Goal: Task Accomplishment & Management: Use online tool/utility

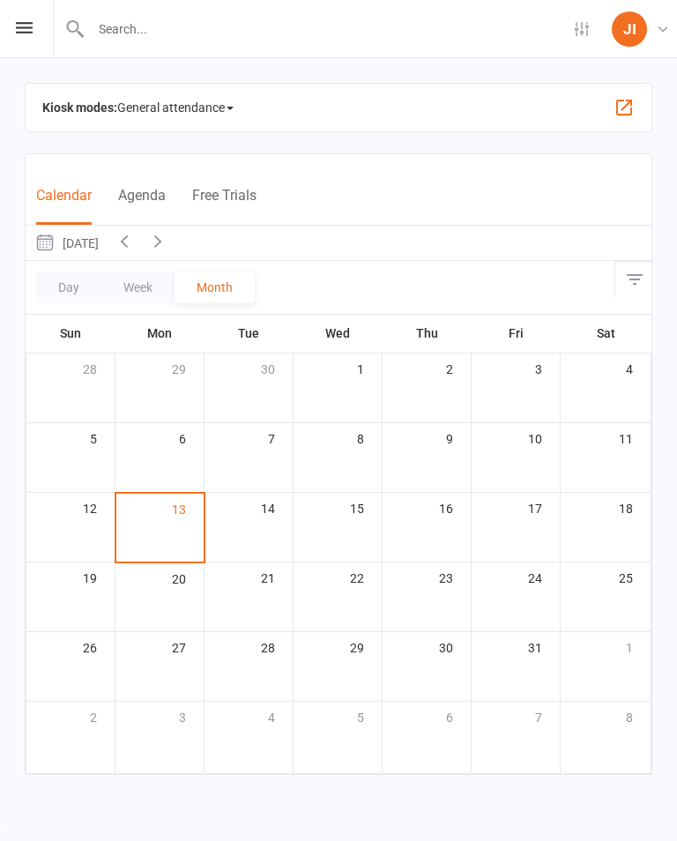
click at [25, 26] on icon at bounding box center [24, 27] width 17 height 11
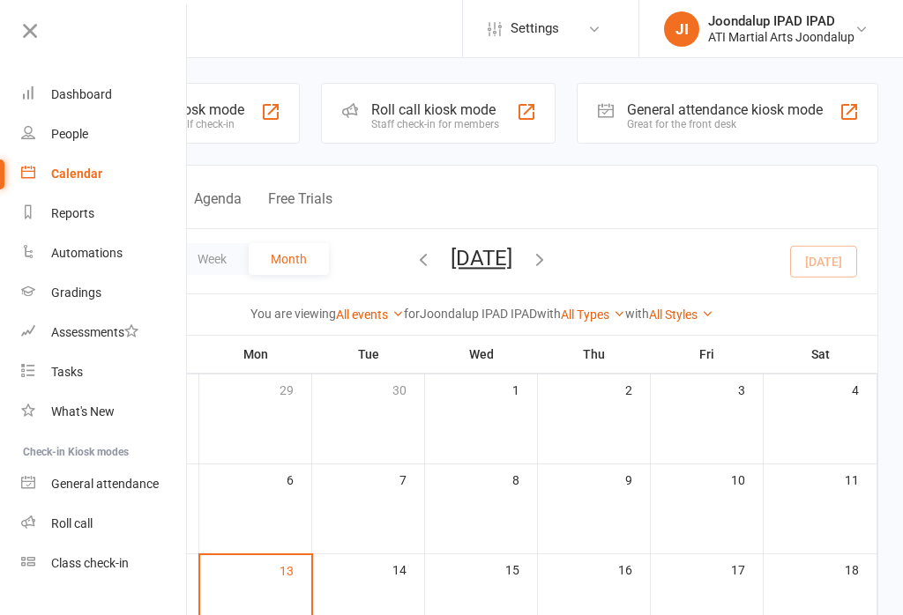
click at [676, 127] on div "Great for the front desk" at bounding box center [725, 124] width 196 height 12
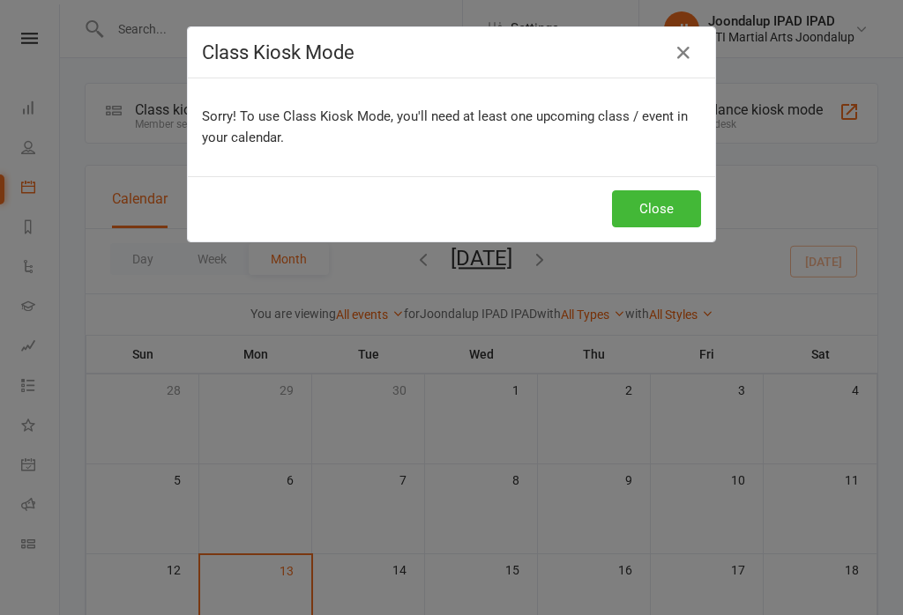
click at [664, 205] on button "Close" at bounding box center [656, 208] width 89 height 37
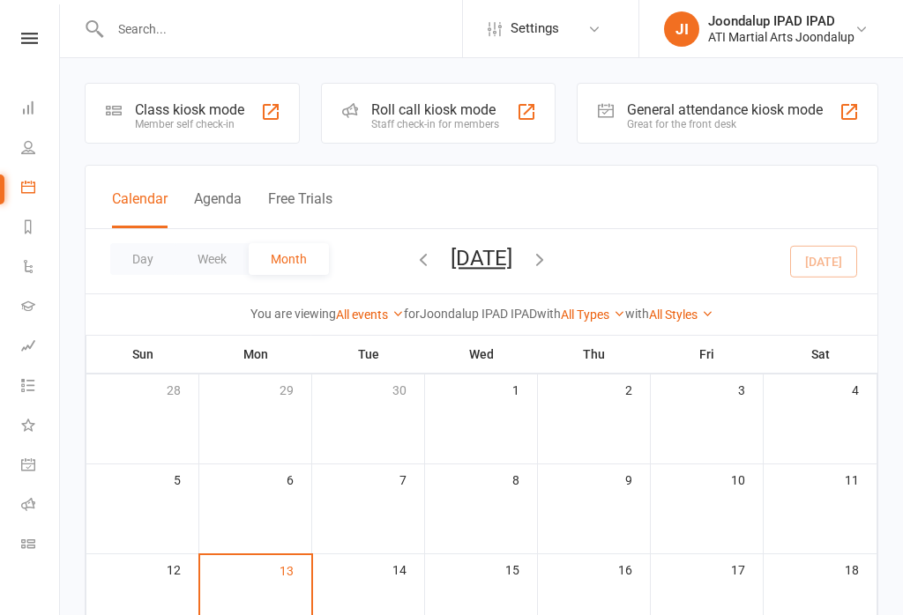
click at [232, 228] on button "Agenda" at bounding box center [218, 209] width 48 height 38
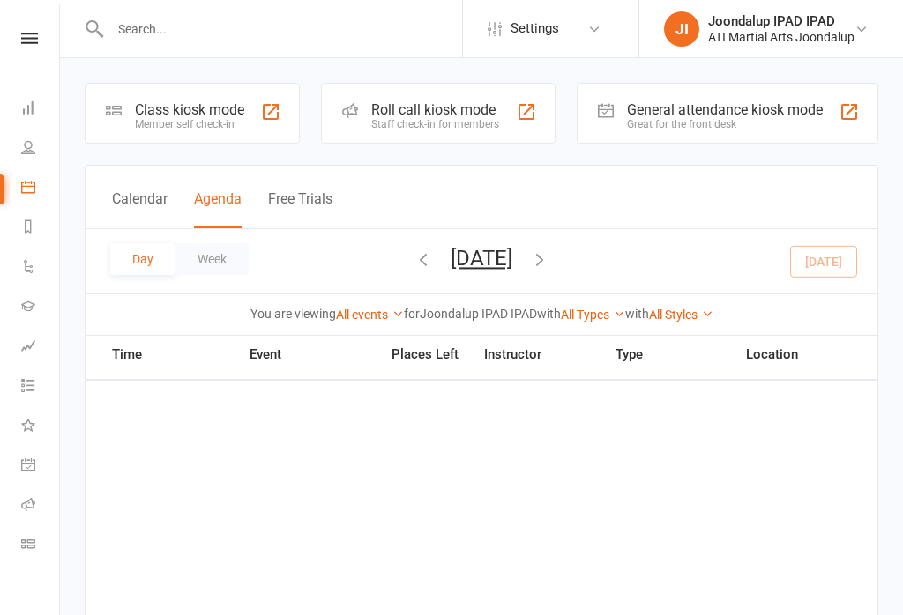
click at [249, 129] on div "Class kiosk mode Member self check-in" at bounding box center [192, 113] width 215 height 61
click at [755, 130] on div "Great for the front desk" at bounding box center [725, 124] width 196 height 12
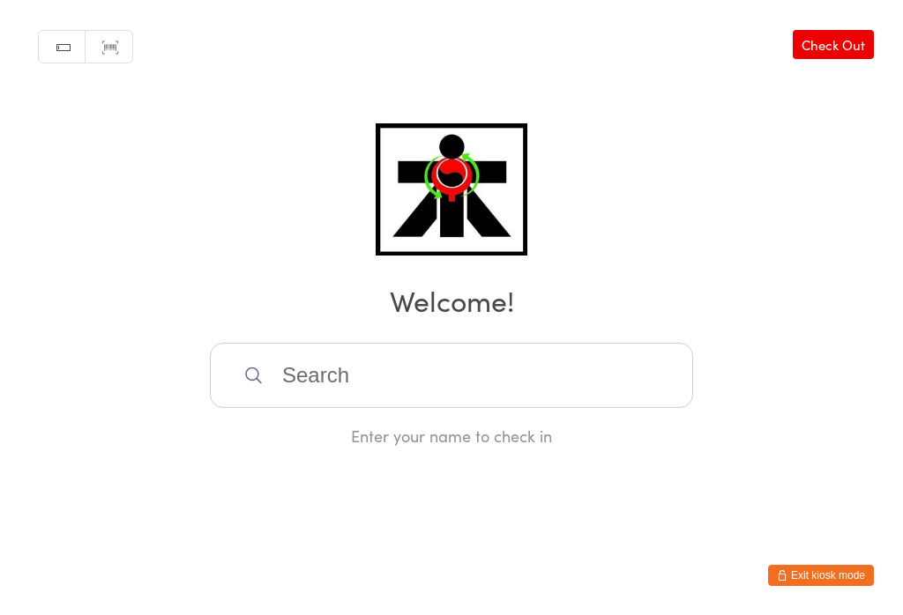
click at [355, 512] on html "You have now entered Kiosk Mode. Members will be able to check themselves in us…" at bounding box center [451, 307] width 903 height 615
click at [322, 350] on input "search" at bounding box center [451, 375] width 483 height 65
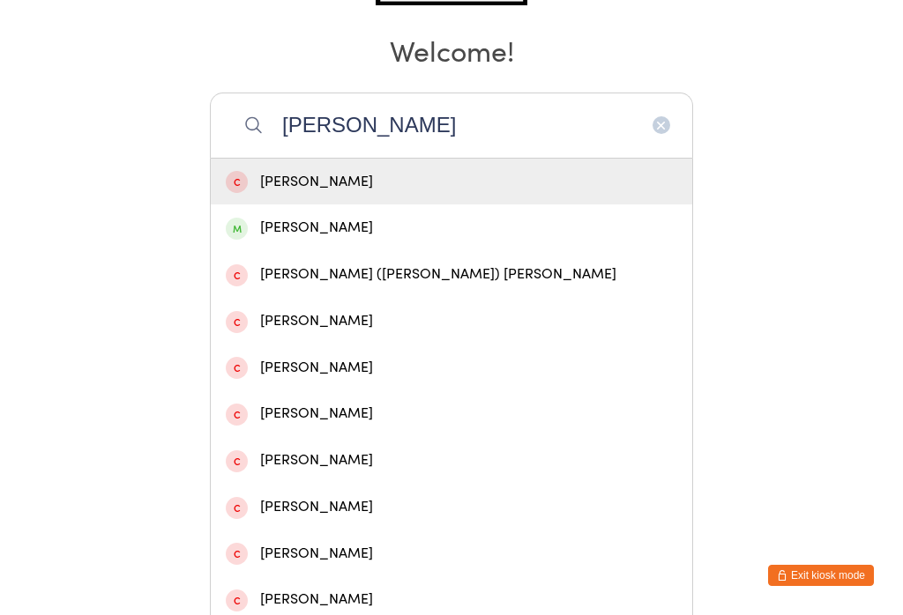
type input "[PERSON_NAME]"
click at [376, 194] on div "[PERSON_NAME]" at bounding box center [451, 182] width 451 height 24
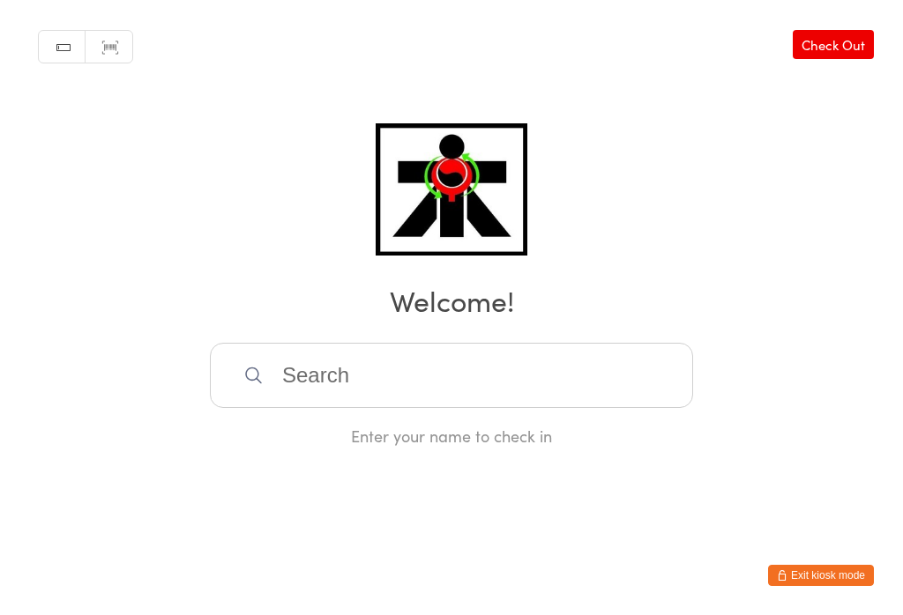
scroll to position [0, 0]
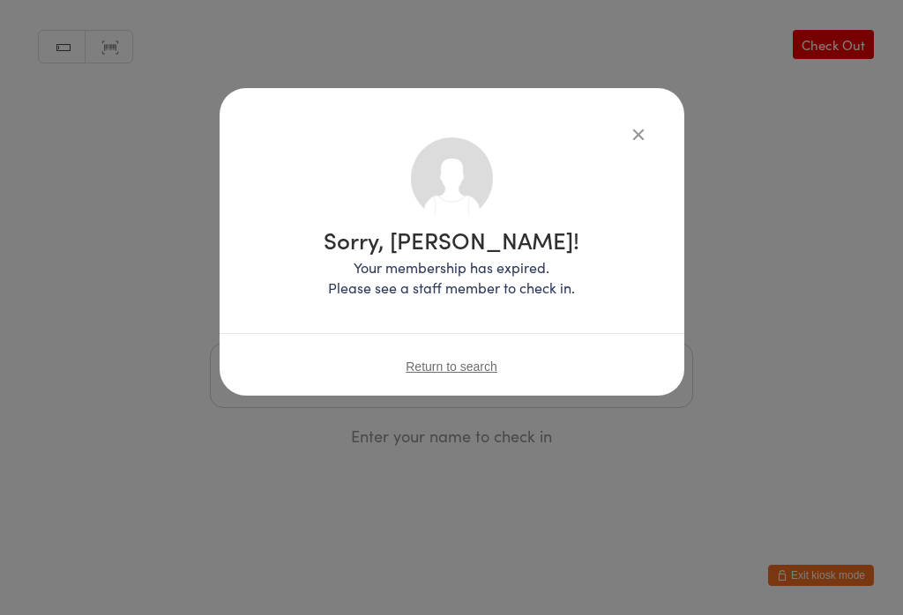
click at [664, 114] on div "Sorry, [PERSON_NAME]! Your membership has expired. Please see a staff member to…" at bounding box center [451, 242] width 465 height 308
click at [629, 124] on icon "button" at bounding box center [637, 133] width 19 height 19
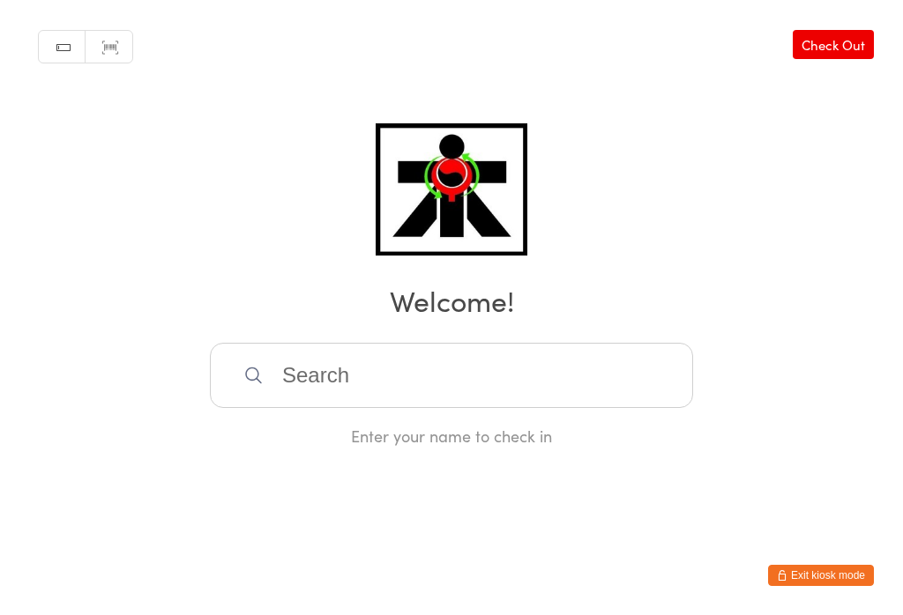
click at [499, 376] on input "search" at bounding box center [451, 375] width 483 height 65
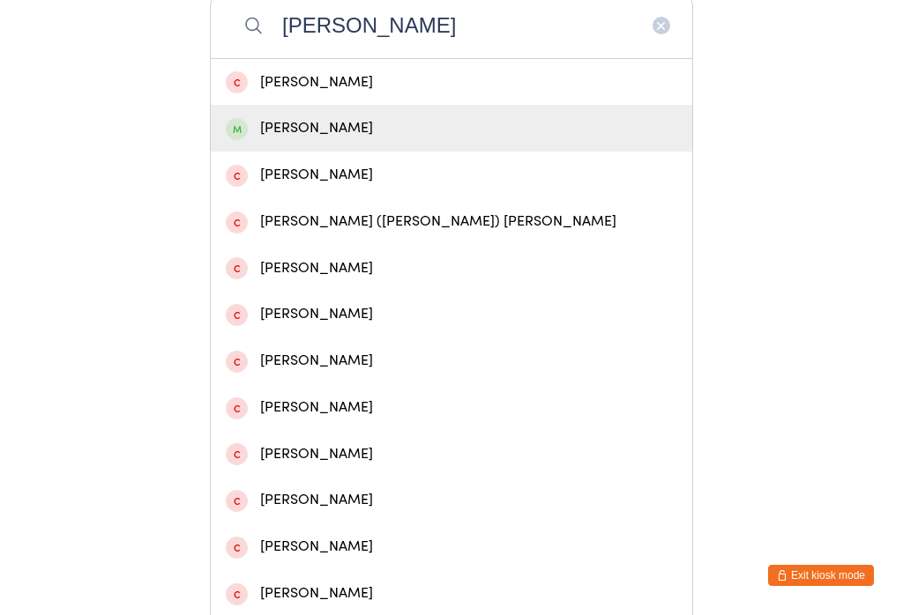
type input "[PERSON_NAME]"
click at [359, 133] on div "[PERSON_NAME]" at bounding box center [451, 128] width 451 height 24
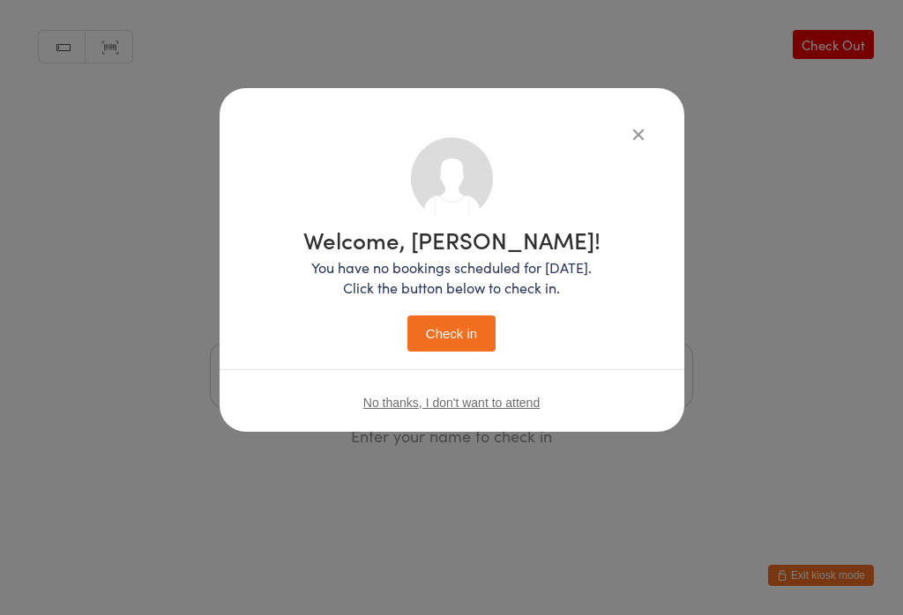
scroll to position [0, 0]
click at [447, 332] on button "Check in" at bounding box center [451, 334] width 88 height 36
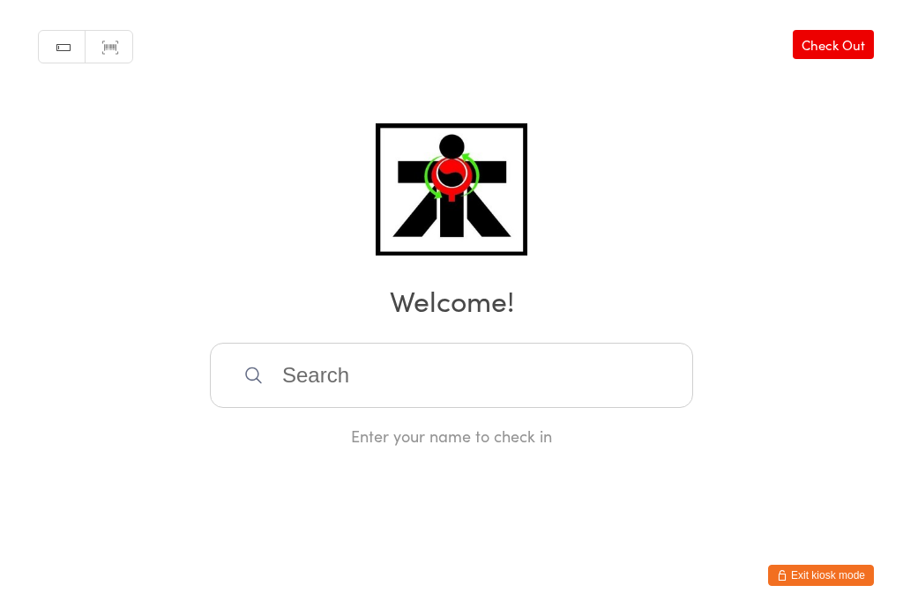
click at [364, 386] on input "search" at bounding box center [451, 375] width 483 height 65
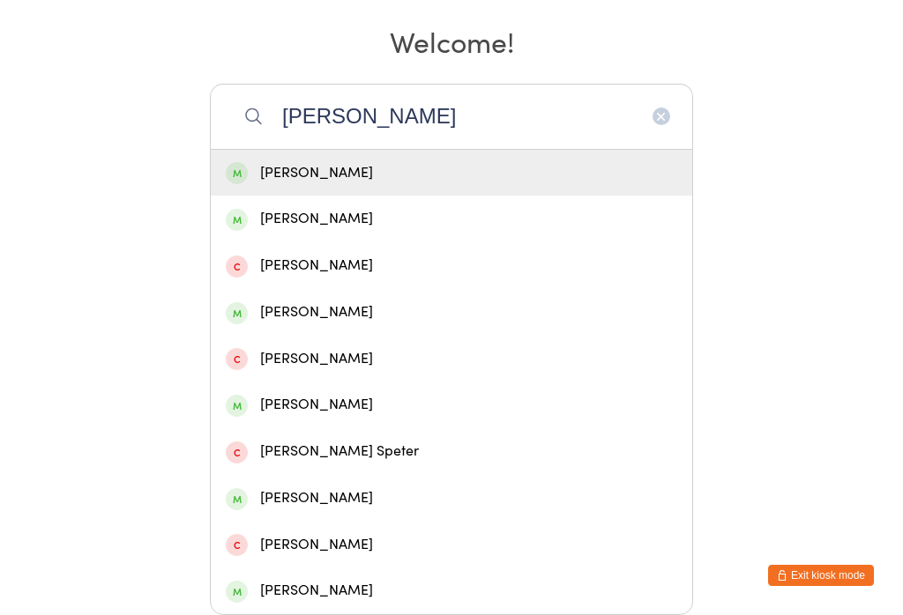
type input "[PERSON_NAME]"
click at [331, 301] on div "[PERSON_NAME]" at bounding box center [451, 313] width 451 height 24
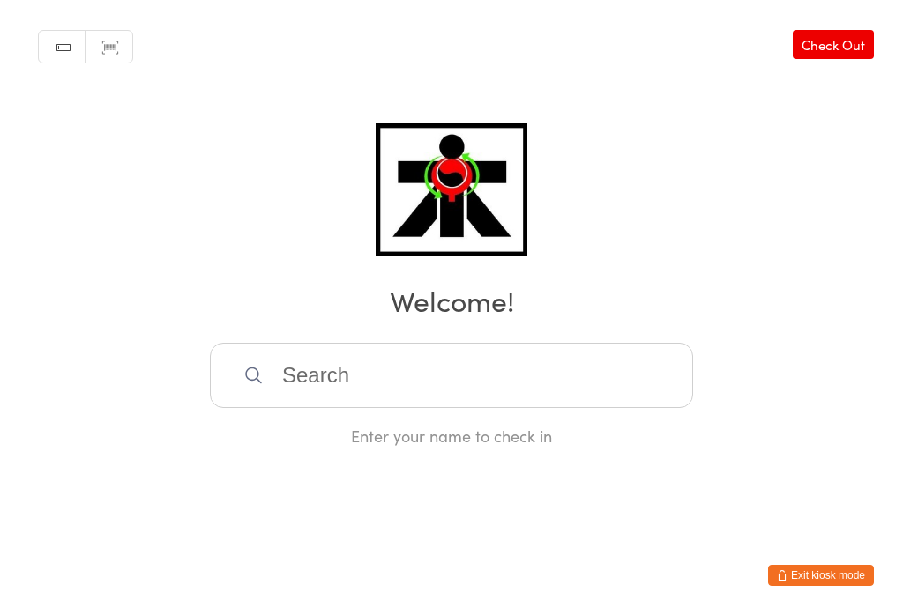
scroll to position [0, 0]
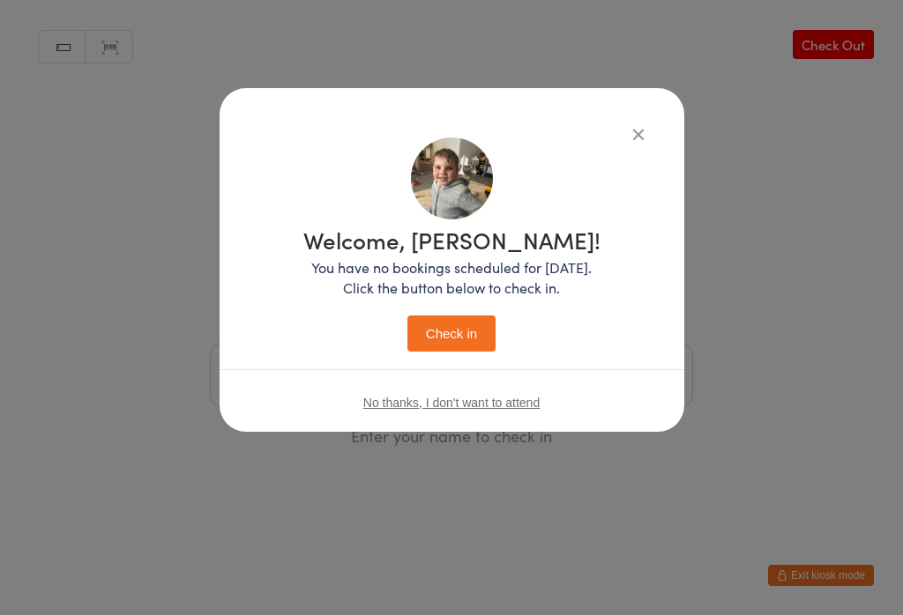
click at [453, 250] on h1 "Welcome, [PERSON_NAME]!" at bounding box center [451, 239] width 297 height 23
click at [477, 335] on button "Check in" at bounding box center [451, 334] width 88 height 36
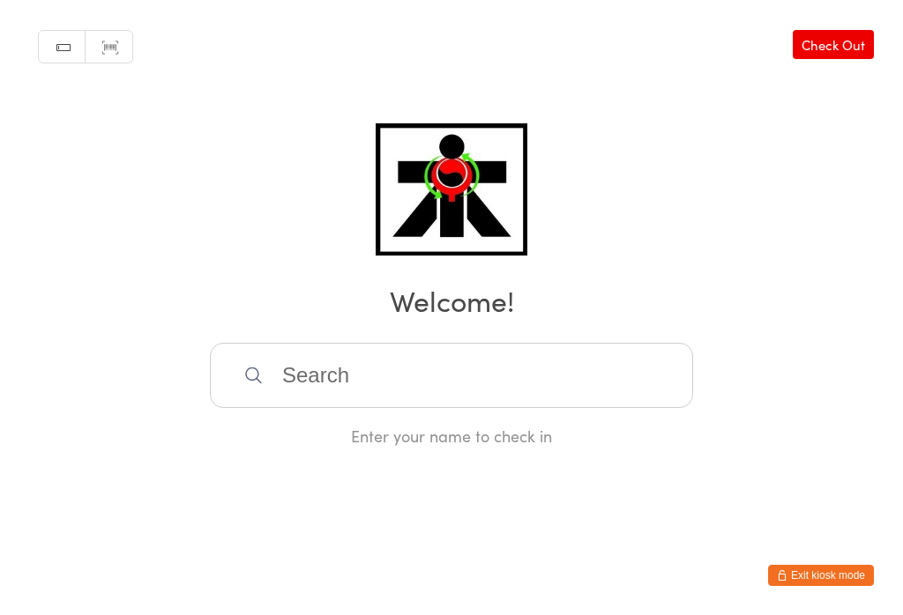
click at [353, 382] on input "search" at bounding box center [451, 375] width 483 height 65
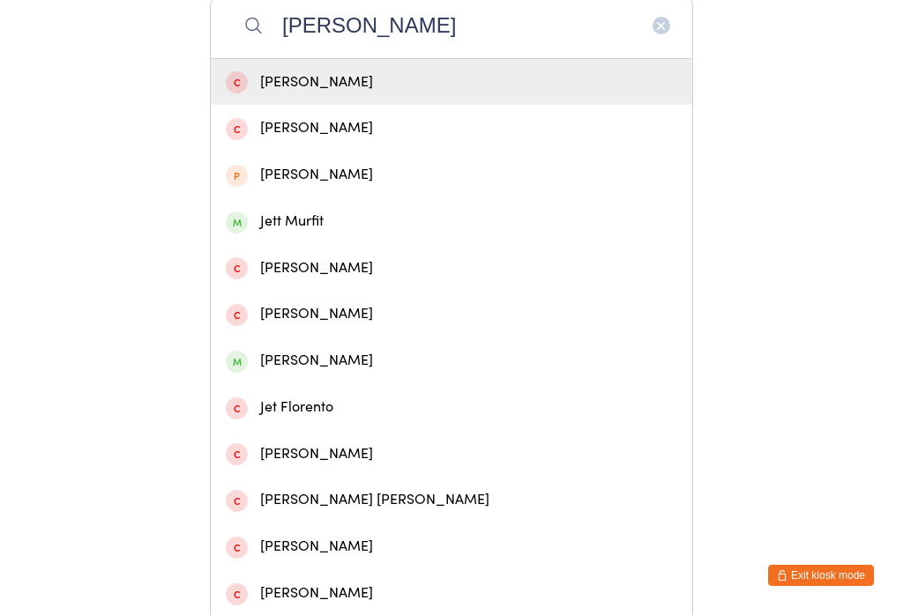
type input "[PERSON_NAME]"
click at [307, 234] on div "Jett Murfit" at bounding box center [451, 222] width 451 height 24
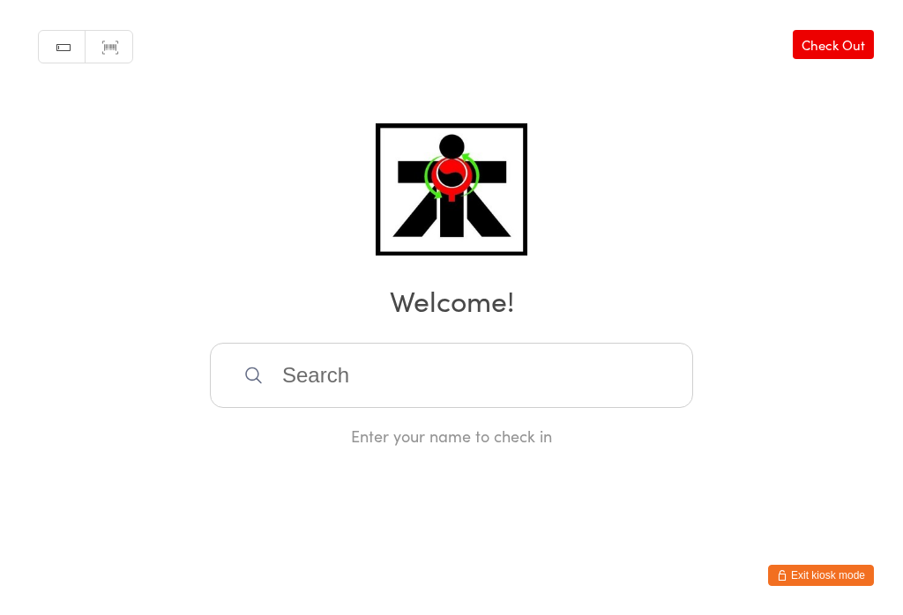
scroll to position [0, 0]
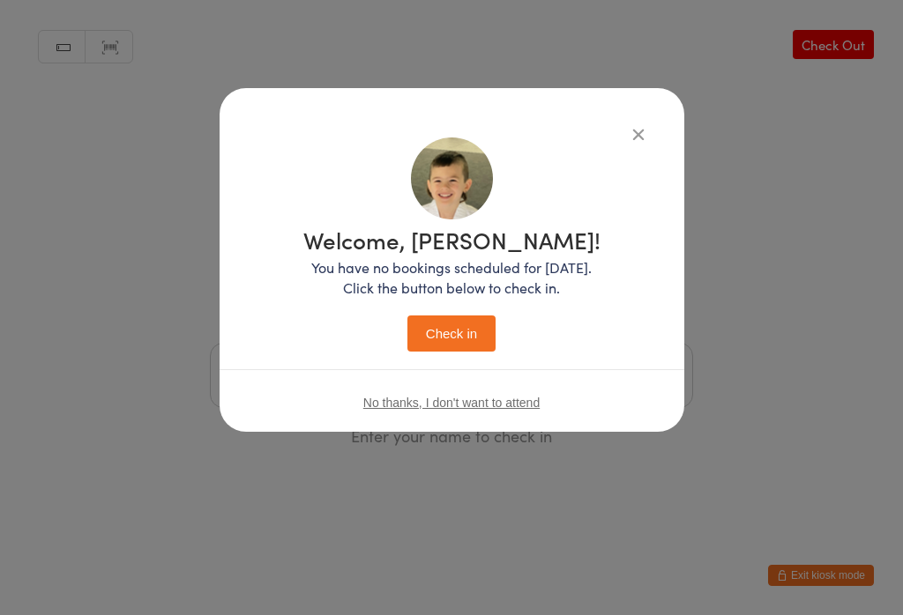
click at [438, 331] on button "Check in" at bounding box center [451, 334] width 88 height 36
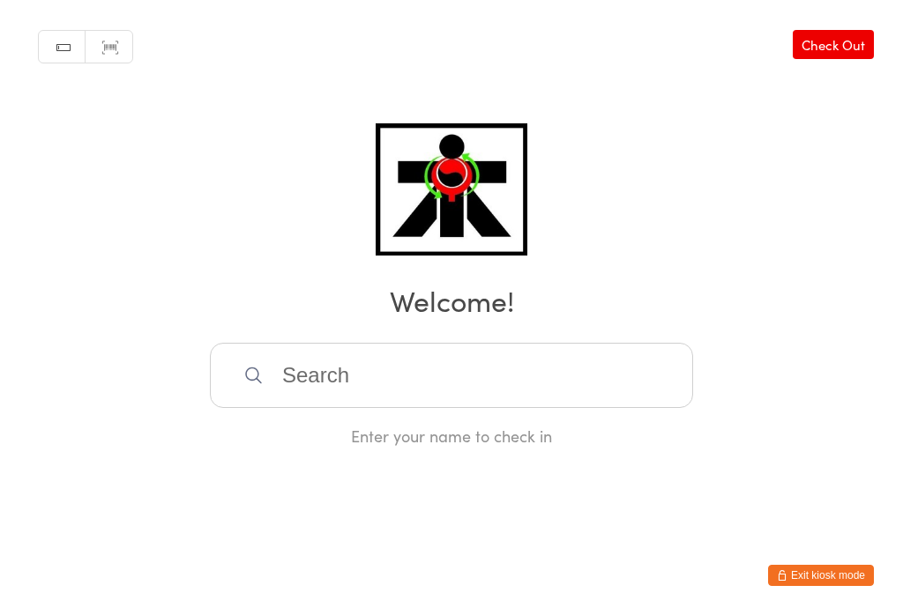
click at [353, 392] on input "search" at bounding box center [451, 375] width 483 height 65
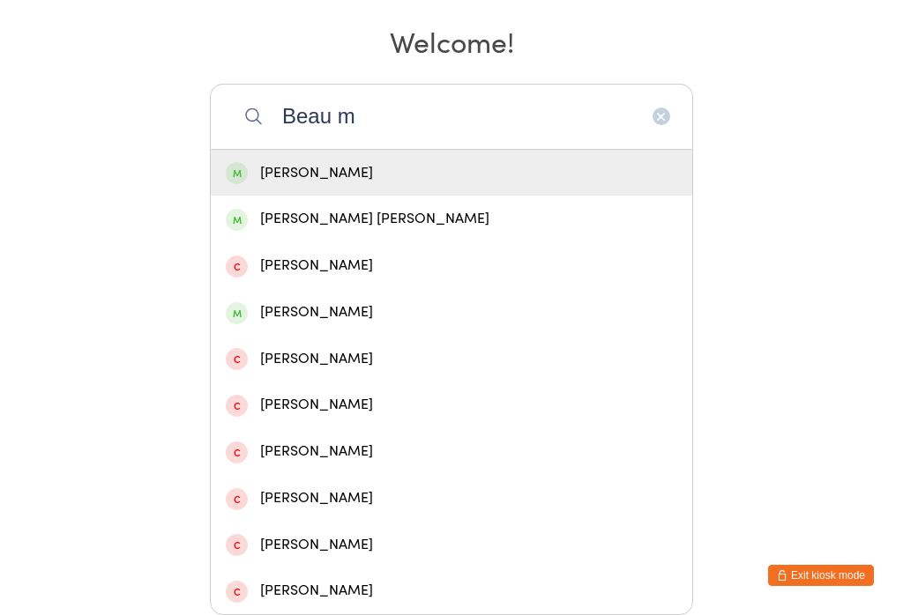
type input "Beau m"
click at [336, 207] on div "[PERSON_NAME] [PERSON_NAME]" at bounding box center [451, 219] width 451 height 24
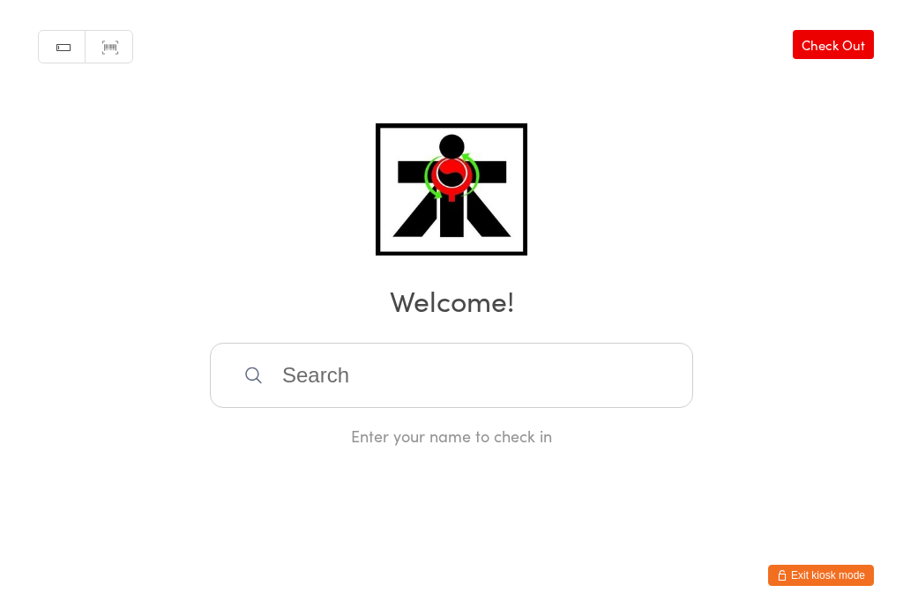
scroll to position [0, 0]
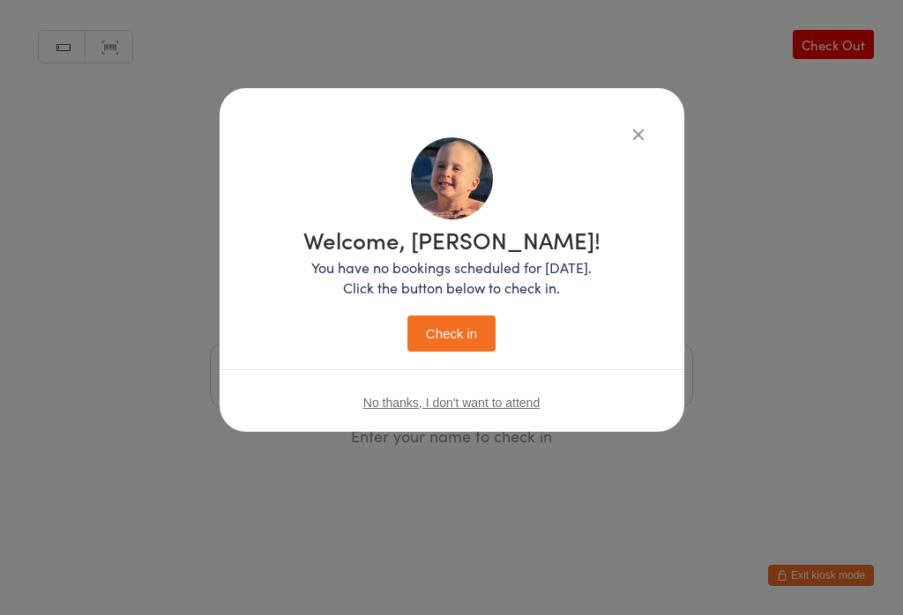
click at [434, 341] on button "Check in" at bounding box center [451, 334] width 88 height 36
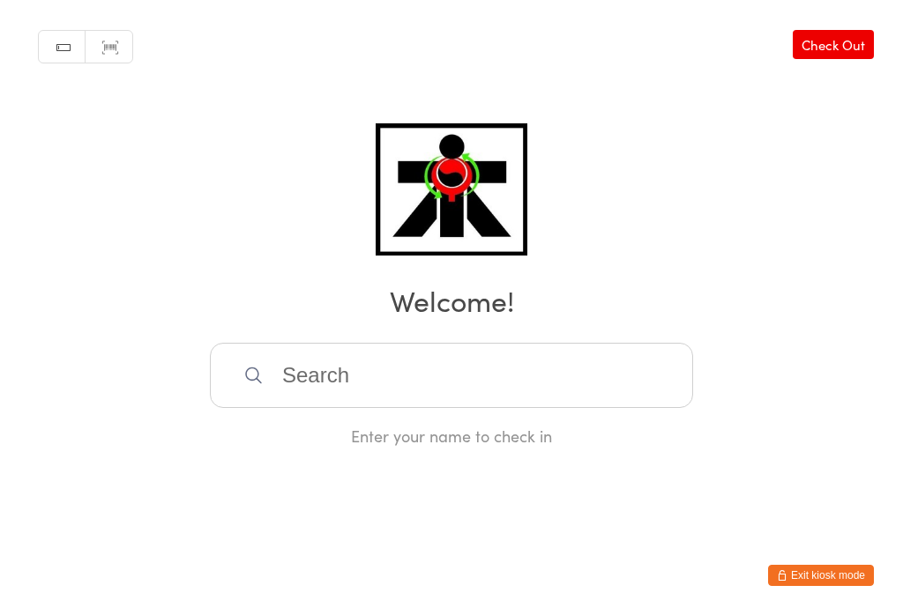
click at [339, 396] on input "search" at bounding box center [451, 375] width 483 height 65
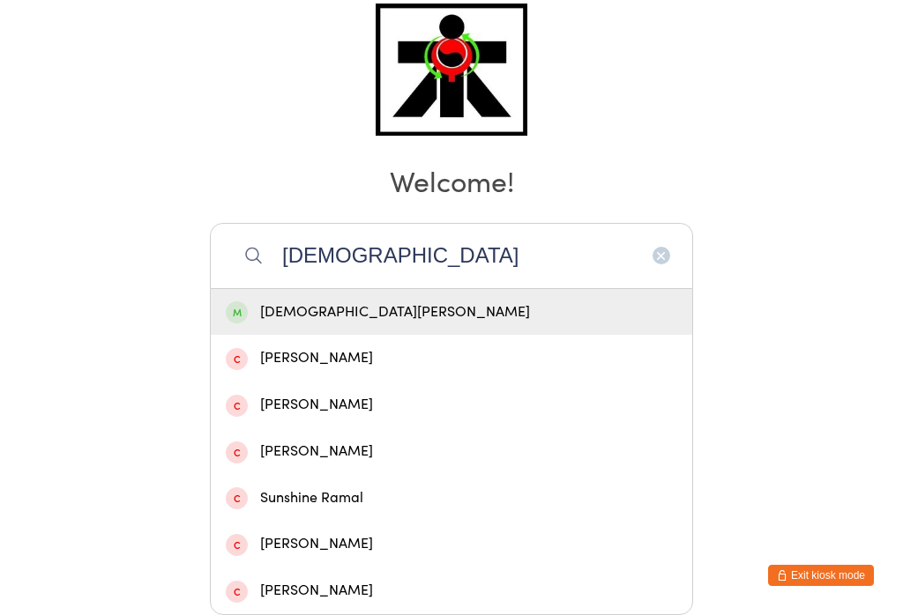
type input "[DEMOGRAPHIC_DATA]"
click at [442, 301] on div "[DEMOGRAPHIC_DATA][PERSON_NAME]" at bounding box center [451, 313] width 451 height 24
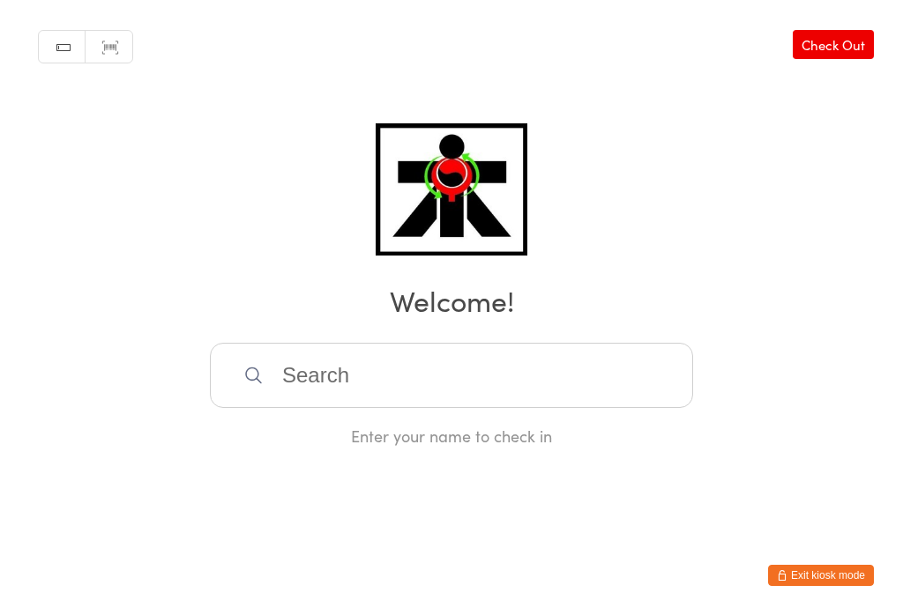
scroll to position [0, 0]
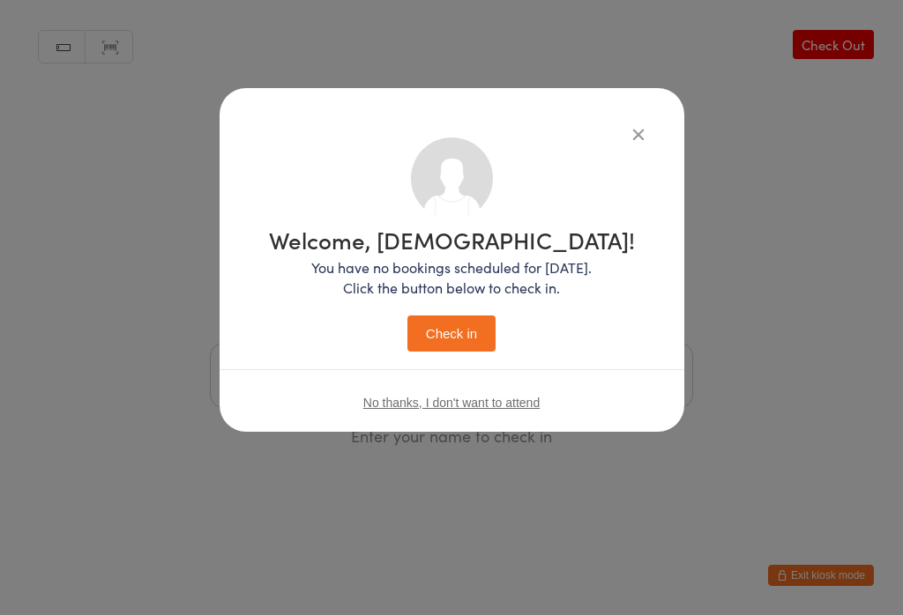
click at [456, 328] on button "Check in" at bounding box center [451, 334] width 88 height 36
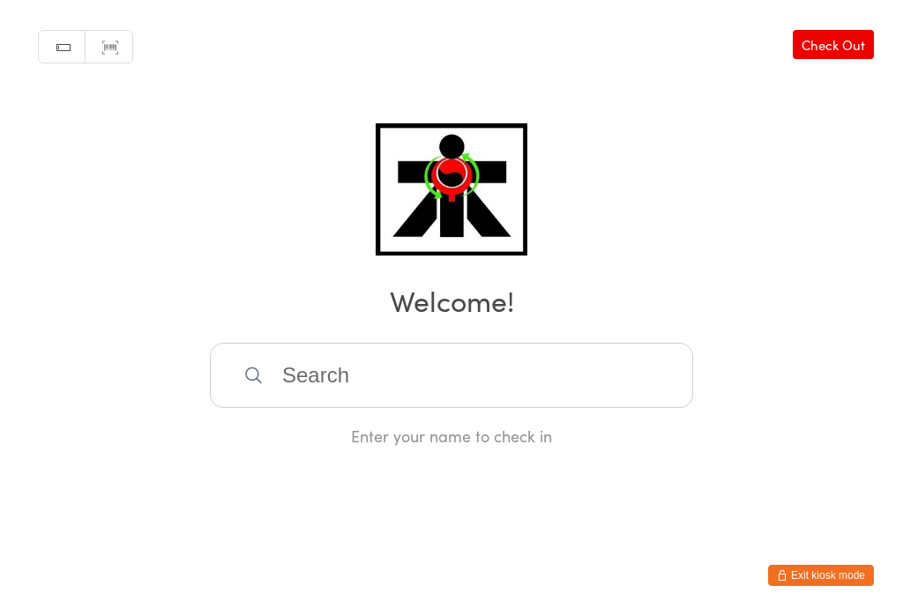
click at [348, 375] on input "search" at bounding box center [451, 375] width 483 height 65
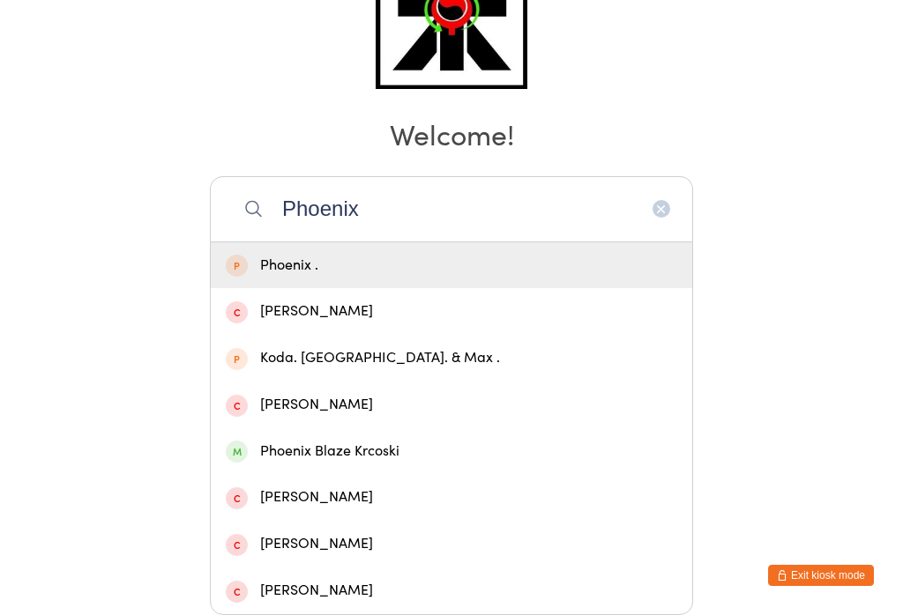
scroll to position [490, 0]
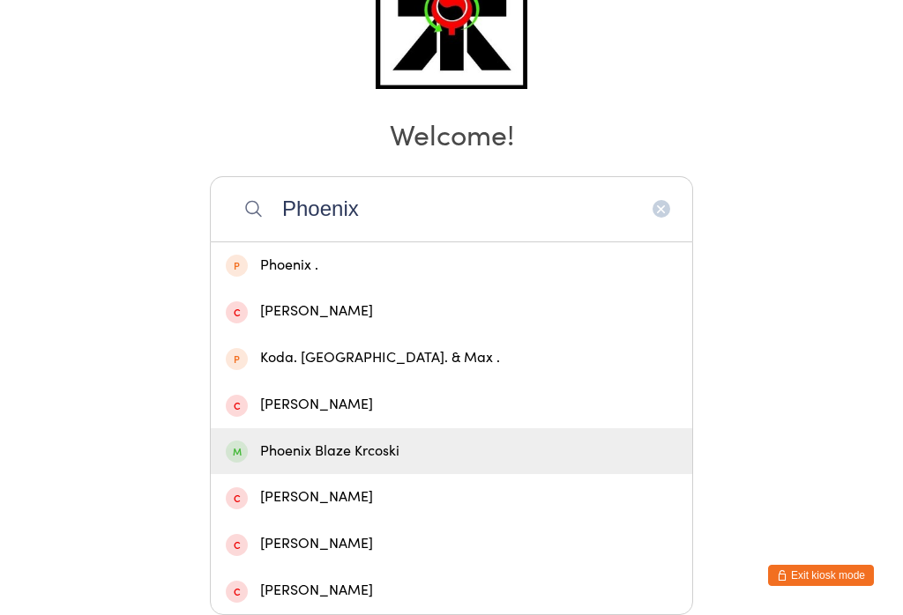
type input "Phoenix"
click at [371, 440] on div "Phoenix Blaze Krcoski" at bounding box center [451, 452] width 451 height 24
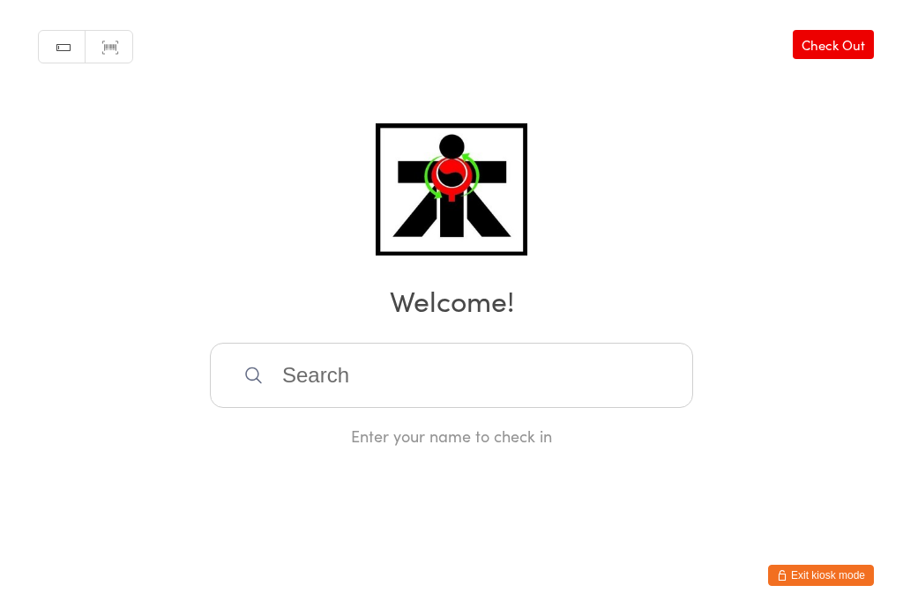
scroll to position [0, 0]
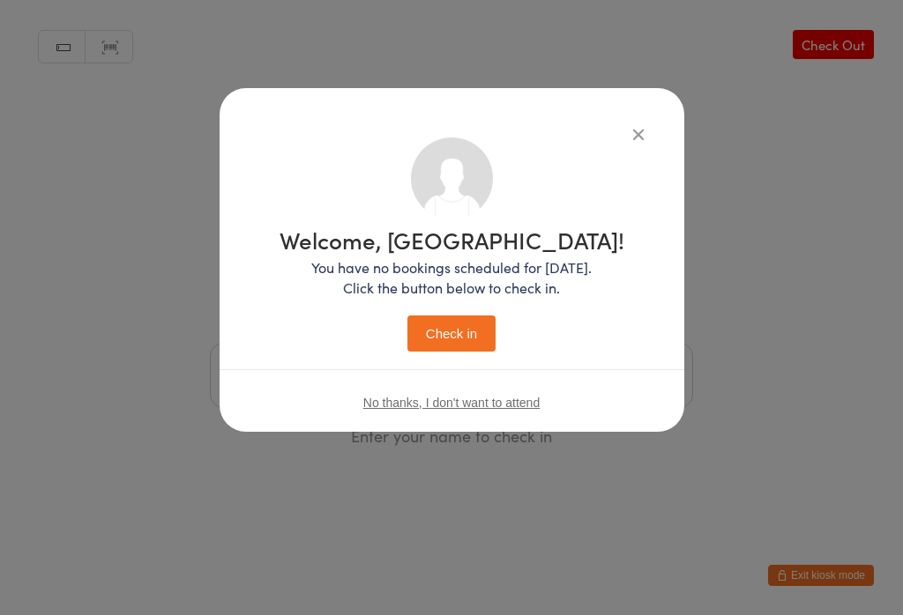
click at [464, 338] on button "Check in" at bounding box center [451, 334] width 88 height 36
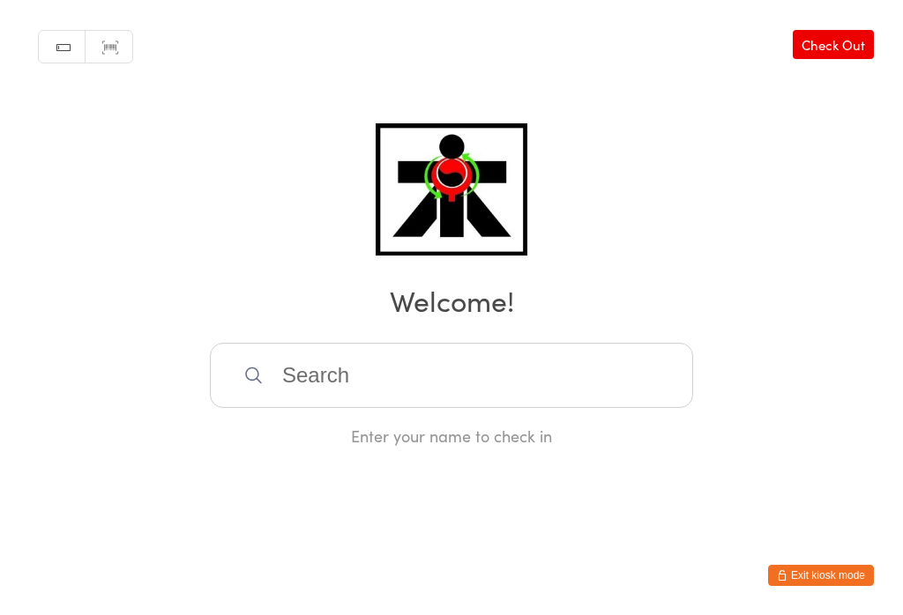
click at [547, 396] on input "search" at bounding box center [451, 375] width 483 height 65
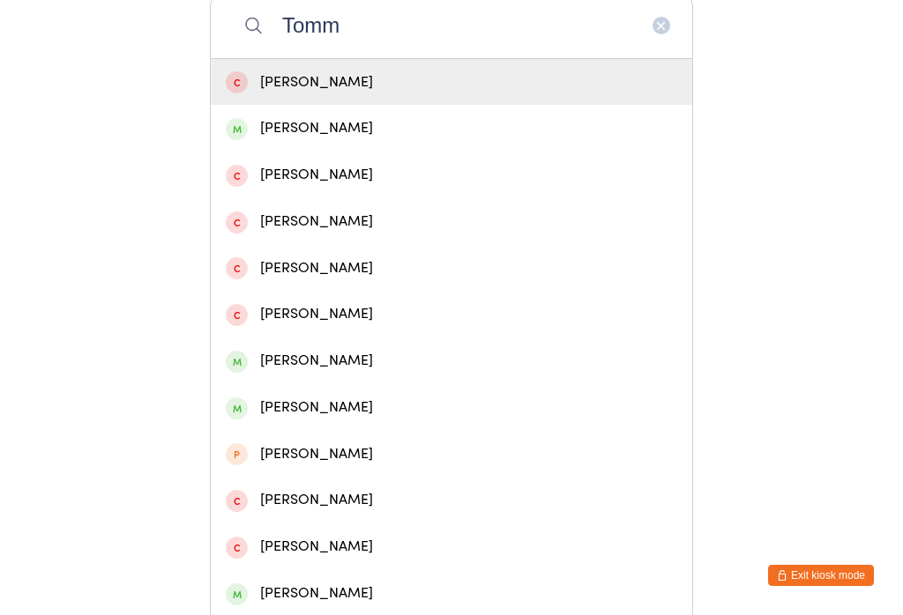
type input "Tomm"
click at [234, 140] on span at bounding box center [237, 129] width 22 height 22
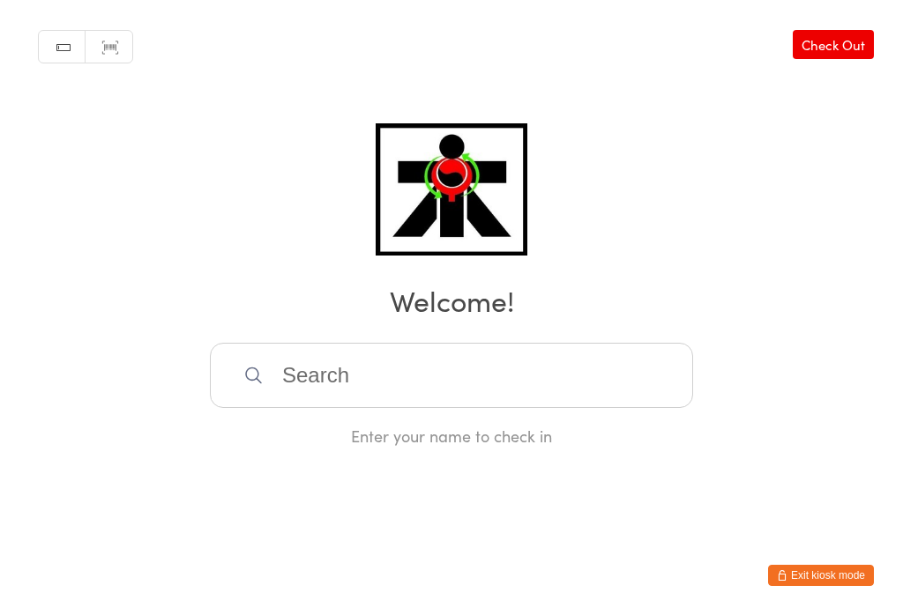
scroll to position [0, 0]
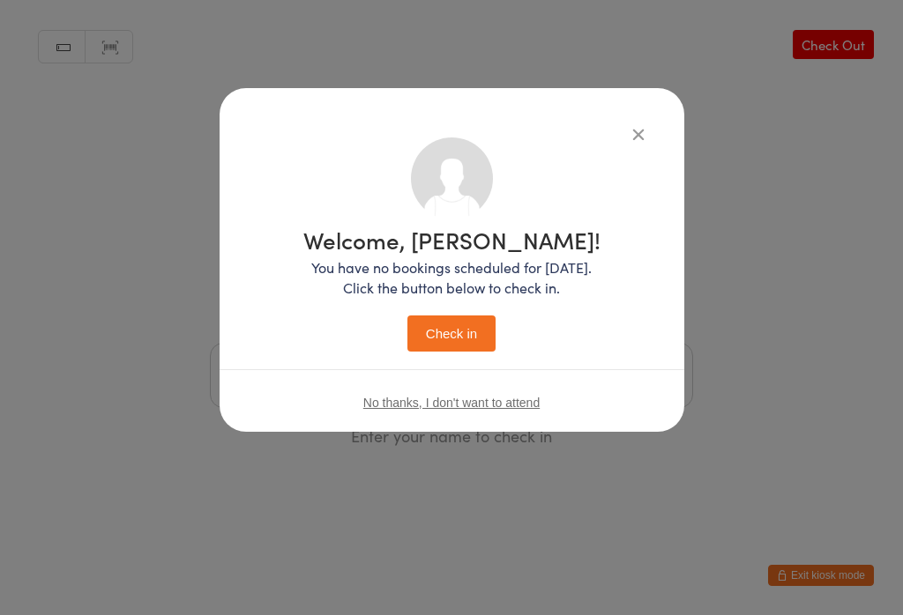
click at [363, 410] on span "No thanks, I don't want to attend" at bounding box center [451, 403] width 176 height 14
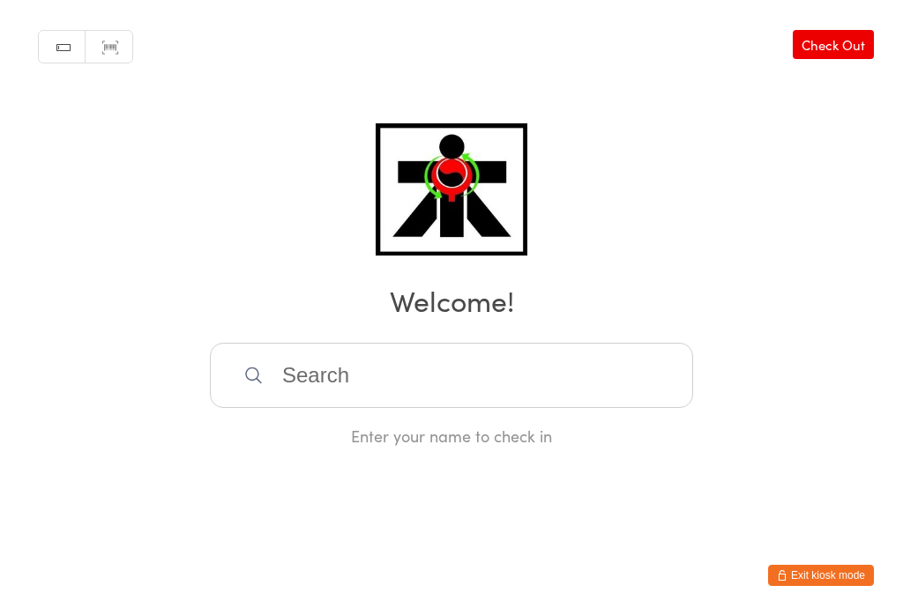
click at [449, 351] on input "search" at bounding box center [451, 375] width 483 height 65
type input "Y"
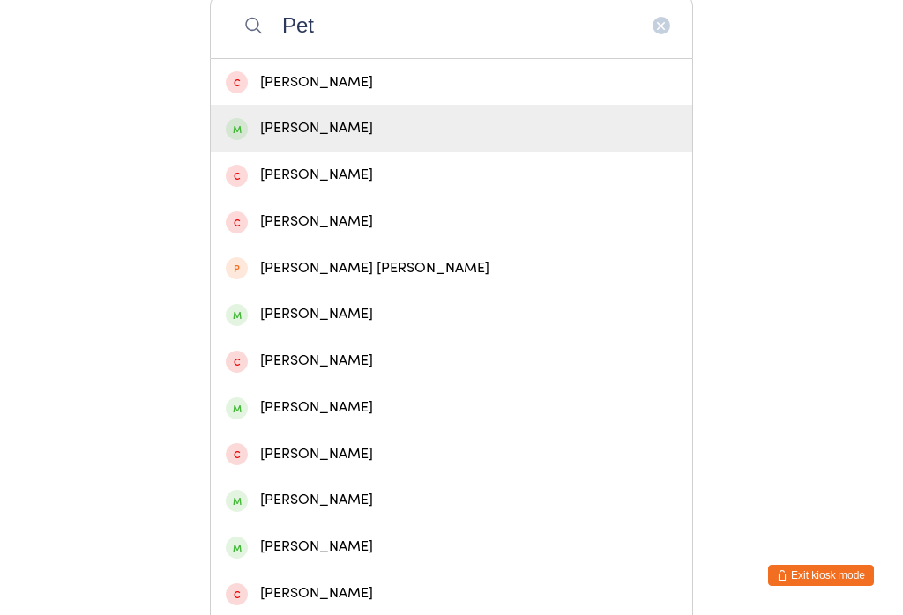
type input "Pet"
click at [237, 137] on span at bounding box center [237, 129] width 22 height 22
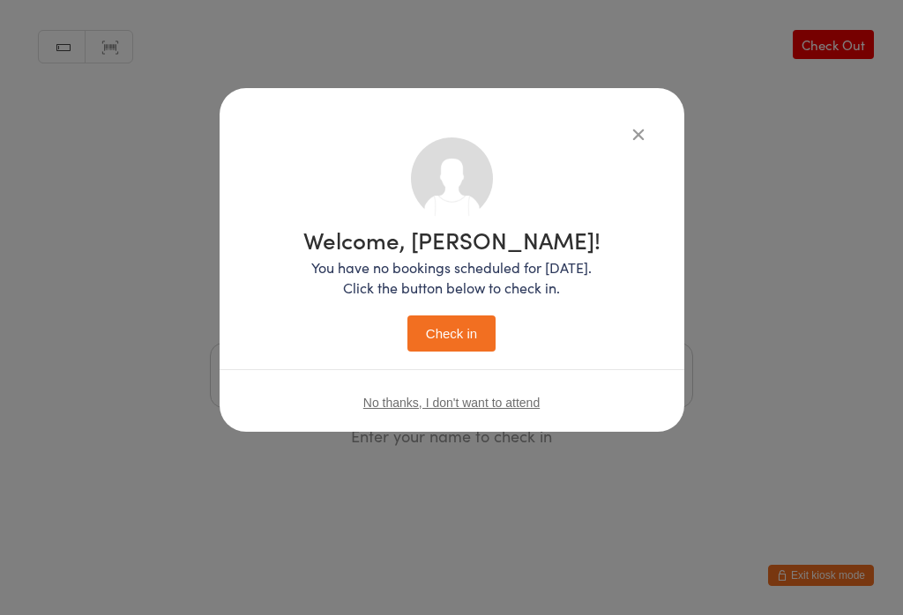
click at [465, 348] on button "Check in" at bounding box center [451, 334] width 88 height 36
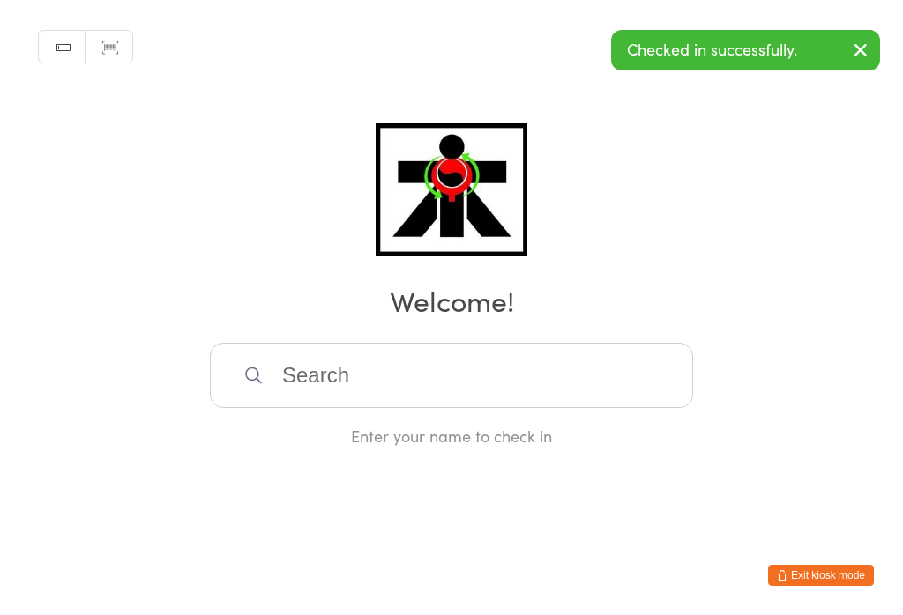
click at [252, 371] on input "search" at bounding box center [451, 375] width 483 height 65
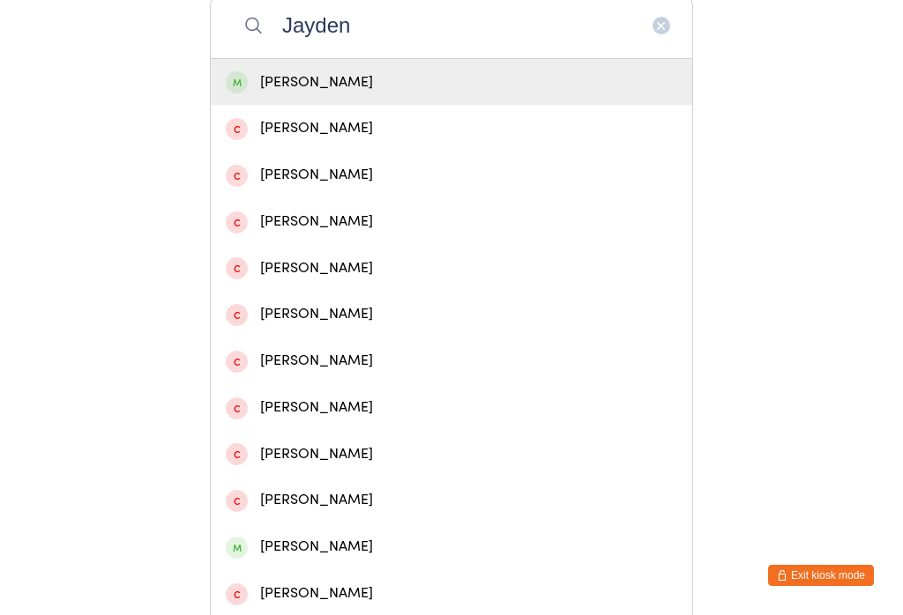
type input "Jayden"
click at [259, 94] on div "[PERSON_NAME]" at bounding box center [451, 83] width 451 height 24
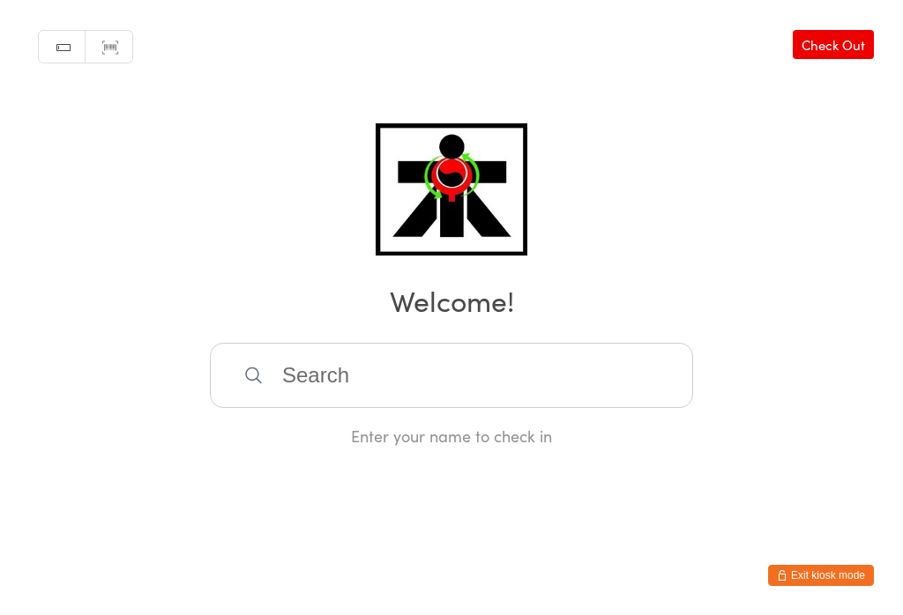
scroll to position [0, 0]
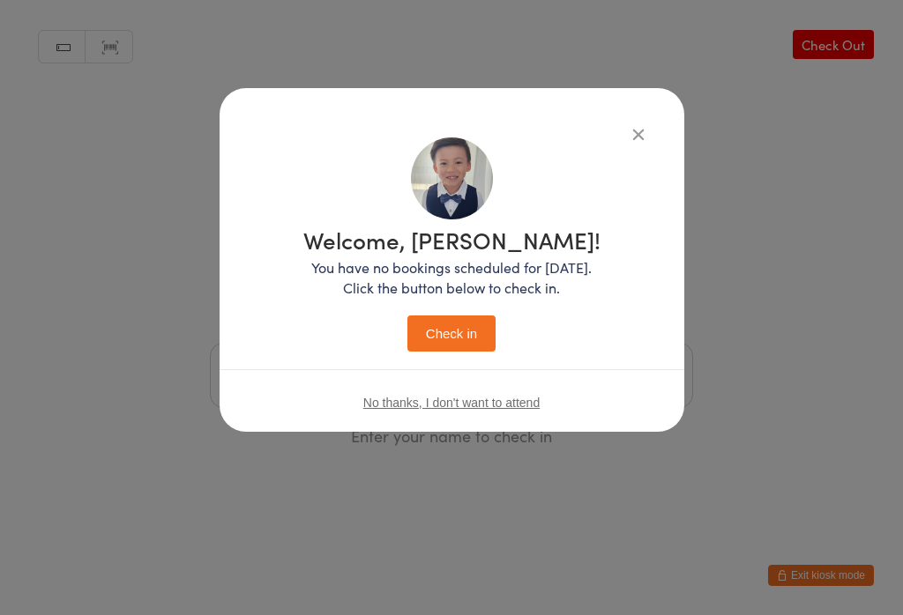
click at [457, 331] on button "Check in" at bounding box center [451, 334] width 88 height 36
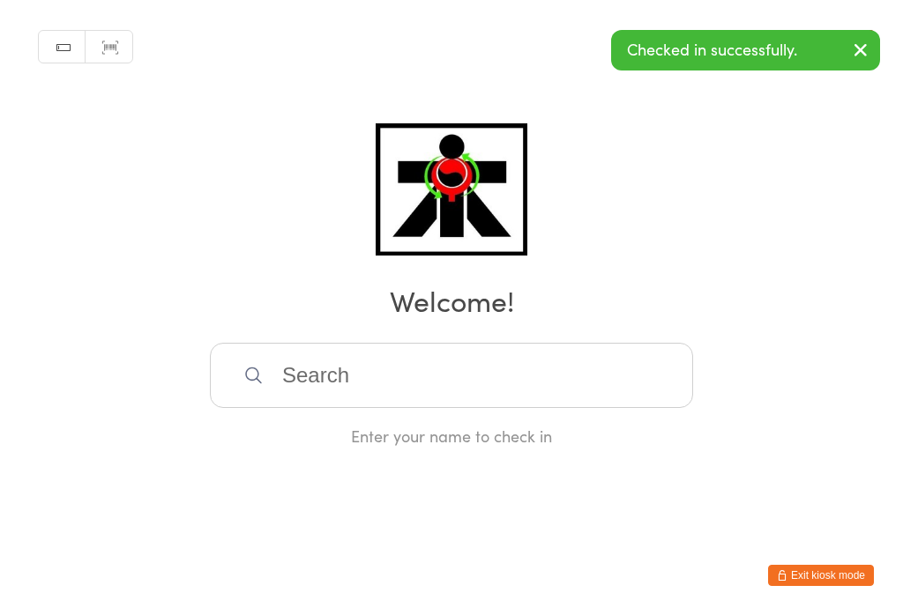
click at [587, 407] on input "search" at bounding box center [451, 375] width 483 height 65
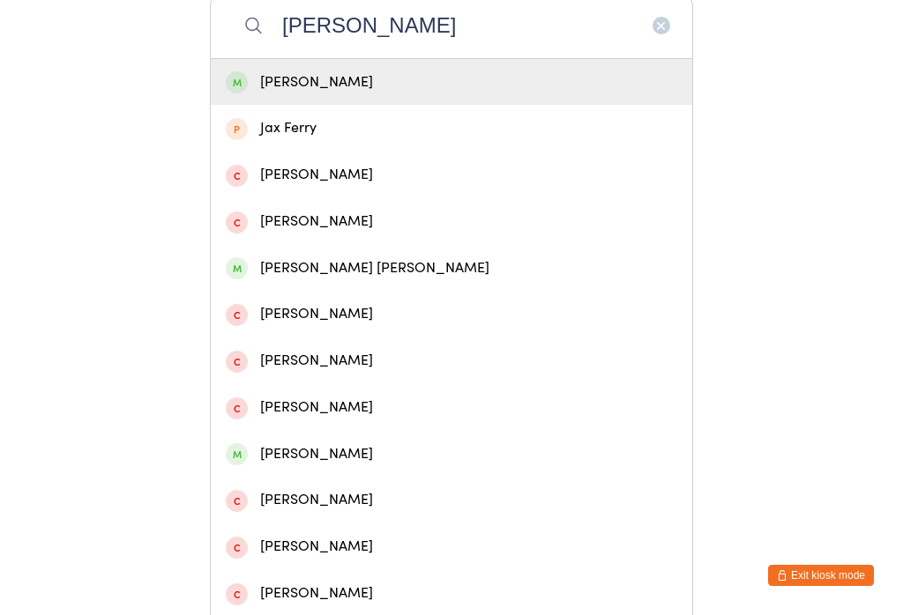
type input "[PERSON_NAME]"
click at [236, 93] on span at bounding box center [237, 82] width 22 height 22
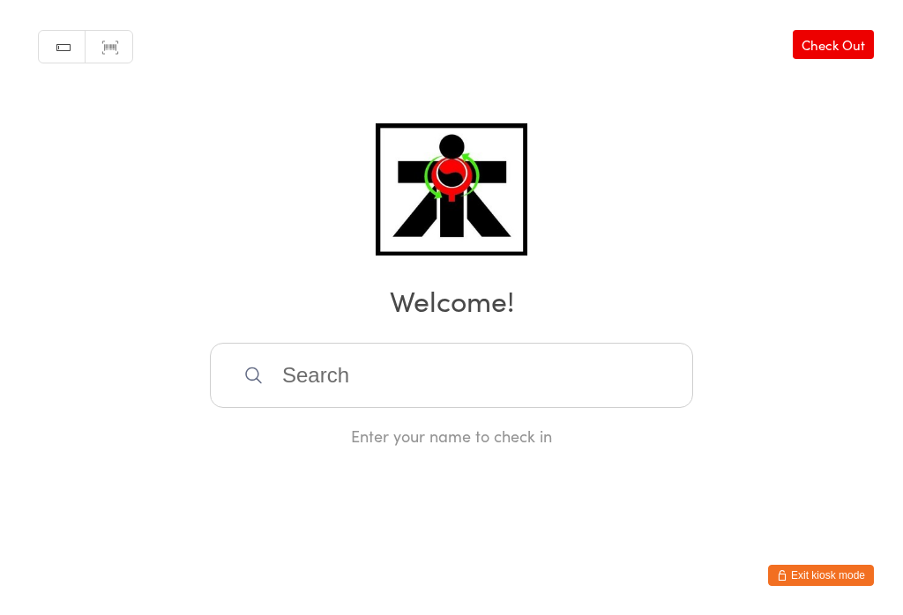
scroll to position [0, 0]
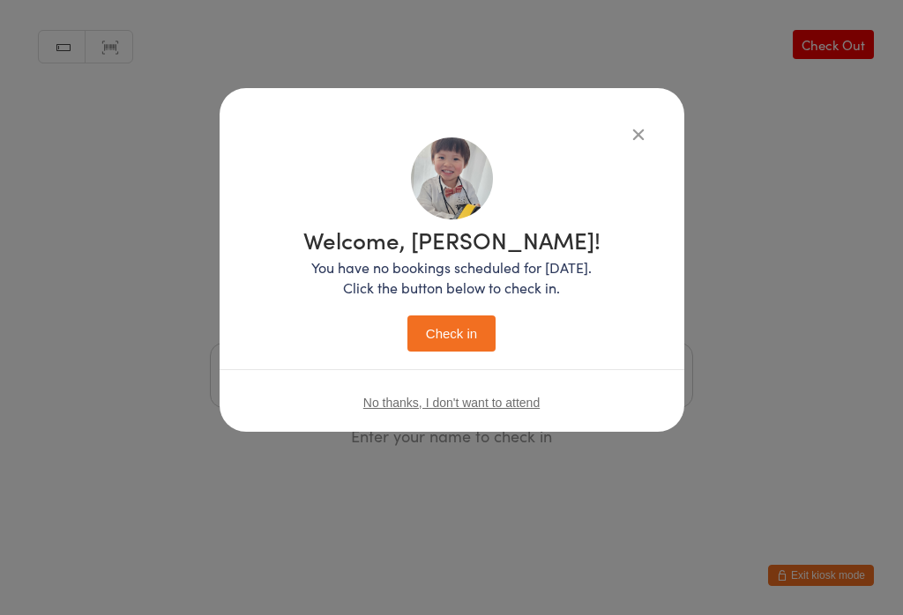
click at [452, 323] on button "Check in" at bounding box center [451, 334] width 88 height 36
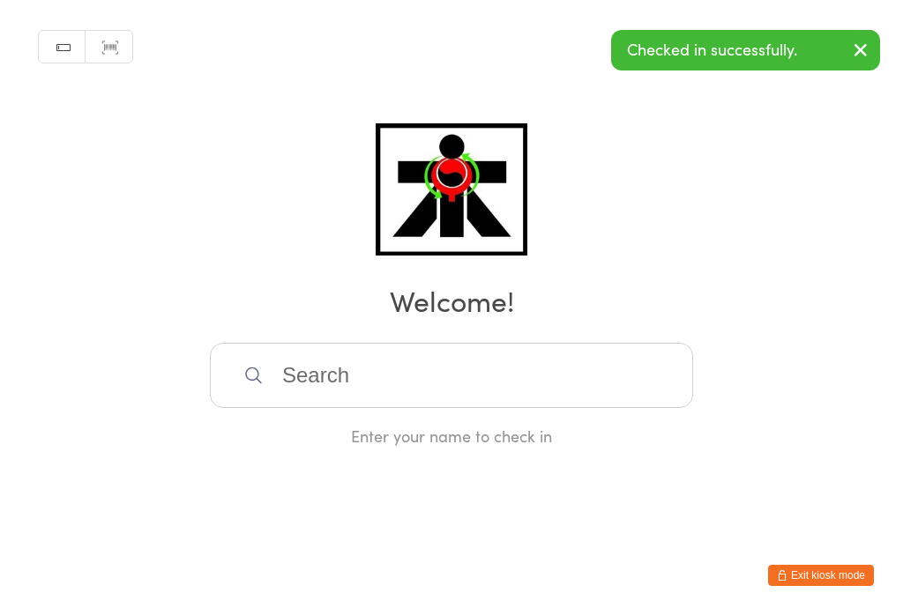
click at [373, 381] on input "search" at bounding box center [451, 375] width 483 height 65
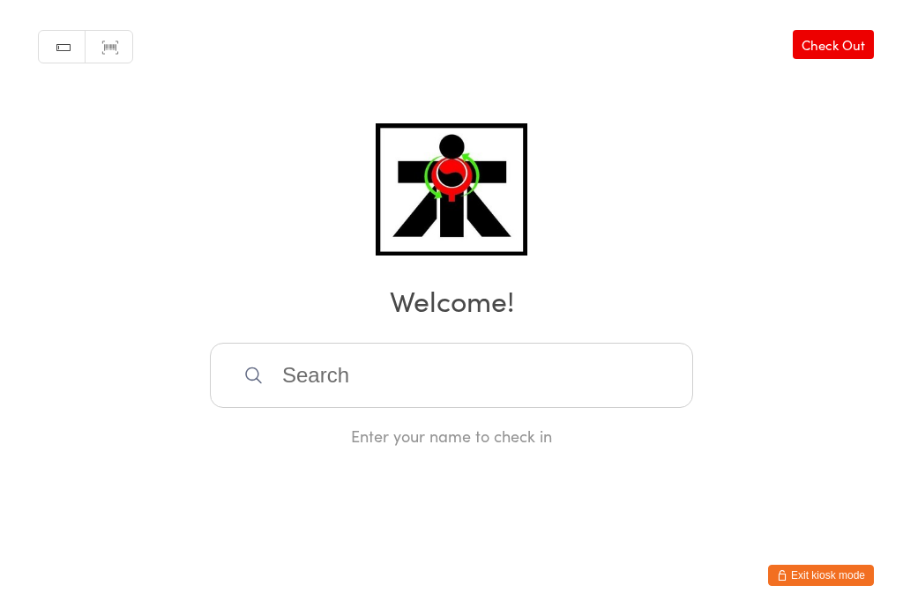
scroll to position [350, 0]
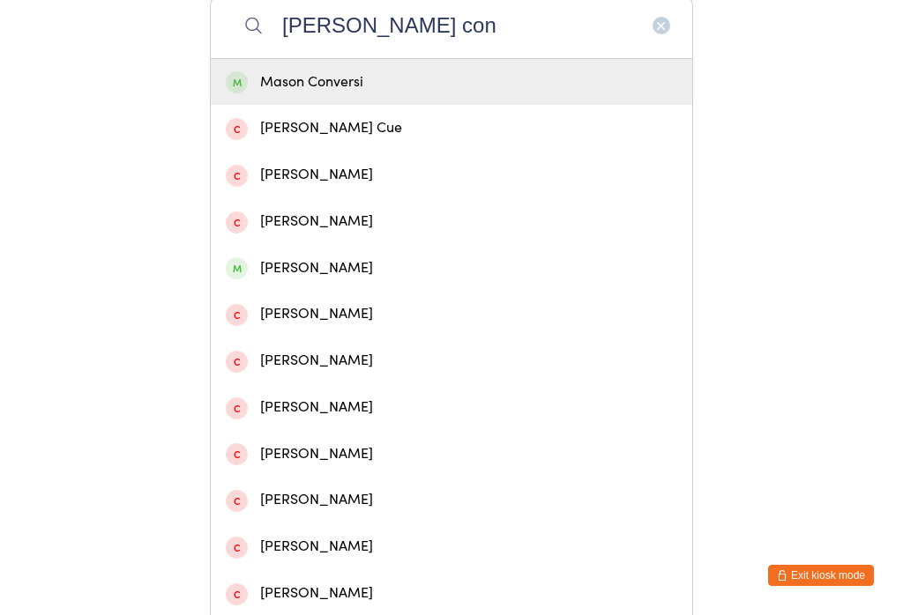
type input "[PERSON_NAME] con"
click at [288, 92] on div "Mason Conversi" at bounding box center [451, 83] width 451 height 24
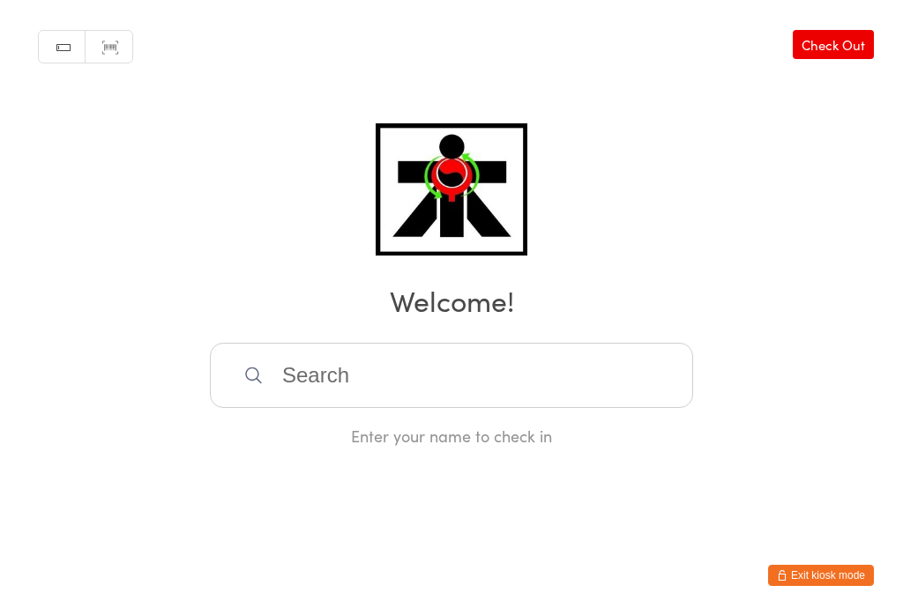
scroll to position [0, 0]
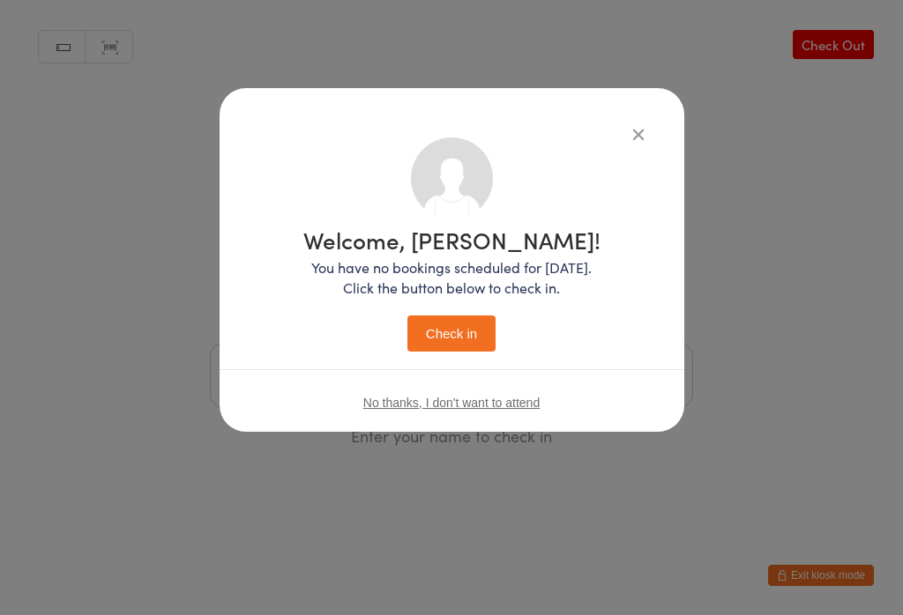
click at [442, 322] on button "Check in" at bounding box center [451, 334] width 88 height 36
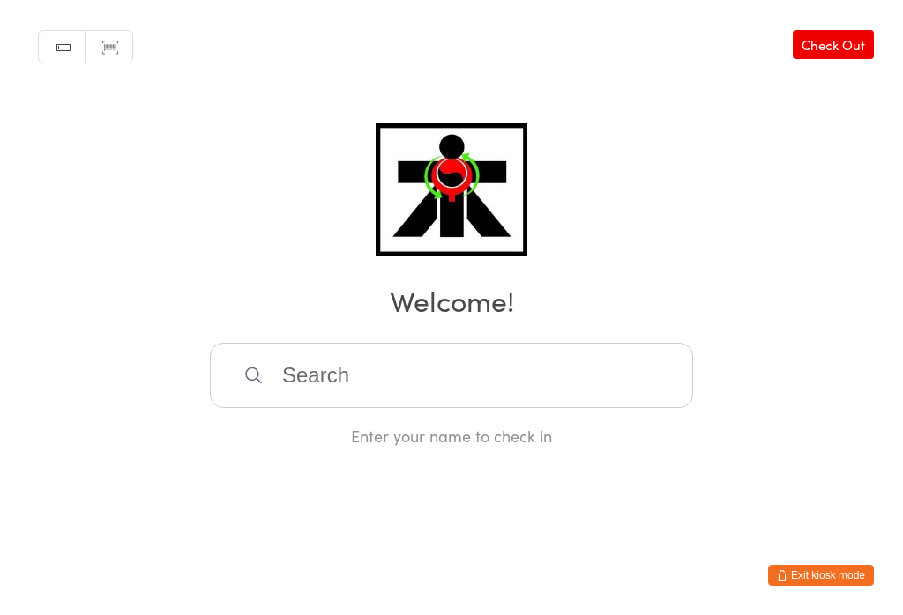
click at [310, 386] on input "search" at bounding box center [451, 375] width 483 height 65
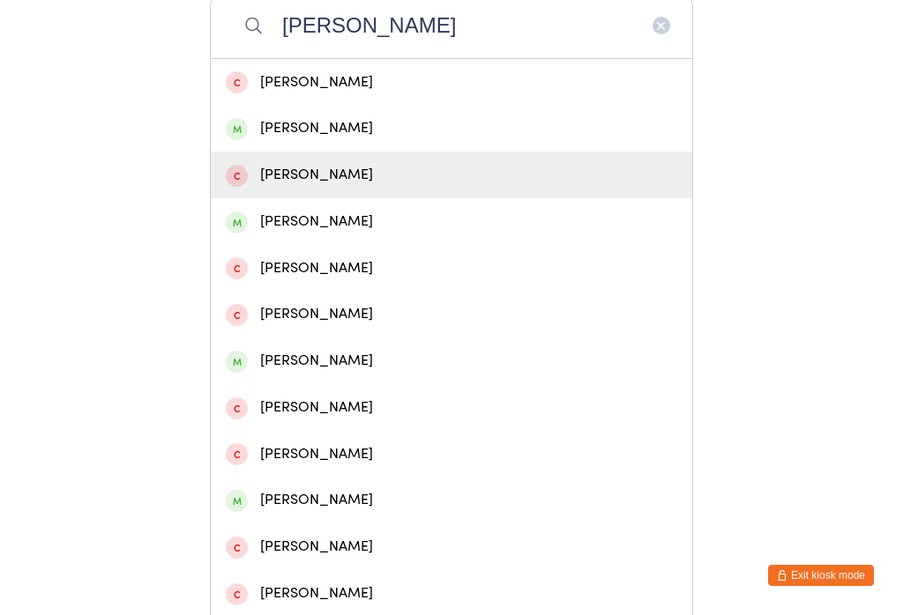
type input "[PERSON_NAME]"
click at [332, 167] on div "[PERSON_NAME]" at bounding box center [451, 175] width 481 height 47
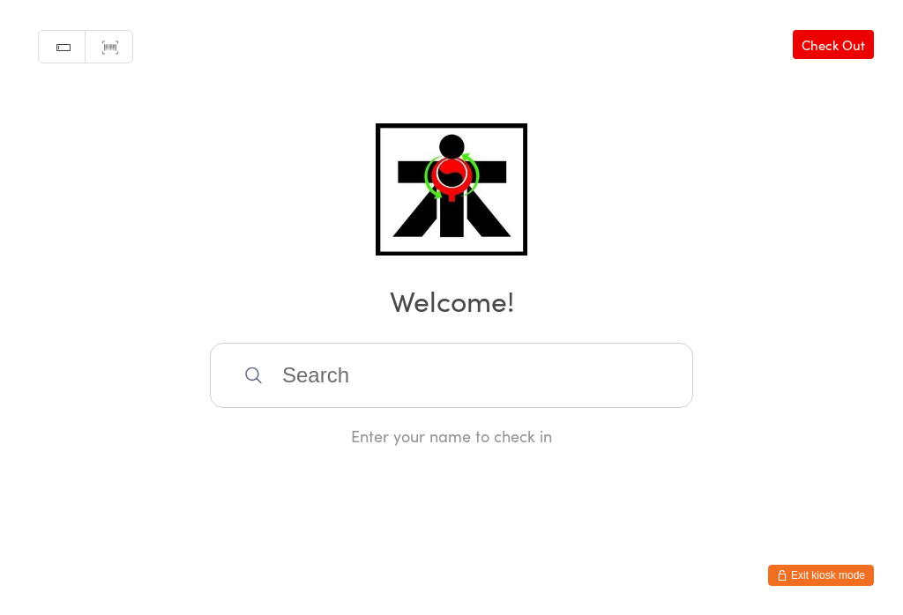
scroll to position [0, 0]
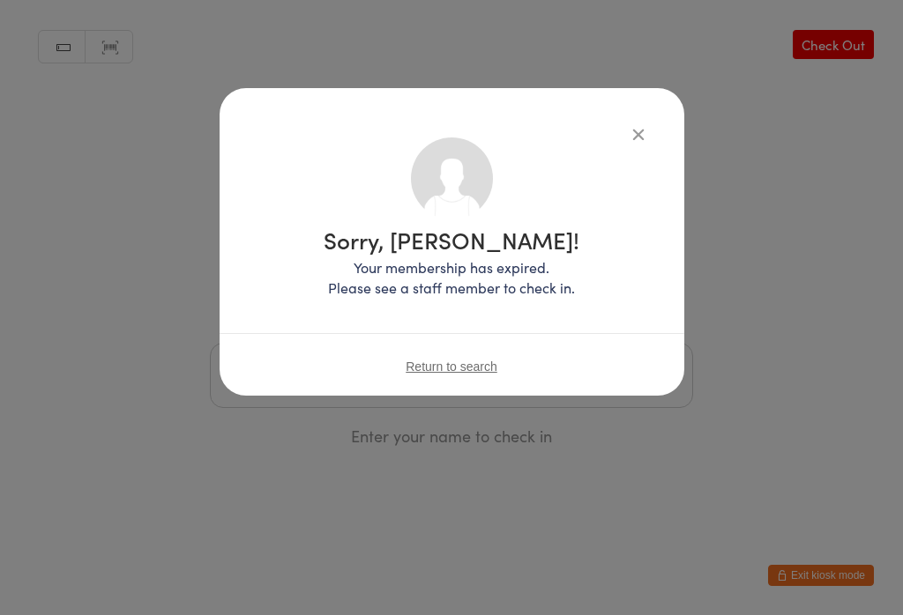
click at [628, 138] on icon "button" at bounding box center [637, 133] width 19 height 19
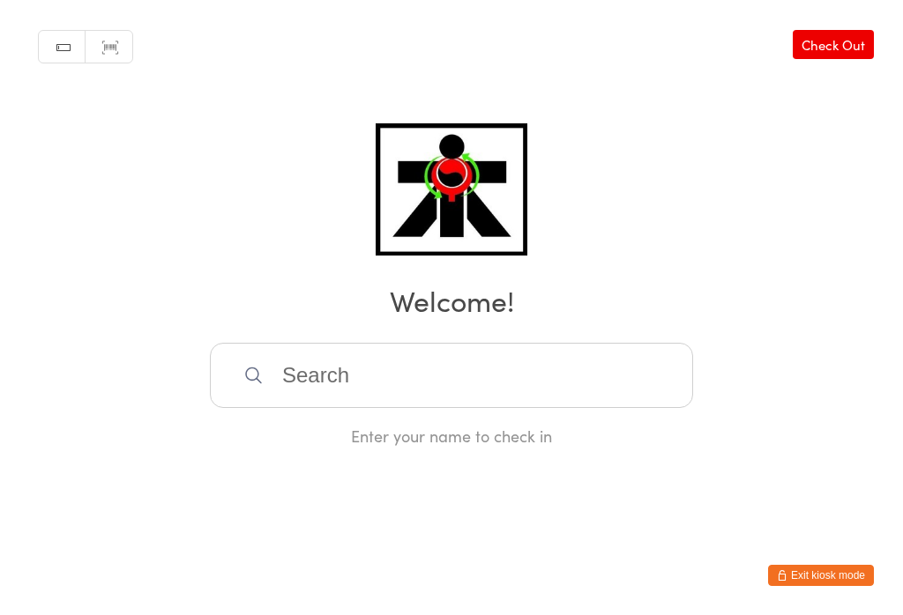
click at [334, 374] on input "search" at bounding box center [451, 375] width 483 height 65
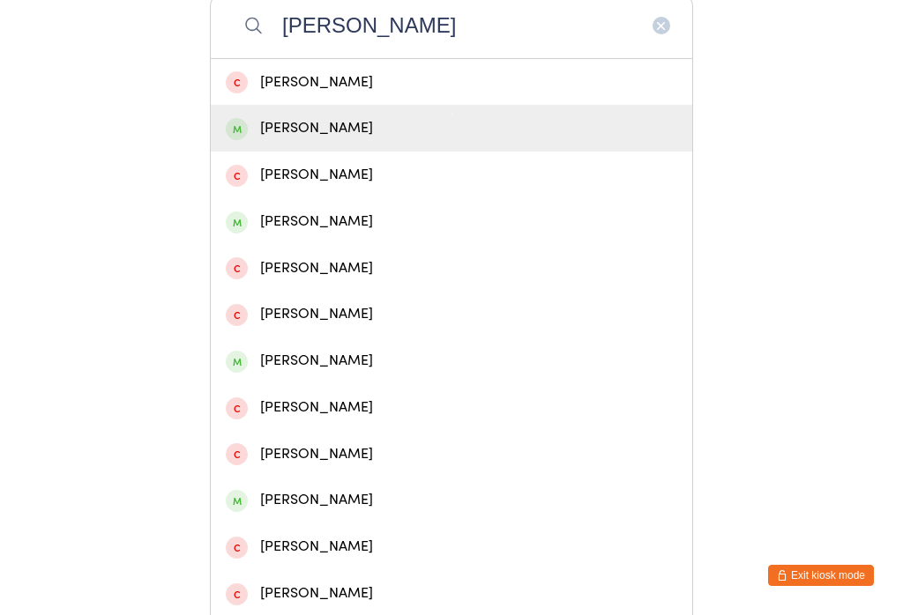
type input "[PERSON_NAME]"
click at [295, 140] on div "[PERSON_NAME]" at bounding box center [451, 128] width 451 height 24
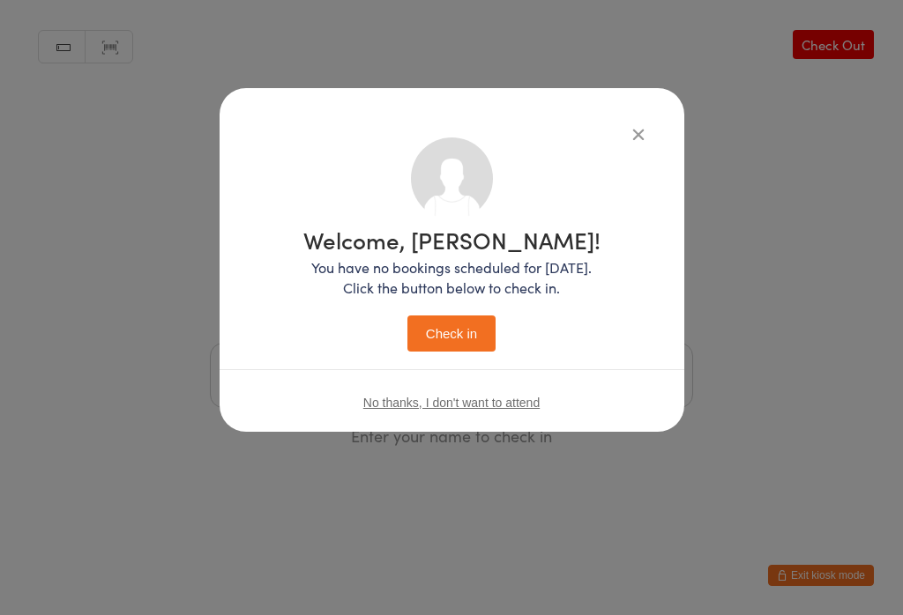
click at [458, 333] on button "Check in" at bounding box center [451, 334] width 88 height 36
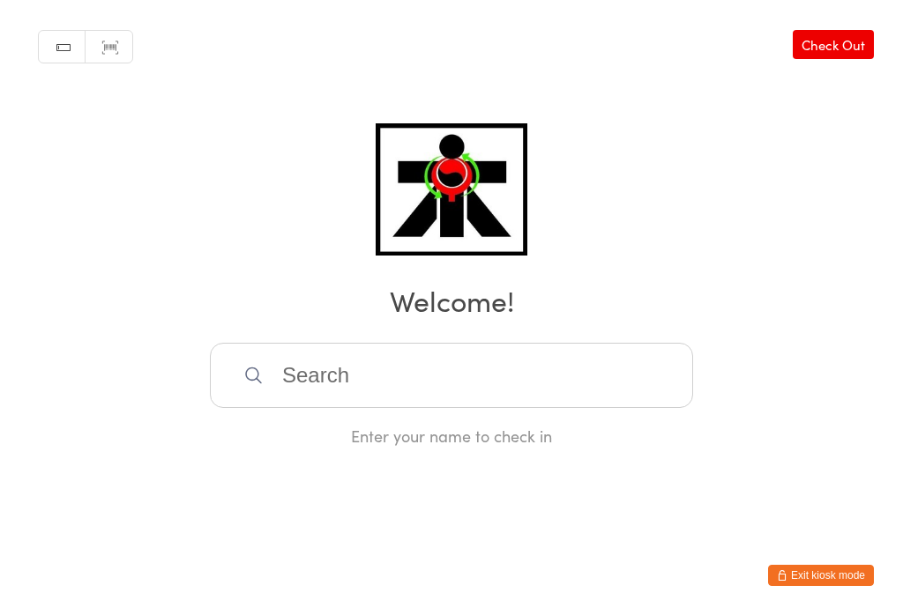
click at [386, 384] on input "search" at bounding box center [451, 375] width 483 height 65
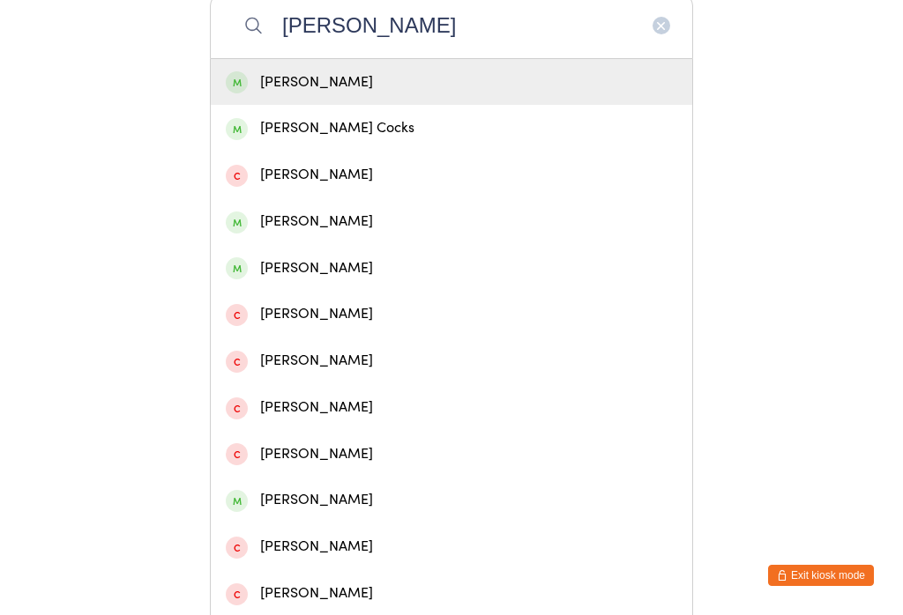
type input "[PERSON_NAME]"
click at [305, 94] on div "[PERSON_NAME]" at bounding box center [451, 83] width 451 height 24
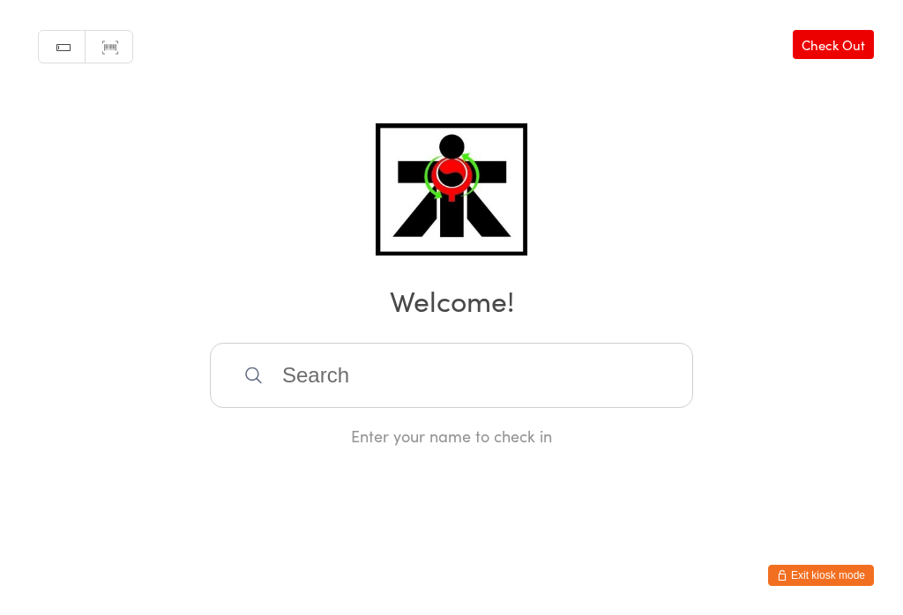
scroll to position [0, 0]
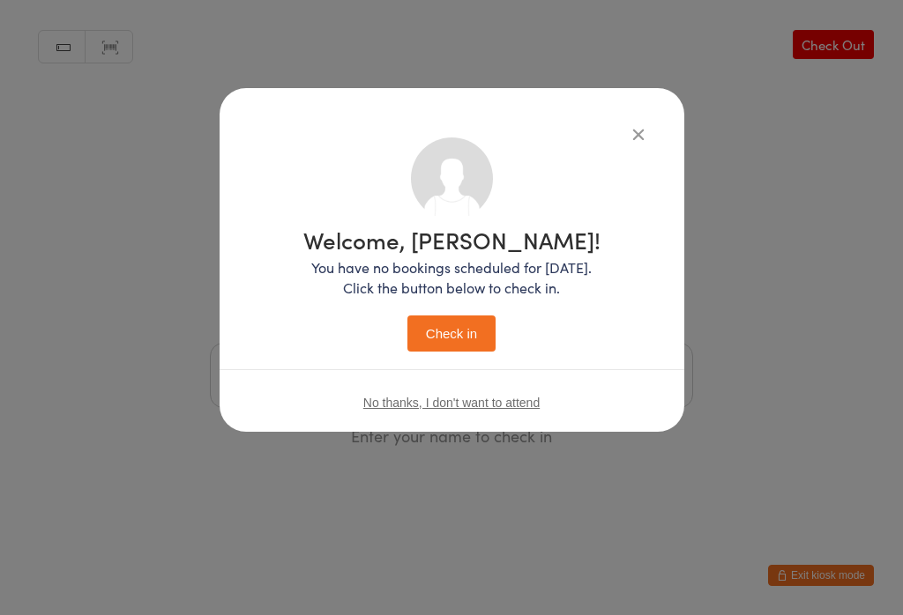
click at [441, 351] on button "Check in" at bounding box center [451, 334] width 88 height 36
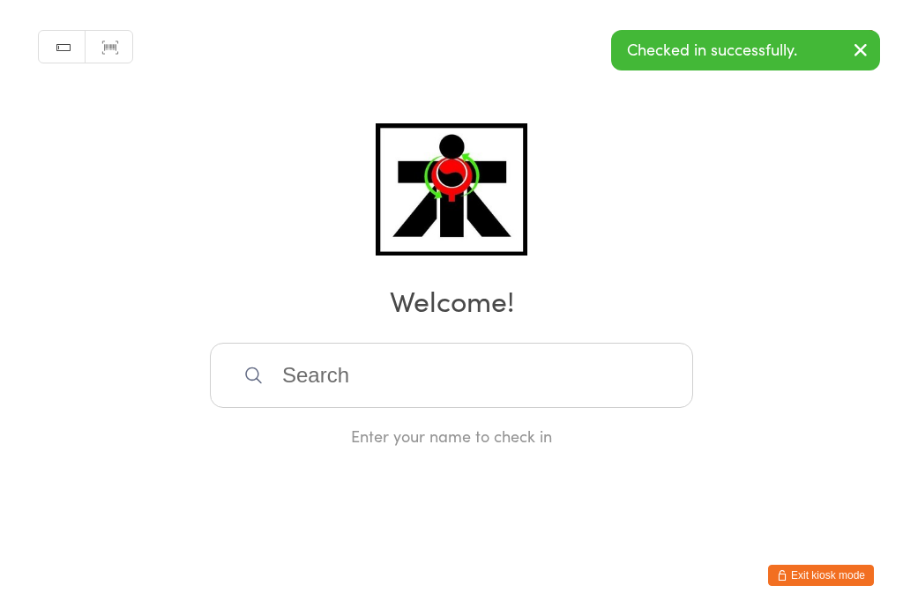
click at [379, 400] on input "search" at bounding box center [451, 375] width 483 height 65
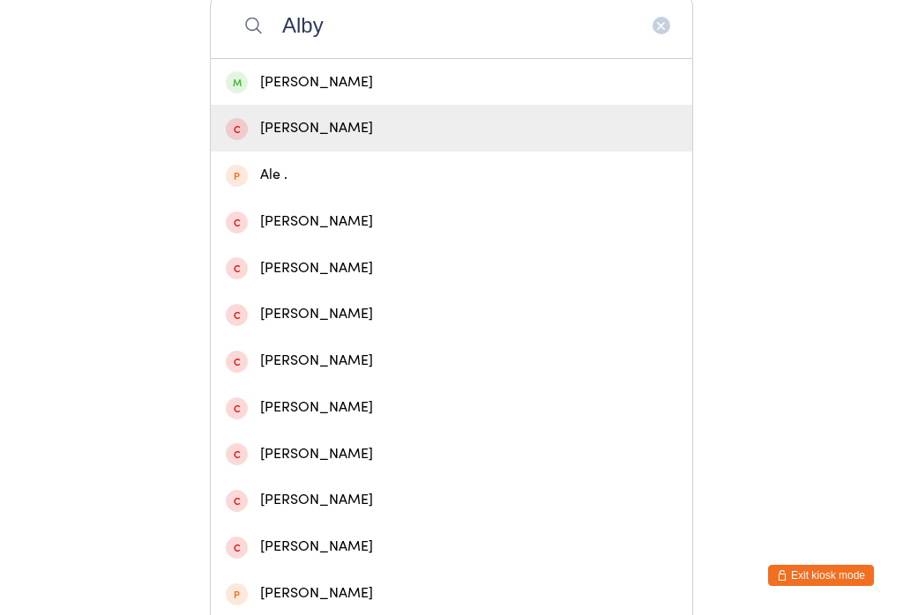
type input "Alby"
click at [293, 113] on div "[PERSON_NAME]" at bounding box center [451, 128] width 481 height 47
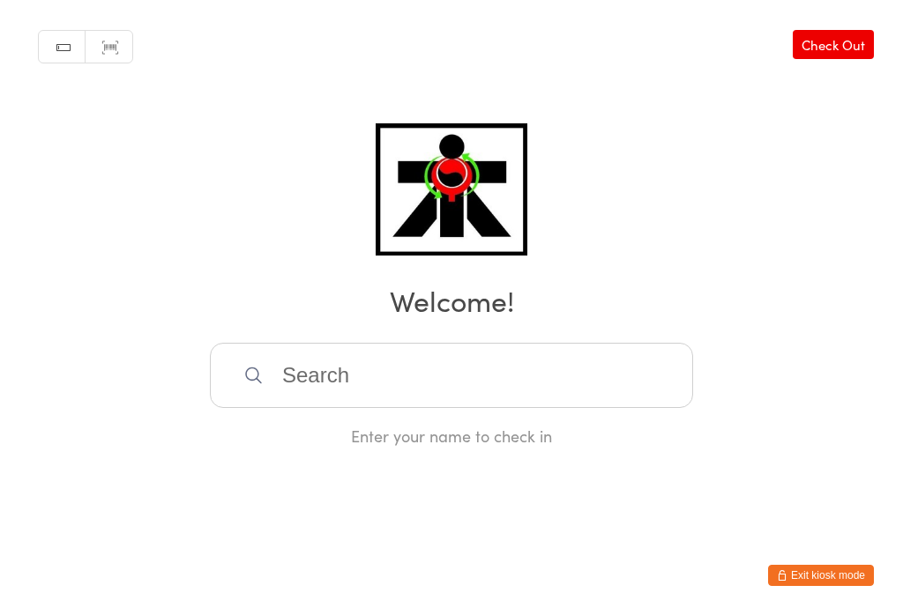
scroll to position [0, 0]
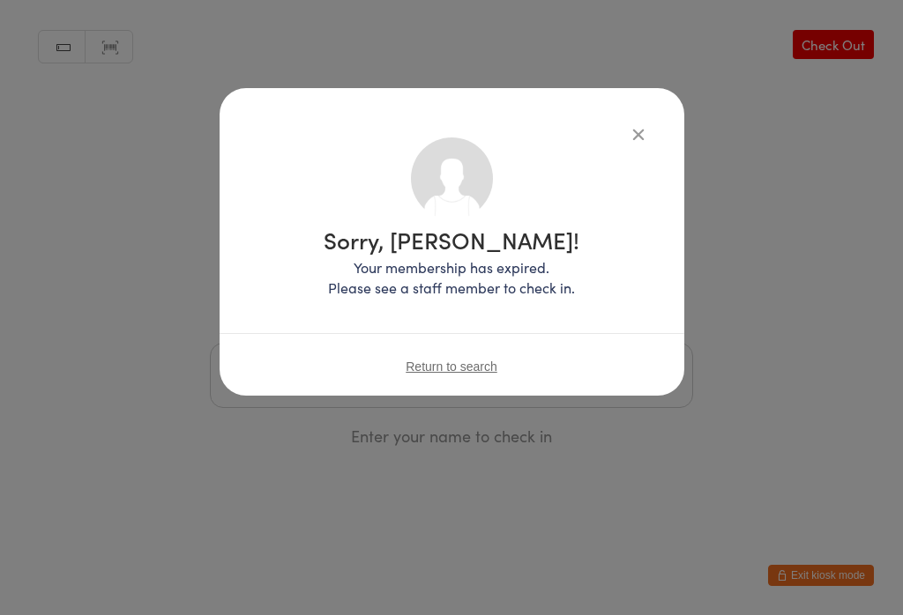
click at [782, 567] on div "Sorry, [PERSON_NAME]! Your membership has expired. Please see a staff member to…" at bounding box center [451, 307] width 903 height 615
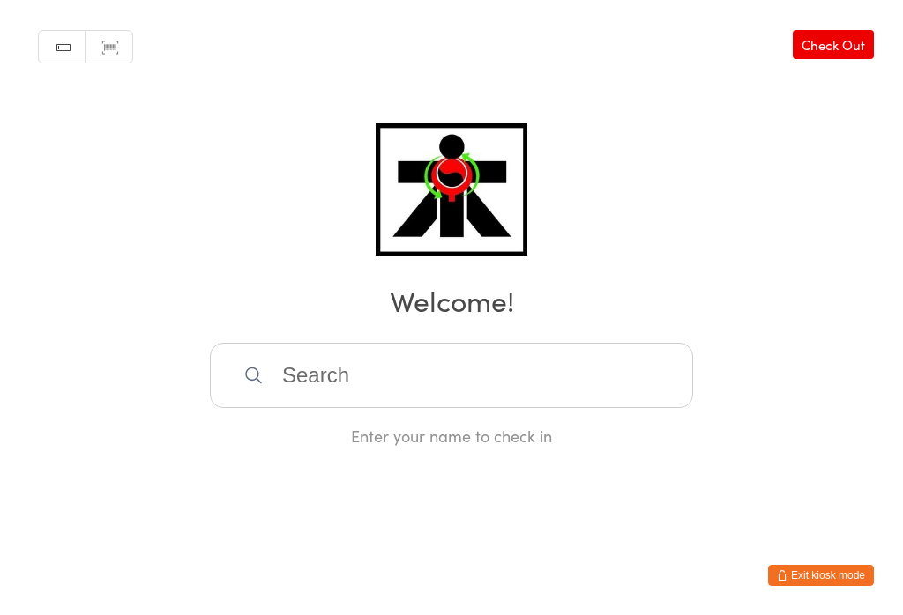
click at [405, 375] on input "search" at bounding box center [451, 375] width 483 height 65
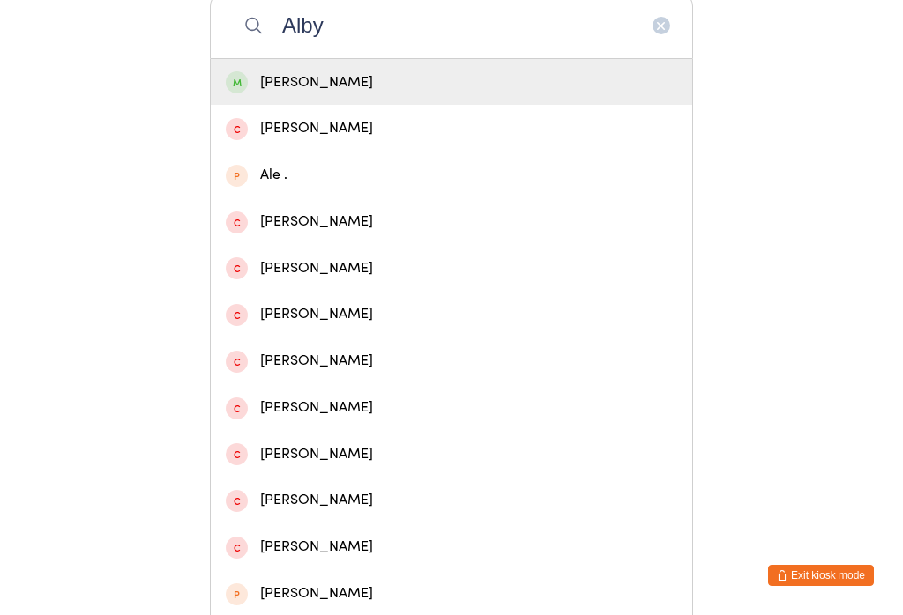
type input "Alby"
click at [269, 94] on div "[PERSON_NAME]" at bounding box center [451, 83] width 451 height 24
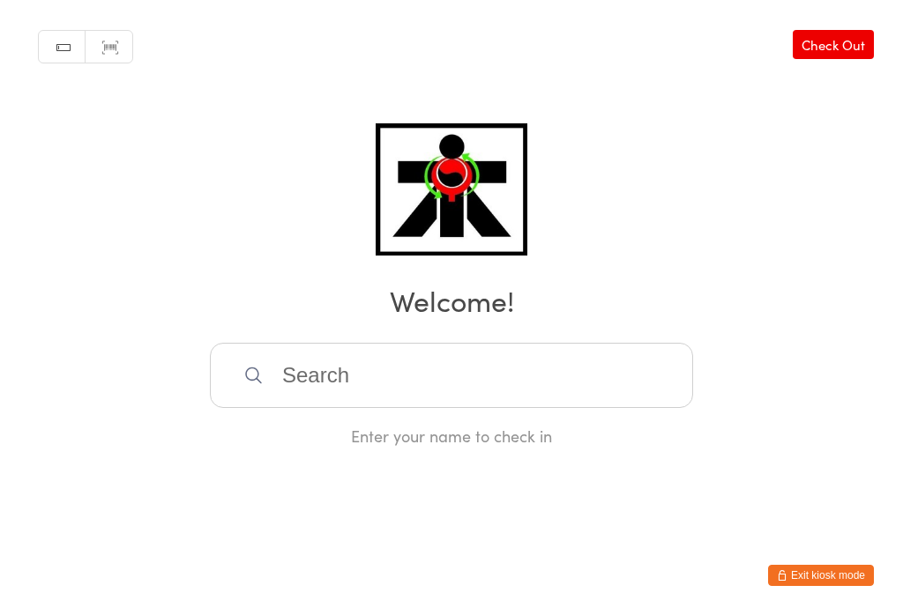
scroll to position [0, 0]
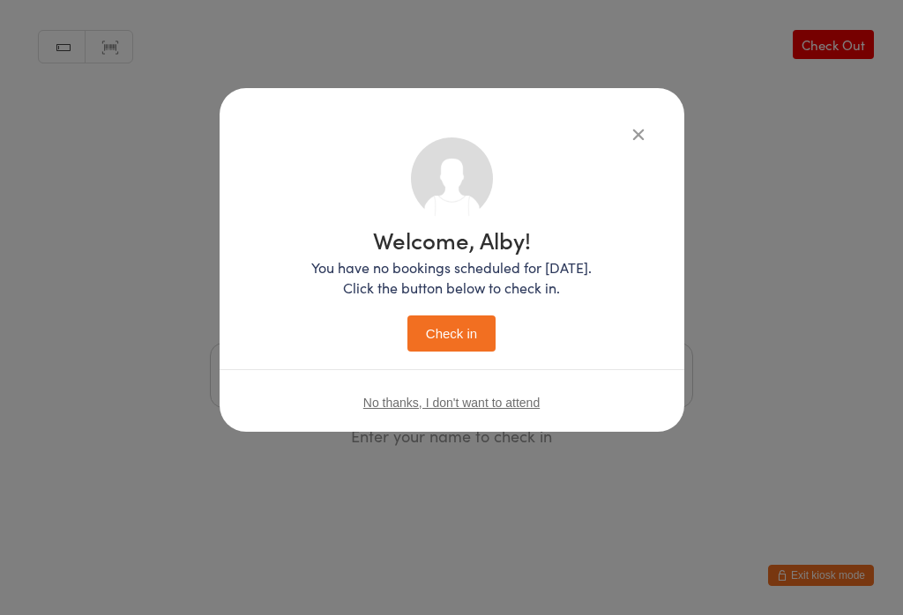
click at [445, 346] on button "Check in" at bounding box center [451, 334] width 88 height 36
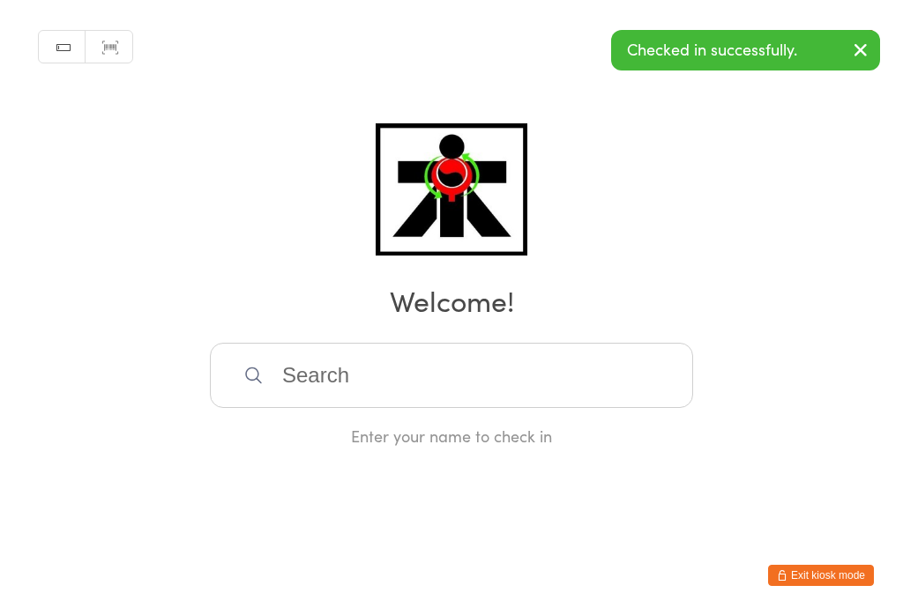
click at [376, 392] on input "search" at bounding box center [451, 375] width 483 height 65
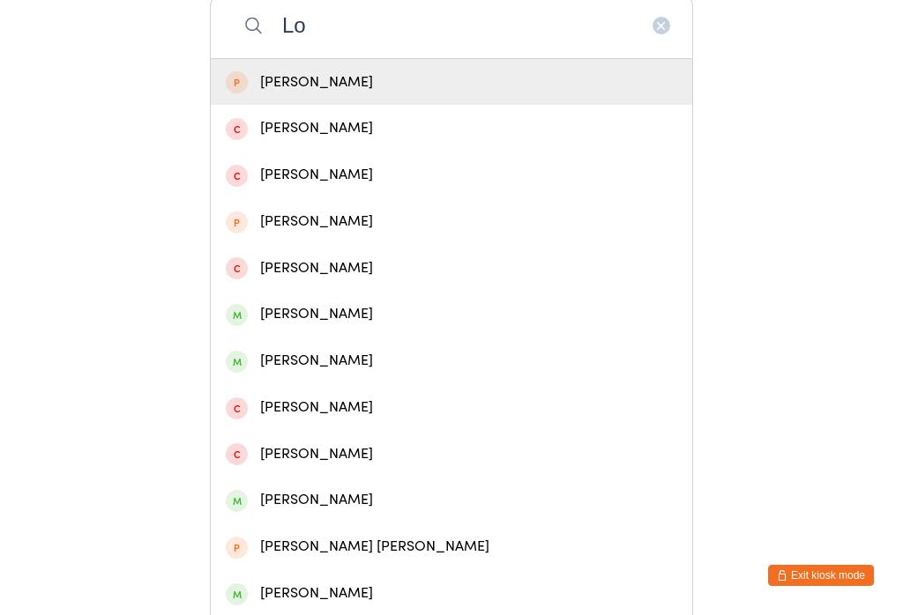
type input "Lo"
click at [447, 264] on div "[PERSON_NAME]" at bounding box center [451, 268] width 481 height 47
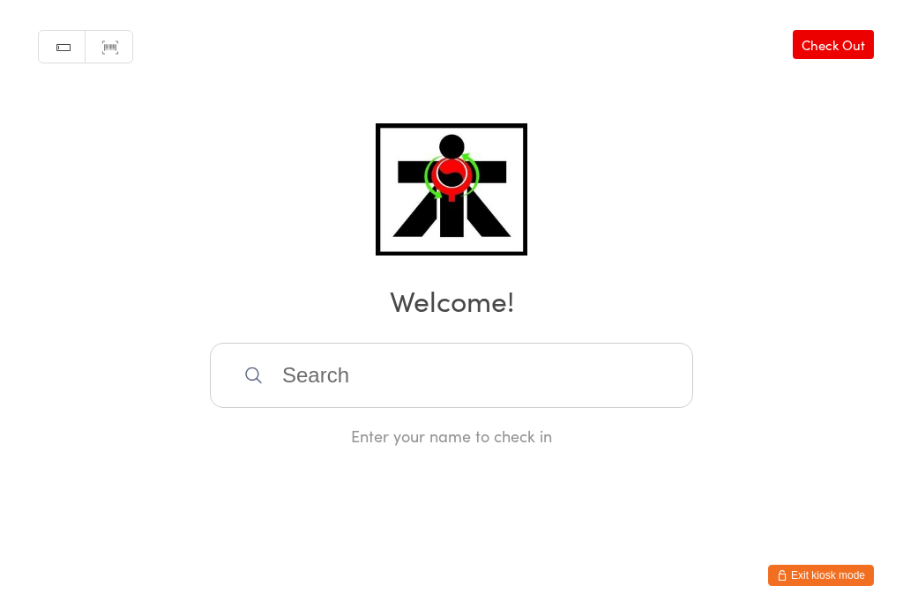
scroll to position [0, 0]
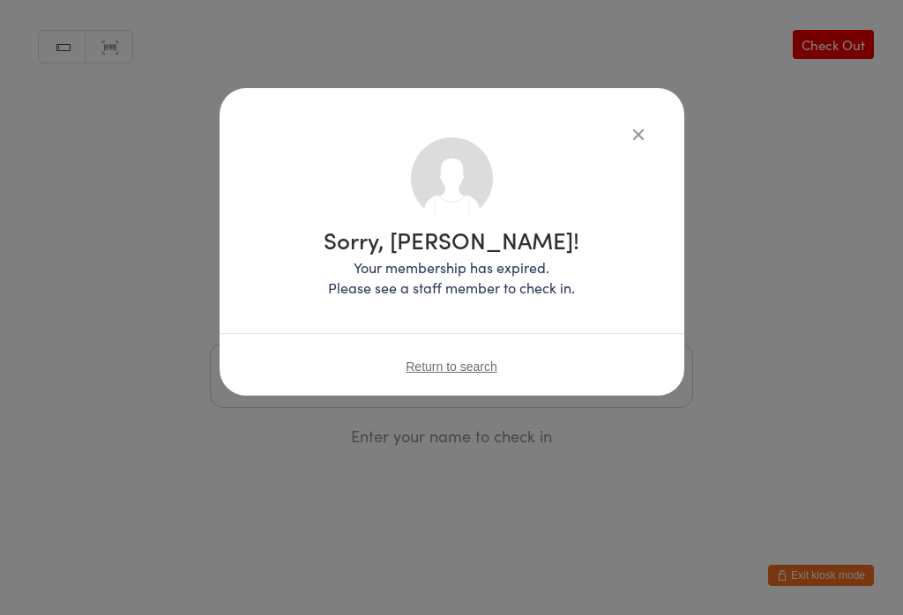
click at [628, 140] on icon "button" at bounding box center [637, 133] width 19 height 19
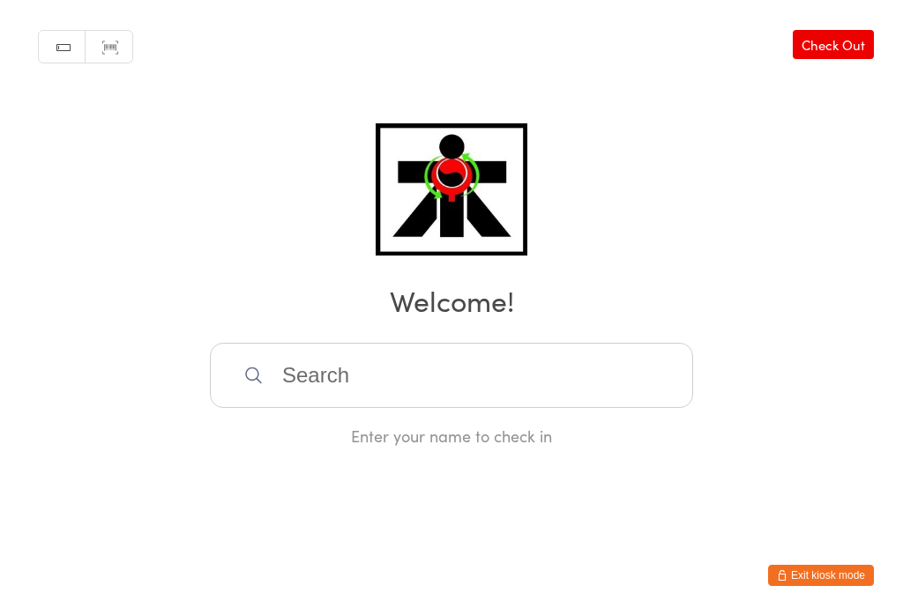
click at [339, 397] on input "search" at bounding box center [451, 375] width 483 height 65
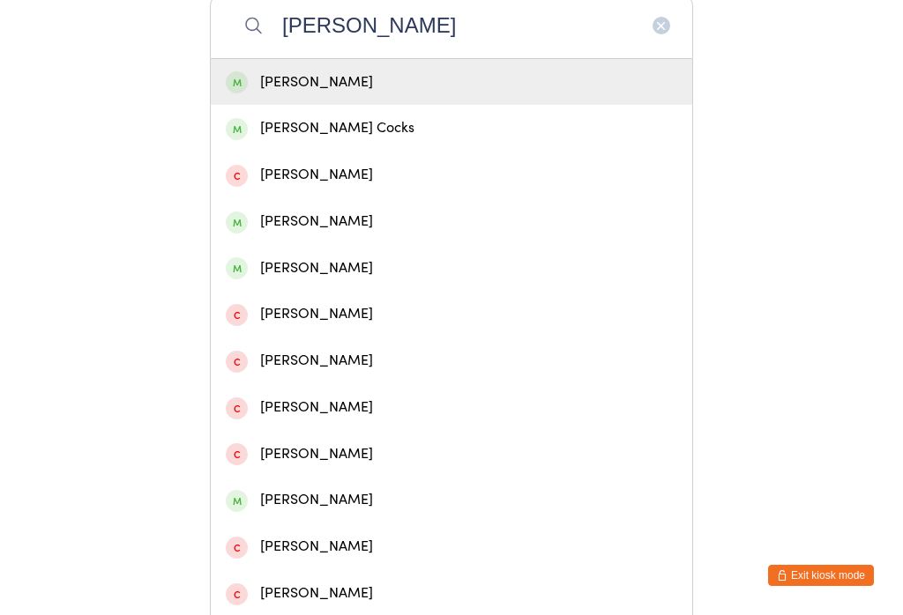
type input "[PERSON_NAME]"
click at [278, 103] on div "[PERSON_NAME]" at bounding box center [451, 82] width 481 height 47
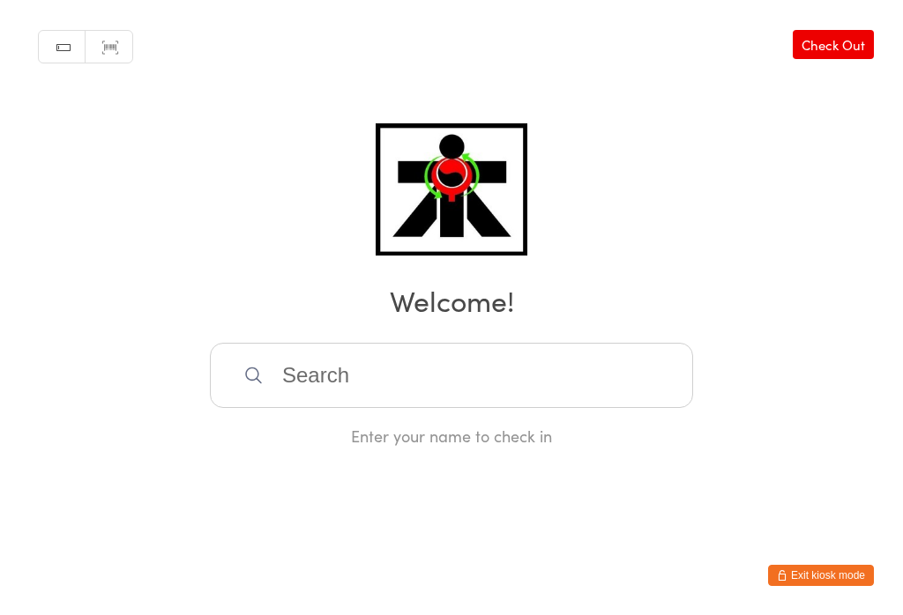
scroll to position [0, 0]
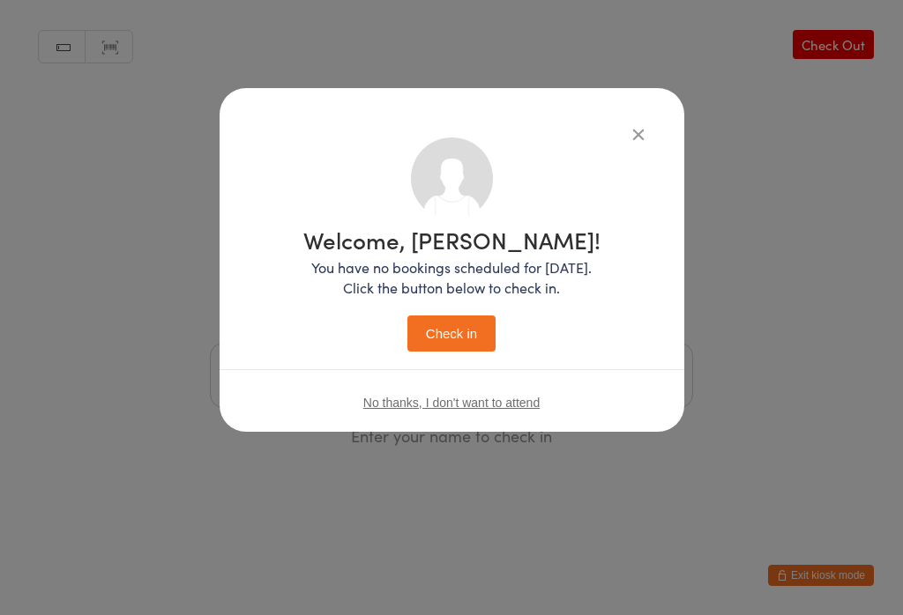
click at [473, 338] on button "Check in" at bounding box center [451, 334] width 88 height 36
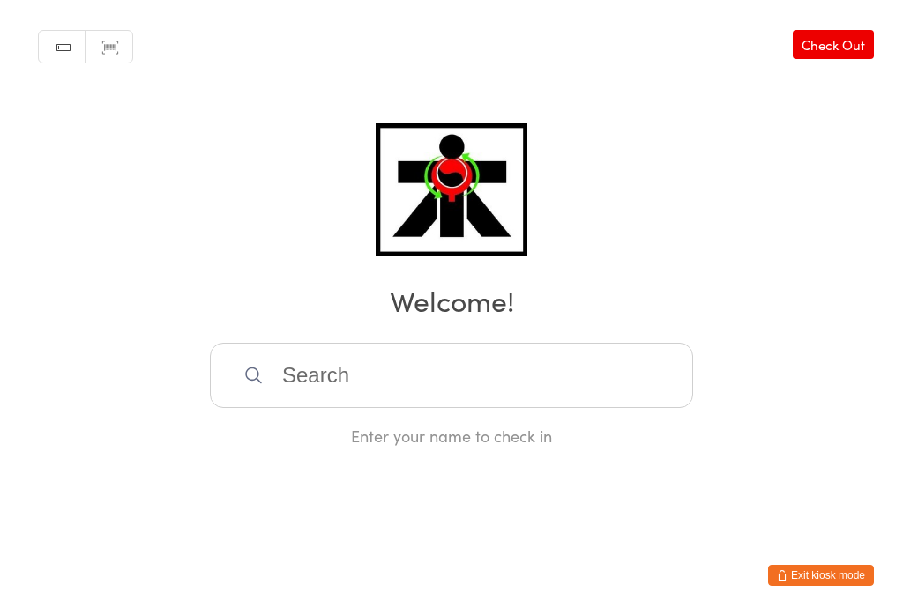
click at [331, 386] on input "search" at bounding box center [451, 375] width 483 height 65
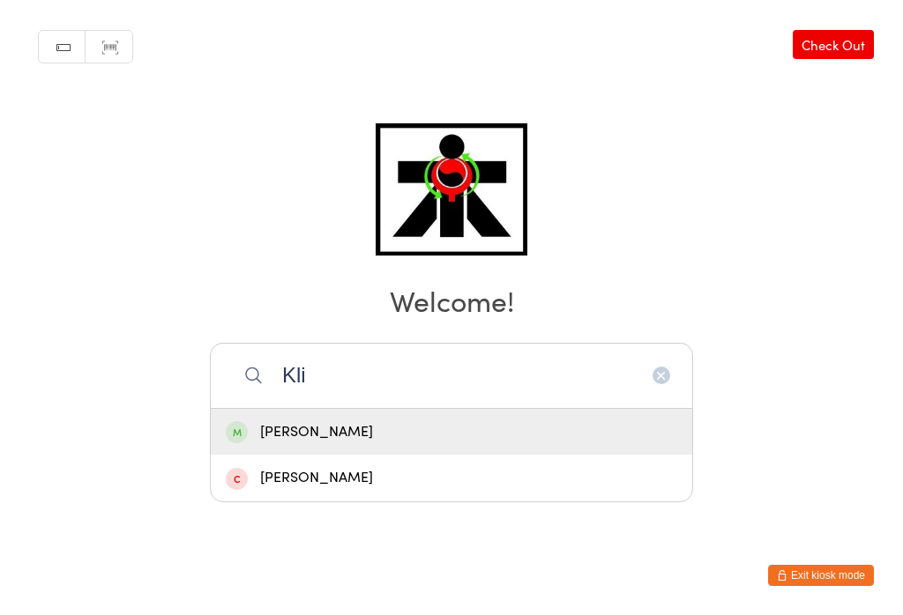
type input "Kli"
click at [405, 420] on div "[PERSON_NAME]" at bounding box center [451, 432] width 451 height 24
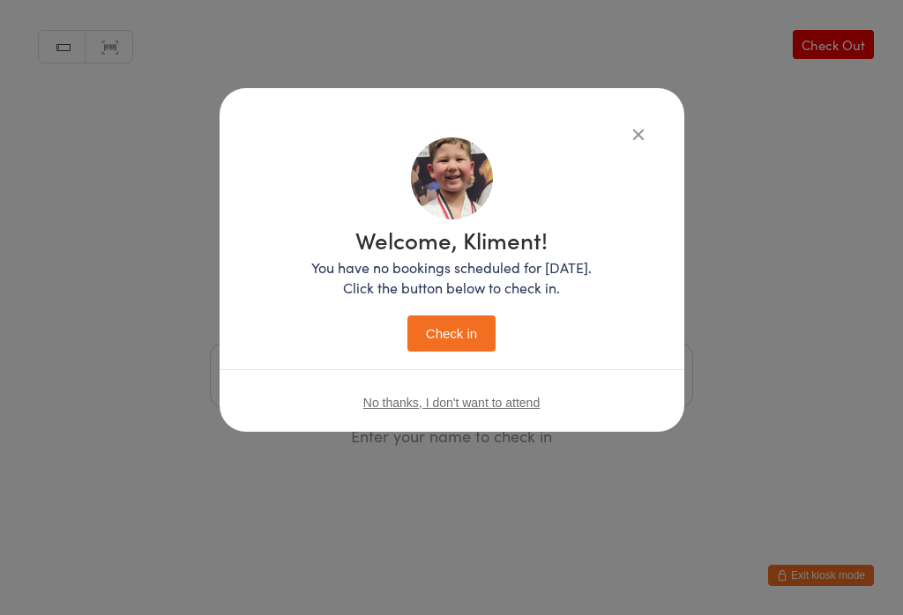
scroll to position [0, 0]
click at [452, 333] on button "Check in" at bounding box center [451, 334] width 88 height 36
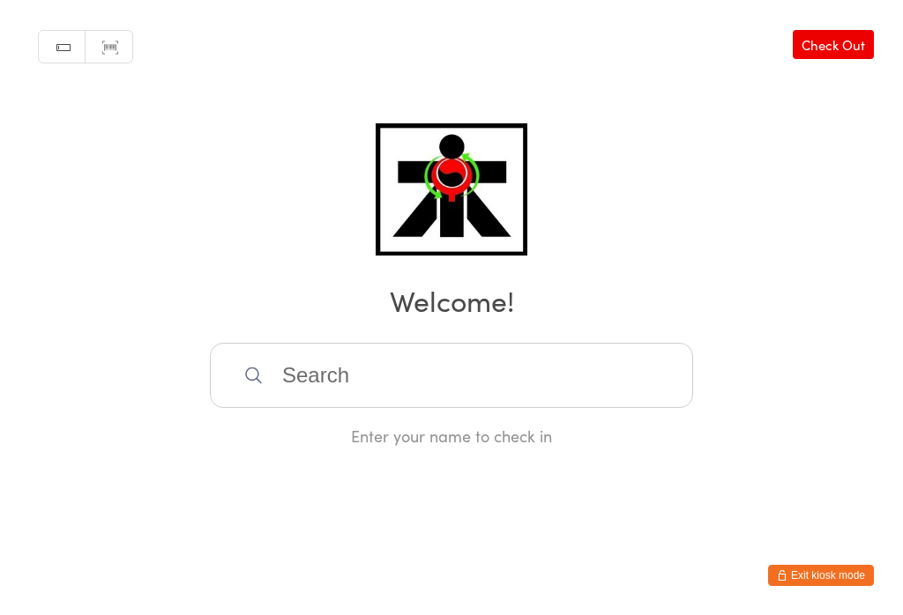
click at [589, 388] on input "search" at bounding box center [451, 375] width 483 height 65
click at [1, 256] on html "You have now entered Kiosk Mode. Members will be able to check themselves in us…" at bounding box center [451, 307] width 903 height 615
click at [502, 404] on input "search" at bounding box center [451, 375] width 483 height 65
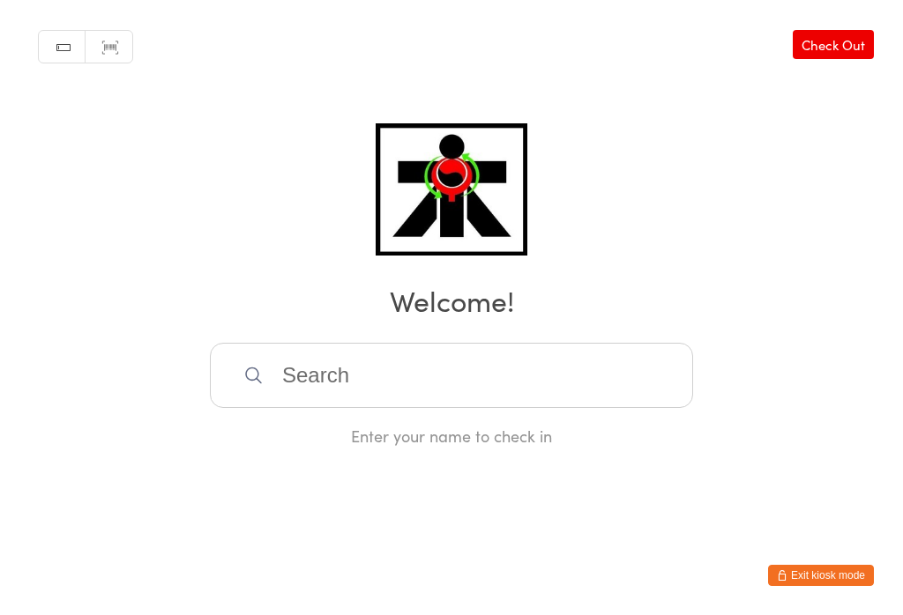
scroll to position [350, 0]
click at [834, 182] on html "You have now entered Kiosk Mode. Members will be able to check themselves in us…" at bounding box center [451, 307] width 903 height 615
click at [572, 607] on html "You have now entered Kiosk Mode. Members will be able to check themselves in us…" at bounding box center [451, 307] width 903 height 615
click at [561, 376] on input "search" at bounding box center [451, 375] width 483 height 65
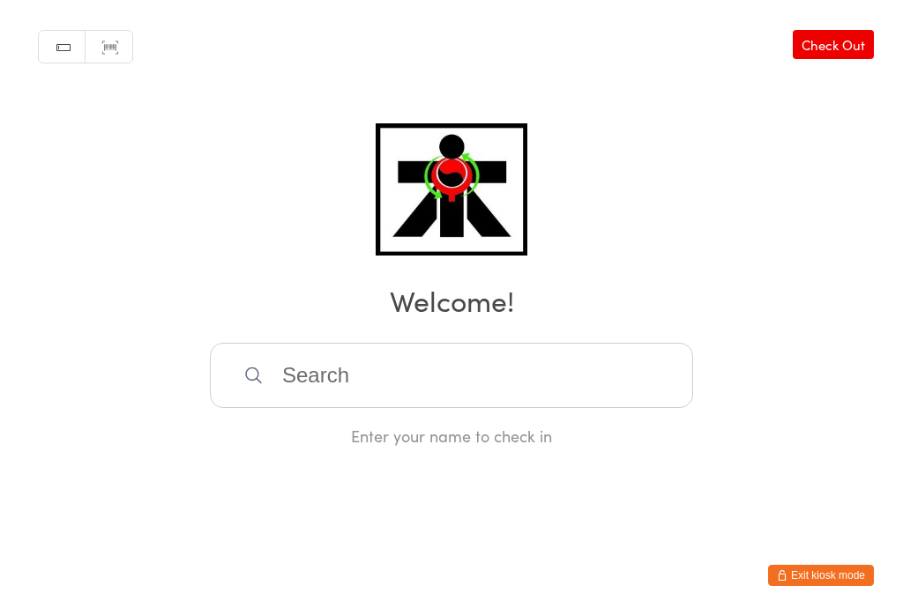
scroll to position [350, 0]
type input "I"
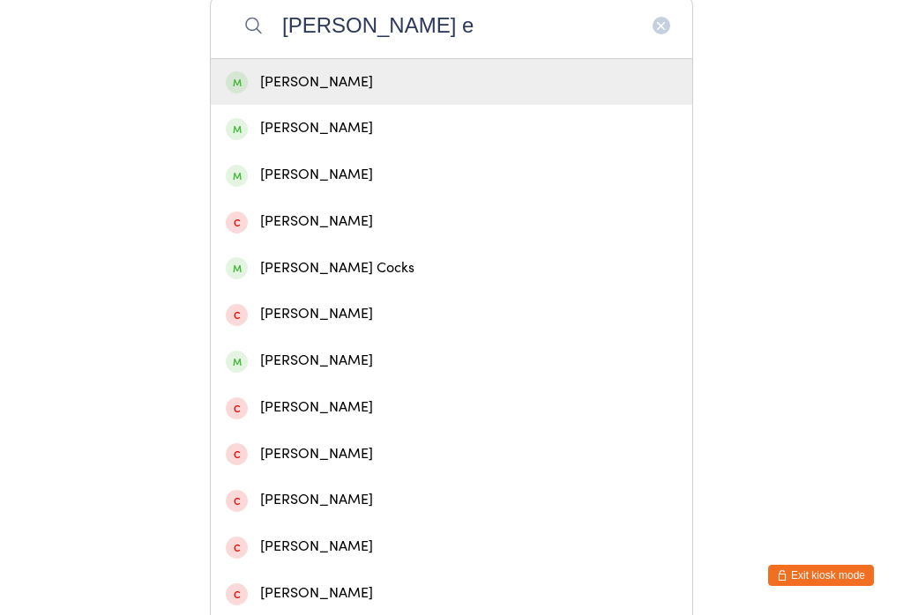
type input "[PERSON_NAME] e"
click at [301, 77] on div "[PERSON_NAME]" at bounding box center [451, 83] width 451 height 24
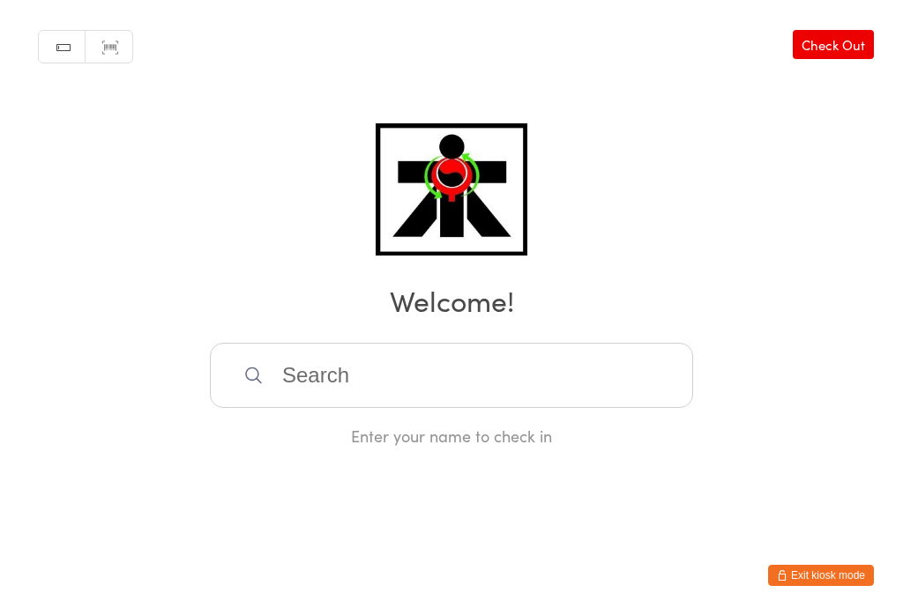
scroll to position [0, 0]
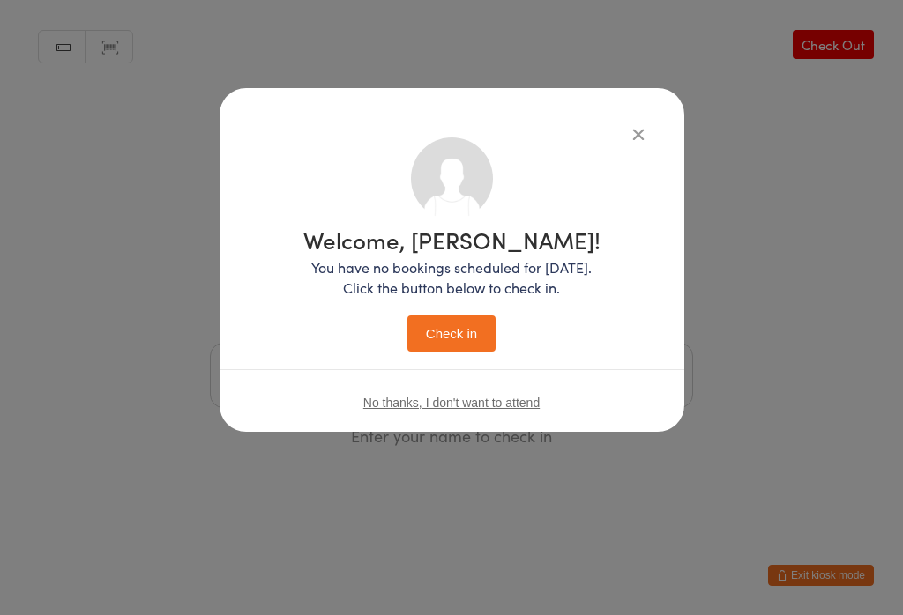
click at [501, 410] on span "No thanks, I don't want to attend" at bounding box center [451, 403] width 176 height 14
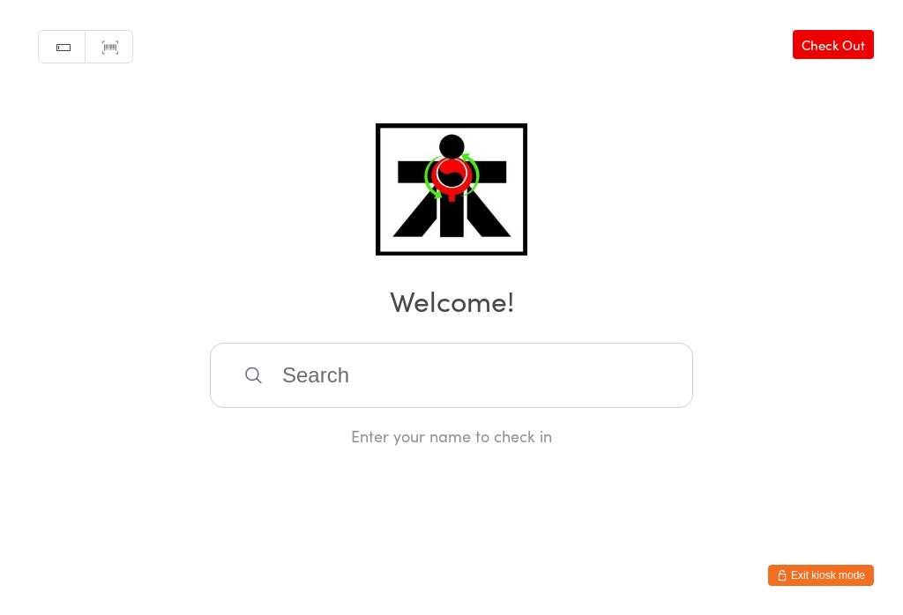
click at [623, 379] on input "search" at bounding box center [451, 375] width 483 height 65
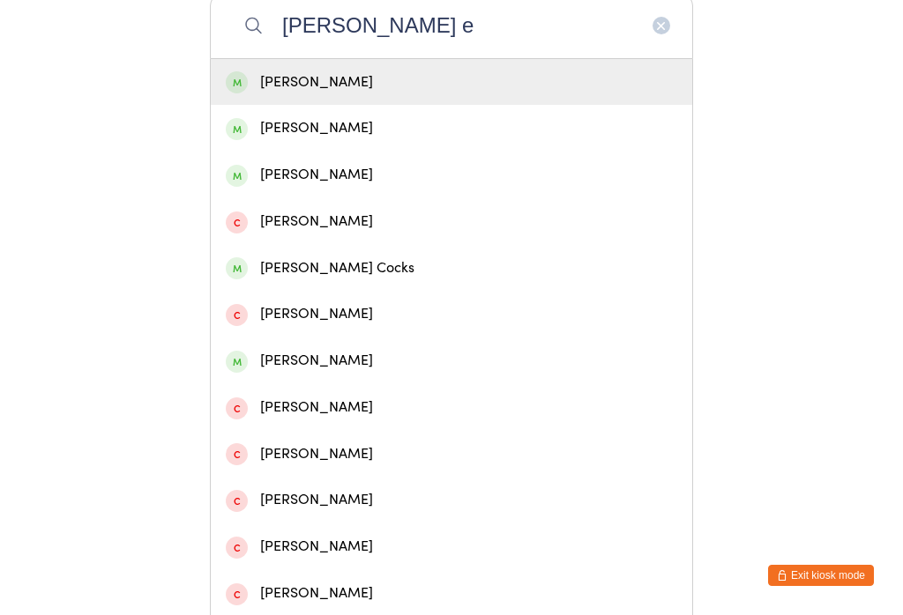
type input "[PERSON_NAME] e"
click at [320, 94] on div "[PERSON_NAME]" at bounding box center [451, 83] width 451 height 24
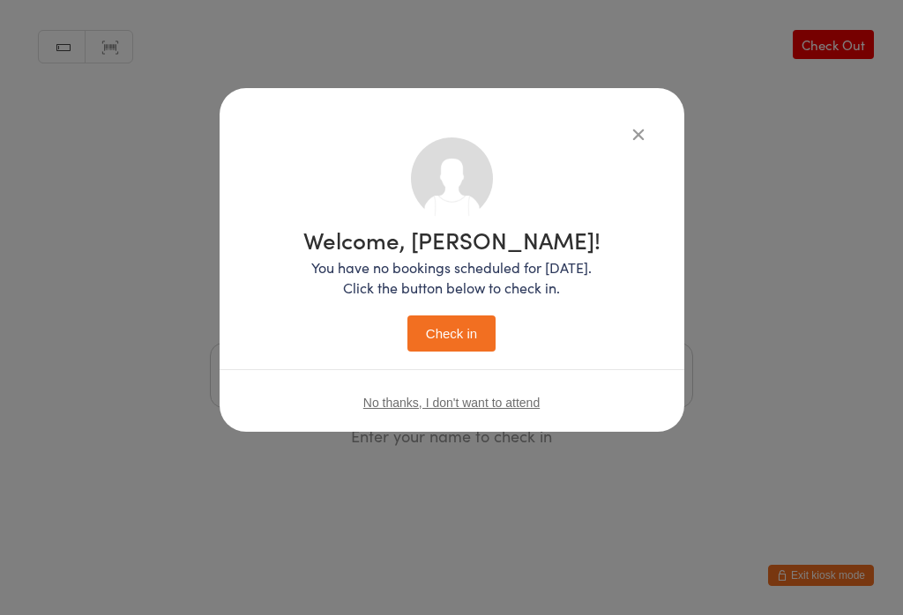
click at [457, 324] on button "Check in" at bounding box center [451, 334] width 88 height 36
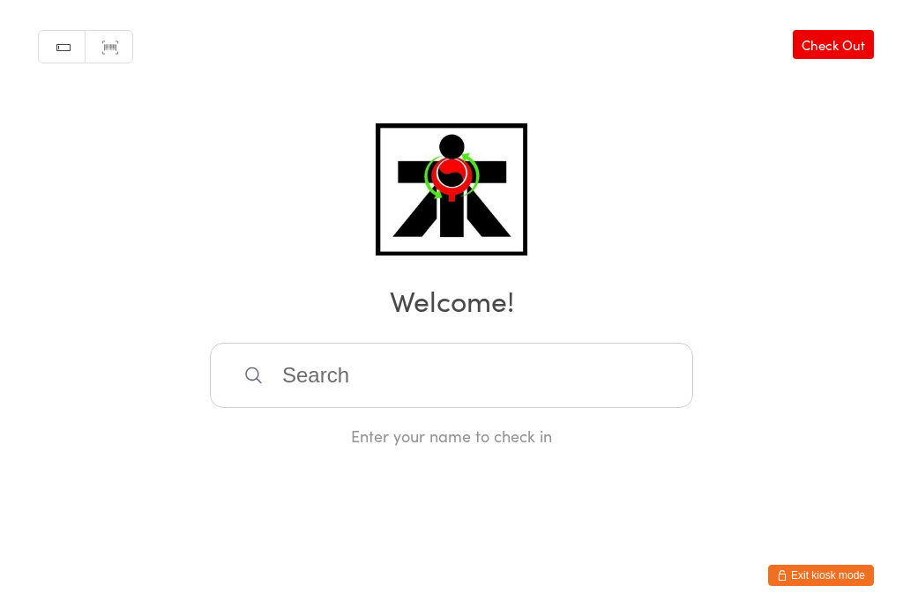
click at [535, 374] on input "search" at bounding box center [451, 375] width 483 height 65
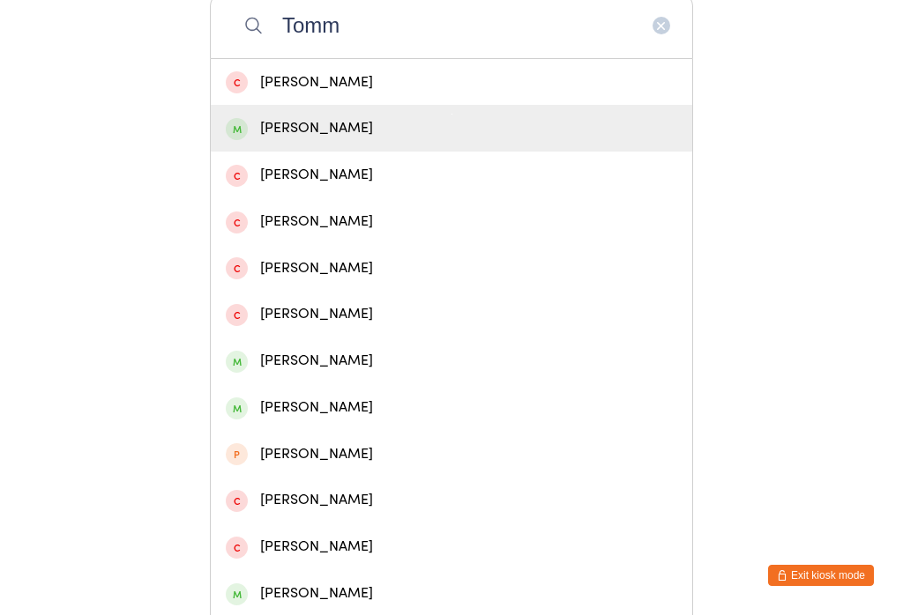
type input "Tomm"
click at [240, 140] on span at bounding box center [237, 129] width 22 height 22
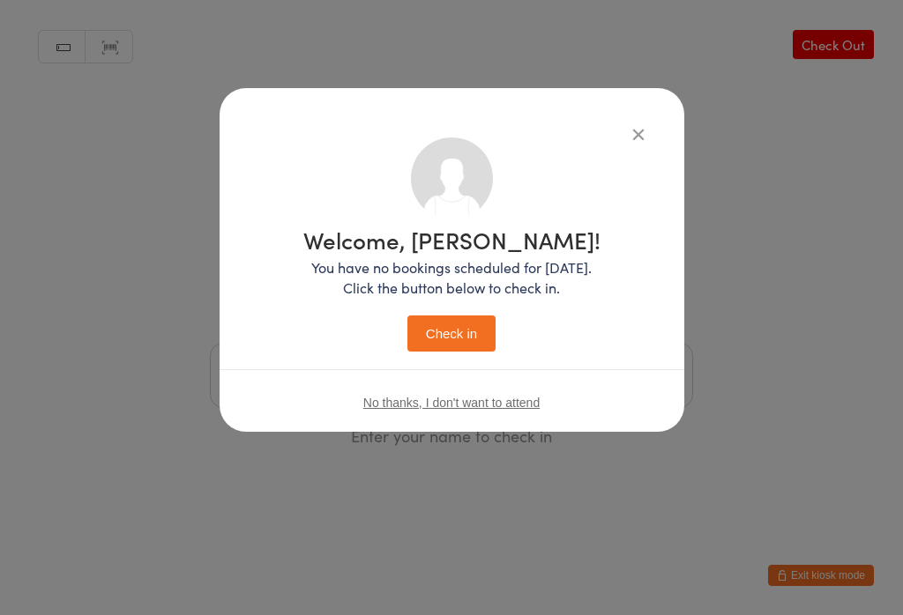
click at [458, 347] on button "Check in" at bounding box center [451, 334] width 88 height 36
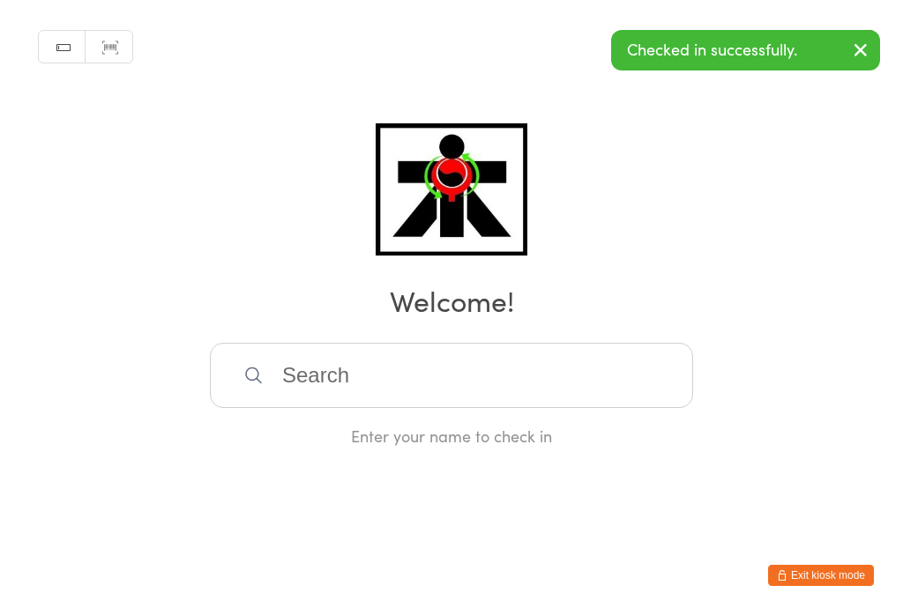
click at [555, 379] on input "search" at bounding box center [451, 375] width 483 height 65
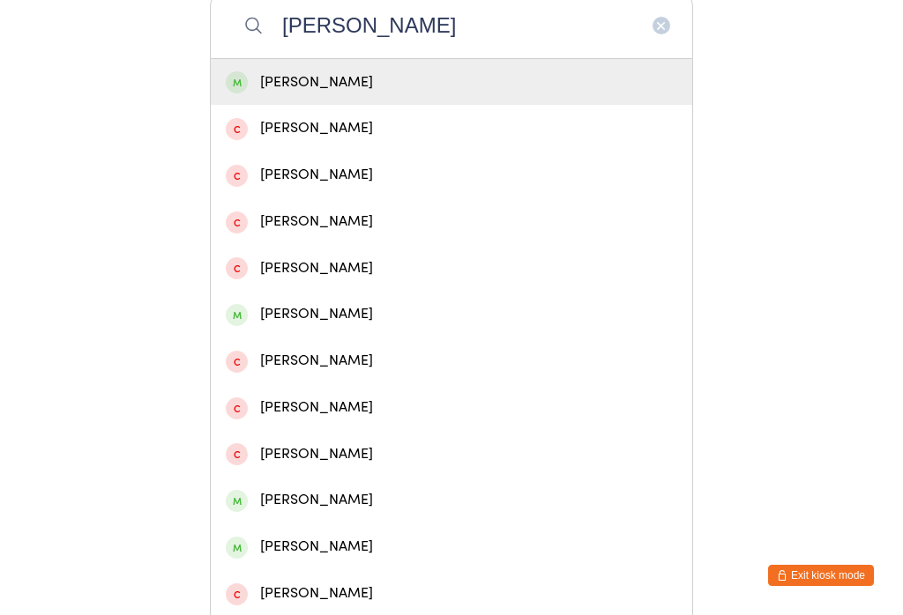
type input "[PERSON_NAME]"
click at [239, 90] on span at bounding box center [237, 82] width 22 height 22
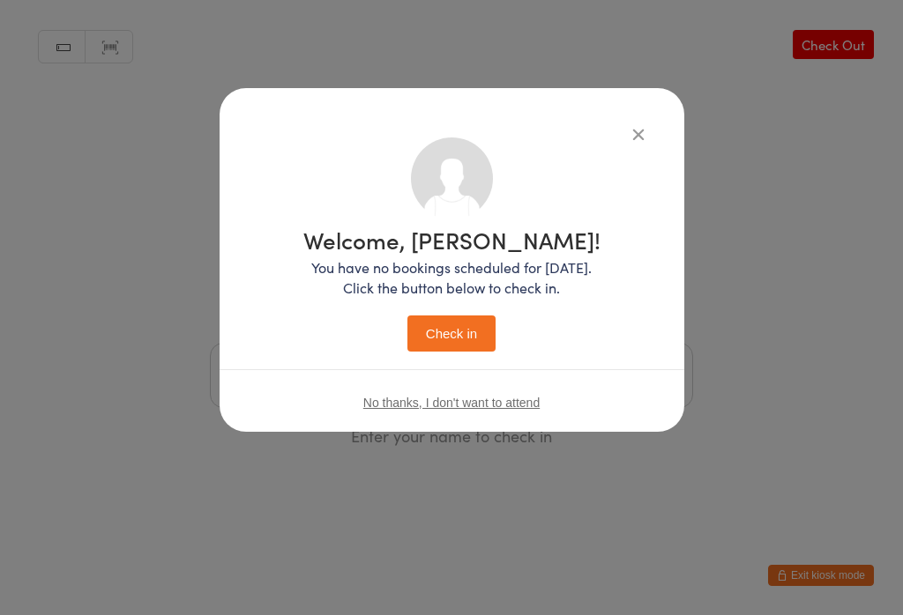
click at [451, 320] on button "Check in" at bounding box center [451, 334] width 88 height 36
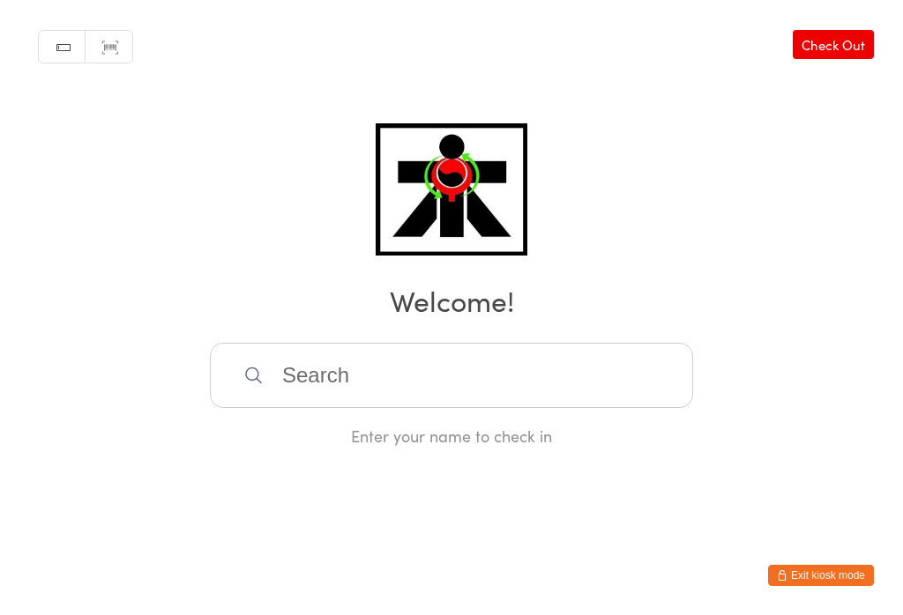
click at [346, 391] on input "search" at bounding box center [451, 375] width 483 height 65
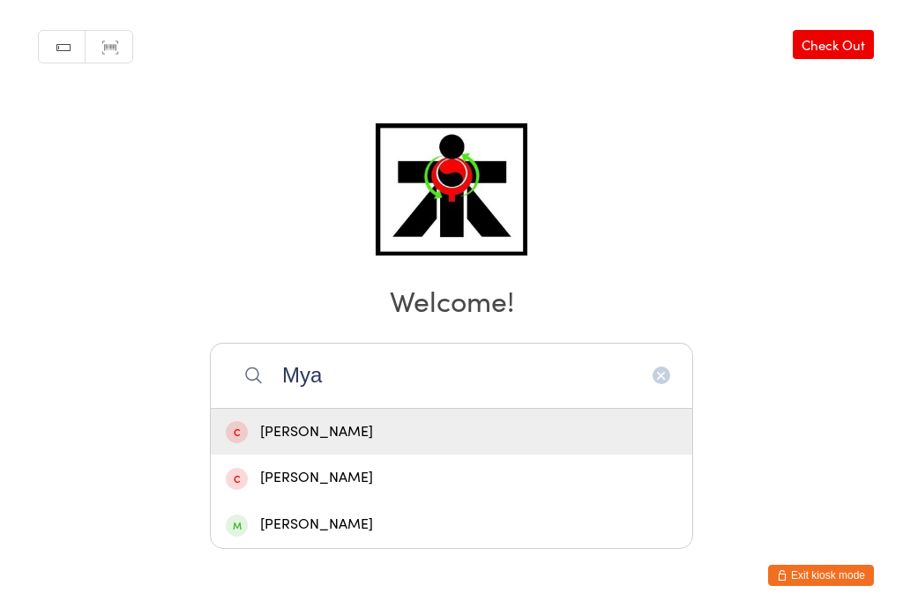
type input "Mya"
click at [320, 513] on div "[PERSON_NAME]" at bounding box center [451, 525] width 451 height 24
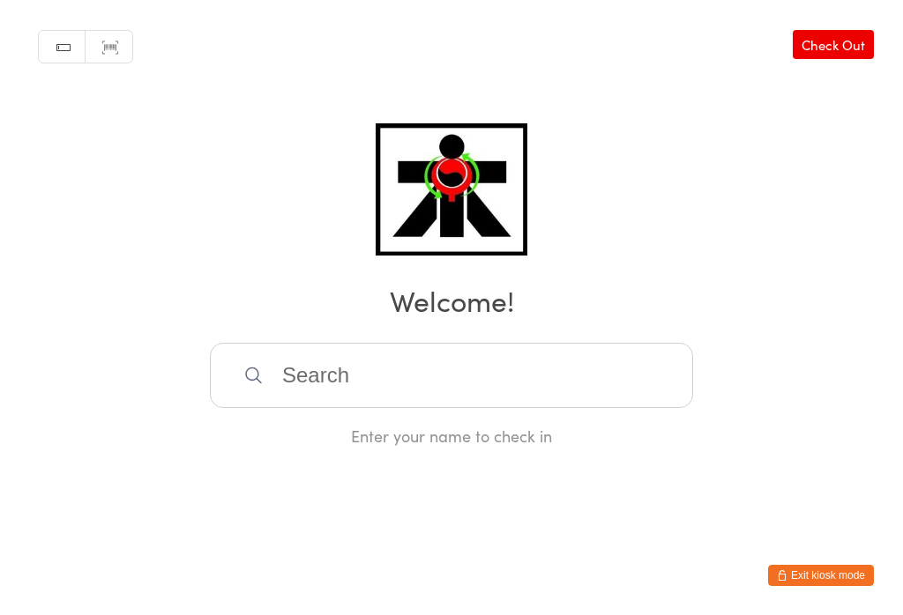
scroll to position [0, 0]
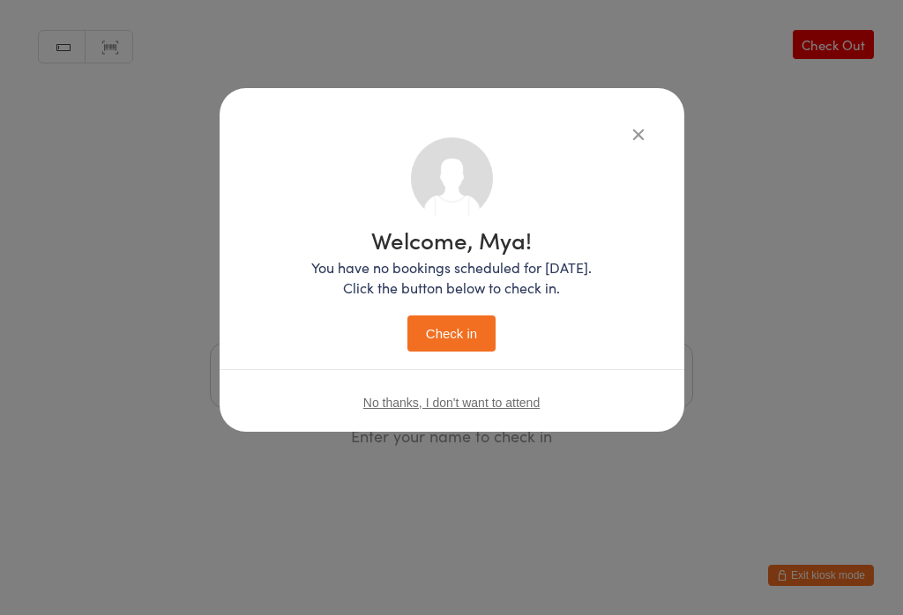
click at [457, 335] on button "Check in" at bounding box center [451, 334] width 88 height 36
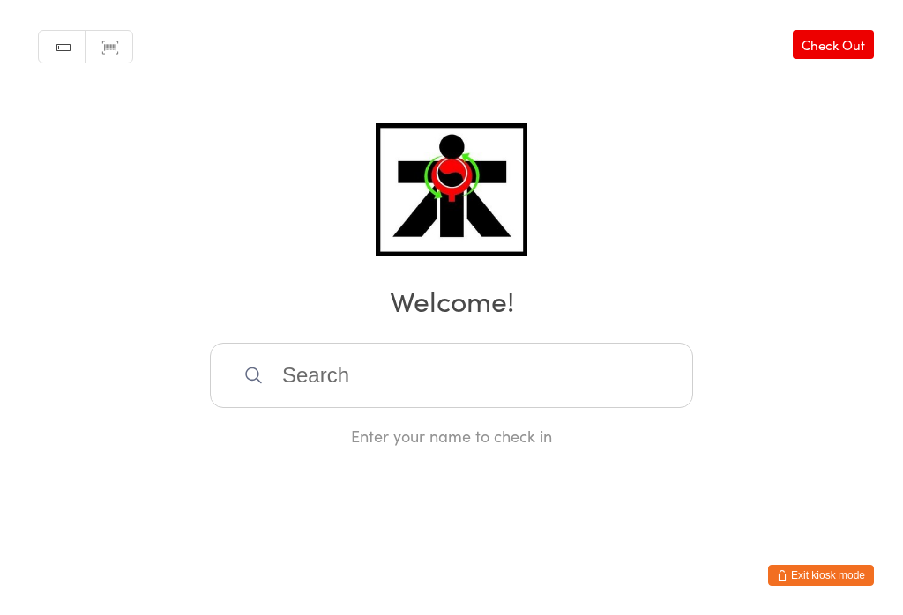
click at [399, 392] on input "search" at bounding box center [451, 375] width 483 height 65
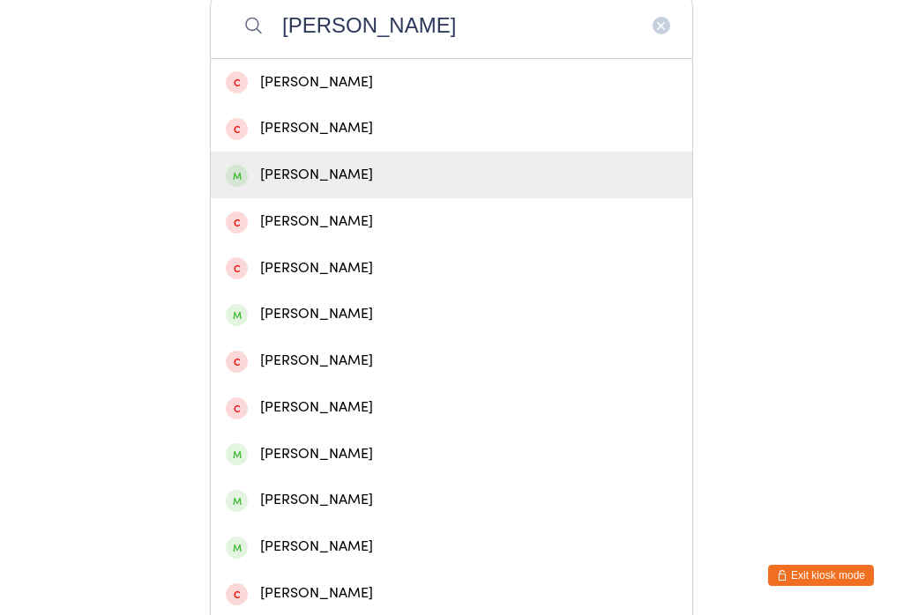
type input "[PERSON_NAME]"
click at [353, 187] on div "[PERSON_NAME]" at bounding box center [451, 175] width 451 height 24
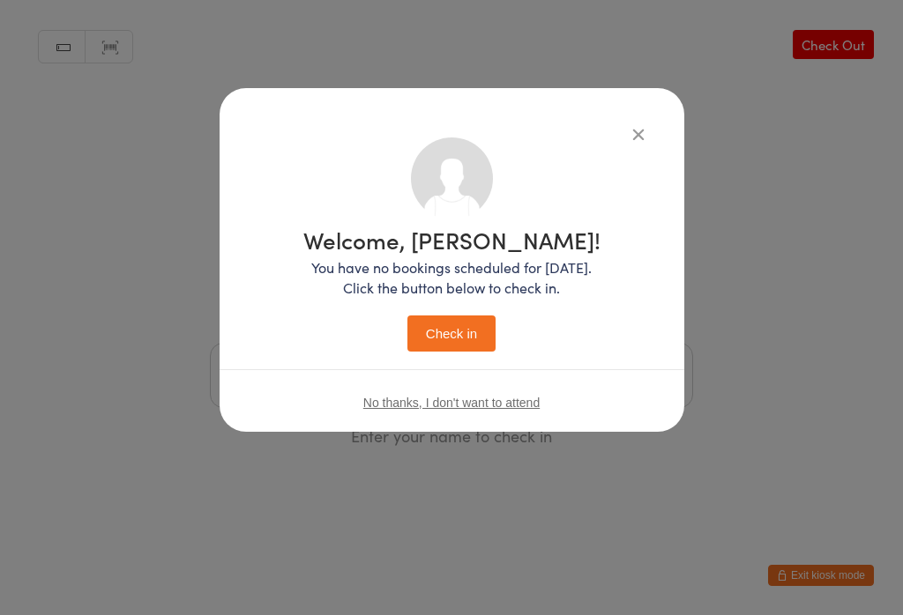
click at [440, 336] on button "Check in" at bounding box center [451, 334] width 88 height 36
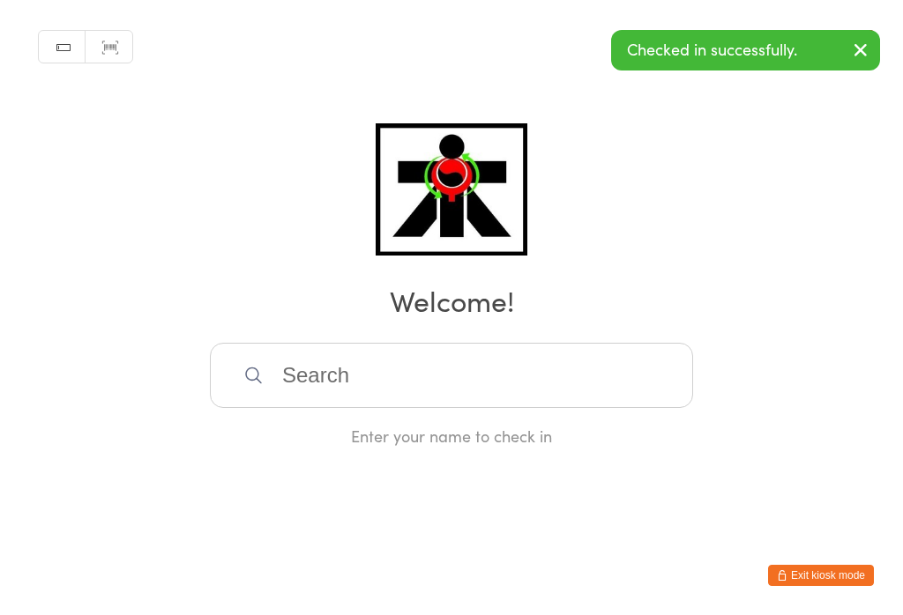
click at [422, 375] on input "search" at bounding box center [451, 375] width 483 height 65
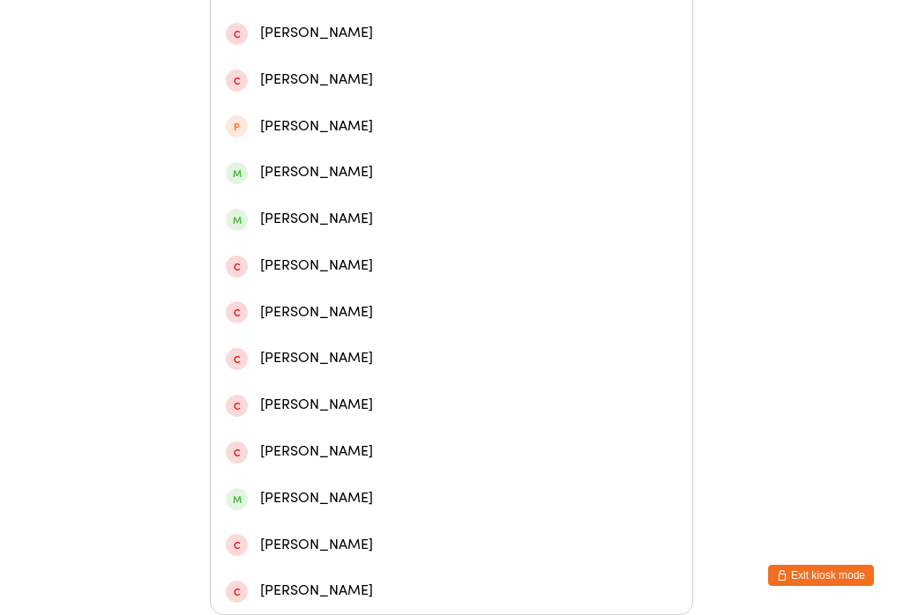
scroll to position [517, 0]
type input "[PERSON_NAME]"
click at [343, 218] on div "[PERSON_NAME]" at bounding box center [451, 219] width 451 height 24
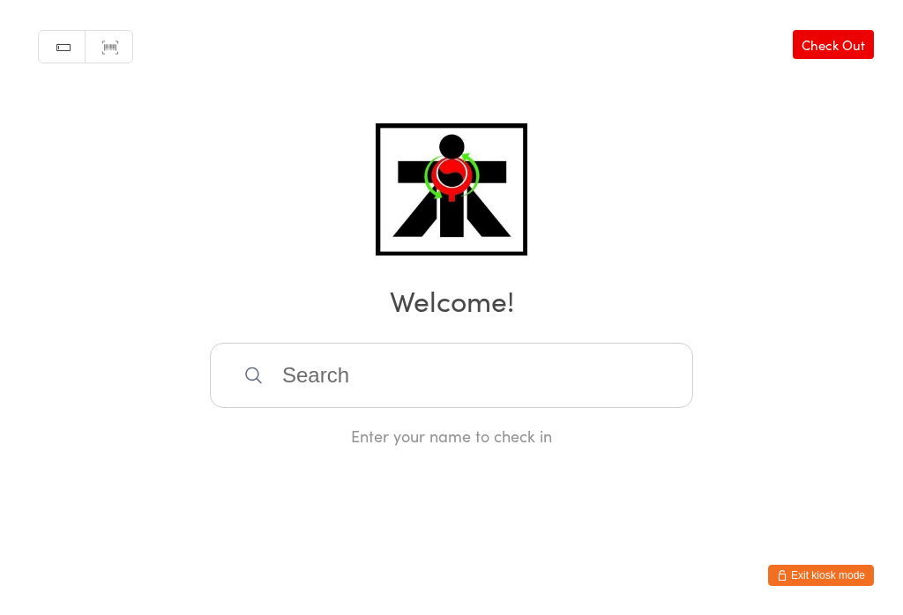
scroll to position [0, 0]
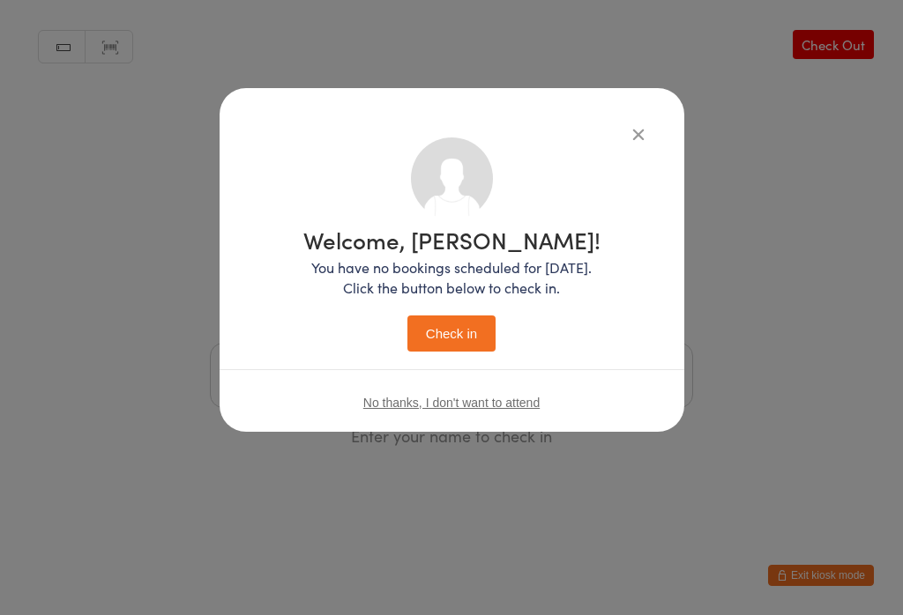
click at [462, 338] on button "Check in" at bounding box center [451, 334] width 88 height 36
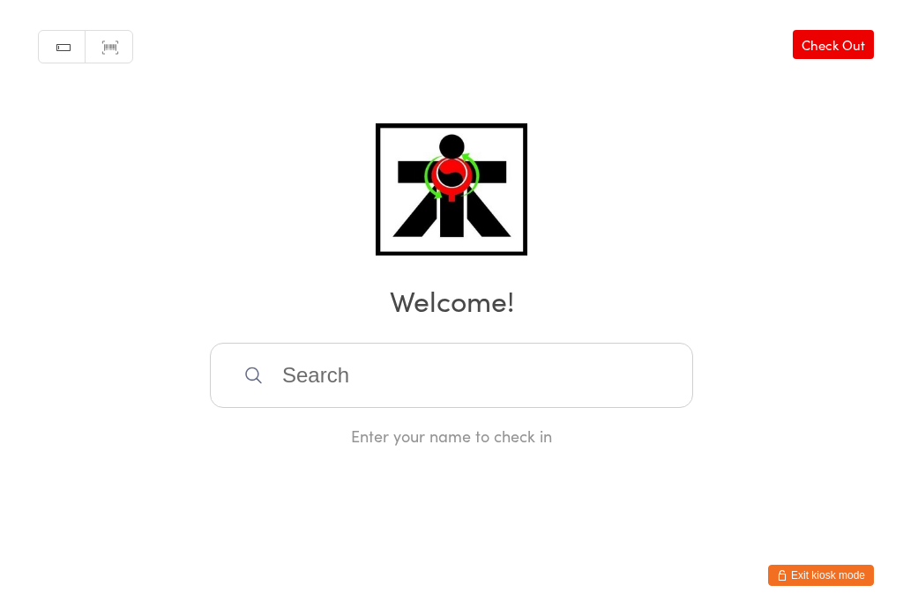
click at [486, 399] on input "search" at bounding box center [451, 375] width 483 height 65
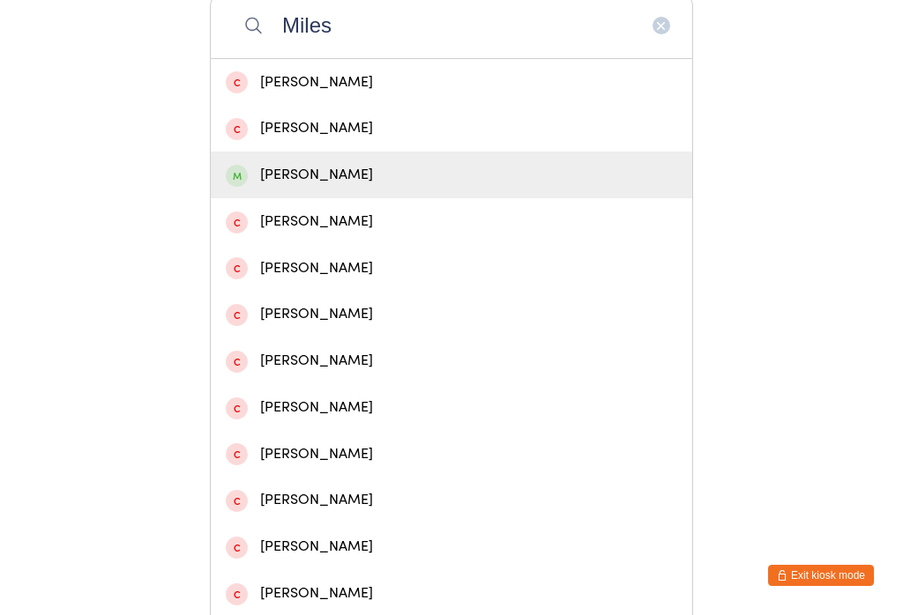
type input "Miles"
click at [400, 187] on div "[PERSON_NAME]" at bounding box center [451, 175] width 451 height 24
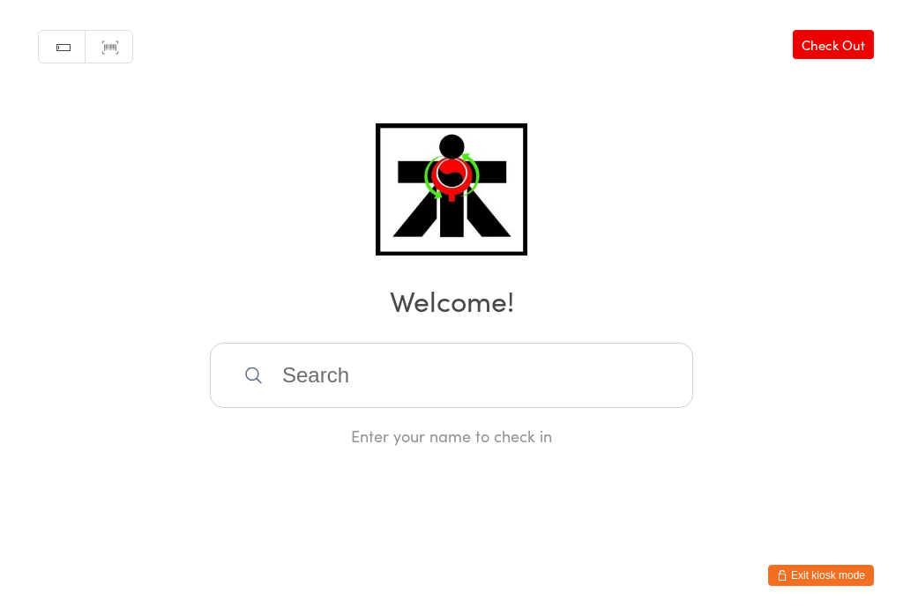
scroll to position [0, 0]
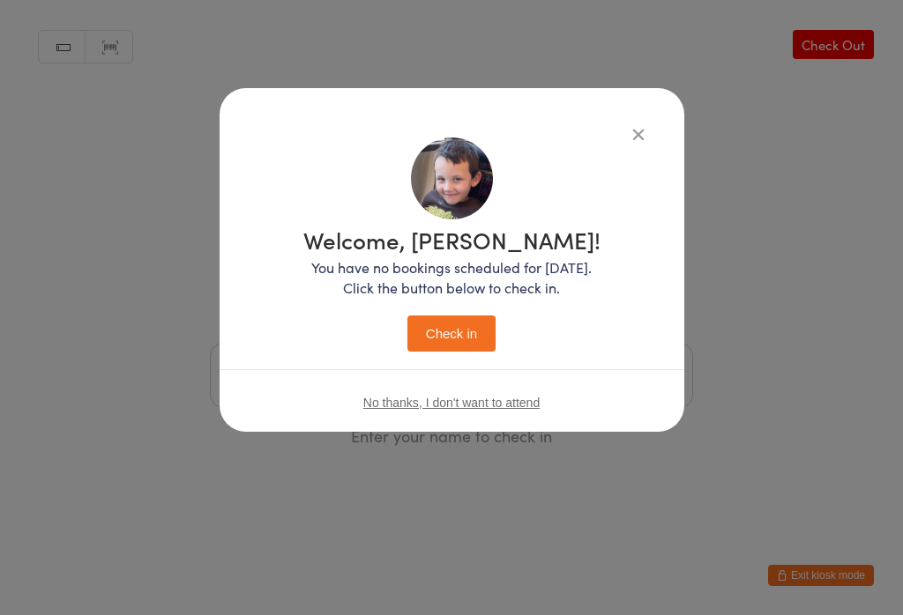
click at [465, 352] on button "Check in" at bounding box center [451, 334] width 88 height 36
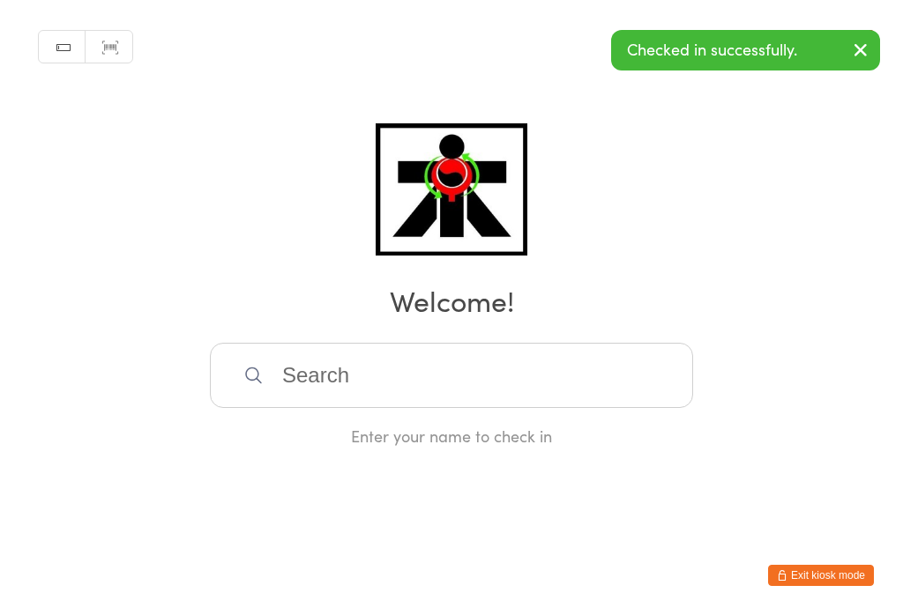
click at [259, 408] on input "search" at bounding box center [451, 375] width 483 height 65
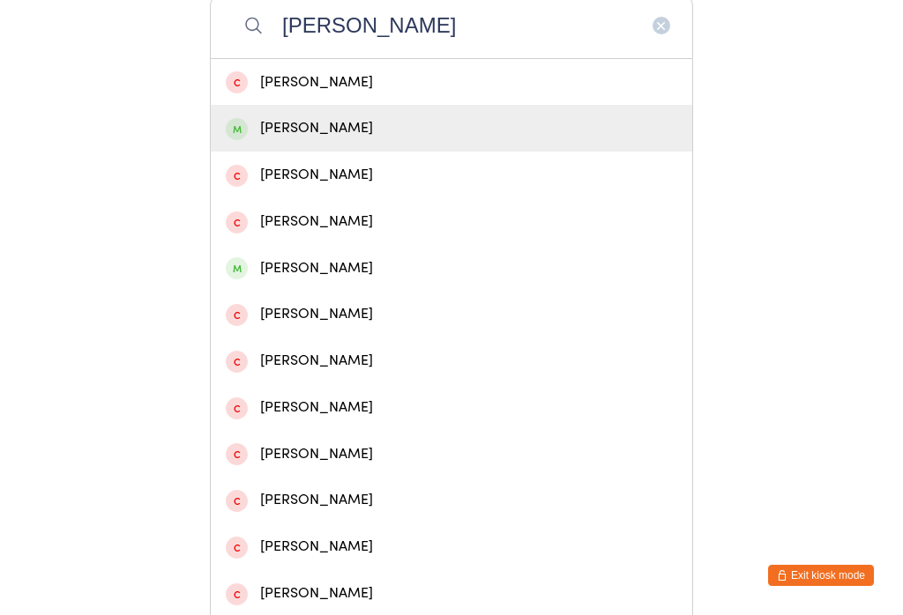
type input "[PERSON_NAME]"
click at [242, 133] on span at bounding box center [237, 129] width 22 height 22
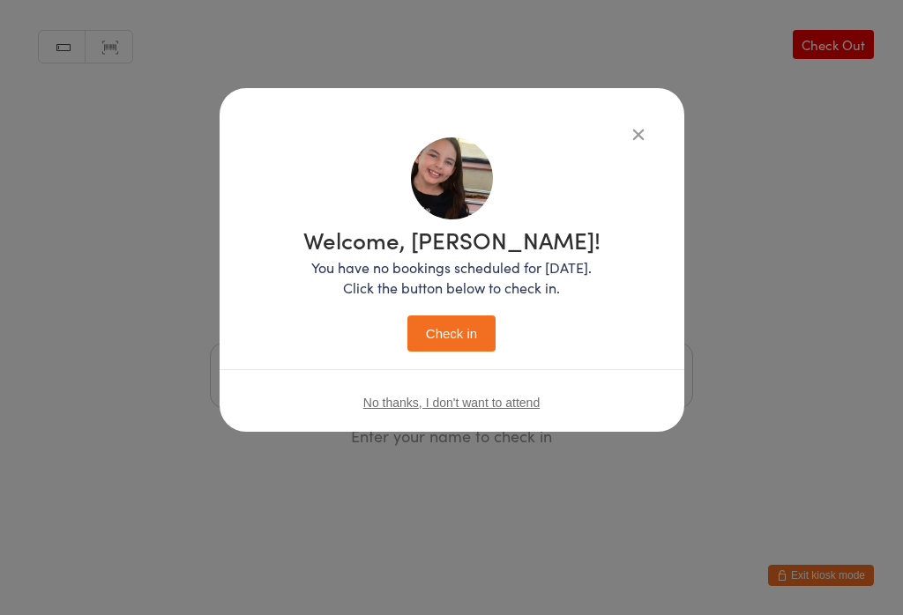
click at [434, 336] on button "Check in" at bounding box center [451, 334] width 88 height 36
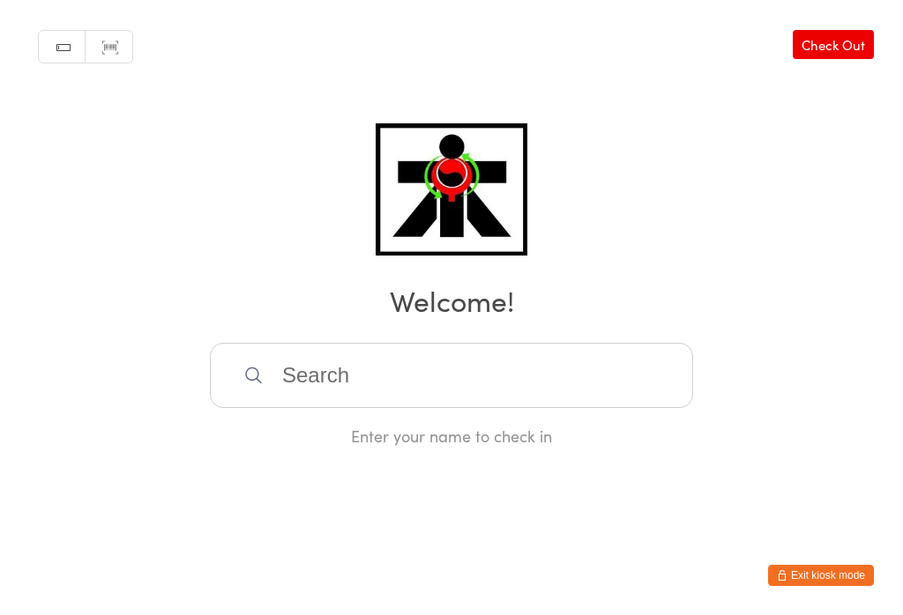
click at [356, 386] on input "search" at bounding box center [451, 375] width 483 height 65
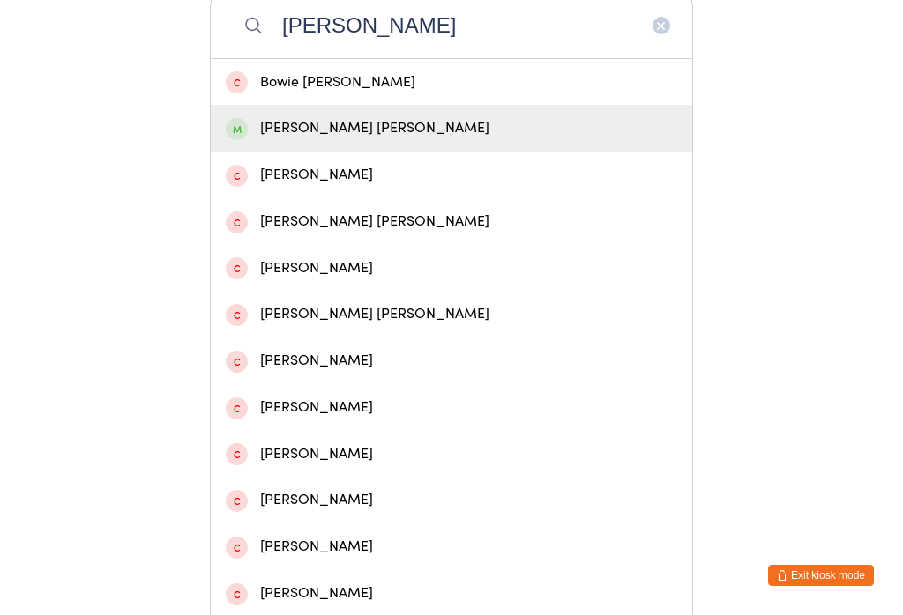
type input "[PERSON_NAME]"
click at [307, 139] on div "[PERSON_NAME] [PERSON_NAME]" at bounding box center [451, 128] width 451 height 24
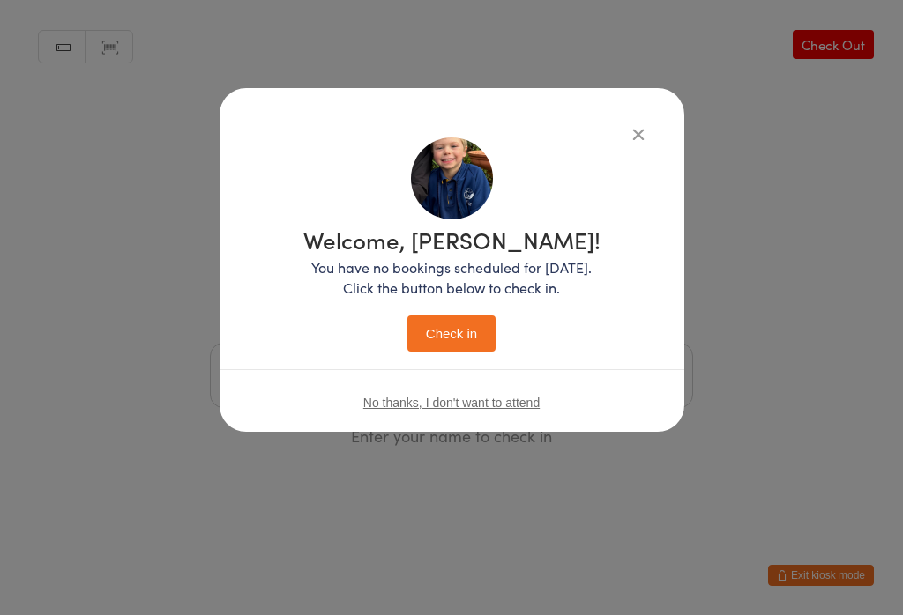
click at [469, 332] on button "Check in" at bounding box center [451, 334] width 88 height 36
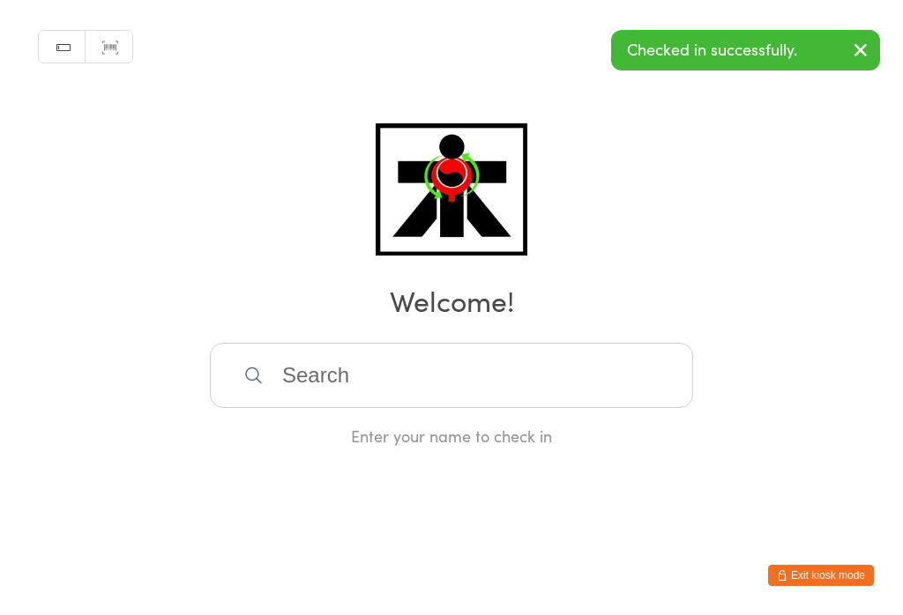
click at [579, 408] on input "search" at bounding box center [451, 375] width 483 height 65
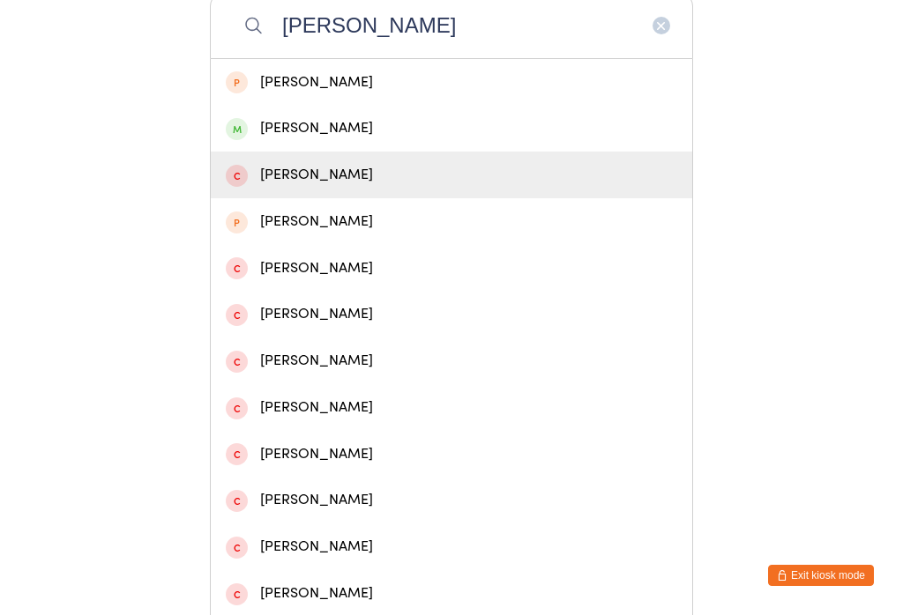
type input "[PERSON_NAME]"
click at [300, 187] on div "[PERSON_NAME]" at bounding box center [451, 175] width 451 height 24
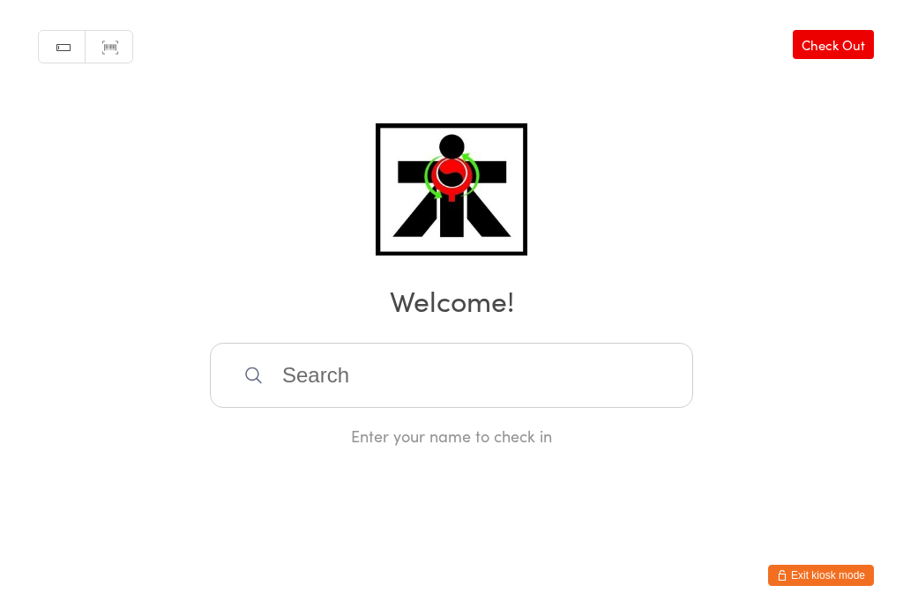
scroll to position [0, 0]
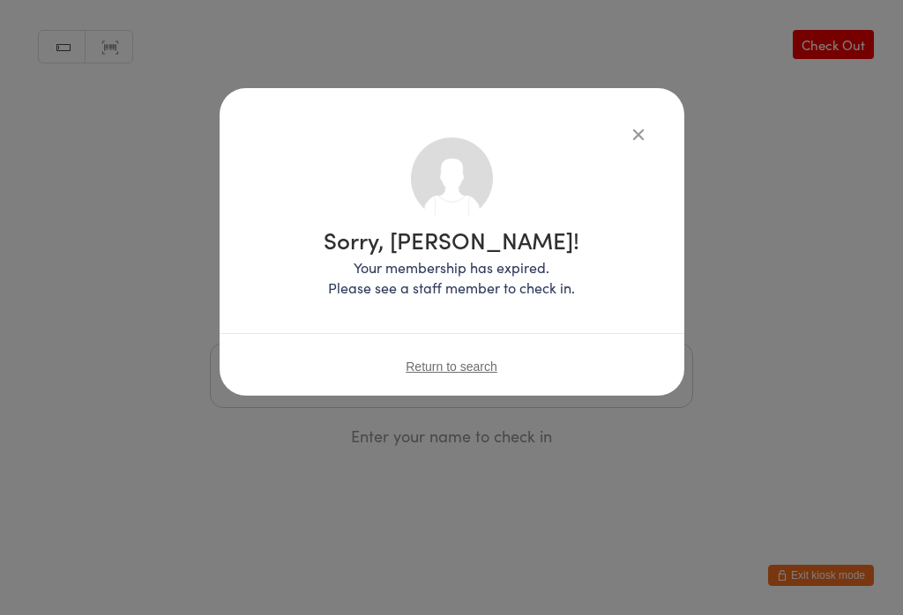
click at [640, 124] on button "button" at bounding box center [638, 133] width 21 height 21
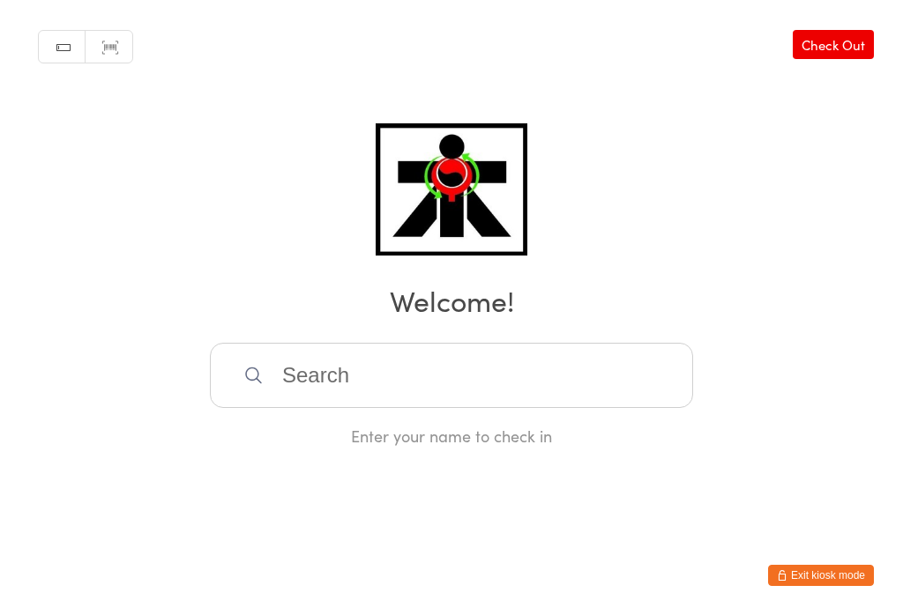
click at [468, 388] on input "search" at bounding box center [451, 375] width 483 height 65
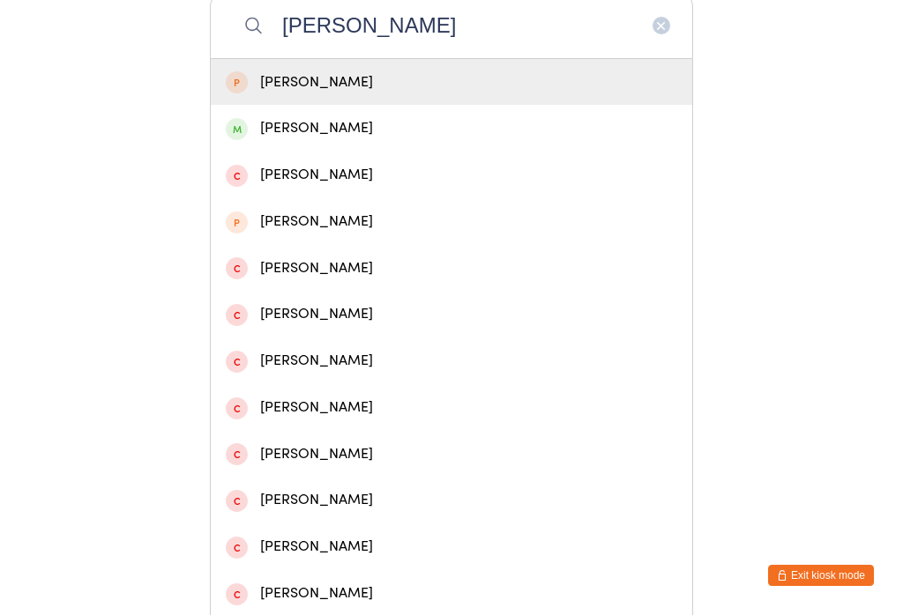
type input "[PERSON_NAME]"
click at [311, 136] on div "[PERSON_NAME]" at bounding box center [451, 128] width 451 height 24
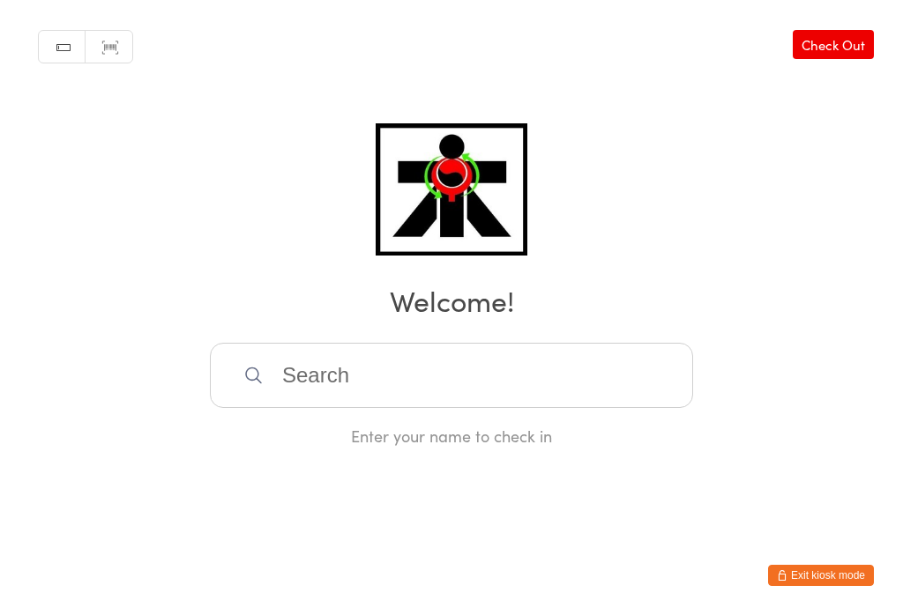
scroll to position [0, 0]
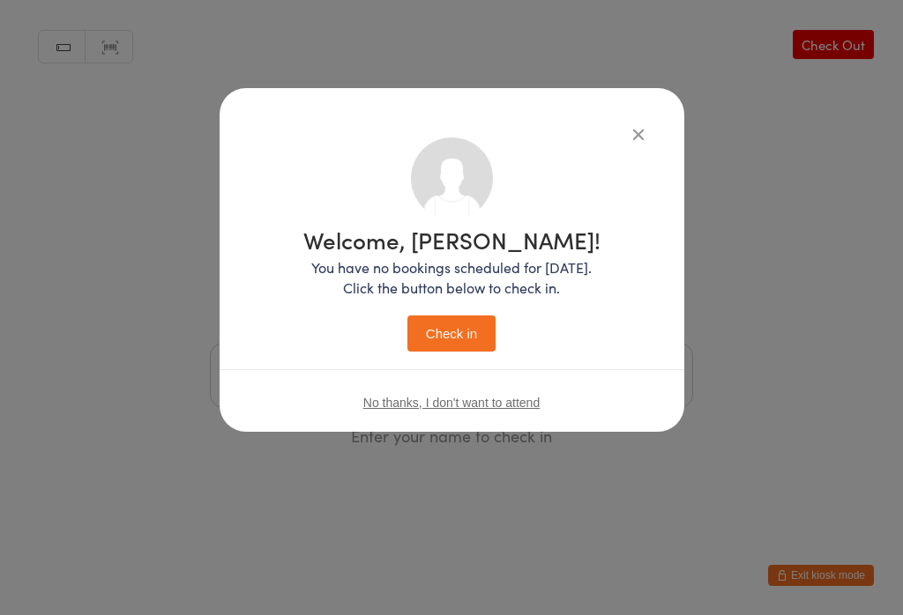
click at [476, 331] on button "Check in" at bounding box center [451, 334] width 88 height 36
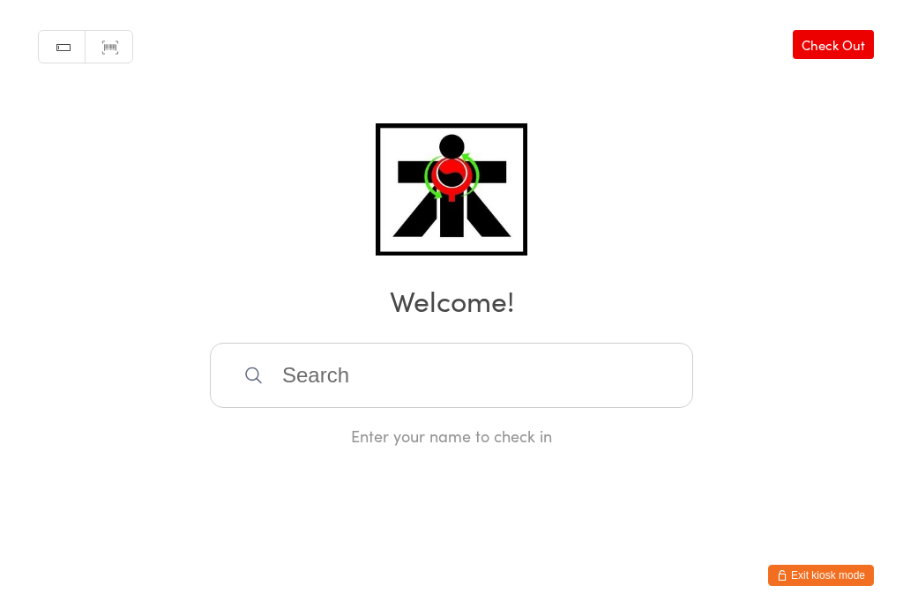
click at [498, 361] on input "search" at bounding box center [451, 375] width 483 height 65
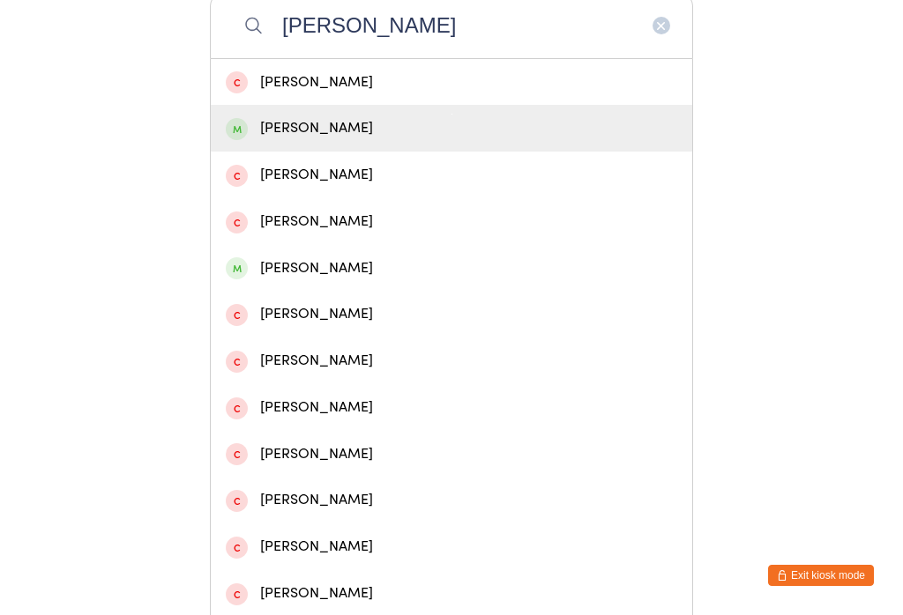
type input "[PERSON_NAME]"
click at [263, 127] on div "[PERSON_NAME]" at bounding box center [451, 128] width 451 height 24
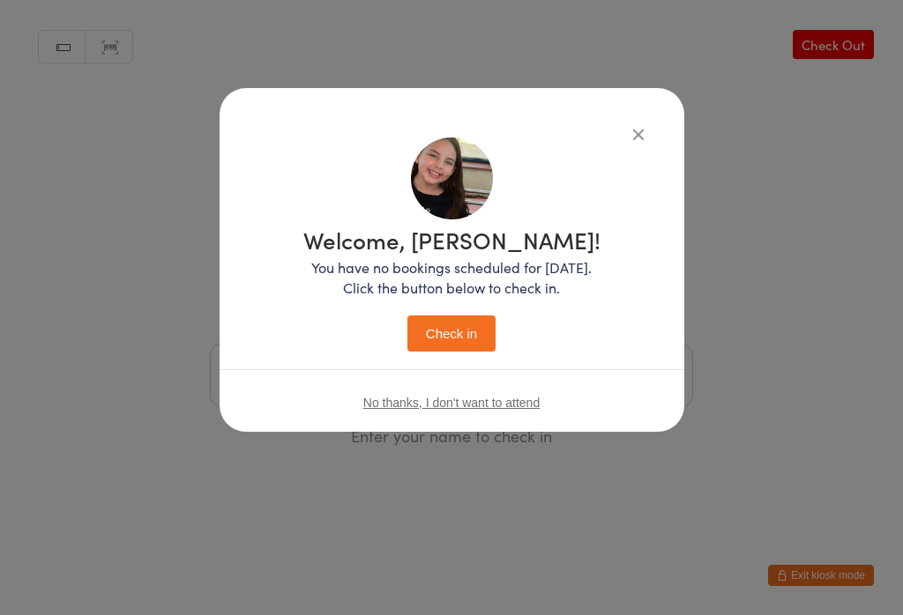
click at [458, 336] on button "Check in" at bounding box center [451, 334] width 88 height 36
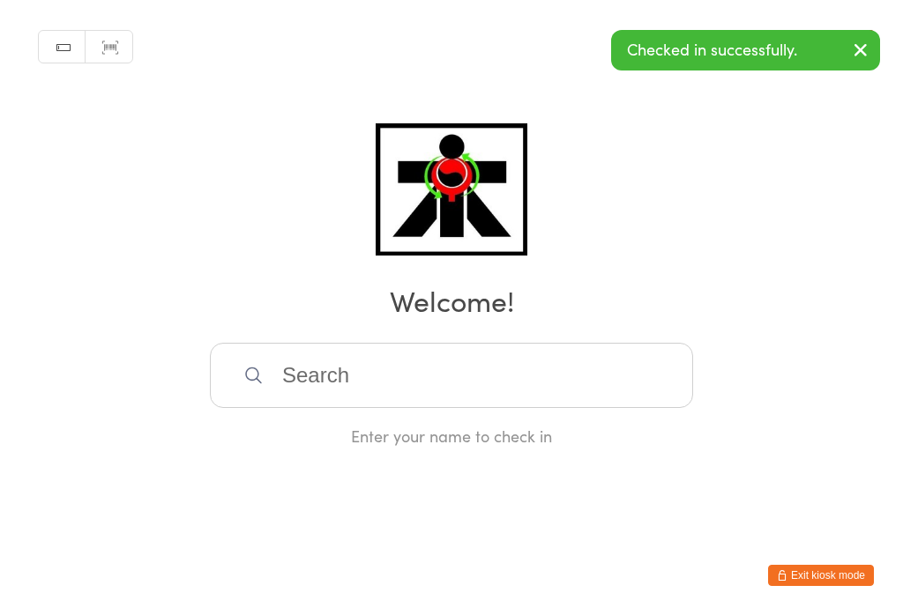
click at [490, 406] on input "search" at bounding box center [451, 375] width 483 height 65
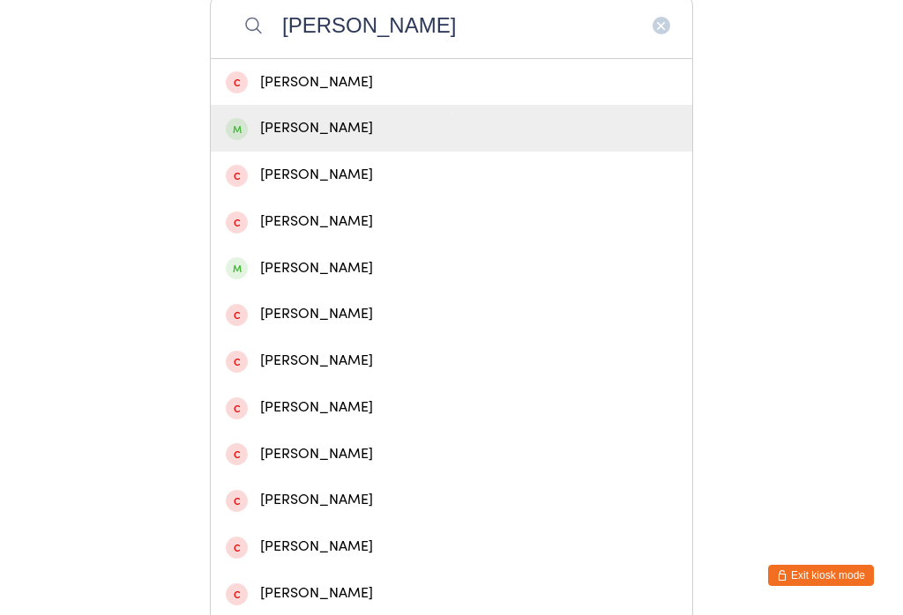
type input "[PERSON_NAME]"
click at [258, 152] on div "[PERSON_NAME]" at bounding box center [451, 128] width 481 height 47
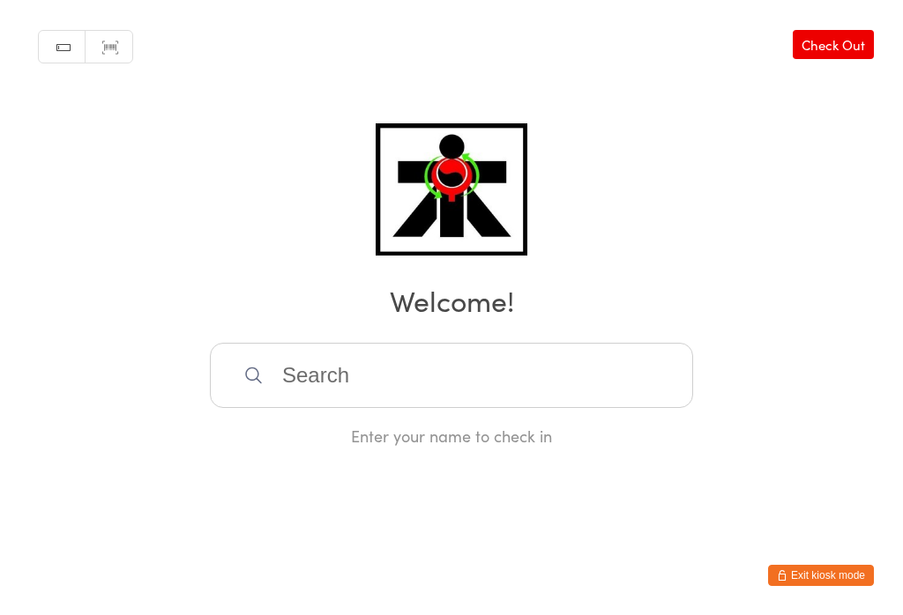
scroll to position [0, 0]
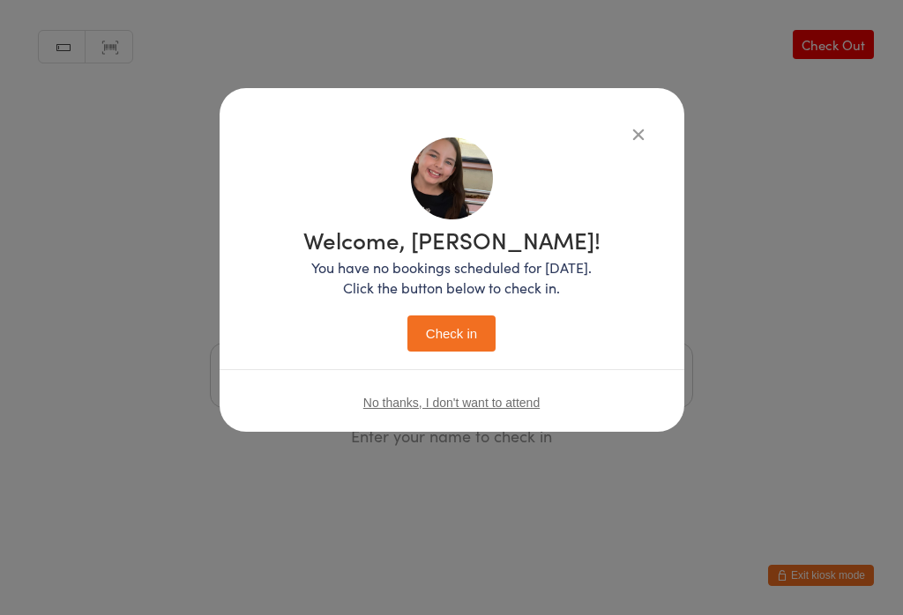
click at [431, 334] on button "Check in" at bounding box center [451, 334] width 88 height 36
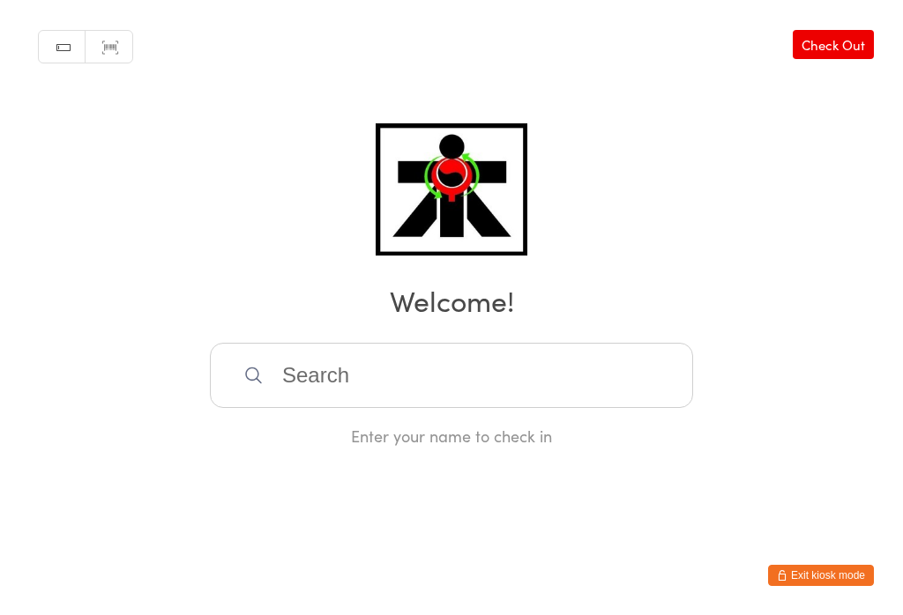
click at [377, 369] on input "search" at bounding box center [451, 375] width 483 height 65
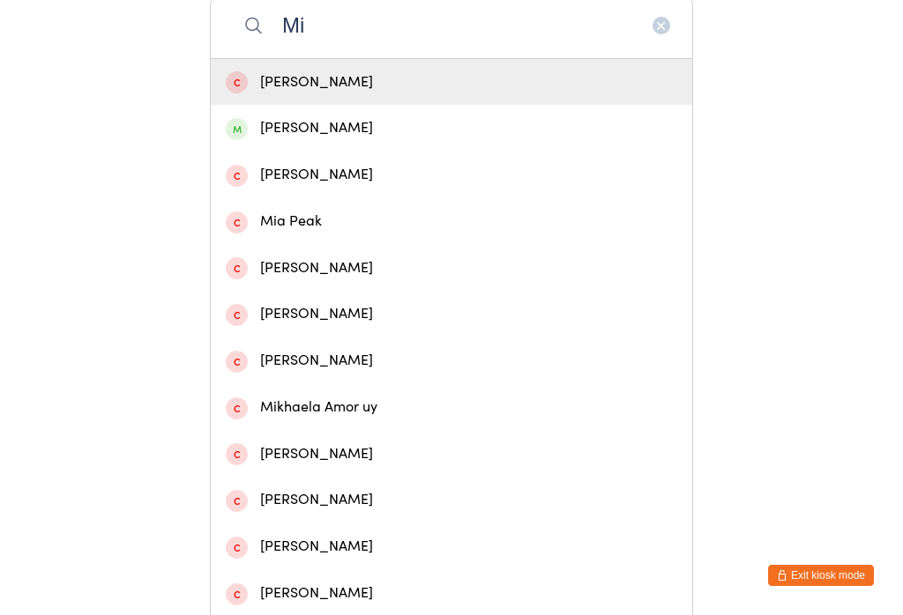
type input "M"
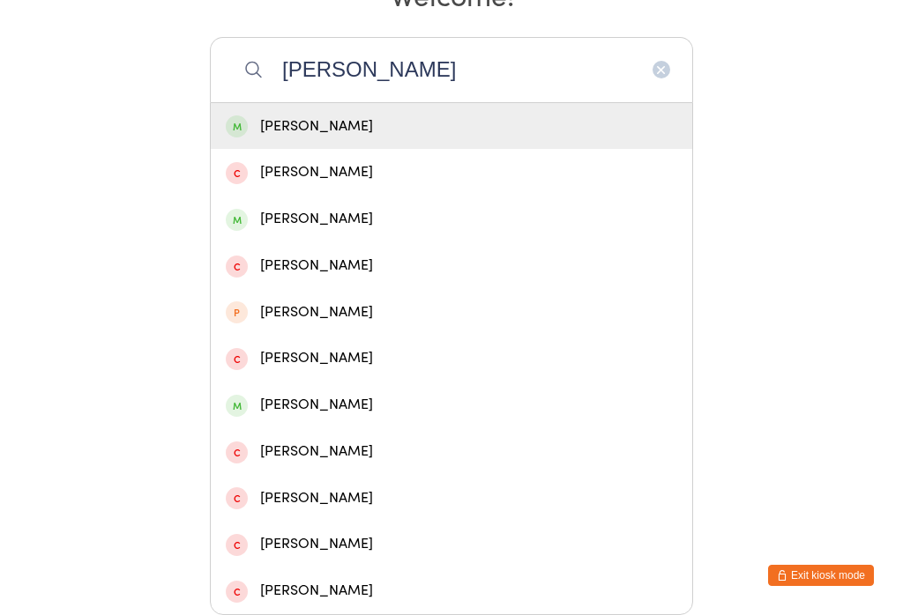
type input "[PERSON_NAME]"
click at [281, 115] on div "[PERSON_NAME]" at bounding box center [451, 127] width 451 height 24
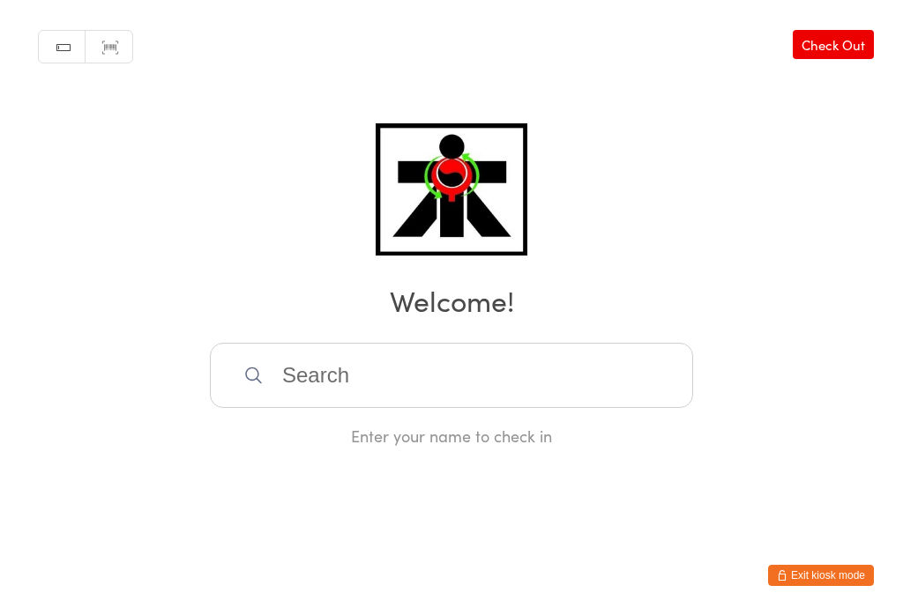
scroll to position [0, 0]
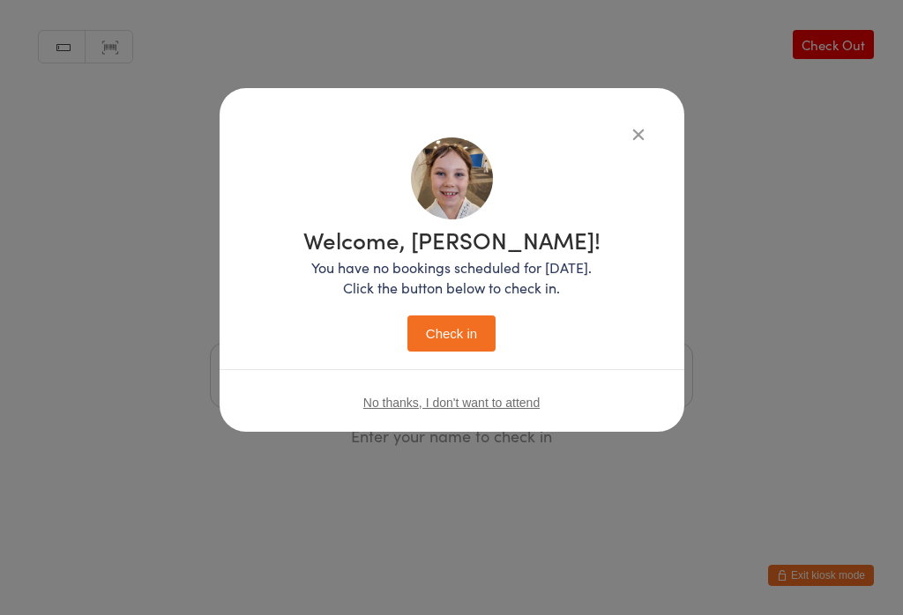
click at [439, 338] on button "Check in" at bounding box center [451, 334] width 88 height 36
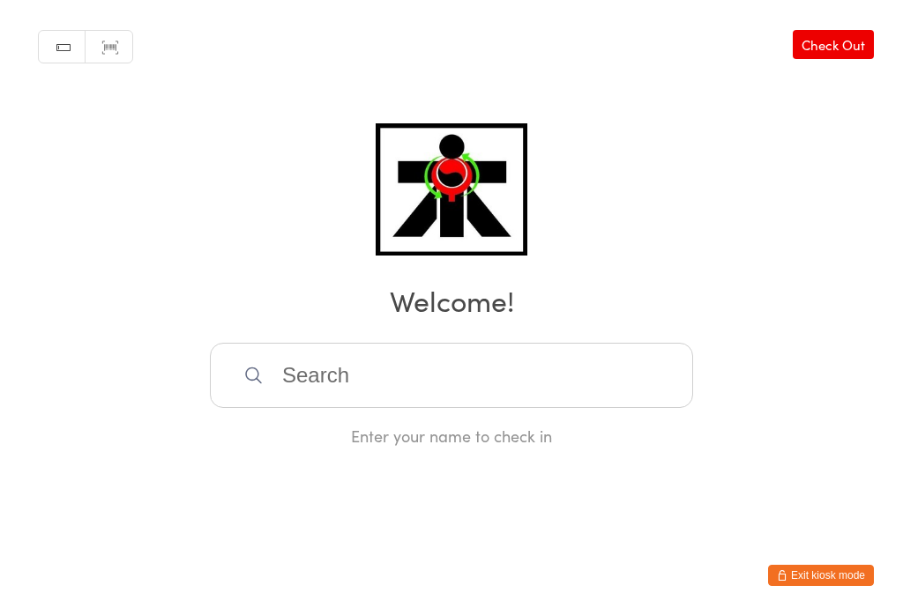
click at [524, 397] on input "search" at bounding box center [451, 375] width 483 height 65
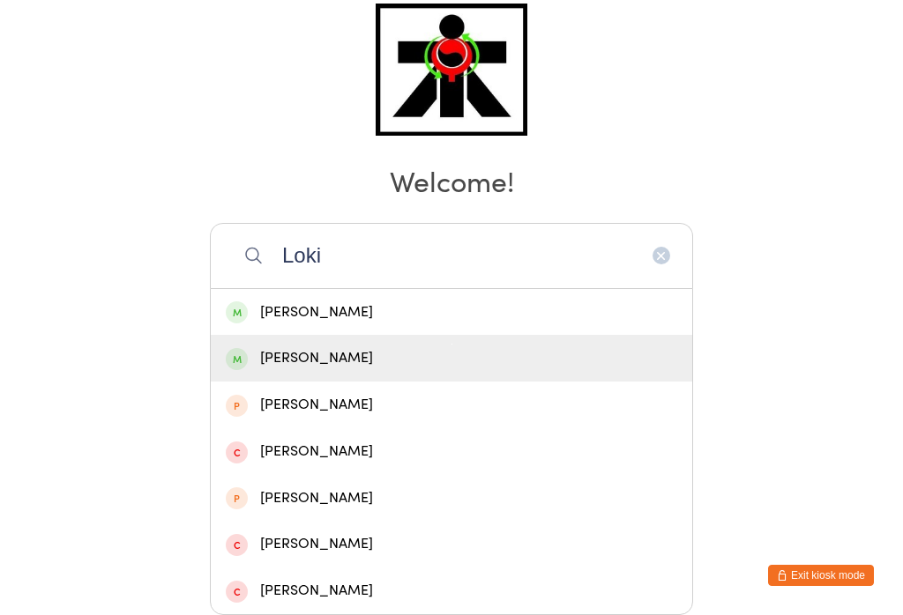
type input "Loki"
click at [368, 346] on div "[PERSON_NAME]" at bounding box center [451, 358] width 451 height 24
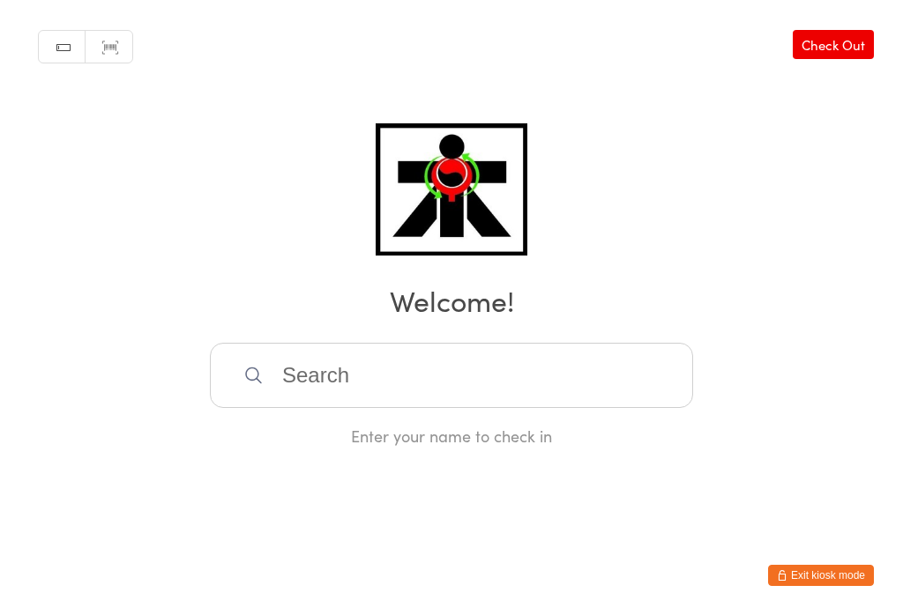
scroll to position [0, 0]
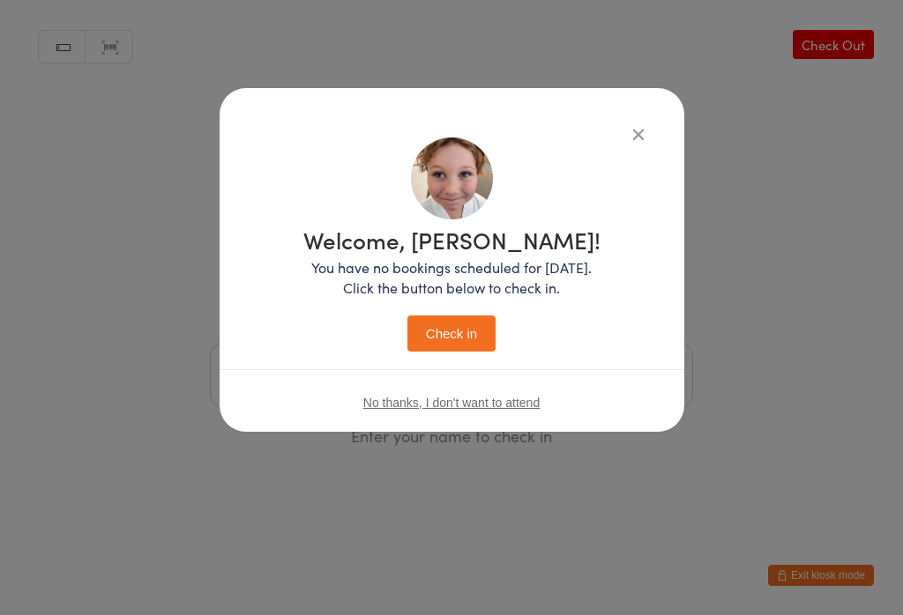
click at [463, 332] on button "Check in" at bounding box center [451, 334] width 88 height 36
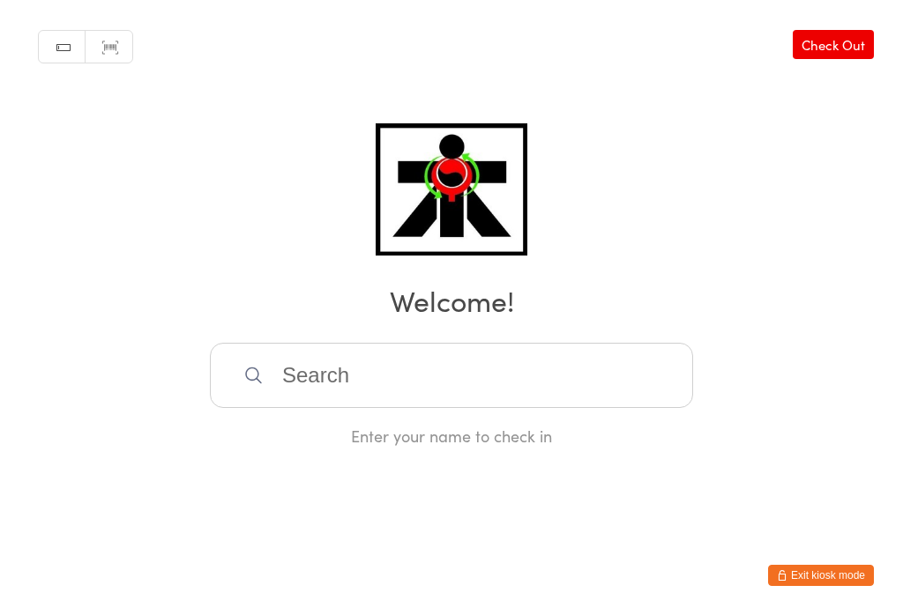
click at [433, 408] on input "search" at bounding box center [451, 375] width 483 height 65
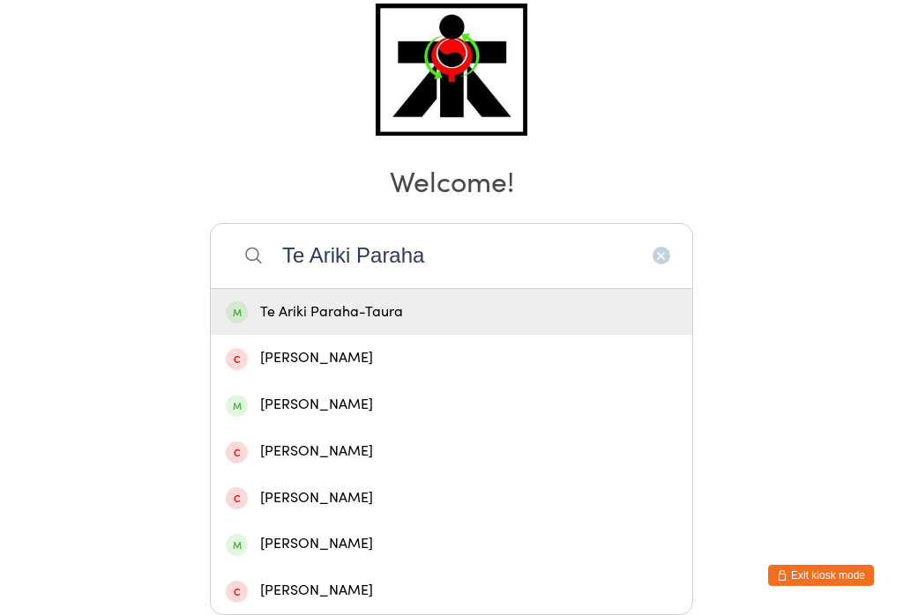
type input "Te Ariki Paraha"
click at [473, 301] on div "Te Ariki Paraha-Taura" at bounding box center [451, 313] width 451 height 24
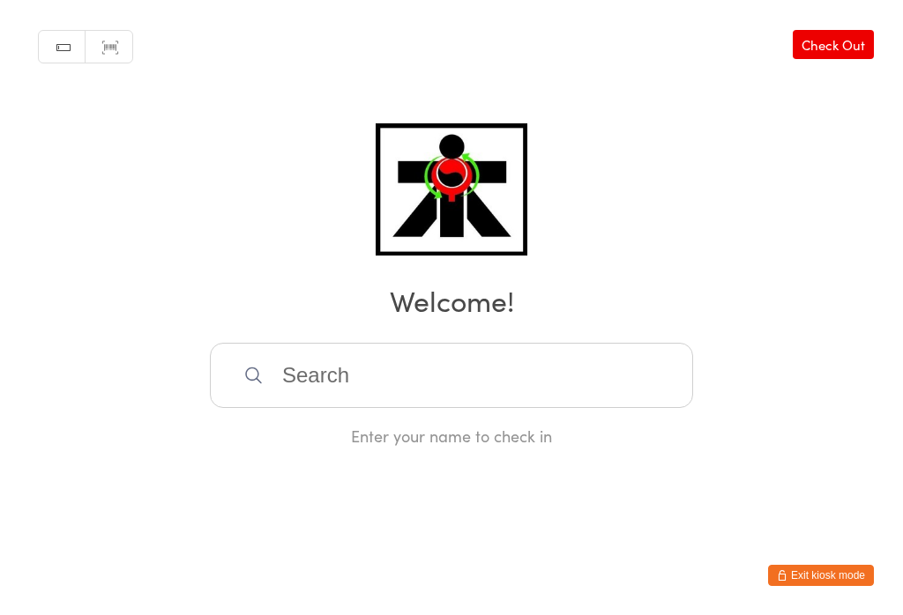
scroll to position [0, 0]
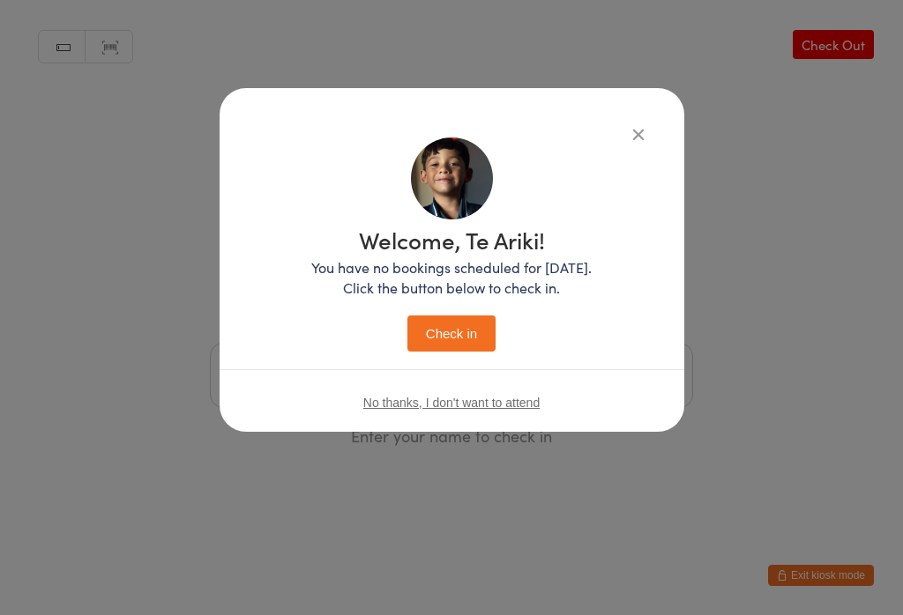
click at [462, 341] on button "Check in" at bounding box center [451, 334] width 88 height 36
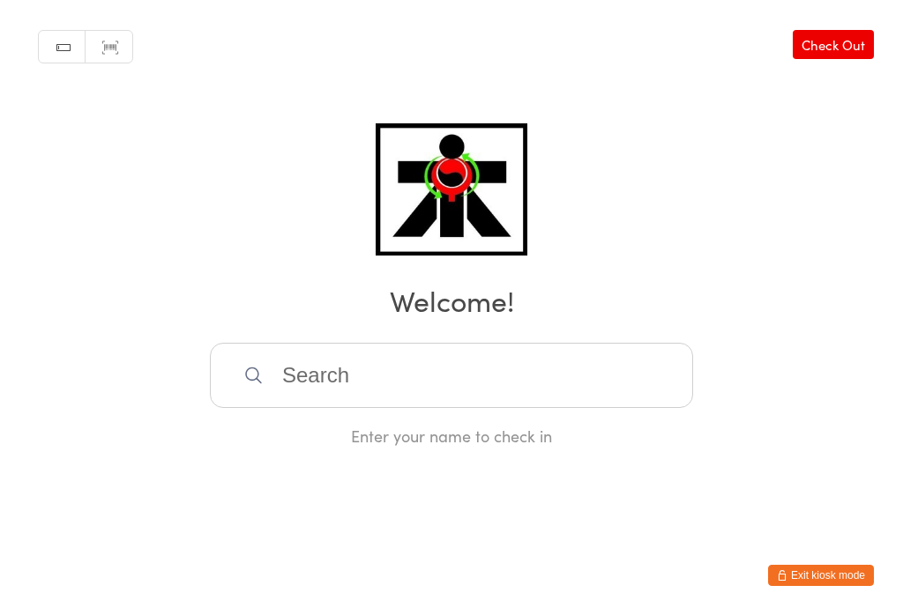
click at [349, 392] on input "search" at bounding box center [451, 375] width 483 height 65
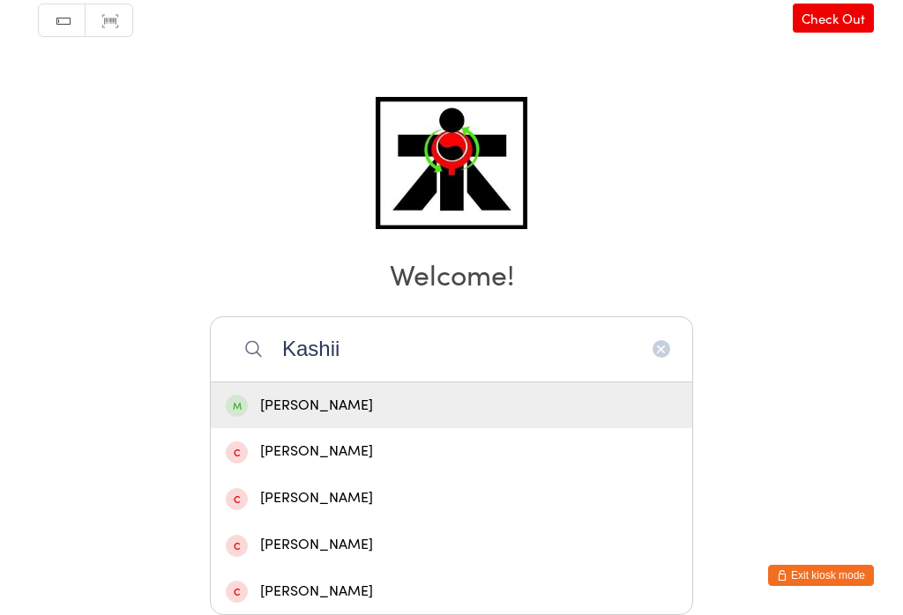
type input "Kashii"
click at [502, 394] on div "[PERSON_NAME]" at bounding box center [451, 406] width 451 height 24
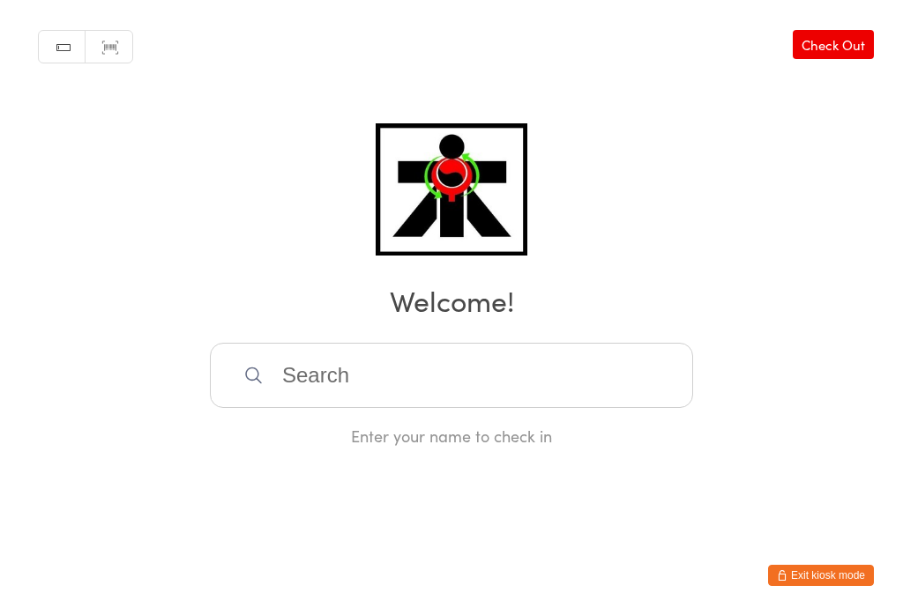
scroll to position [0, 0]
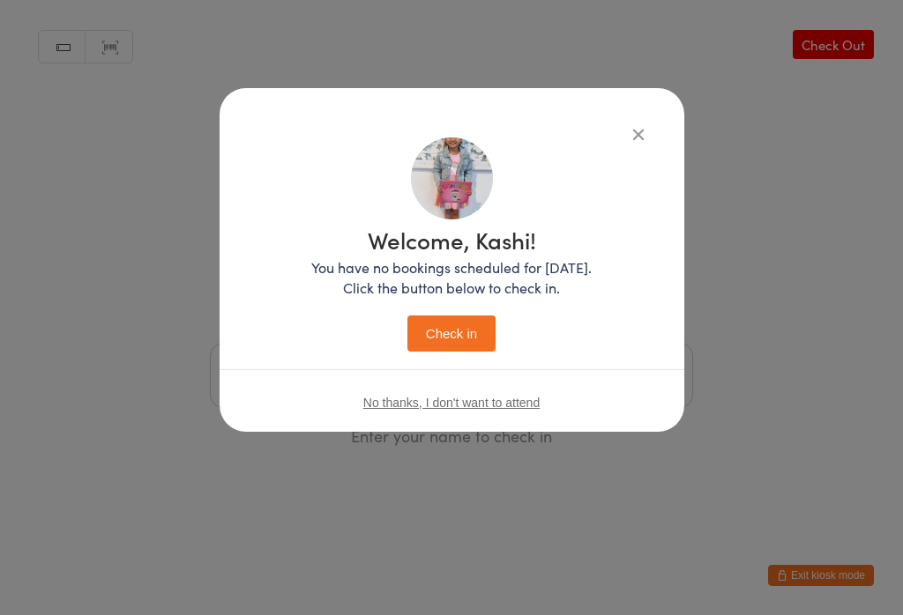
click at [458, 349] on button "Check in" at bounding box center [451, 334] width 88 height 36
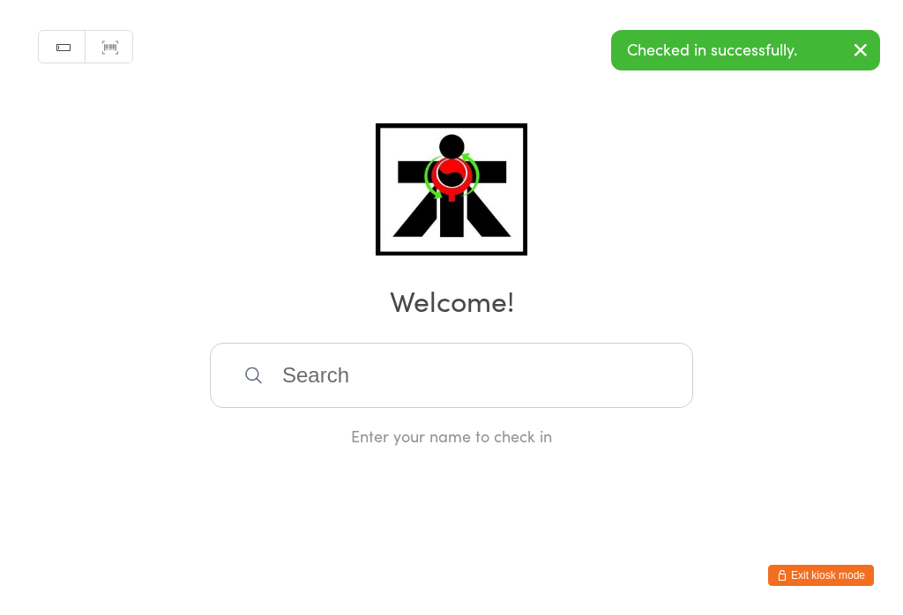
click at [459, 398] on input "search" at bounding box center [451, 375] width 483 height 65
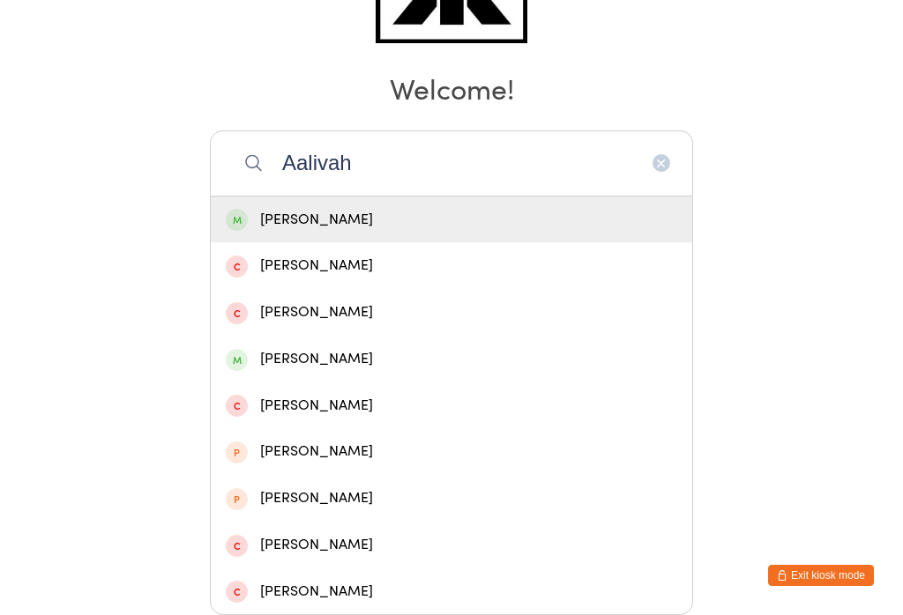
type input "Aalivah"
click at [294, 208] on div "[PERSON_NAME]" at bounding box center [451, 220] width 451 height 24
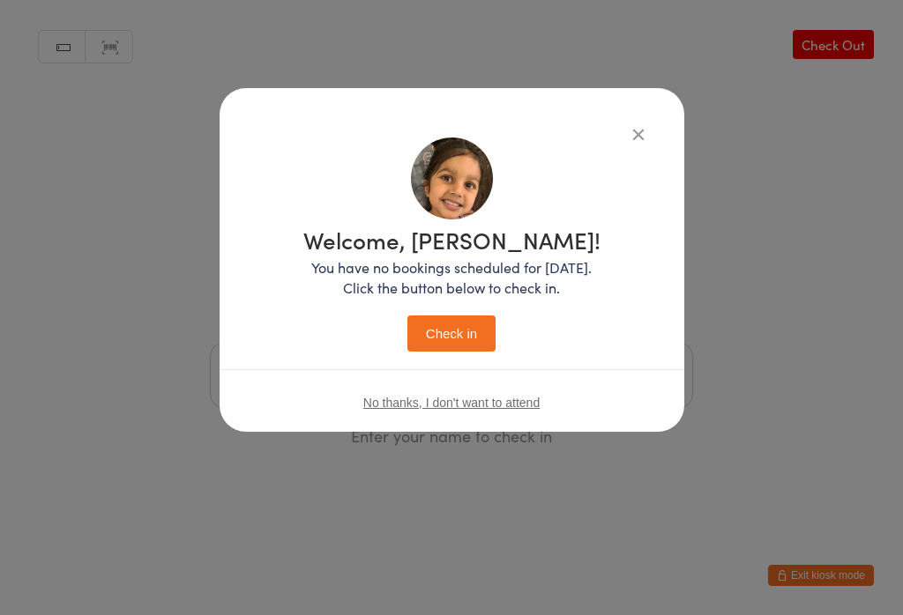
click at [457, 347] on button "Check in" at bounding box center [451, 334] width 88 height 36
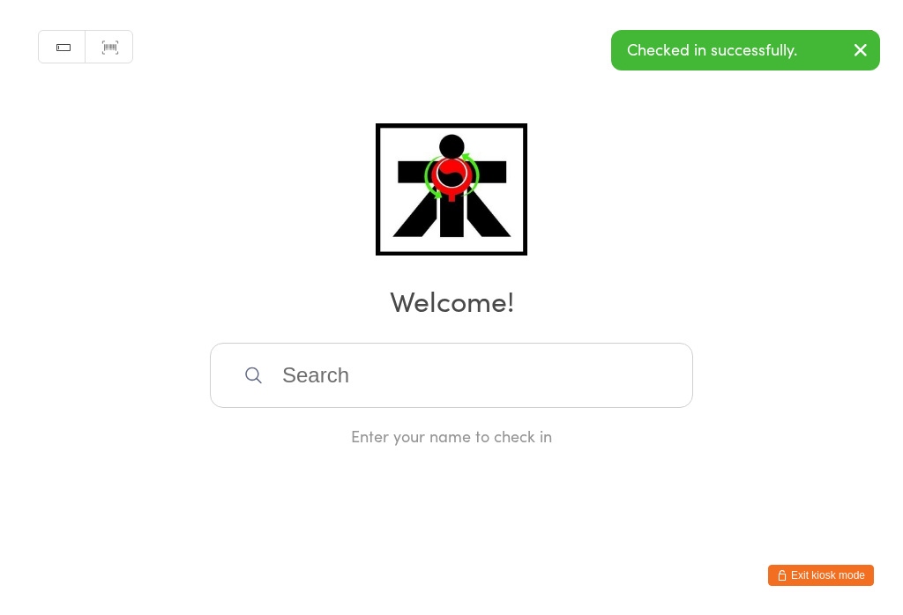
click at [337, 389] on input "search" at bounding box center [451, 375] width 483 height 65
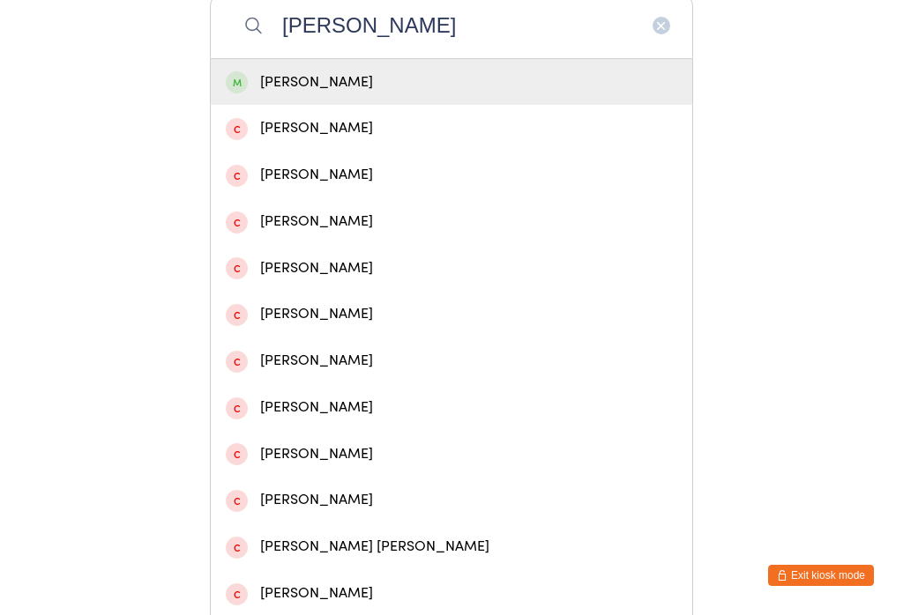
type input "[PERSON_NAME]"
click at [383, 93] on div "[PERSON_NAME]" at bounding box center [451, 83] width 451 height 24
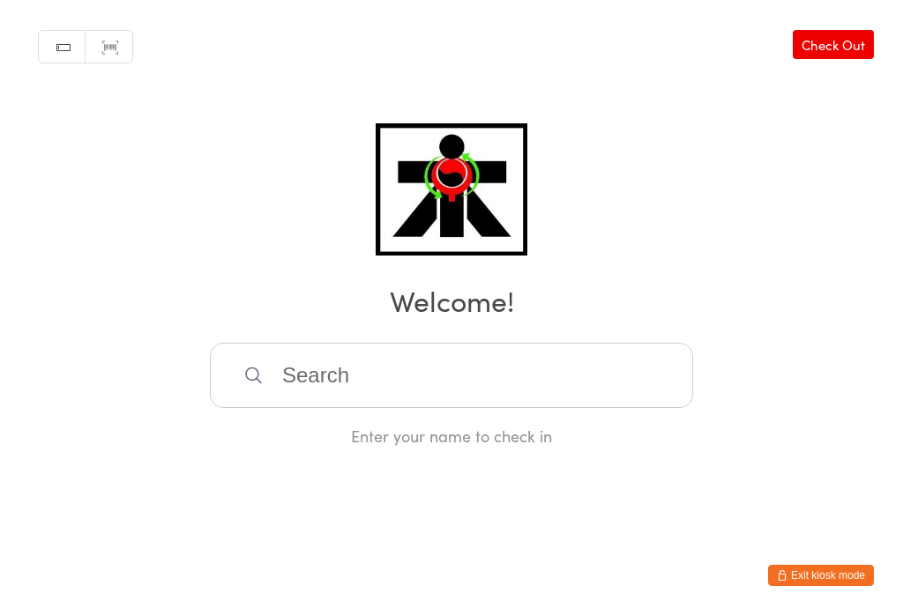
scroll to position [0, 0]
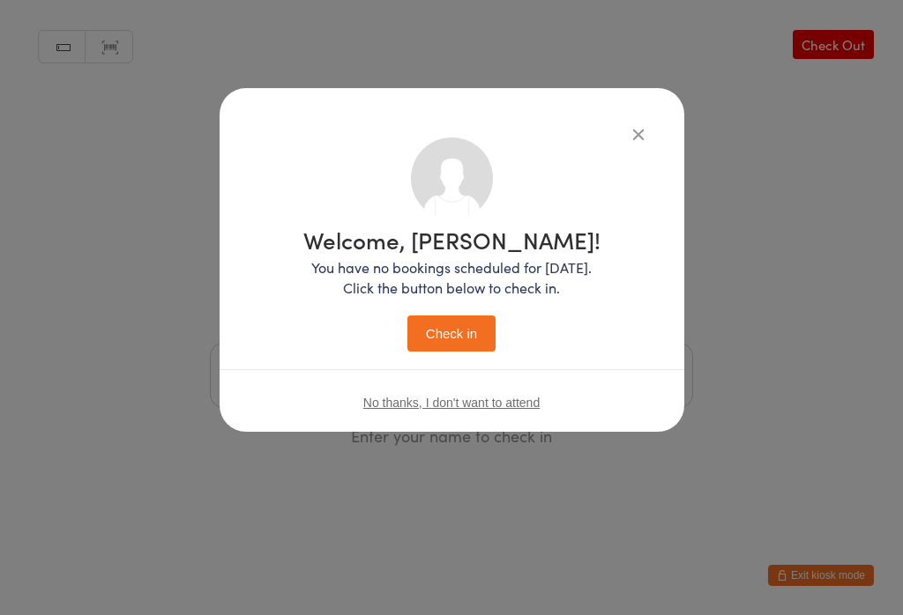
click at [457, 323] on button "Check in" at bounding box center [451, 334] width 88 height 36
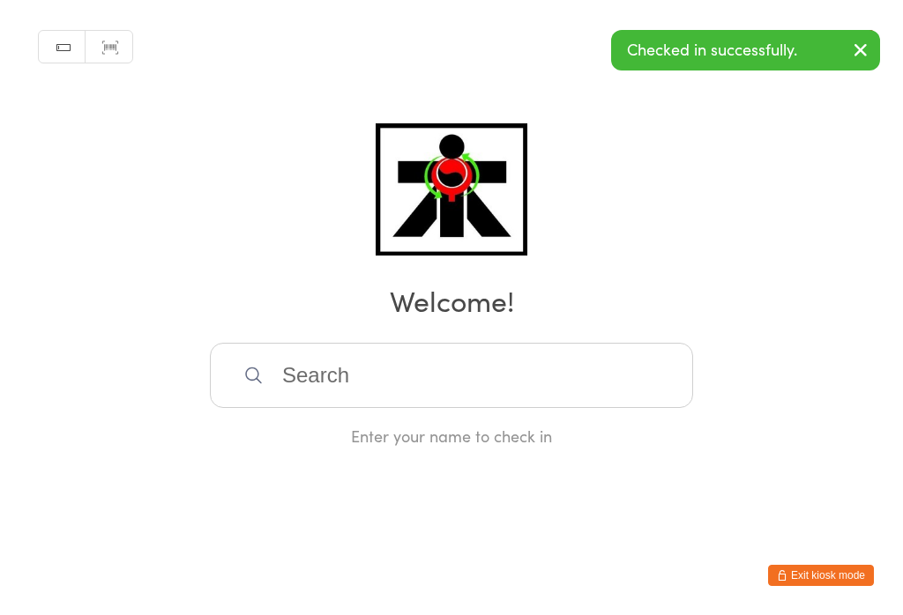
click at [535, 386] on input "search" at bounding box center [451, 375] width 483 height 65
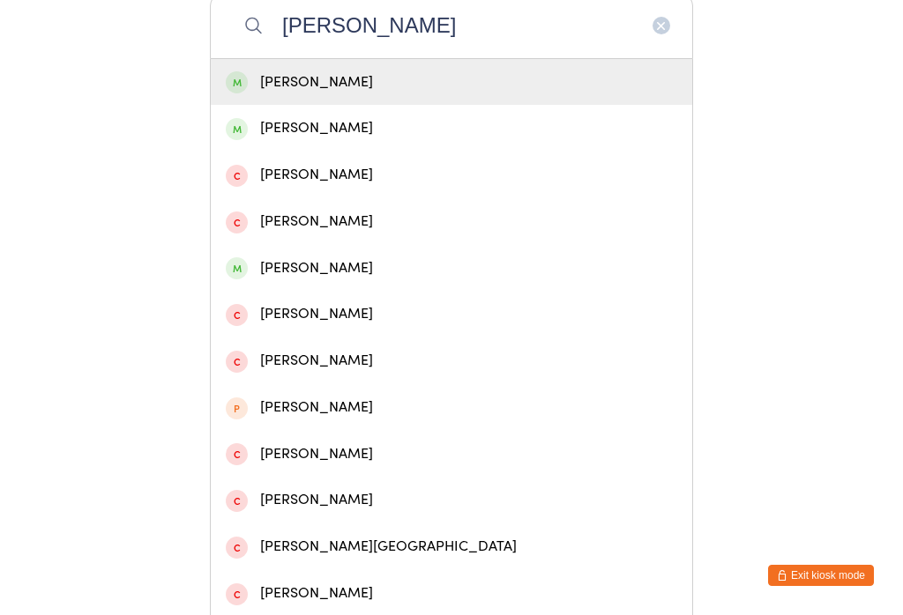
type input "[PERSON_NAME]"
click at [387, 93] on div "[PERSON_NAME]" at bounding box center [451, 83] width 451 height 24
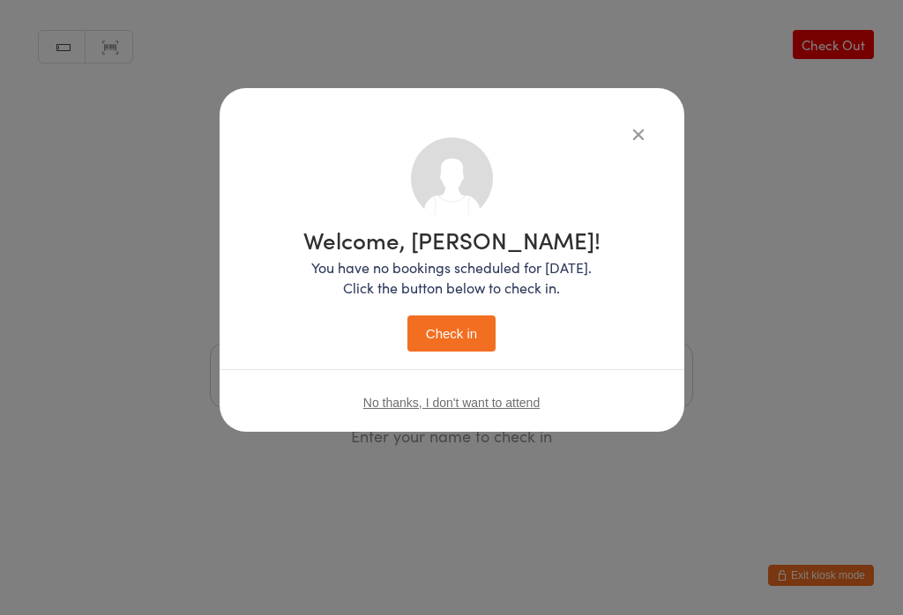
scroll to position [0, 0]
click at [467, 335] on button "Check in" at bounding box center [451, 334] width 88 height 36
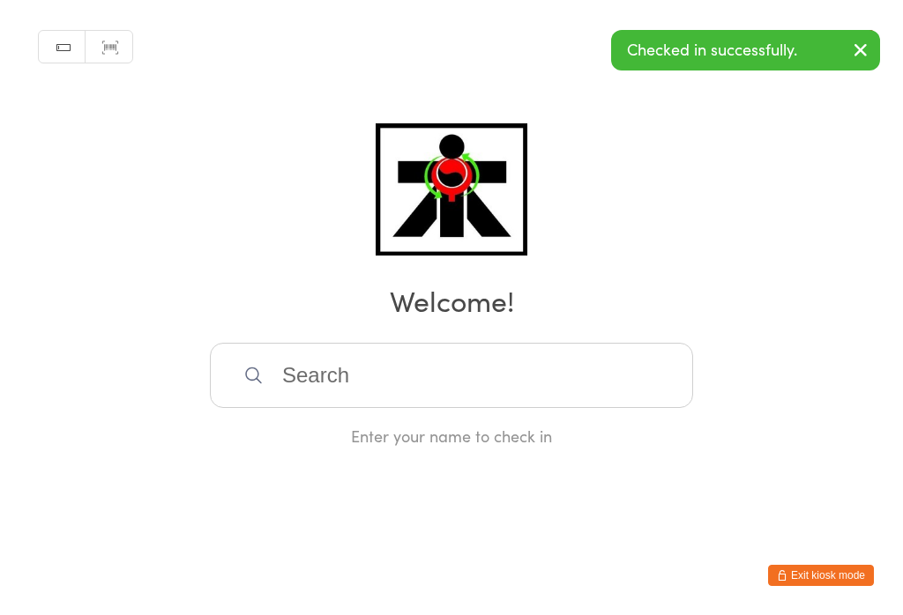
click at [328, 375] on input "search" at bounding box center [451, 375] width 483 height 65
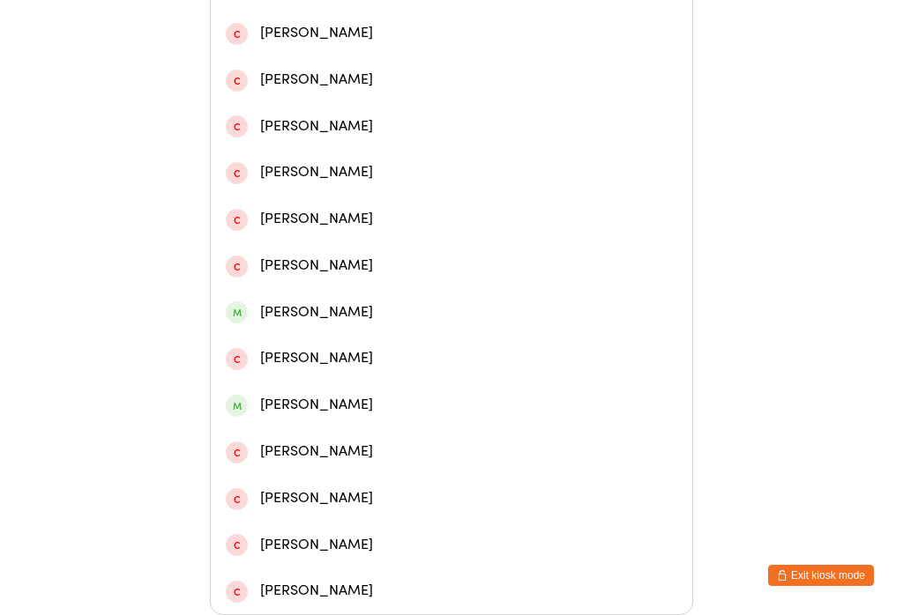
scroll to position [672, 0]
type input "[PERSON_NAME]"
click at [308, 393] on div "[PERSON_NAME]" at bounding box center [451, 405] width 451 height 24
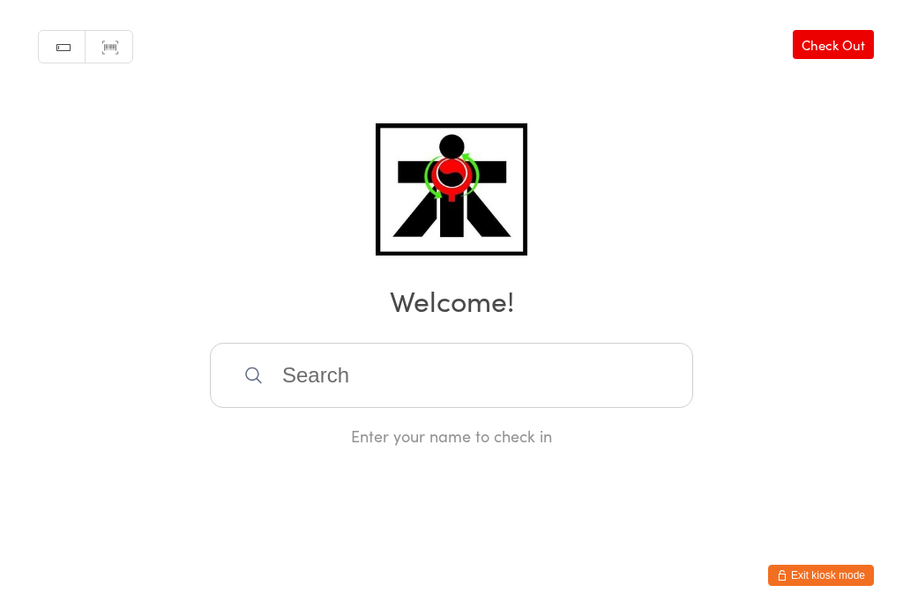
scroll to position [0, 0]
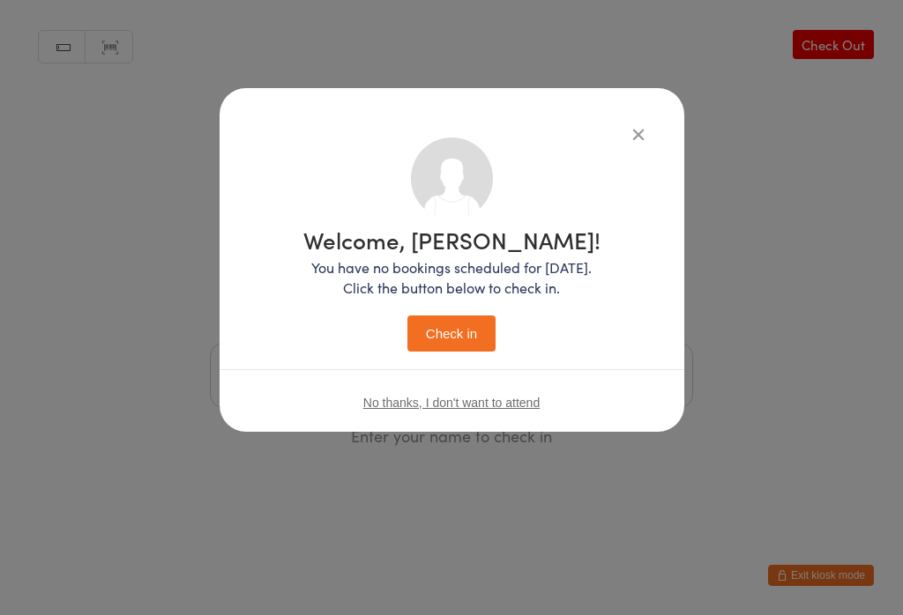
click at [476, 346] on button "Check in" at bounding box center [451, 334] width 88 height 36
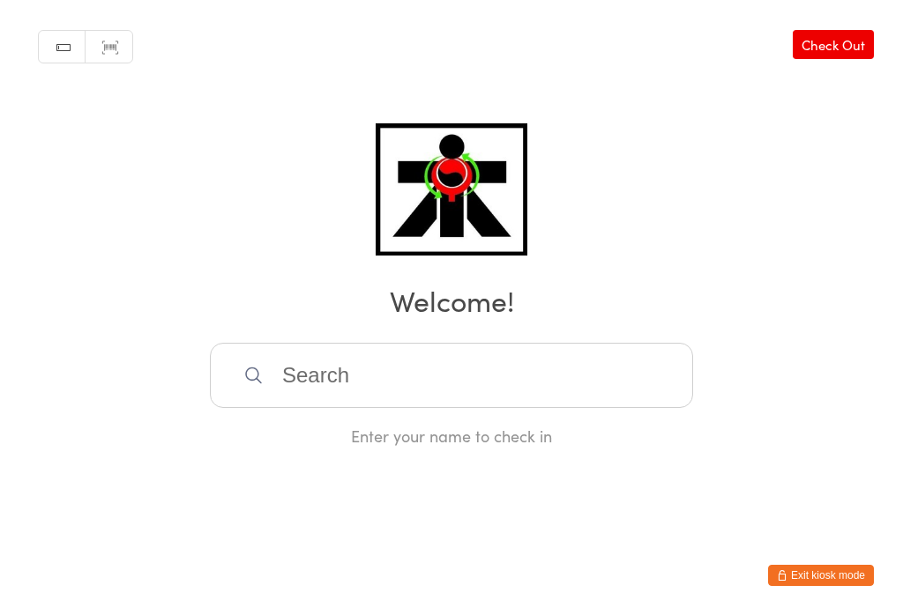
click at [383, 408] on input "search" at bounding box center [451, 375] width 483 height 65
click at [377, 401] on input "search" at bounding box center [451, 375] width 483 height 65
type input "Z"
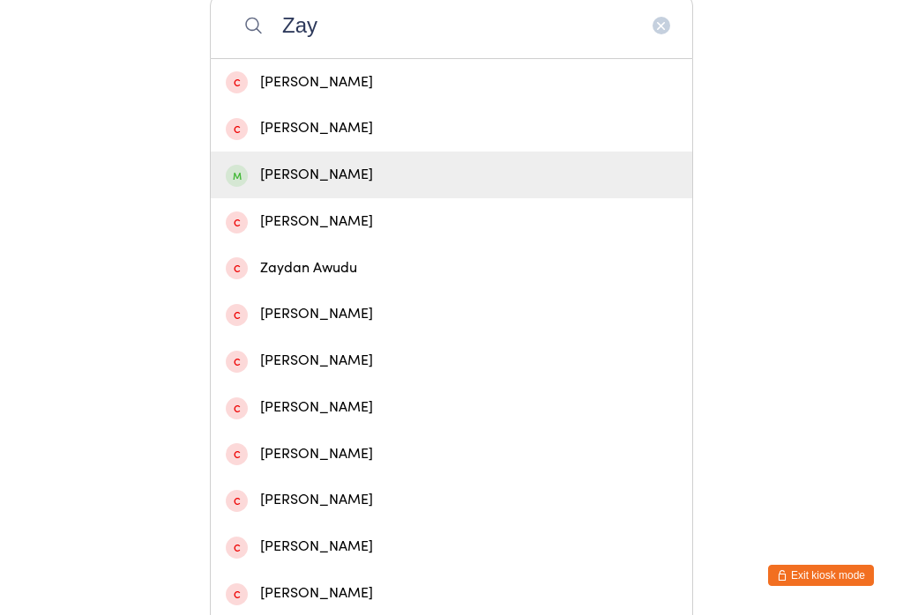
type input "Zay"
click at [297, 184] on div "[PERSON_NAME]" at bounding box center [451, 175] width 451 height 24
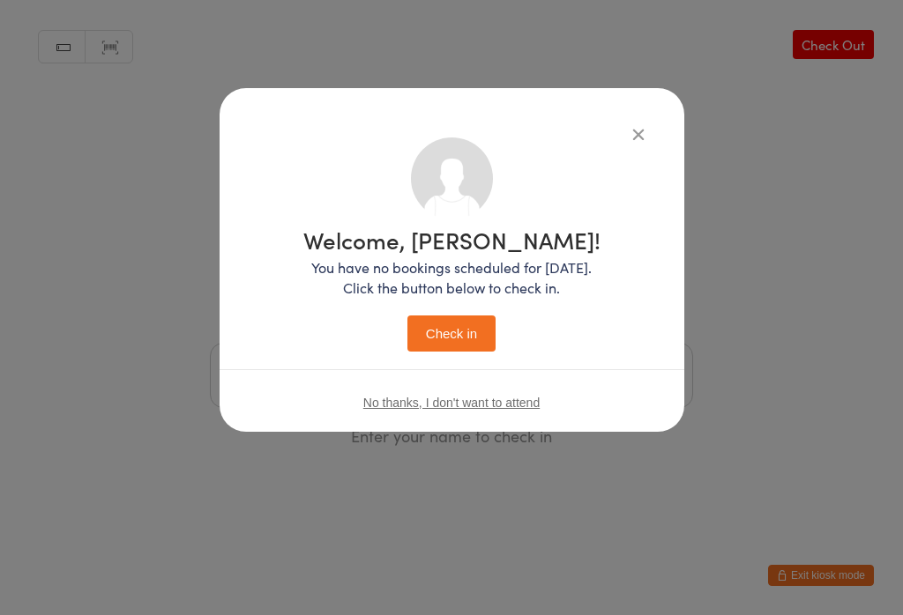
scroll to position [0, 0]
click at [278, 334] on div "Welcome, [PERSON_NAME]! You have no bookings scheduled for [DATE]. Click the bu…" at bounding box center [452, 245] width 394 height 214
click at [418, 347] on button "Check in" at bounding box center [451, 334] width 88 height 36
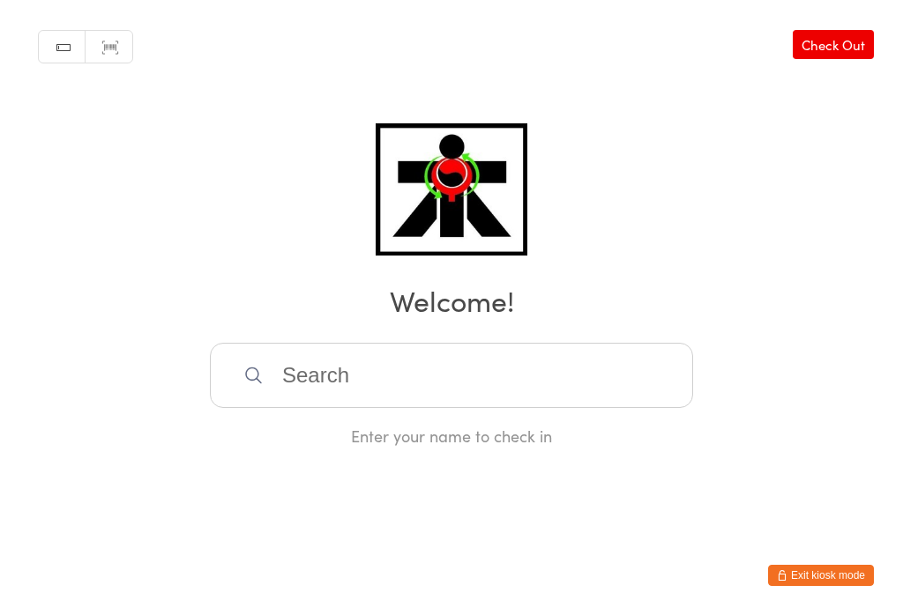
click at [410, 380] on input "search" at bounding box center [451, 375] width 483 height 65
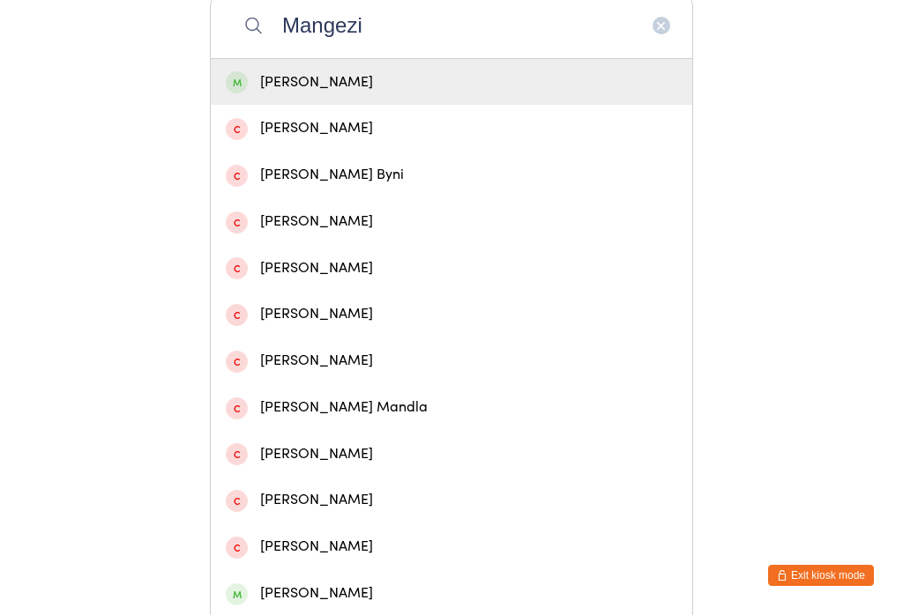
type input "Mangezi"
click at [444, 91] on div "[PERSON_NAME]" at bounding box center [451, 83] width 451 height 24
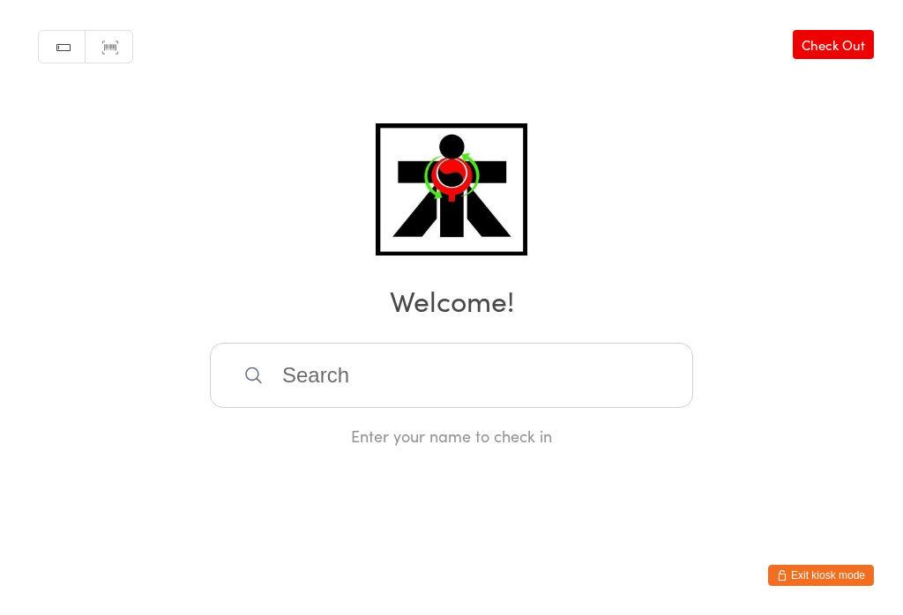
scroll to position [0, 0]
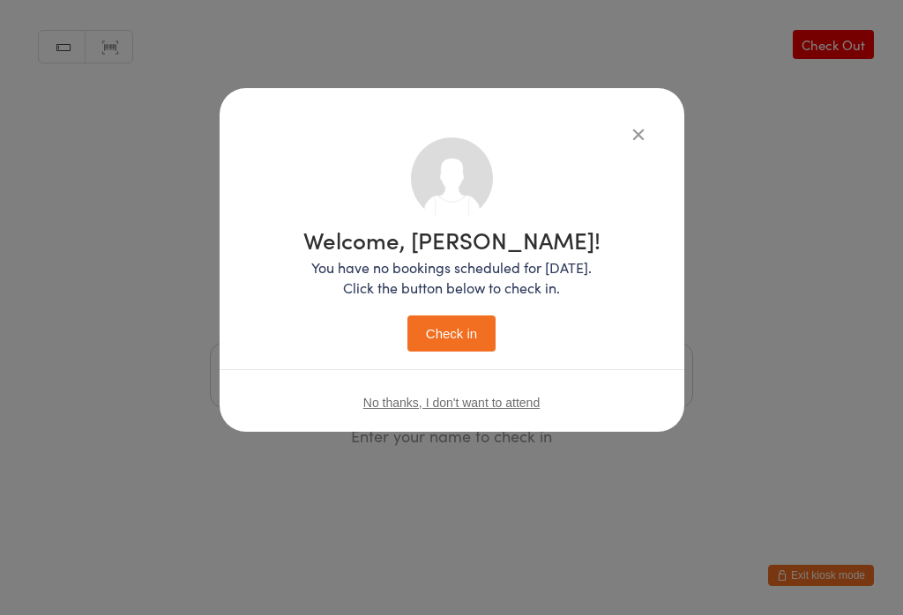
click at [472, 344] on button "Check in" at bounding box center [451, 334] width 88 height 36
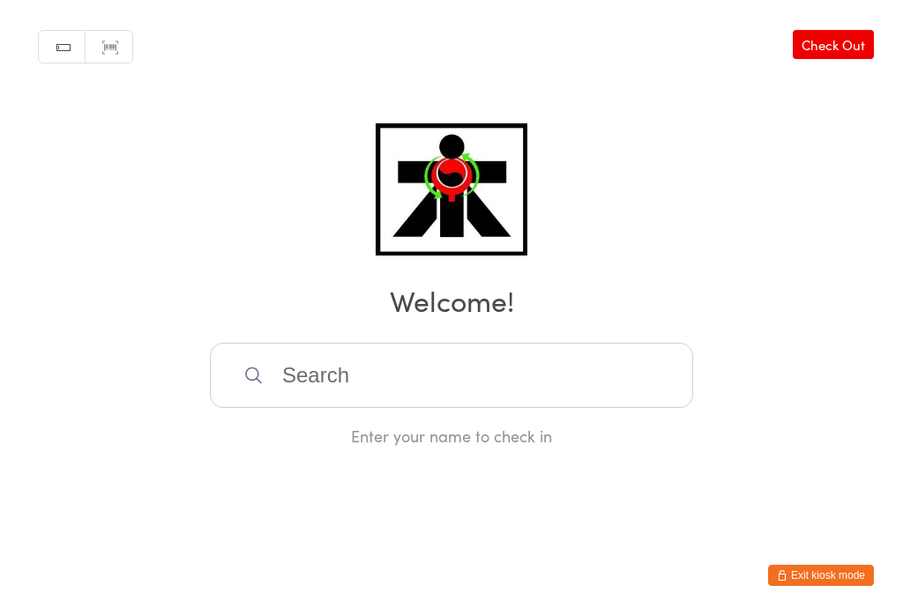
click at [451, 380] on input "search" at bounding box center [451, 375] width 483 height 65
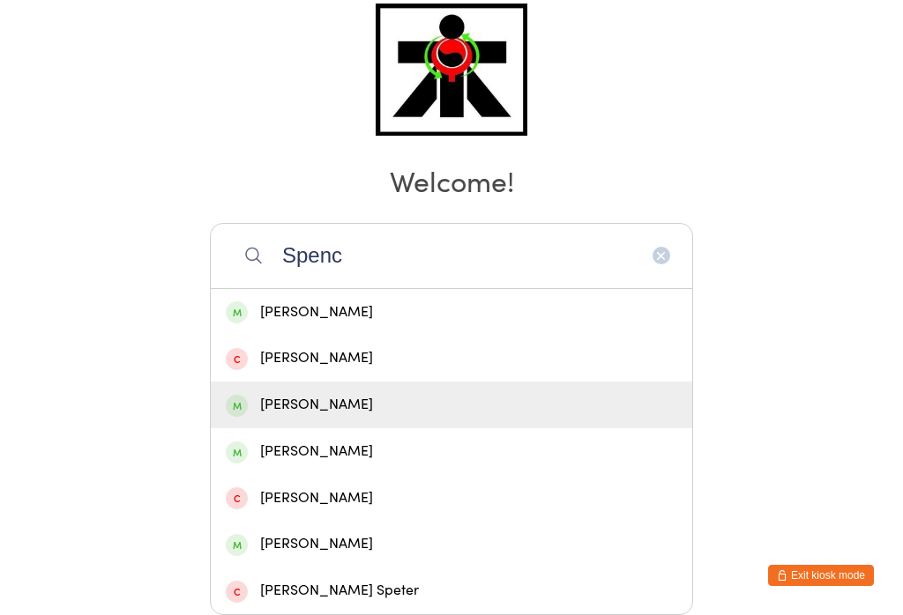
type input "Spenc"
click at [344, 393] on div "[PERSON_NAME]" at bounding box center [451, 405] width 451 height 24
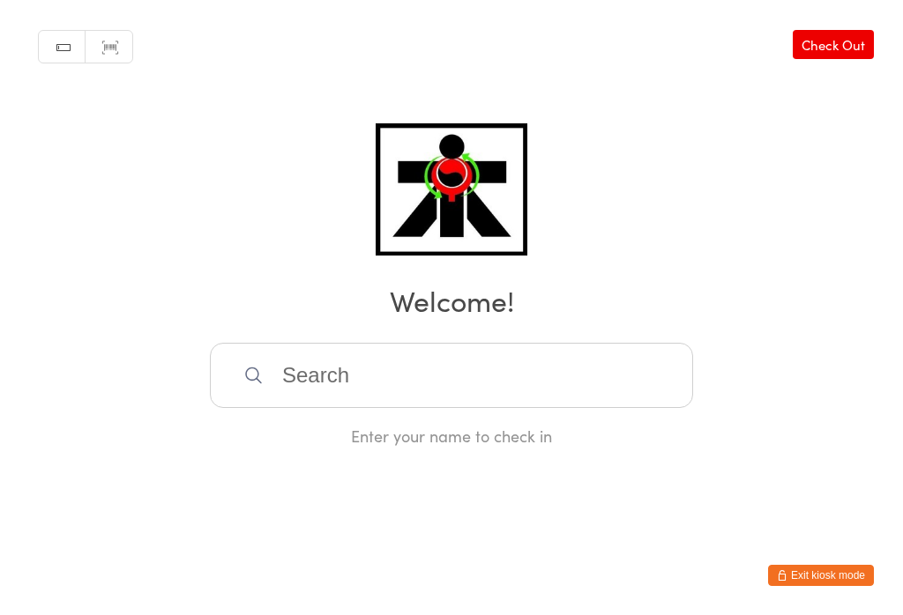
scroll to position [0, 0]
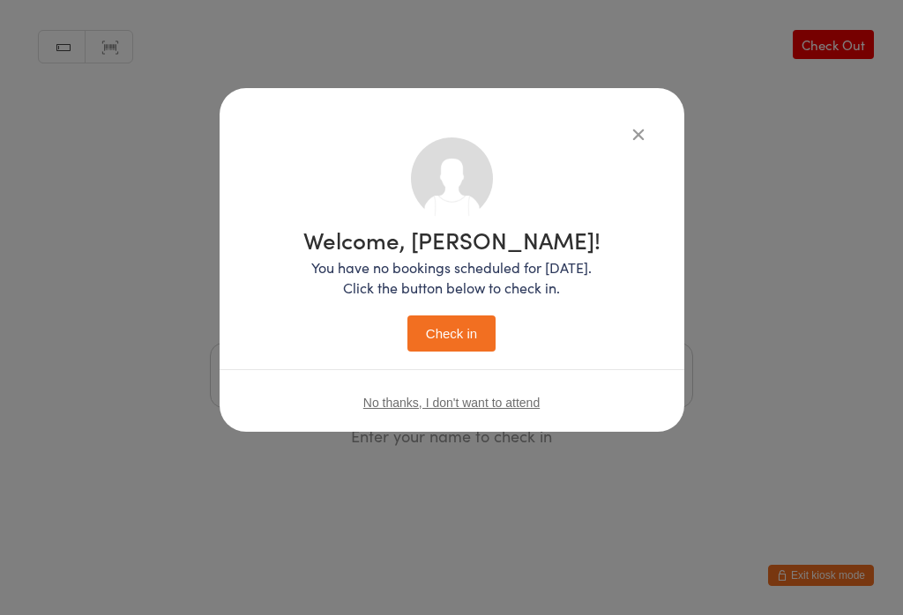
click at [465, 329] on button "Check in" at bounding box center [451, 334] width 88 height 36
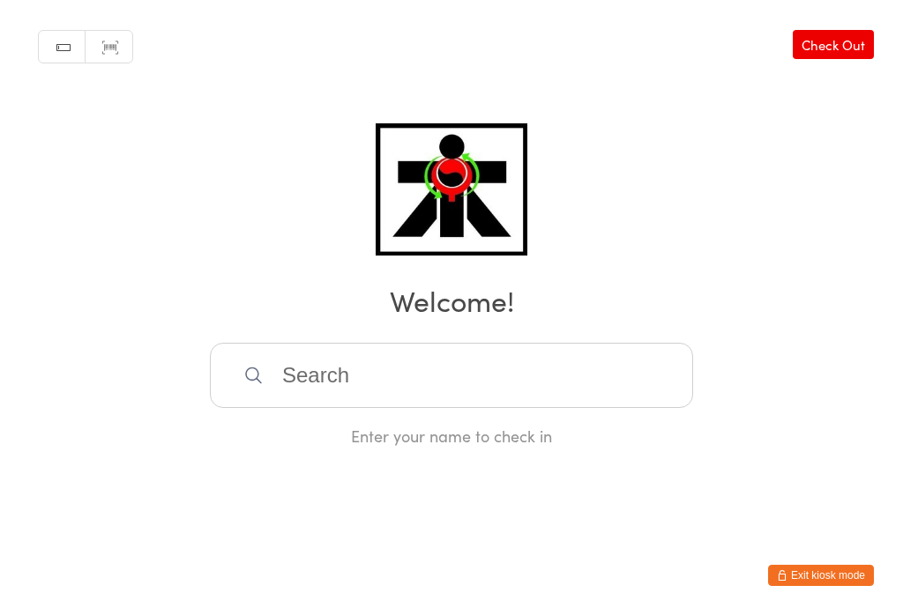
click at [314, 379] on input "search" at bounding box center [451, 375] width 483 height 65
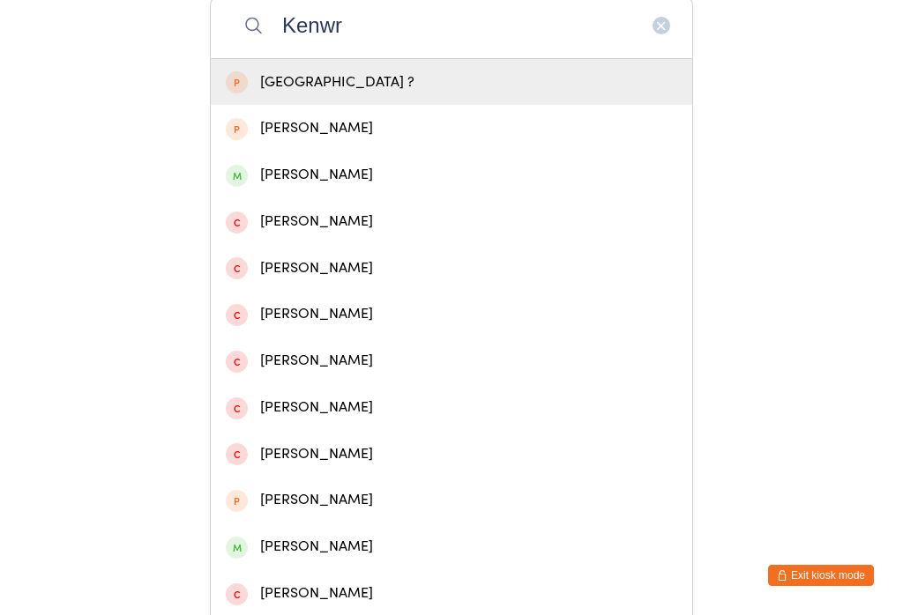
type input "Kenwr"
click at [320, 187] on div "[PERSON_NAME]" at bounding box center [451, 175] width 451 height 24
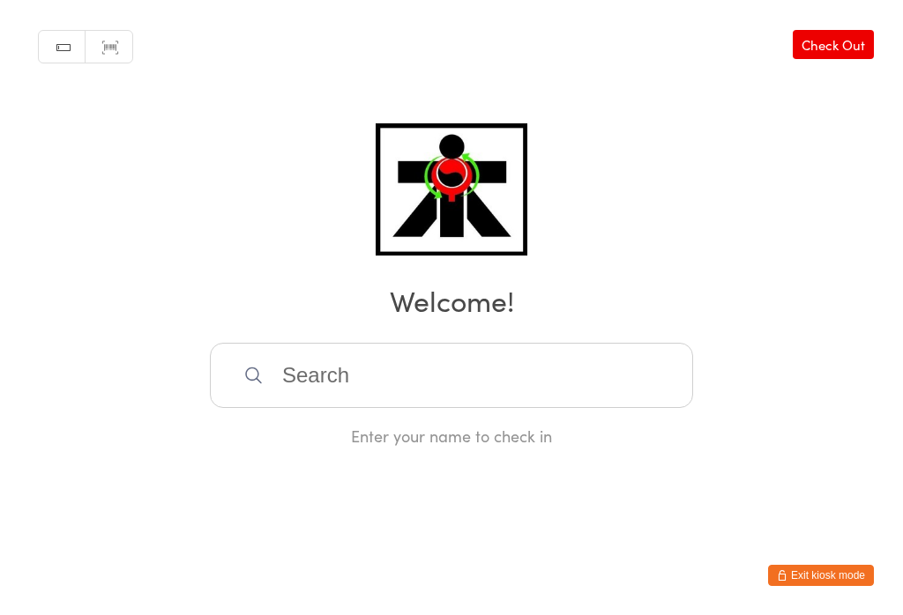
scroll to position [0, 0]
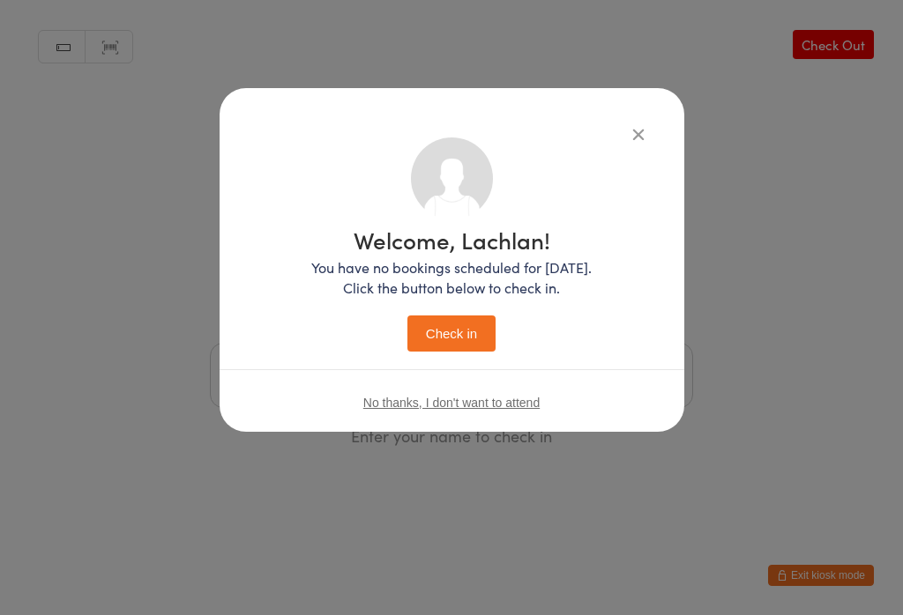
click at [445, 340] on button "Check in" at bounding box center [451, 334] width 88 height 36
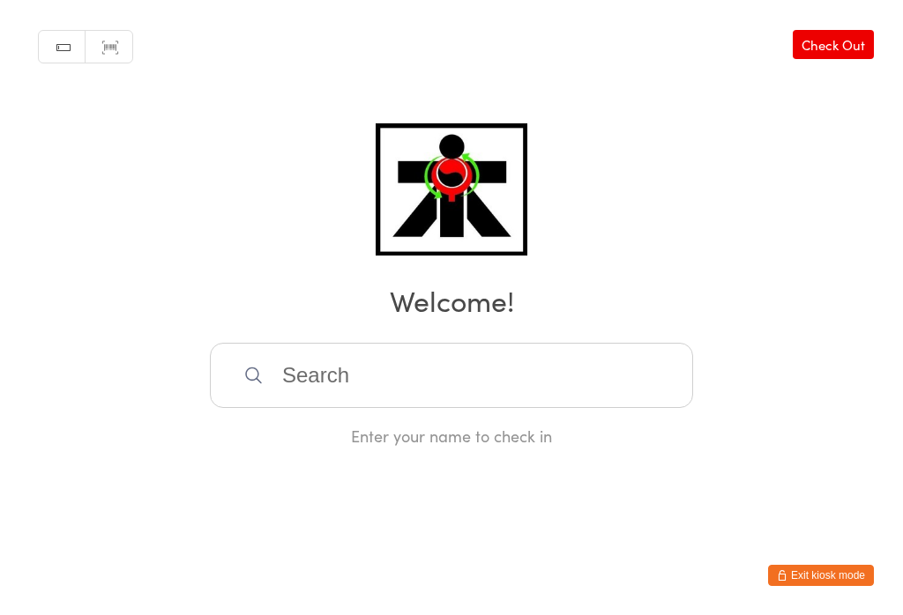
click at [228, 374] on input "search" at bounding box center [451, 375] width 483 height 65
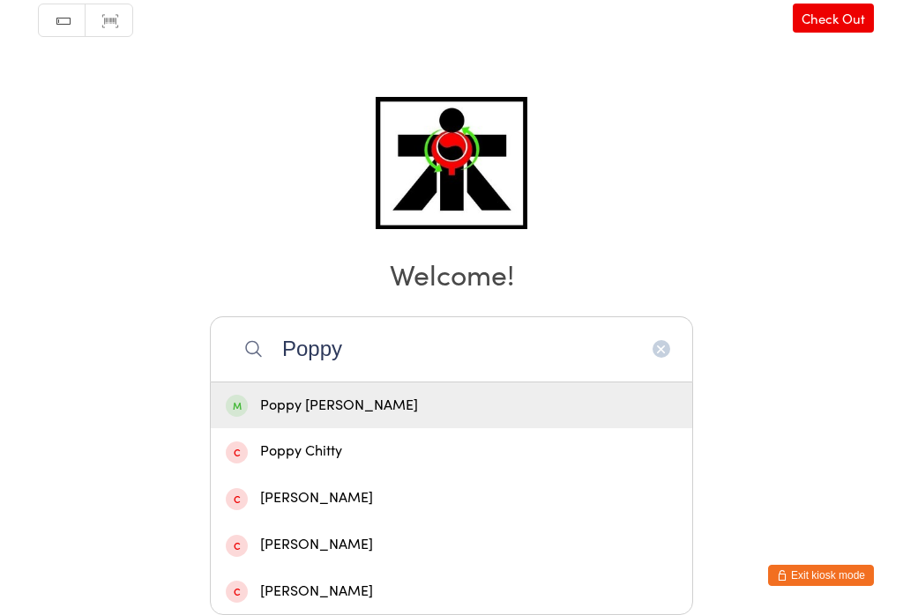
type input "Poppy"
click at [275, 383] on div "Poppy [PERSON_NAME]" at bounding box center [451, 406] width 481 height 47
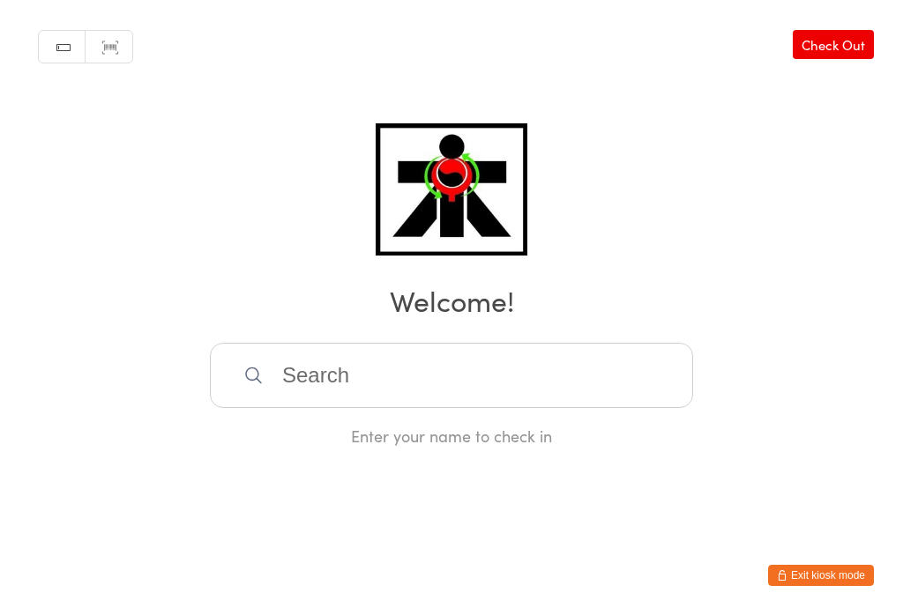
scroll to position [0, 0]
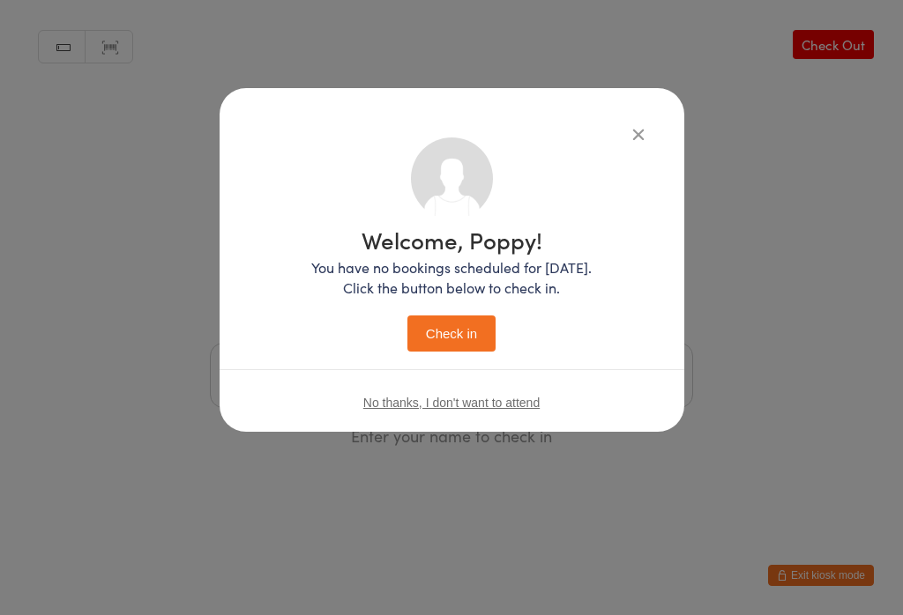
click at [460, 343] on button "Check in" at bounding box center [451, 334] width 88 height 36
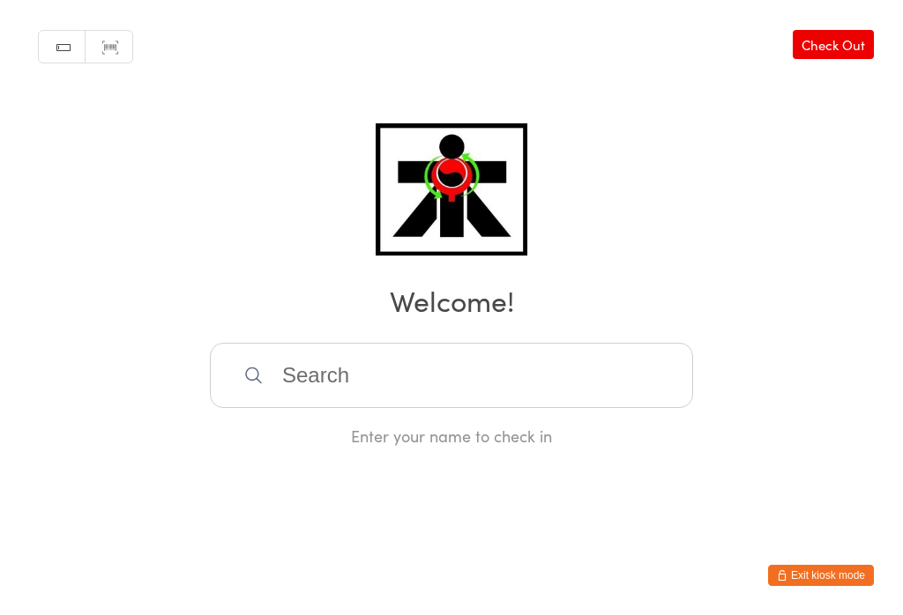
click at [841, 50] on link "Check Out" at bounding box center [832, 44] width 81 height 29
click at [842, 59] on link "Check In" at bounding box center [838, 44] width 71 height 29
click at [264, 384] on input "search" at bounding box center [451, 375] width 483 height 65
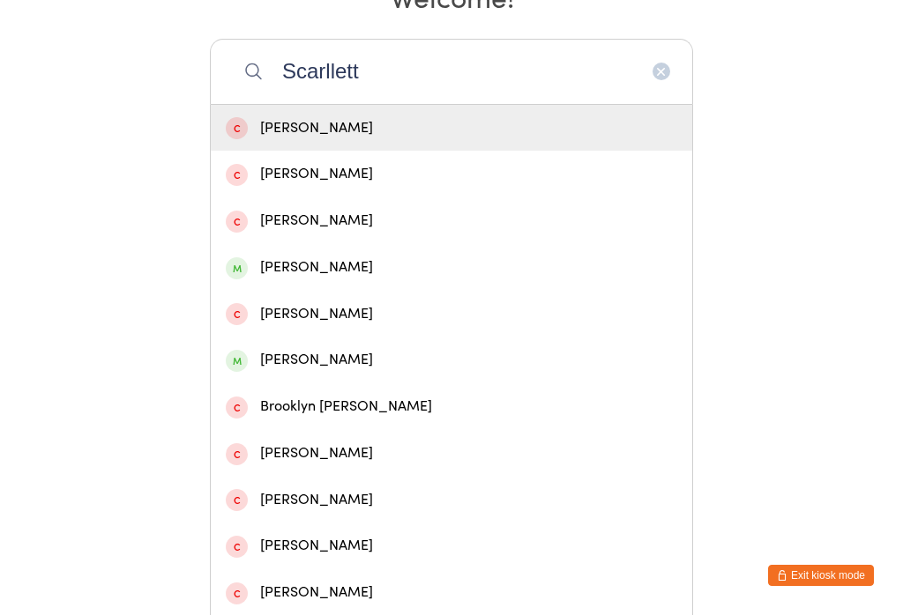
scroll to position [295, 0]
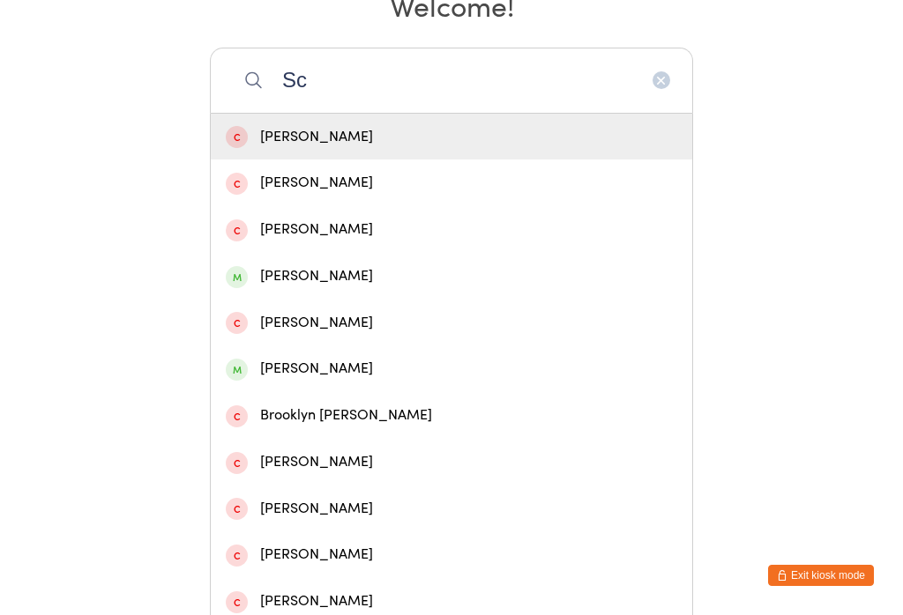
type input "S"
type input "Saji"
click at [376, 149] on div "[PERSON_NAME]" at bounding box center [451, 137] width 451 height 24
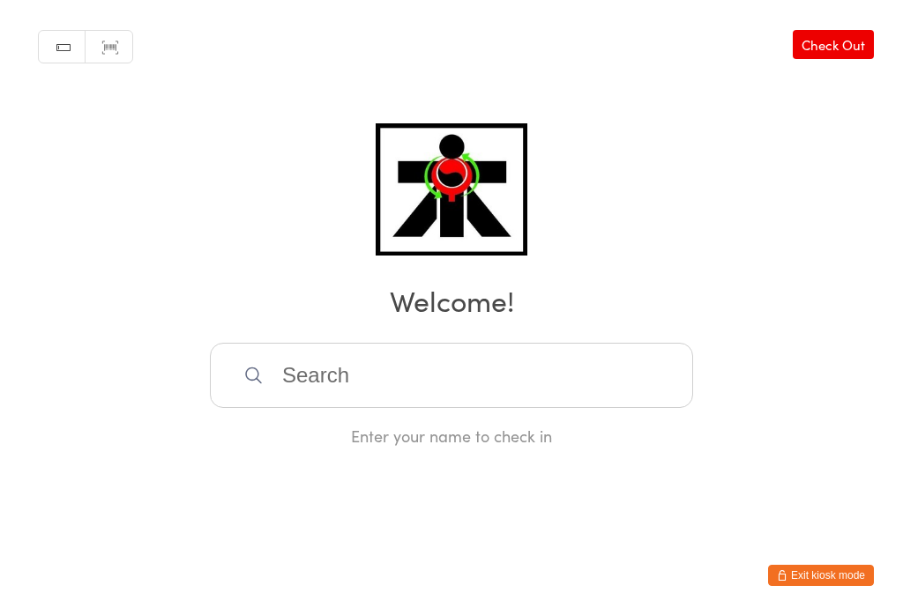
scroll to position [0, 0]
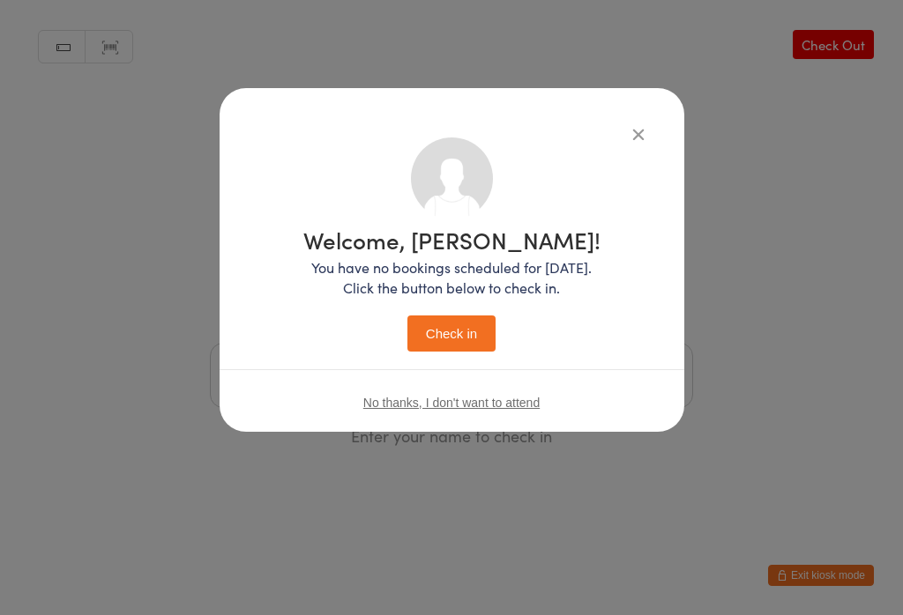
click at [443, 339] on button "Check in" at bounding box center [451, 334] width 88 height 36
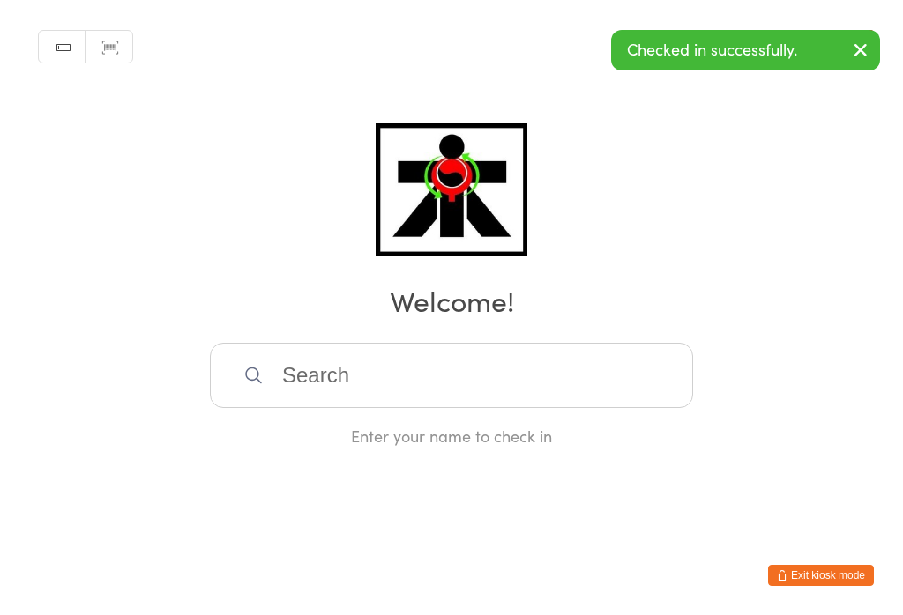
click at [527, 396] on input "search" at bounding box center [451, 375] width 483 height 65
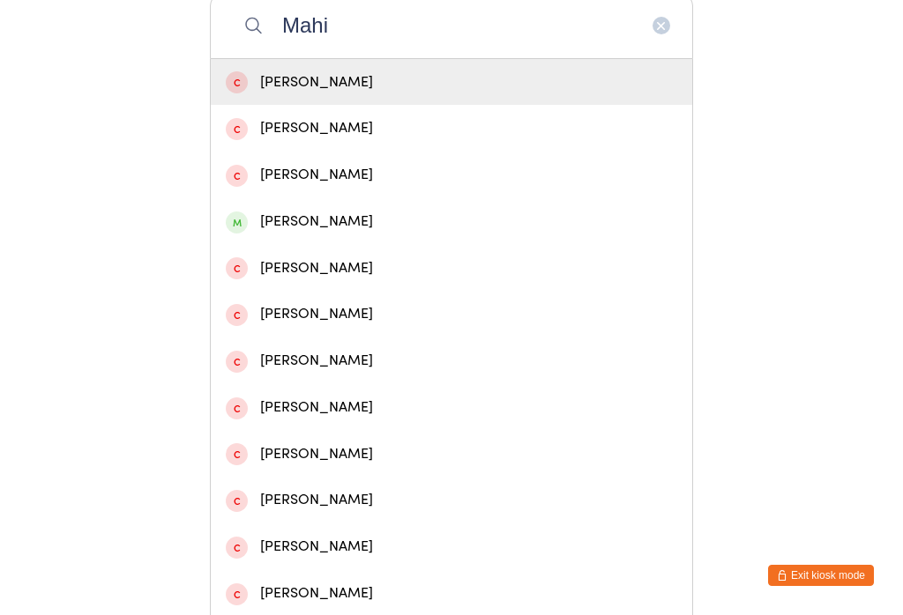
type input "Mahi"
click at [359, 234] on div "[PERSON_NAME]" at bounding box center [451, 222] width 451 height 24
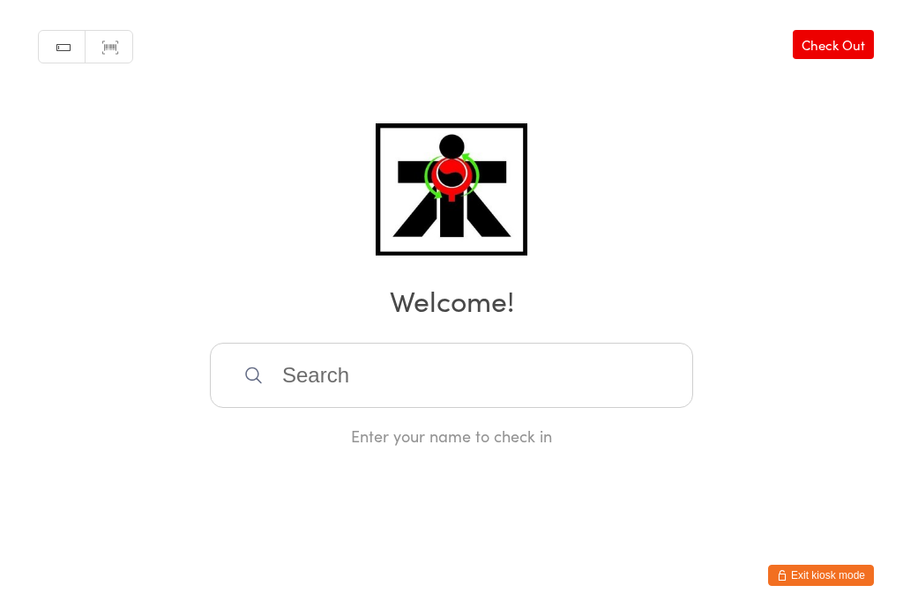
scroll to position [0, 0]
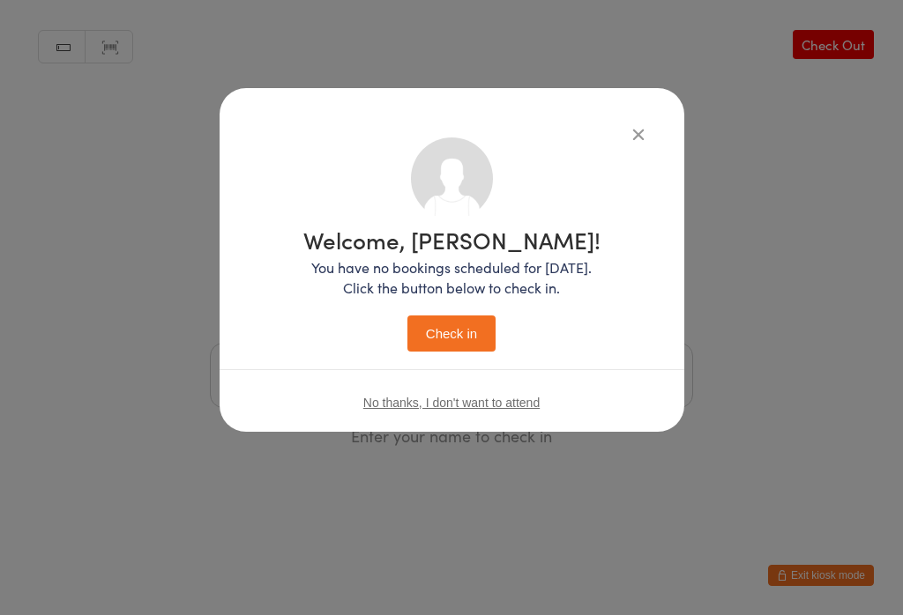
click at [462, 333] on button "Check in" at bounding box center [451, 334] width 88 height 36
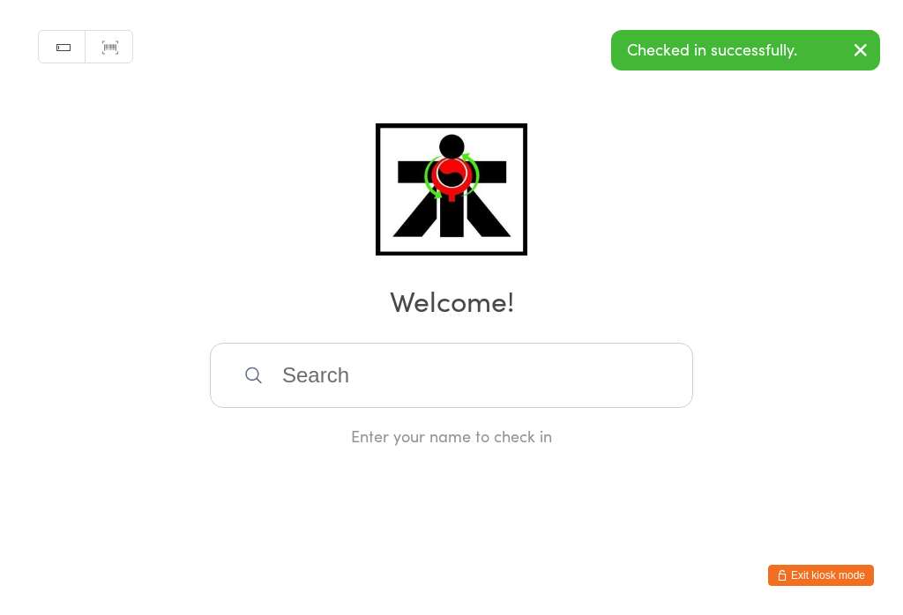
click at [500, 381] on input "search" at bounding box center [451, 375] width 483 height 65
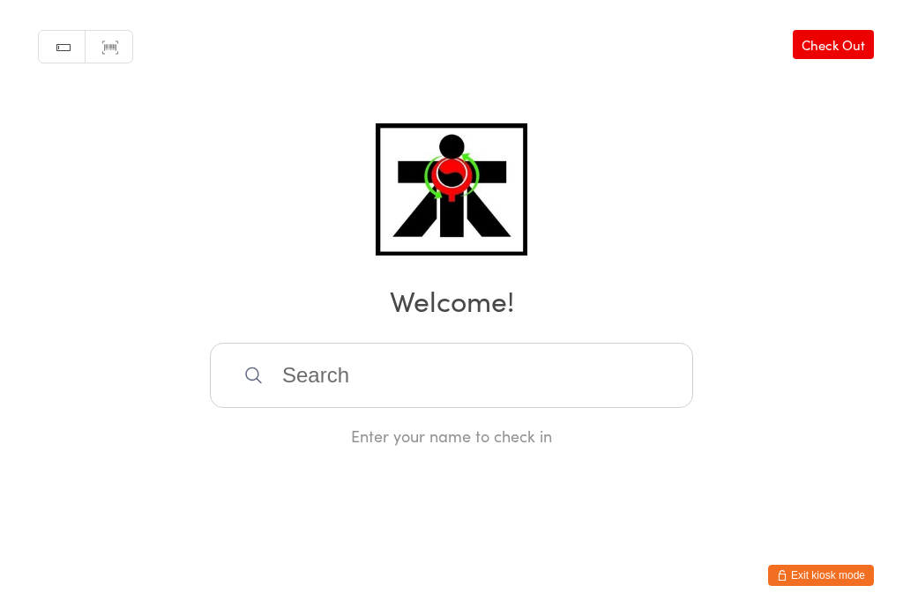
scroll to position [350, 0]
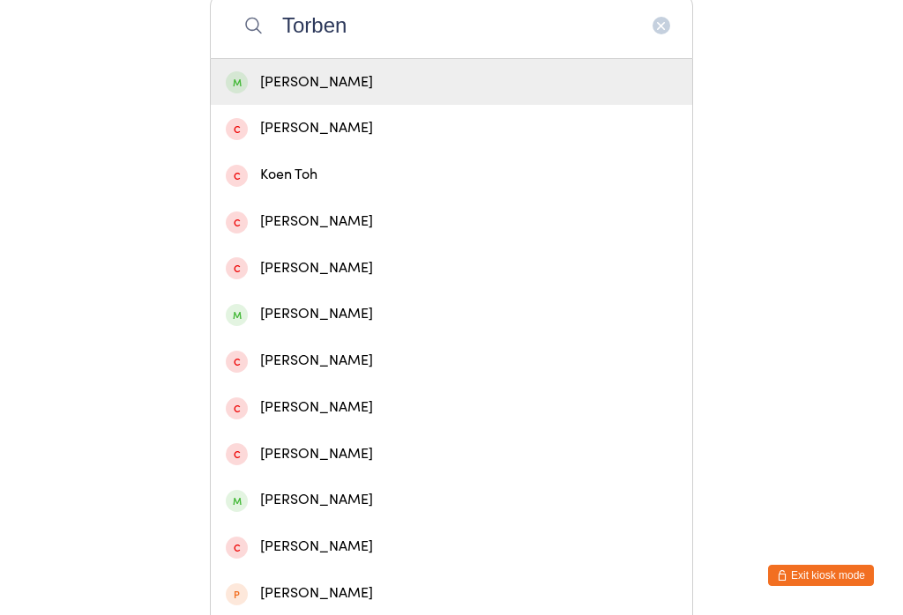
type input "Torben"
click at [338, 91] on div "[PERSON_NAME]" at bounding box center [451, 83] width 451 height 24
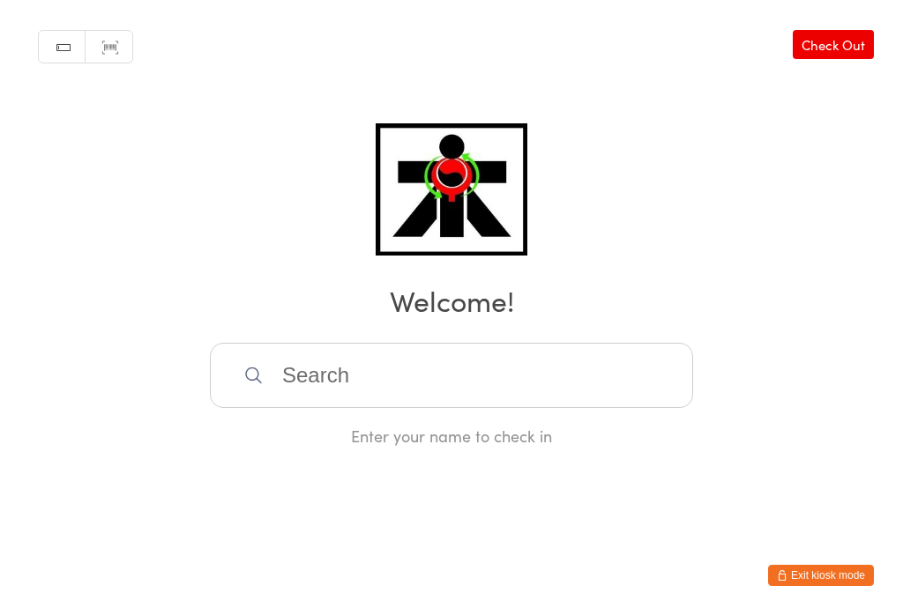
scroll to position [0, 0]
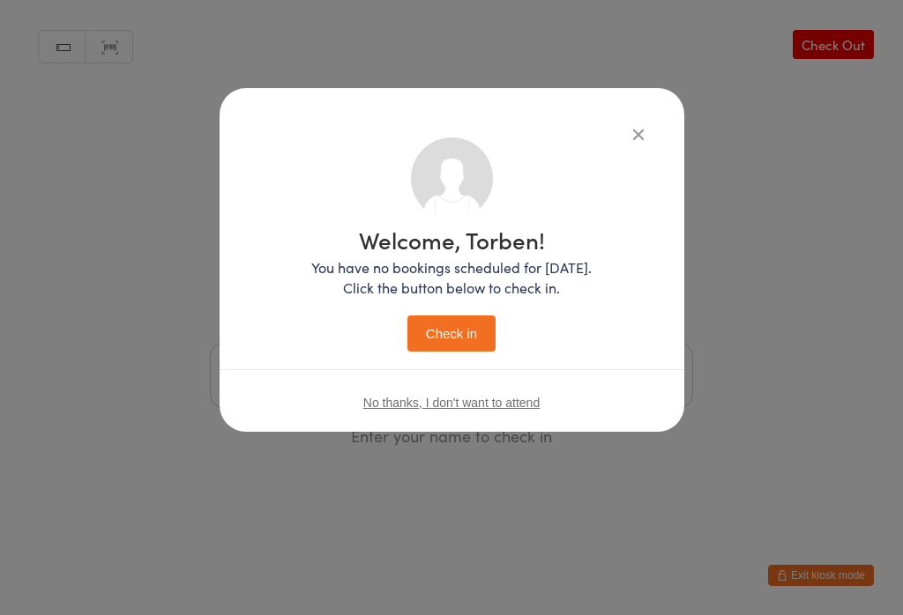
click at [450, 344] on button "Check in" at bounding box center [451, 334] width 88 height 36
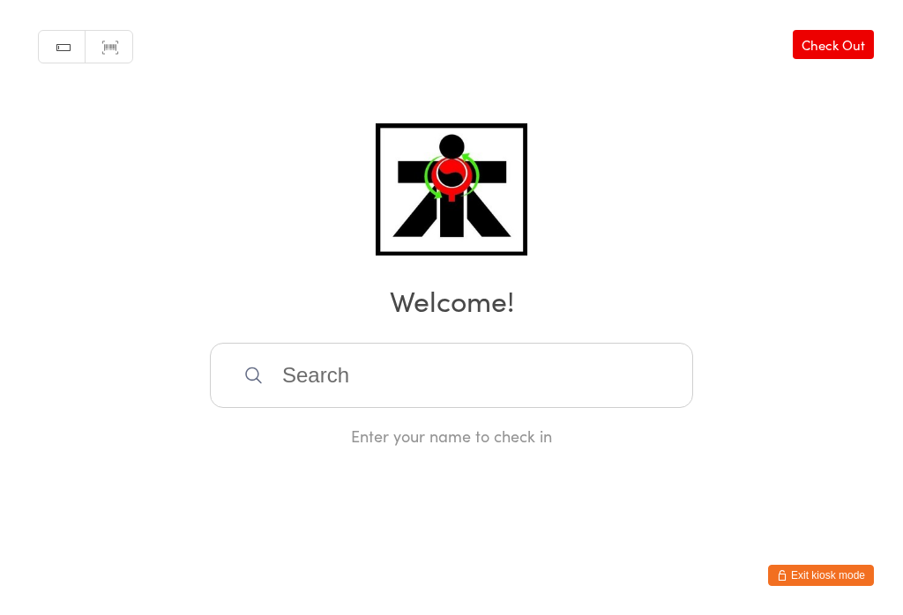
click at [398, 356] on input "search" at bounding box center [451, 375] width 483 height 65
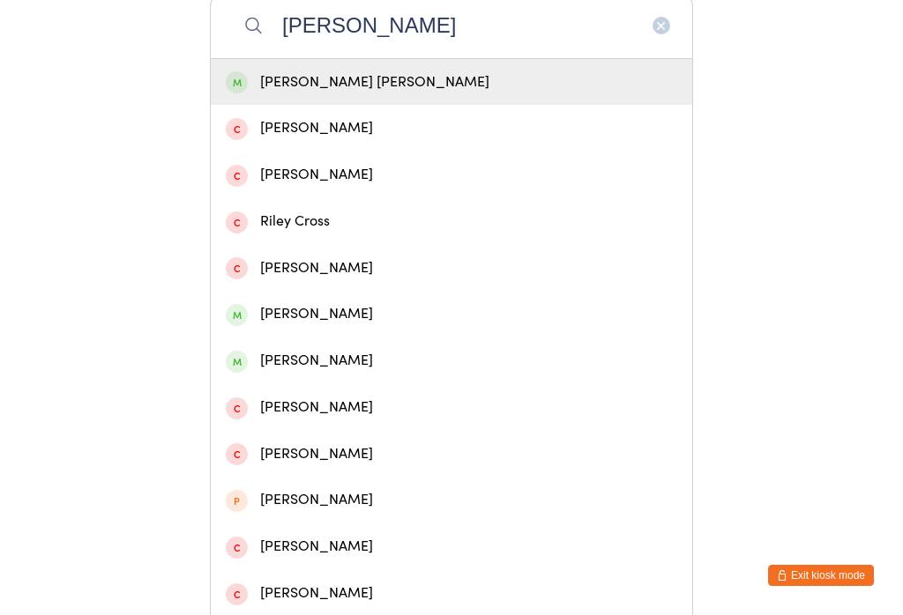
type input "[PERSON_NAME]"
click at [343, 89] on div "[PERSON_NAME] [PERSON_NAME]" at bounding box center [451, 83] width 451 height 24
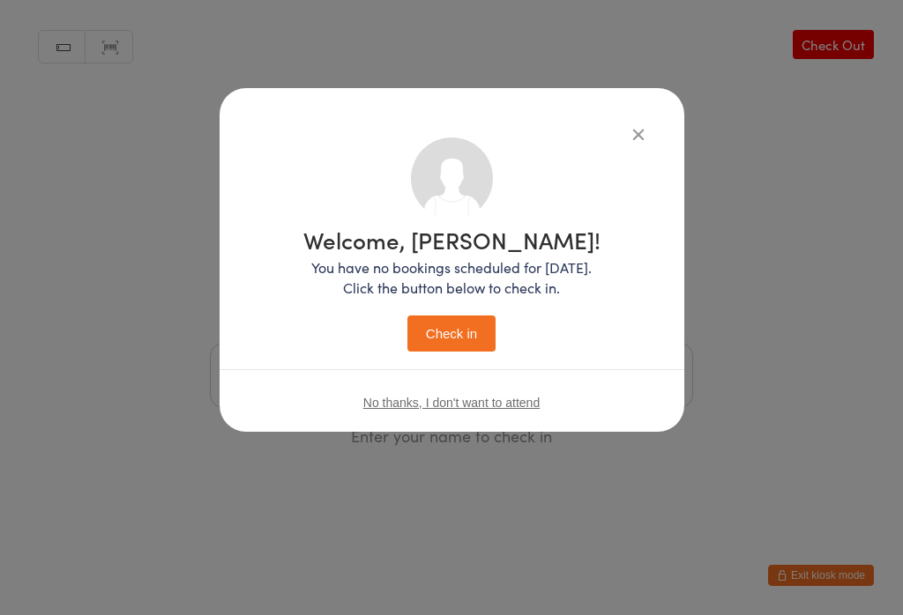
scroll to position [0, 0]
click at [438, 333] on button "Check in" at bounding box center [451, 334] width 88 height 36
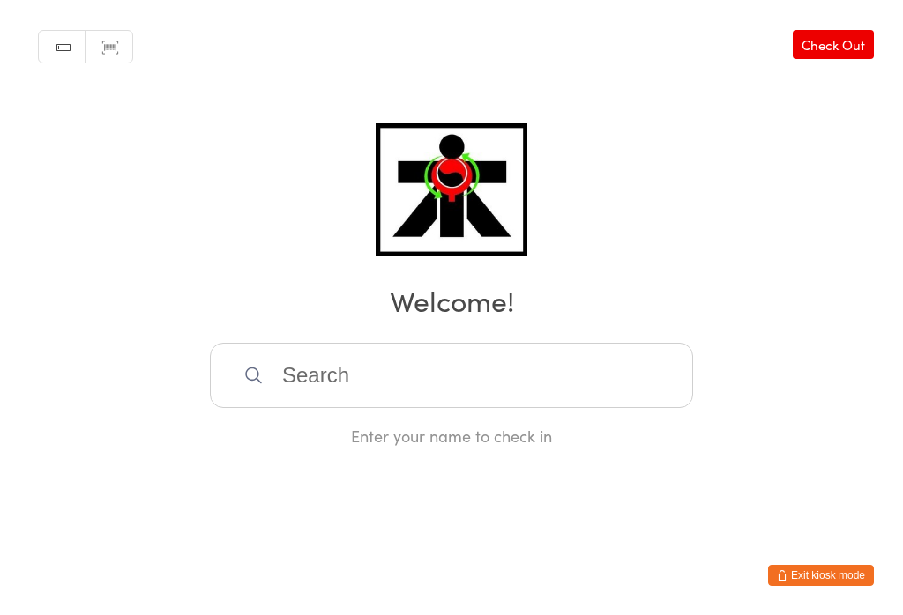
click at [487, 386] on input "search" at bounding box center [451, 375] width 483 height 65
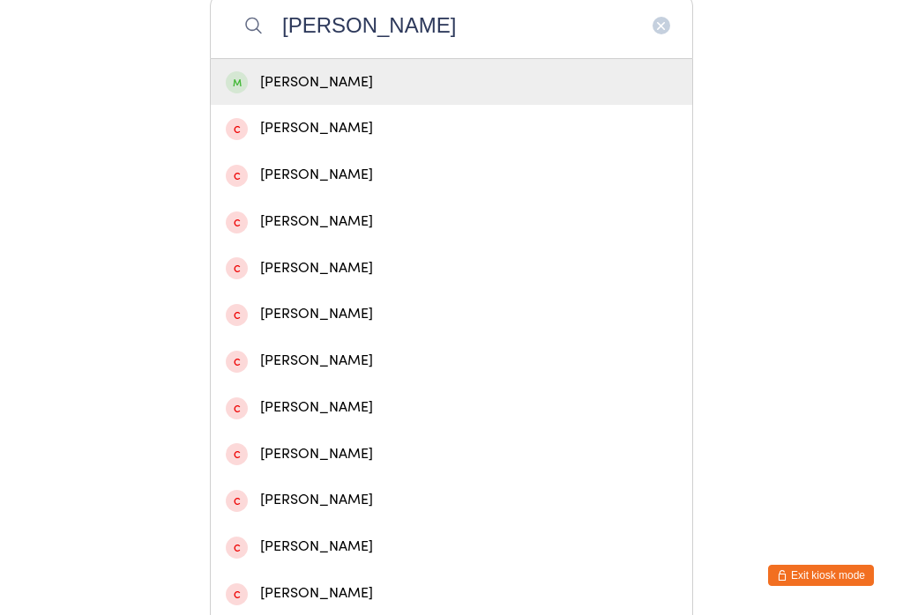
type input "[PERSON_NAME]"
click at [520, 86] on div "[PERSON_NAME]" at bounding box center [451, 83] width 451 height 24
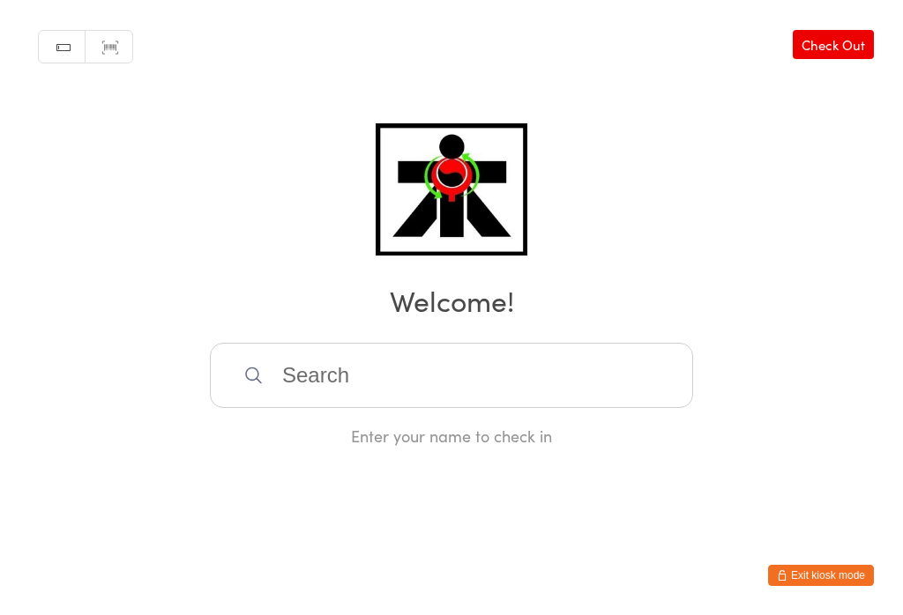
scroll to position [0, 0]
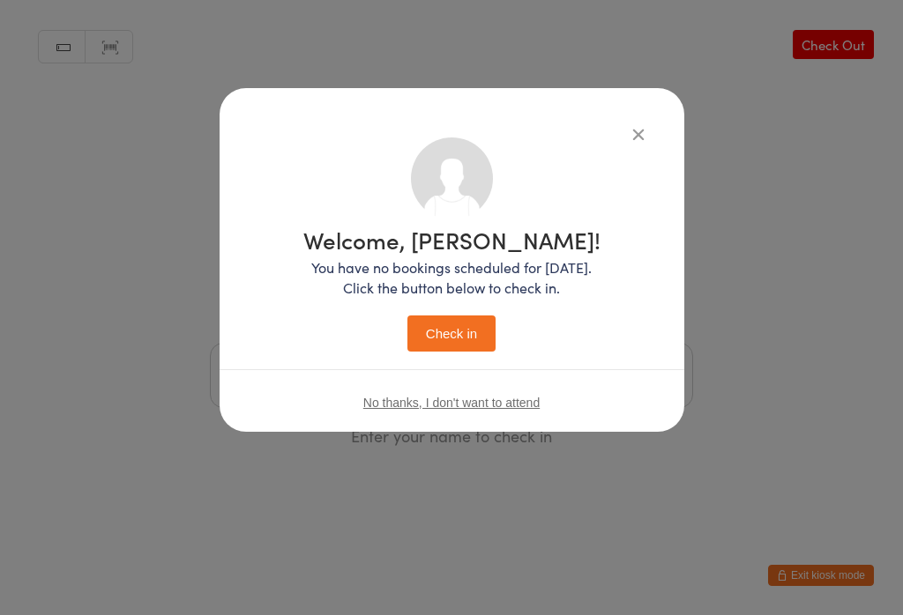
click at [475, 331] on button "Check in" at bounding box center [451, 334] width 88 height 36
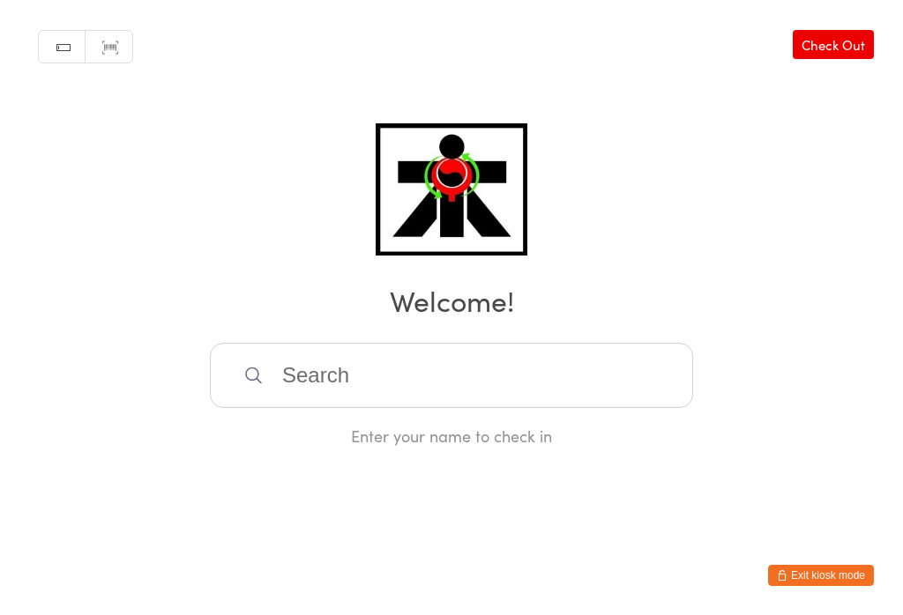
click at [271, 362] on input "search" at bounding box center [451, 375] width 483 height 65
type input "A"
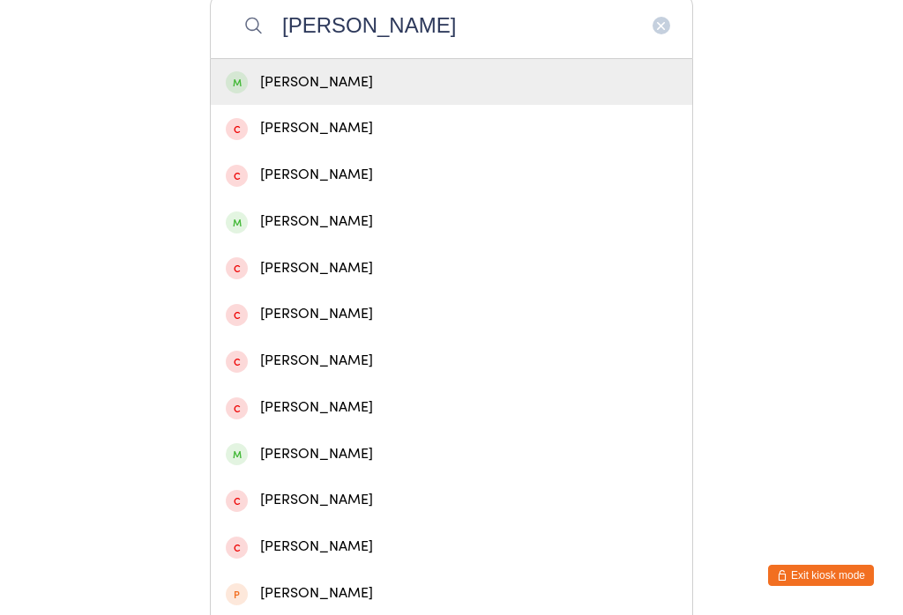
type input "[PERSON_NAME]"
click at [280, 234] on div "[PERSON_NAME]" at bounding box center [451, 222] width 451 height 24
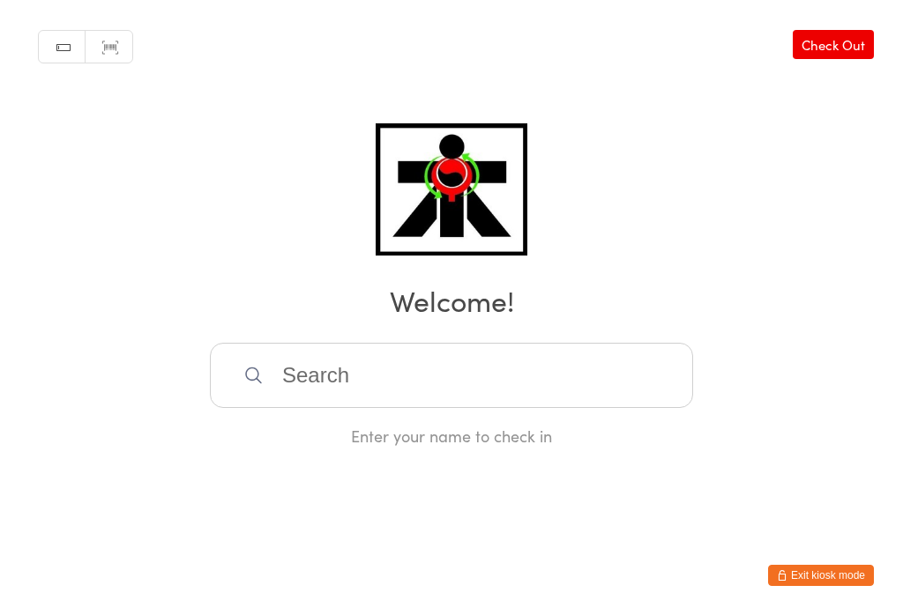
scroll to position [0, 0]
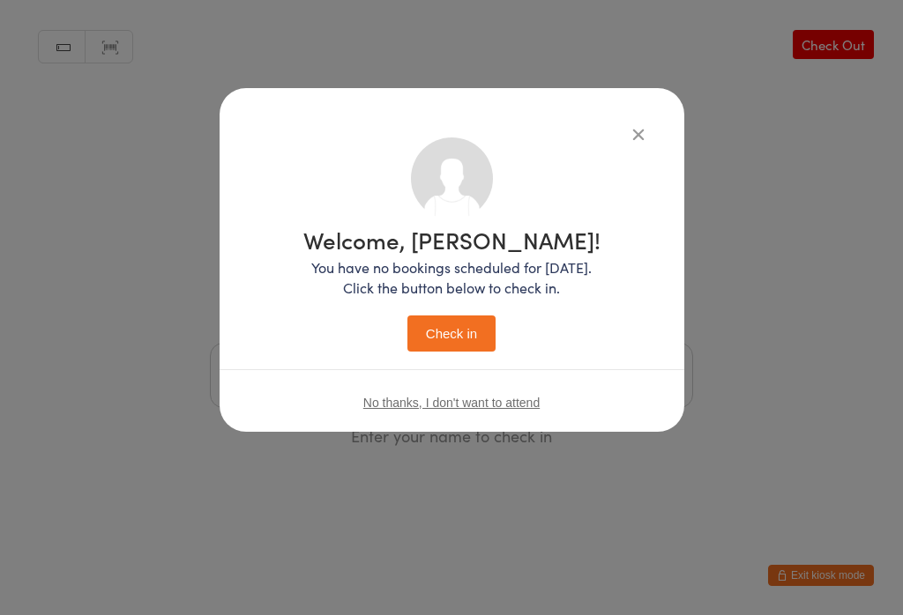
click at [446, 336] on button "Check in" at bounding box center [451, 334] width 88 height 36
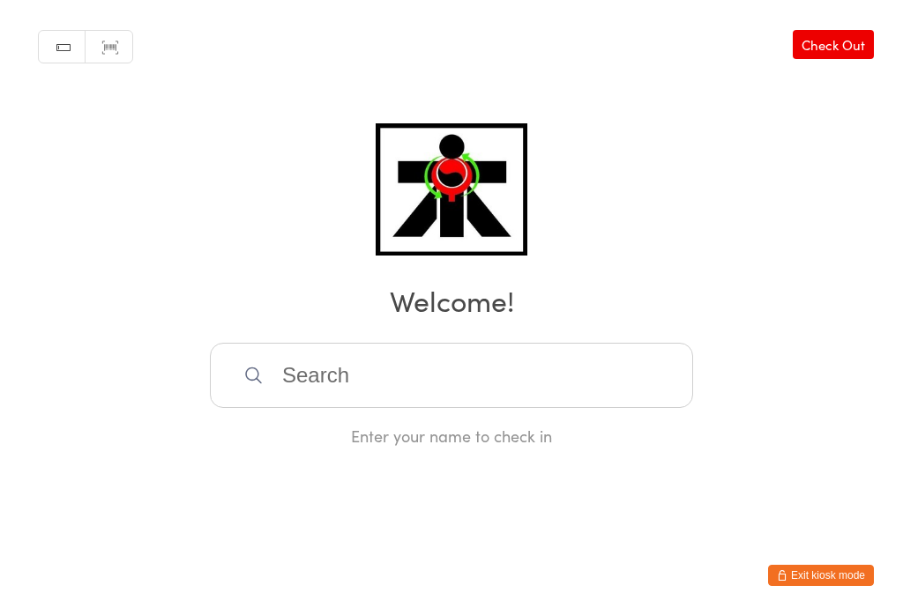
click at [334, 383] on input "search" at bounding box center [451, 375] width 483 height 65
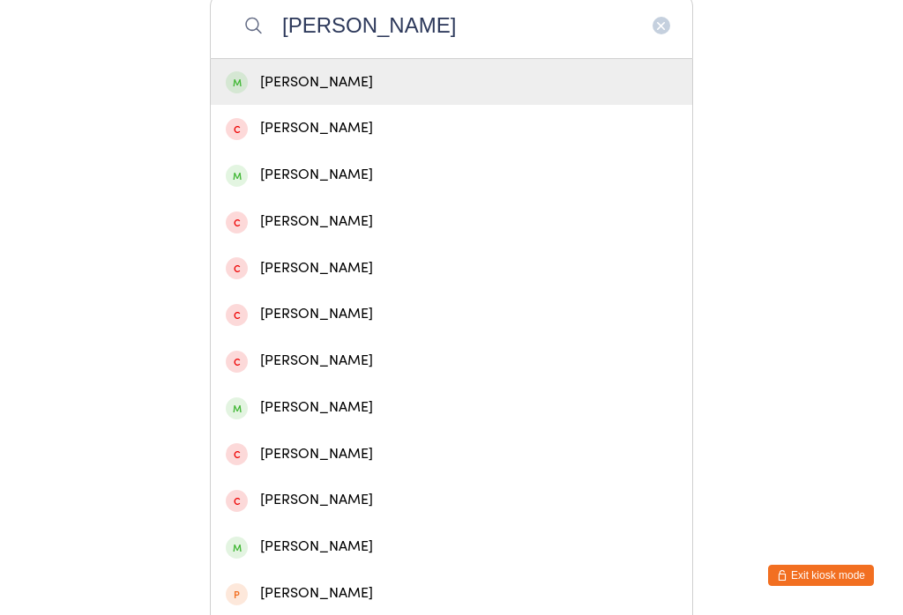
type input "[PERSON_NAME]"
click at [245, 102] on div "[PERSON_NAME]" at bounding box center [451, 82] width 481 height 47
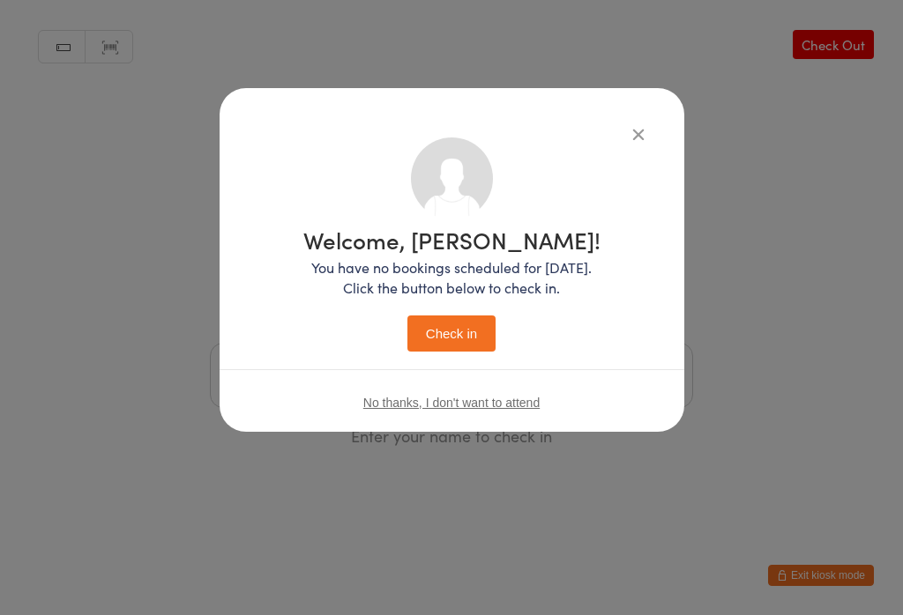
click at [432, 343] on button "Check in" at bounding box center [451, 334] width 88 height 36
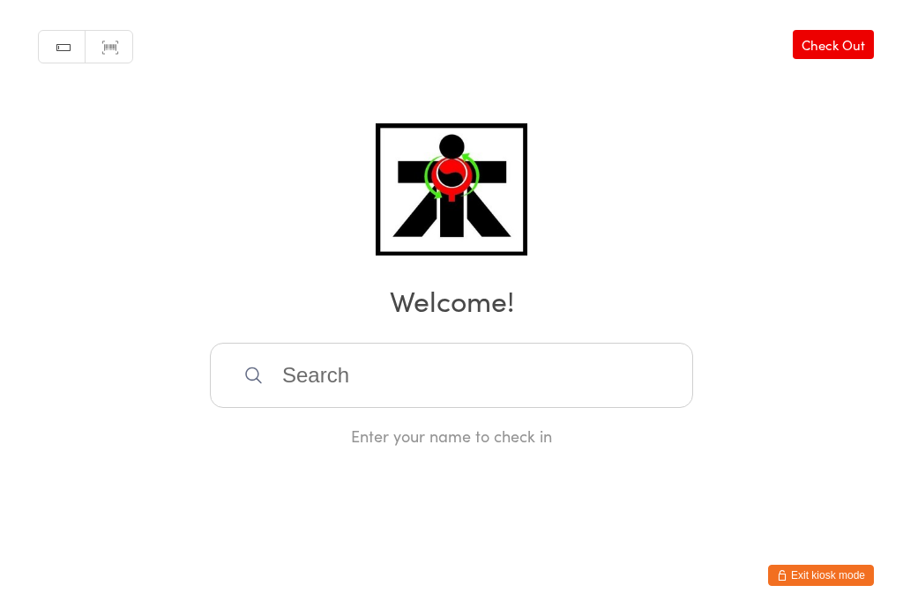
click at [320, 369] on input "search" at bounding box center [451, 375] width 483 height 65
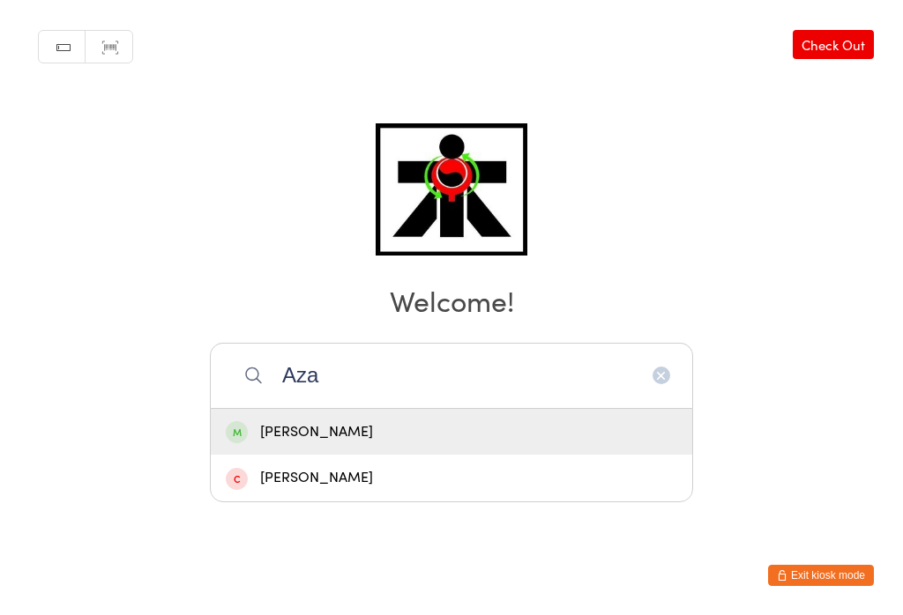
type input "Aza"
click at [295, 420] on div "[PERSON_NAME]" at bounding box center [451, 432] width 451 height 24
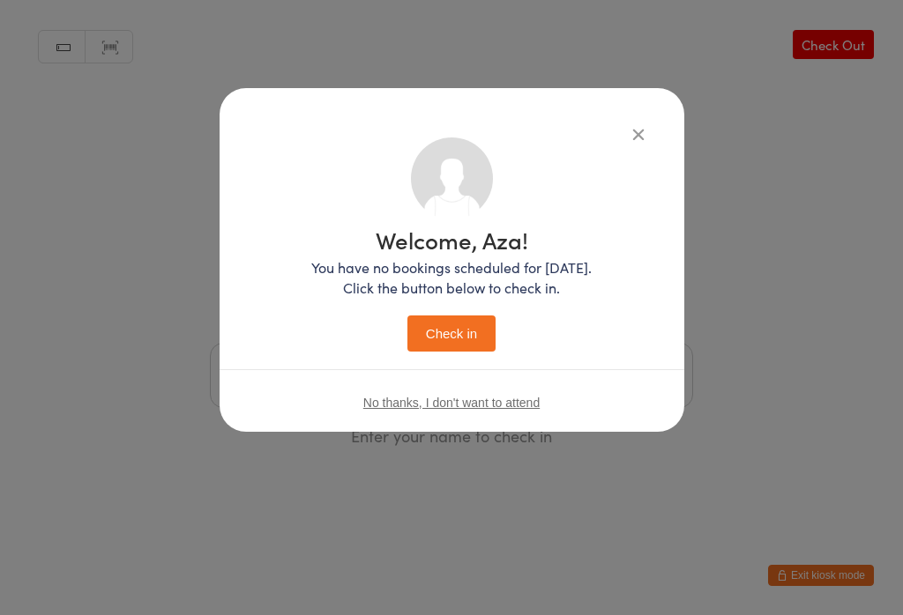
click at [467, 323] on button "Check in" at bounding box center [451, 334] width 88 height 36
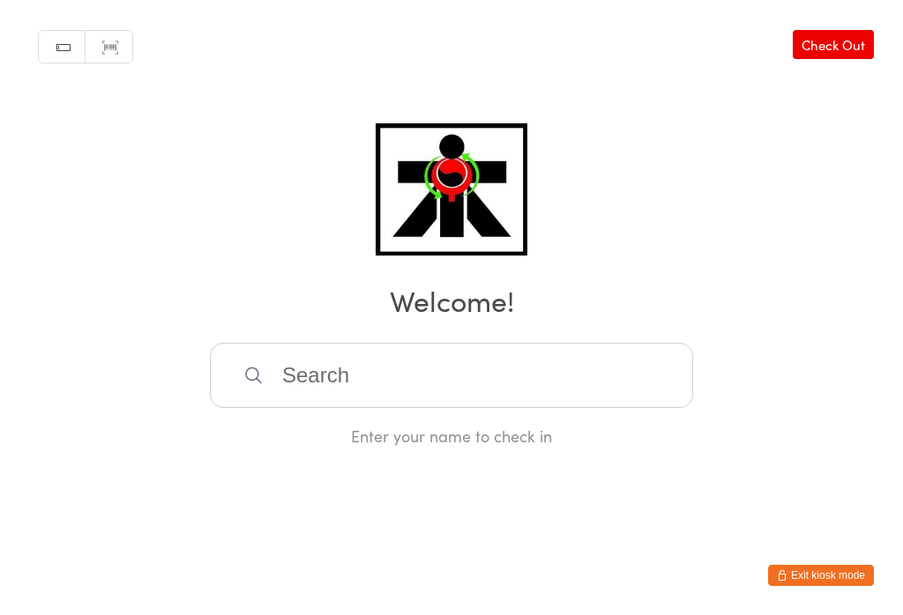
click at [479, 382] on input "search" at bounding box center [451, 375] width 483 height 65
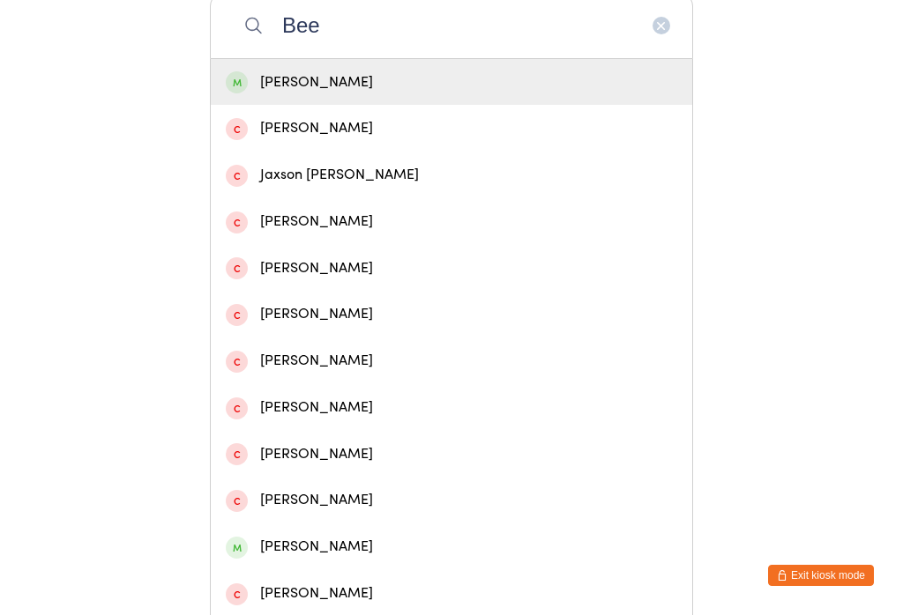
type input "Bee"
click at [431, 86] on div "[PERSON_NAME]" at bounding box center [451, 83] width 451 height 24
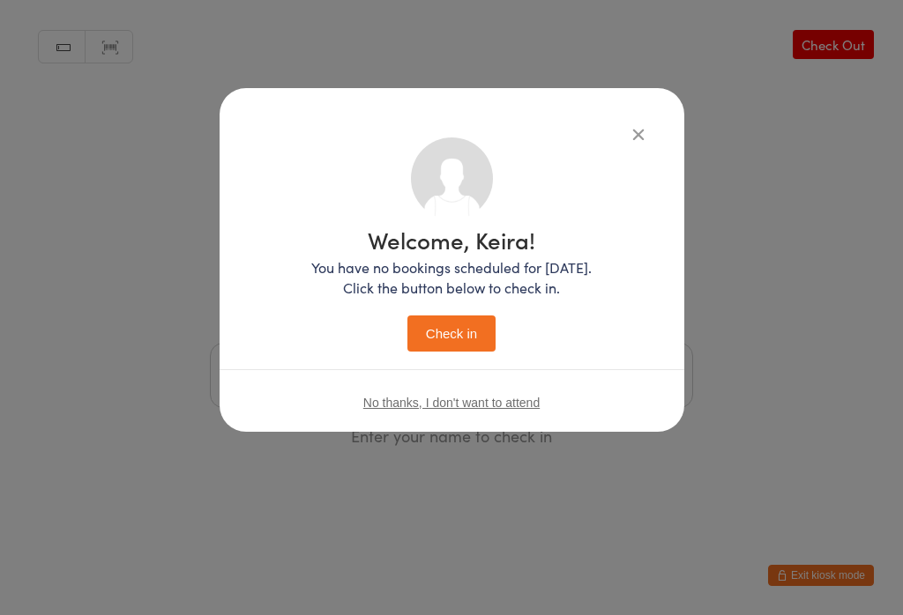
click at [472, 331] on button "Check in" at bounding box center [451, 334] width 88 height 36
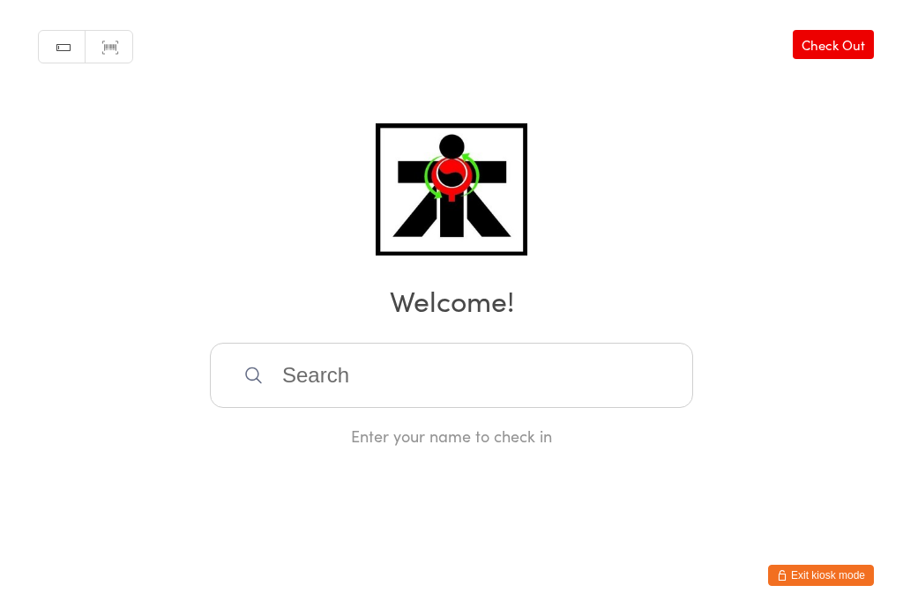
click at [402, 396] on input "search" at bounding box center [451, 375] width 483 height 65
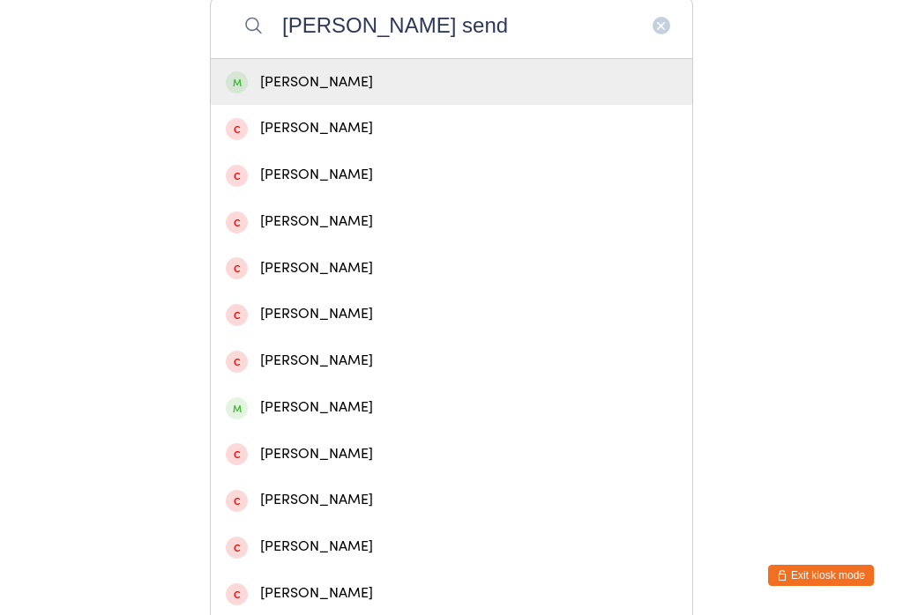
type input "[PERSON_NAME] send"
click at [357, 86] on div "[PERSON_NAME]" at bounding box center [451, 83] width 451 height 24
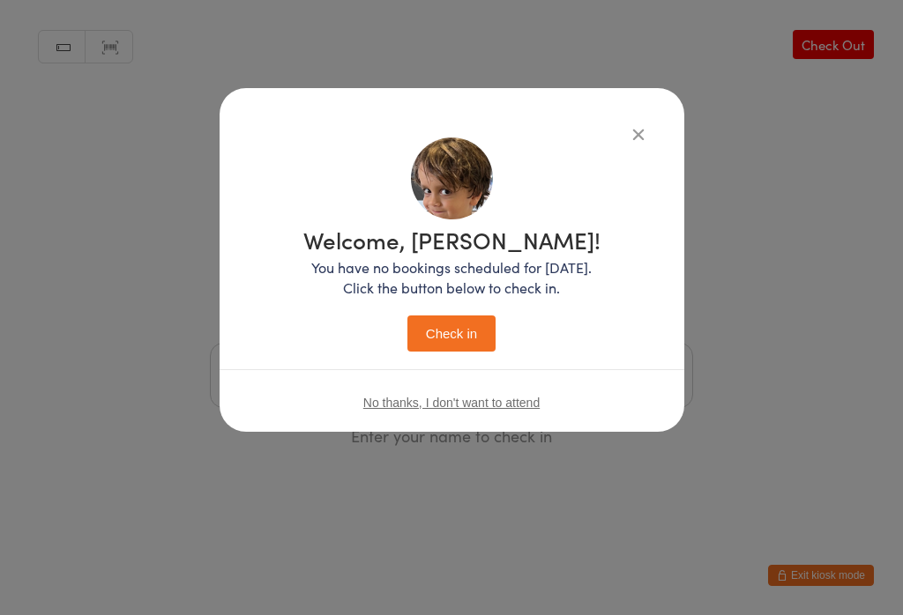
scroll to position [0, 0]
click at [454, 337] on button "Check in" at bounding box center [451, 334] width 88 height 36
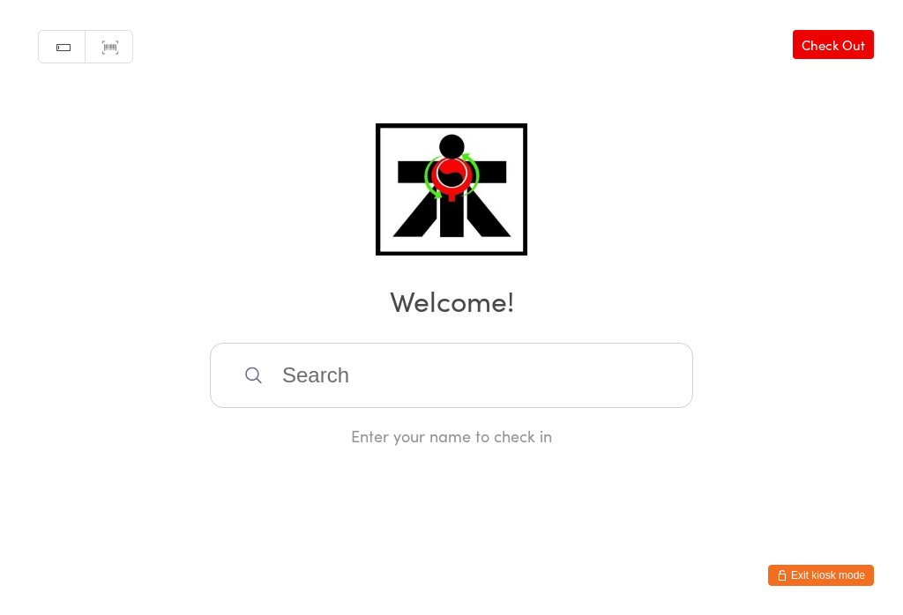
click at [345, 408] on input "search" at bounding box center [451, 375] width 483 height 65
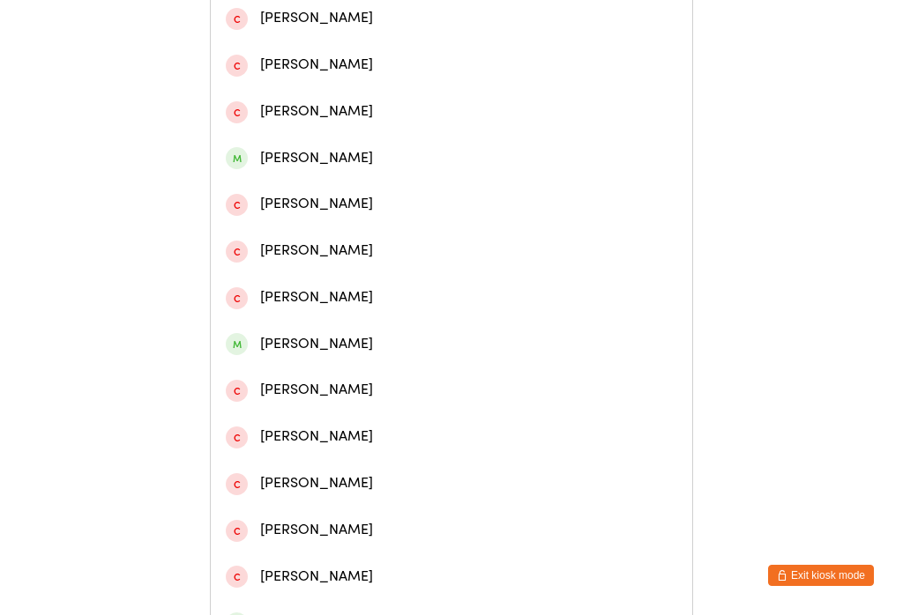
scroll to position [458, 0]
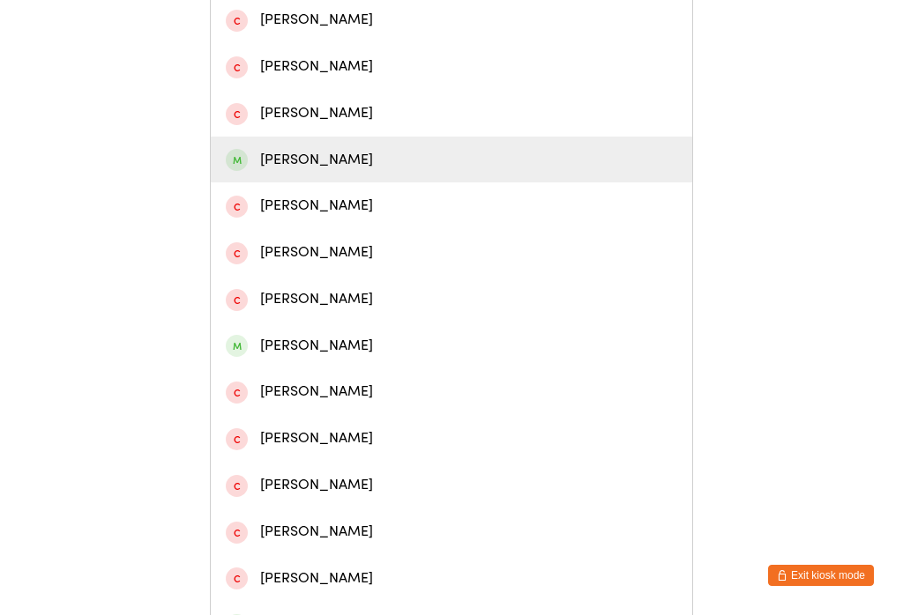
type input "[PERSON_NAME]"
click at [294, 172] on div "[PERSON_NAME]" at bounding box center [451, 160] width 451 height 24
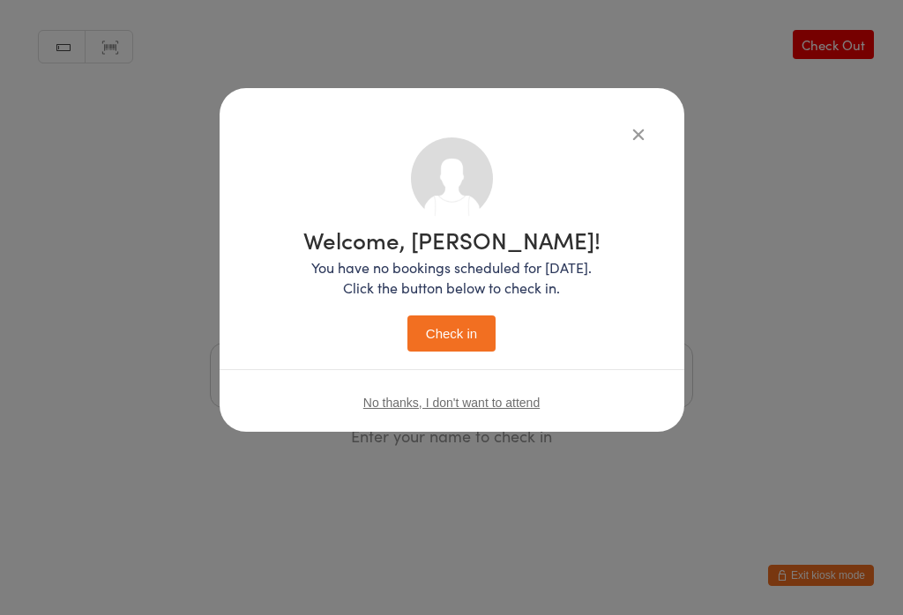
click at [447, 338] on button "Check in" at bounding box center [451, 334] width 88 height 36
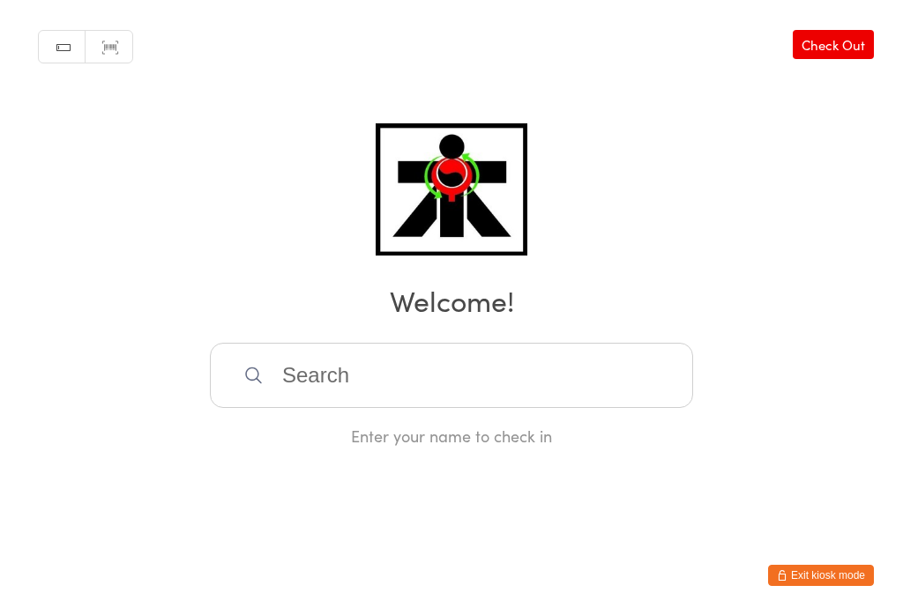
click at [480, 384] on input "search" at bounding box center [451, 375] width 483 height 65
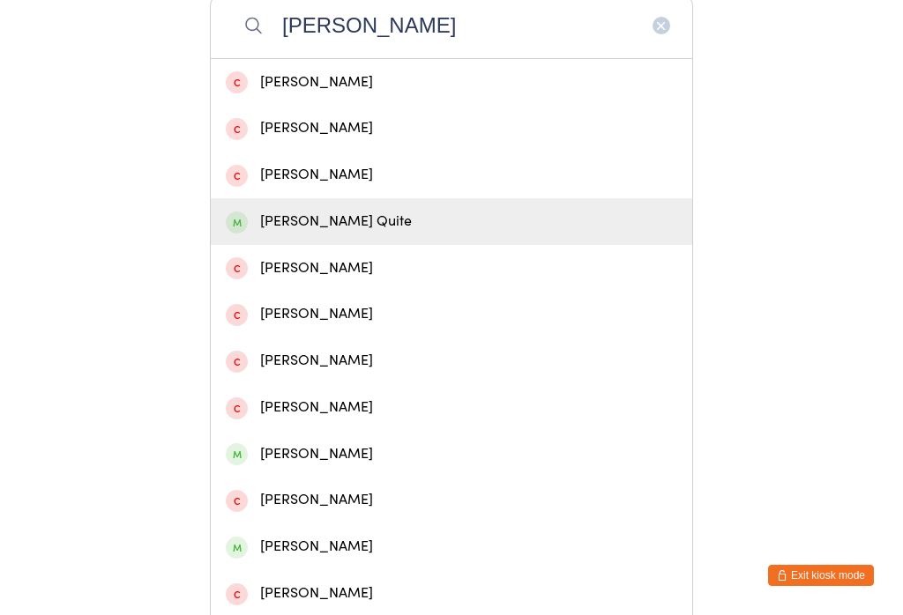
type input "[PERSON_NAME]"
click at [387, 234] on div "[PERSON_NAME] Quite" at bounding box center [451, 222] width 451 height 24
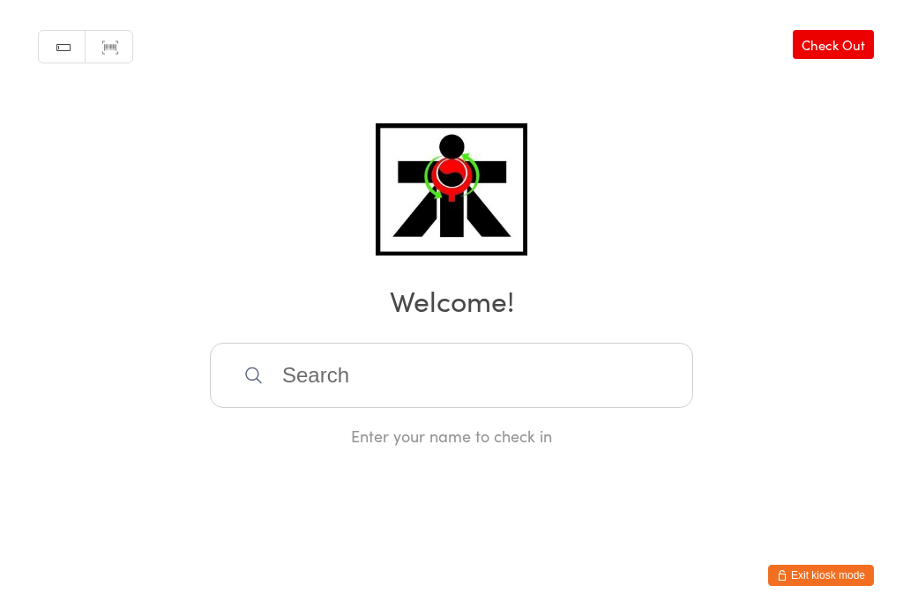
scroll to position [0, 0]
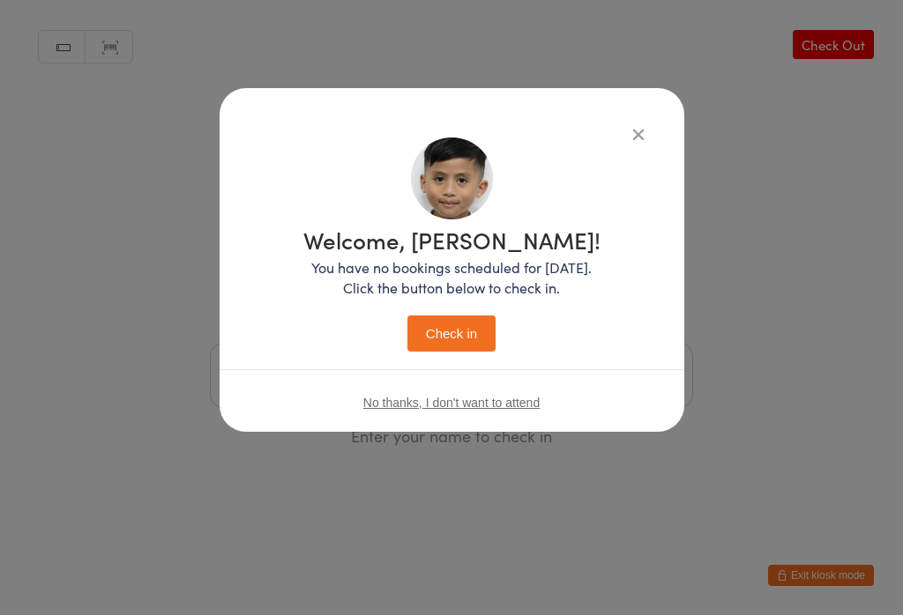
click at [462, 338] on button "Check in" at bounding box center [451, 334] width 88 height 36
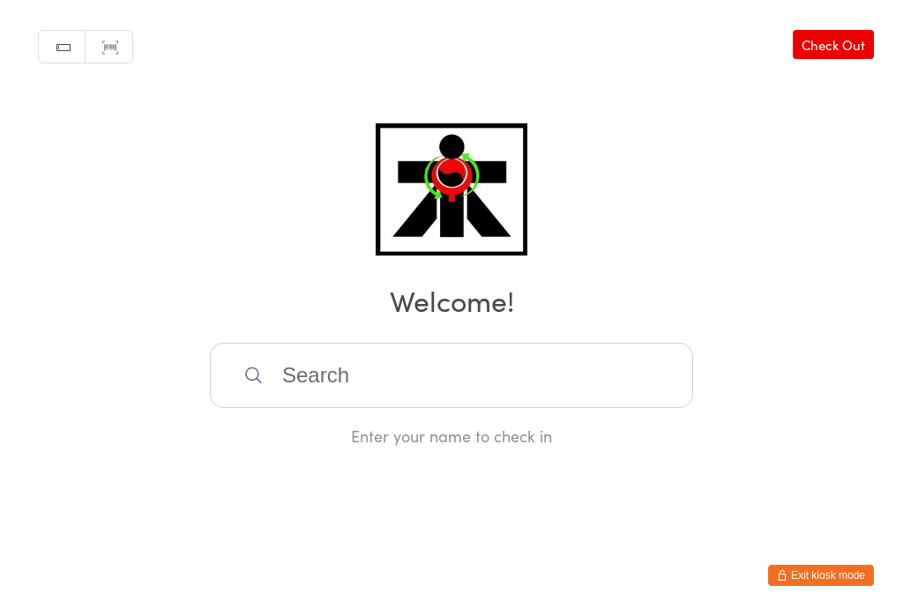
click at [519, 386] on input "search" at bounding box center [451, 375] width 483 height 65
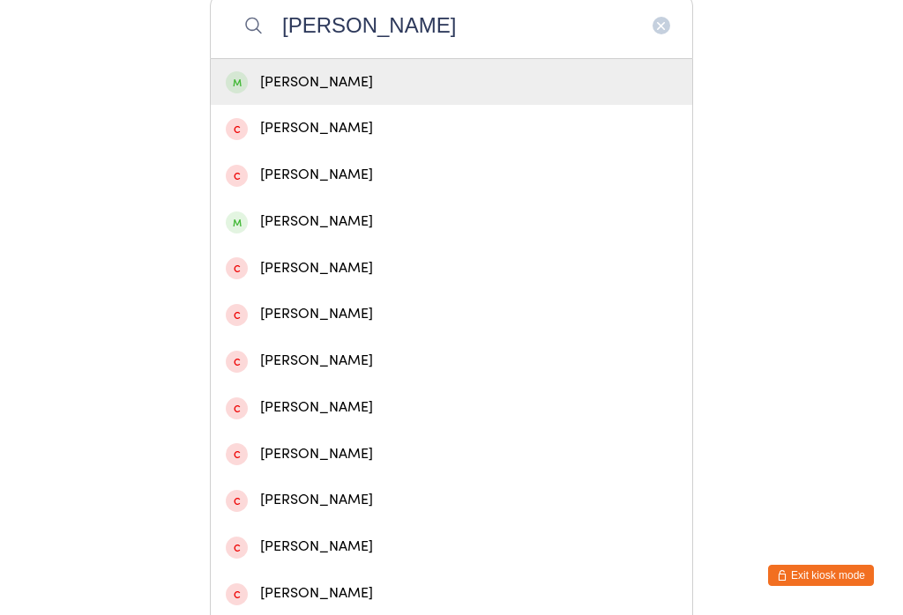
type input "[PERSON_NAME]"
click at [433, 106] on div "[PERSON_NAME]" at bounding box center [451, 82] width 481 height 47
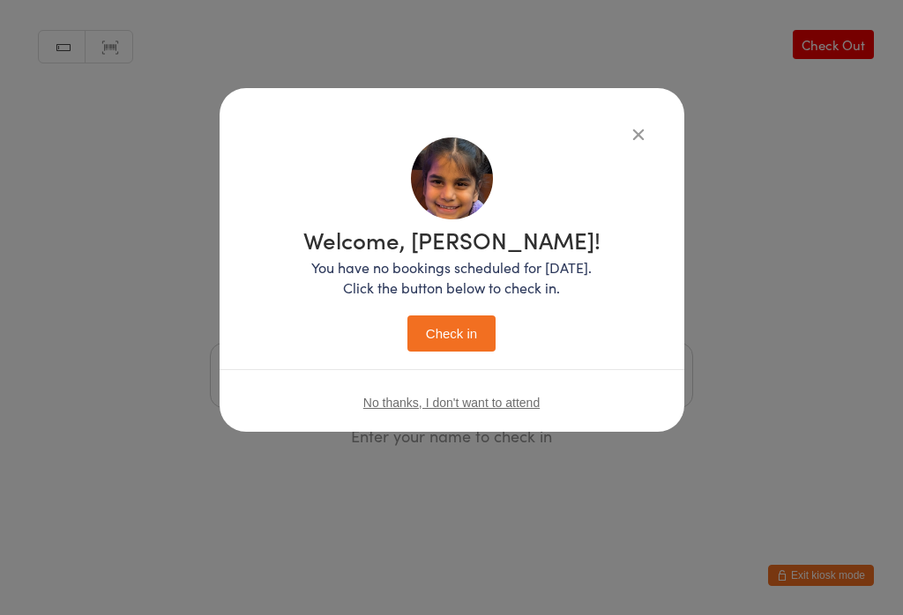
scroll to position [0, 0]
click at [444, 352] on button "Check in" at bounding box center [451, 334] width 88 height 36
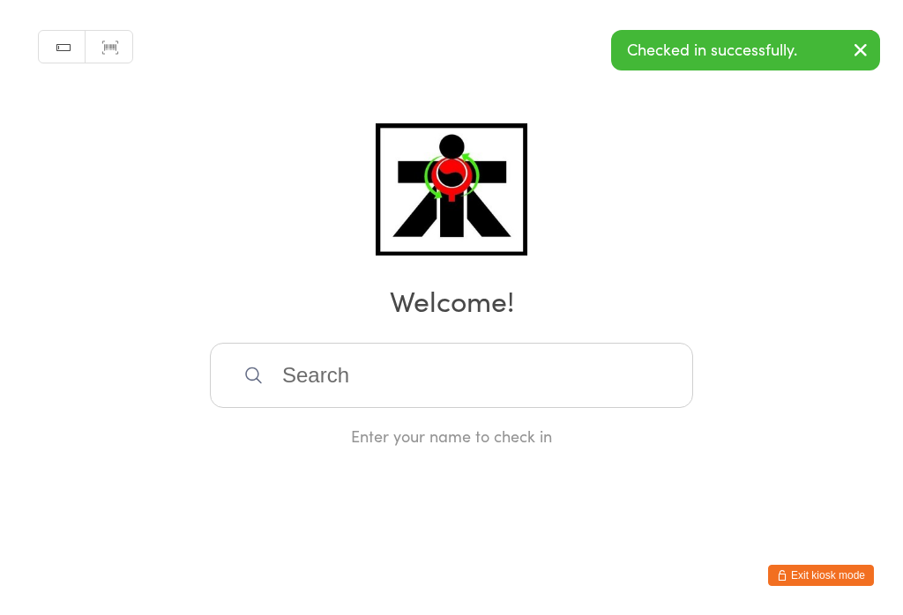
click at [408, 358] on input "search" at bounding box center [451, 375] width 483 height 65
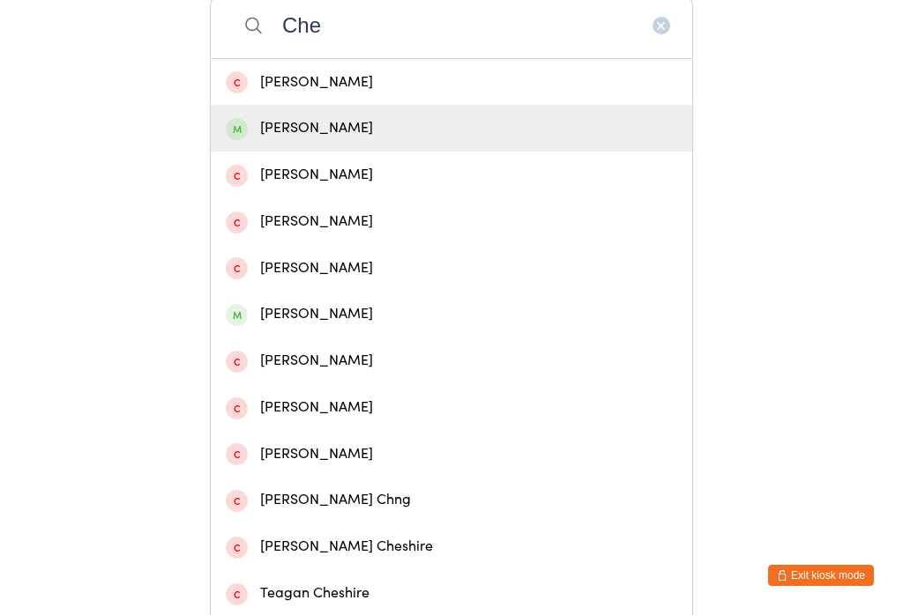
type input "Che"
click at [294, 140] on div "[PERSON_NAME]" at bounding box center [451, 128] width 451 height 24
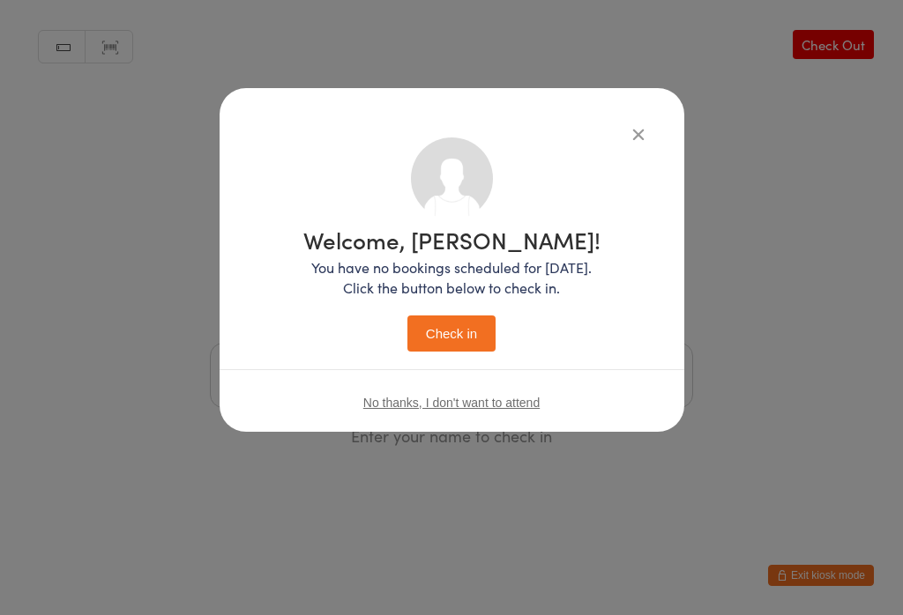
click at [456, 340] on button "Check in" at bounding box center [451, 334] width 88 height 36
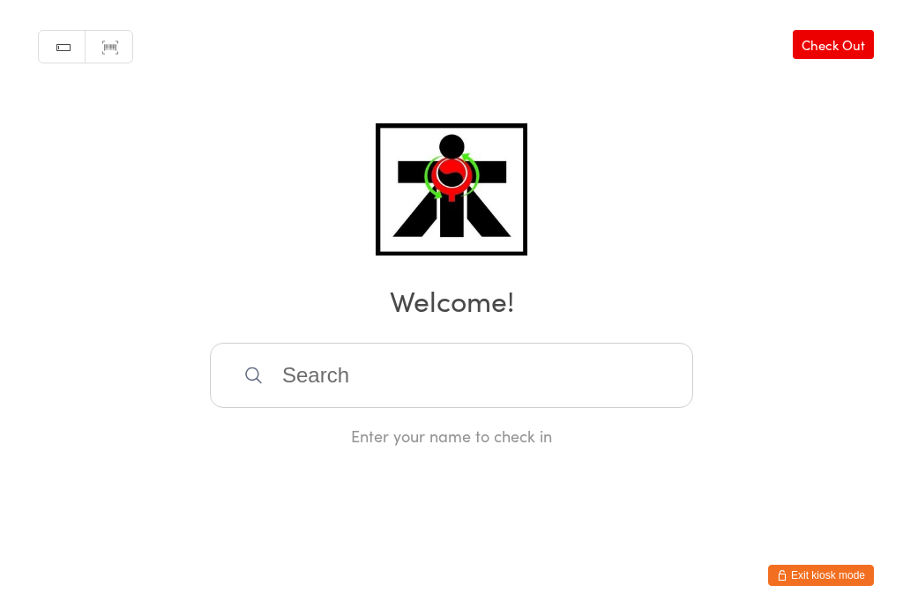
click at [515, 377] on input "search" at bounding box center [451, 375] width 483 height 65
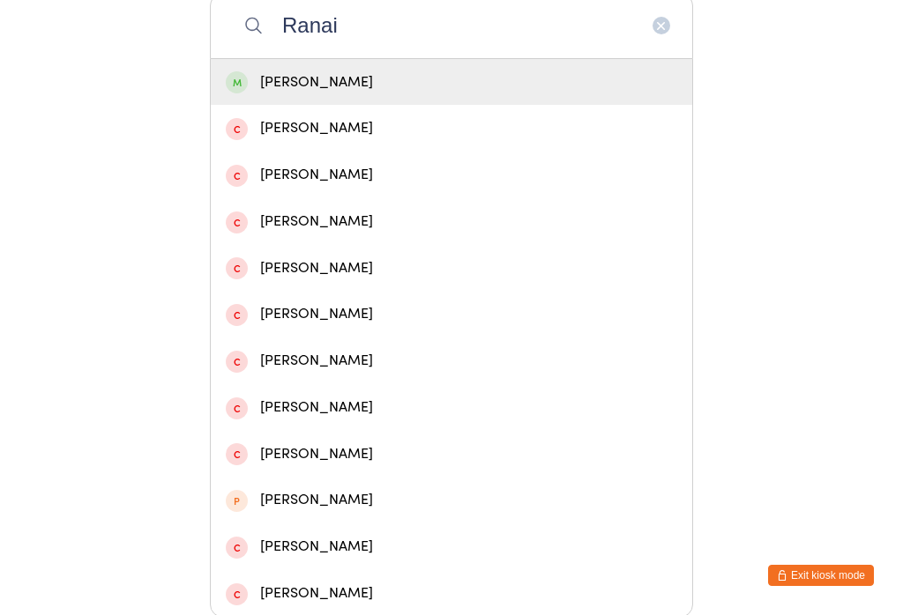
type input "Ranai"
click at [511, 90] on div "[PERSON_NAME]" at bounding box center [451, 83] width 451 height 24
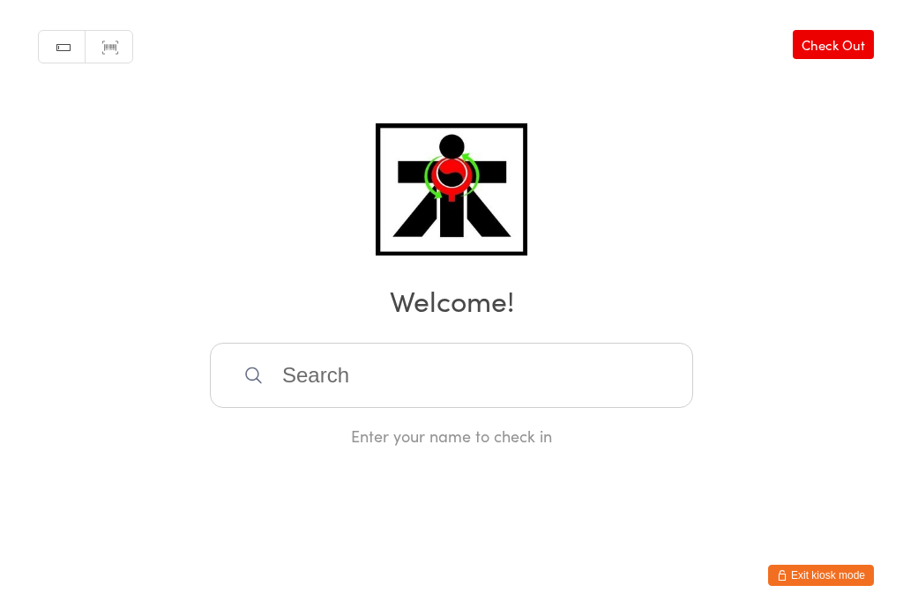
scroll to position [0, 0]
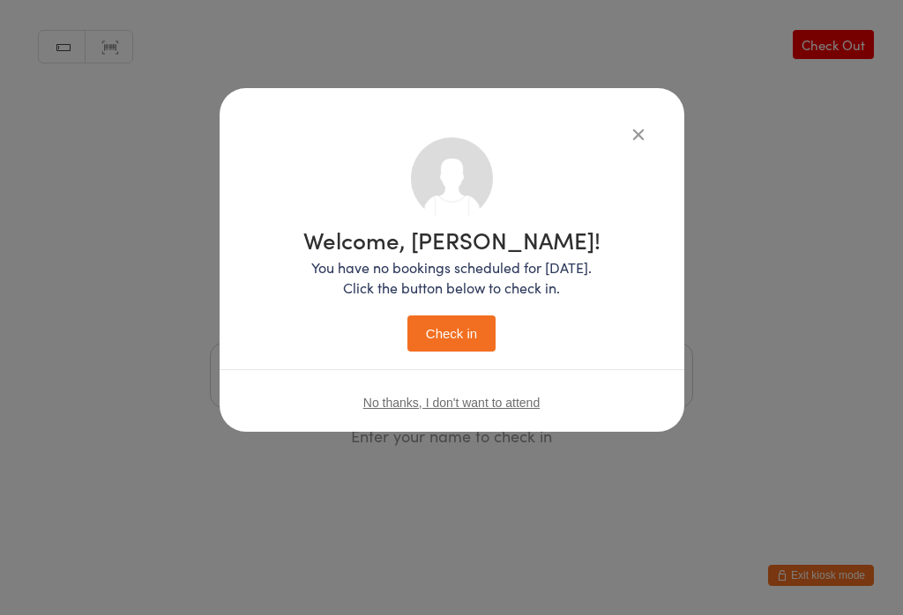
click at [470, 328] on button "Check in" at bounding box center [451, 334] width 88 height 36
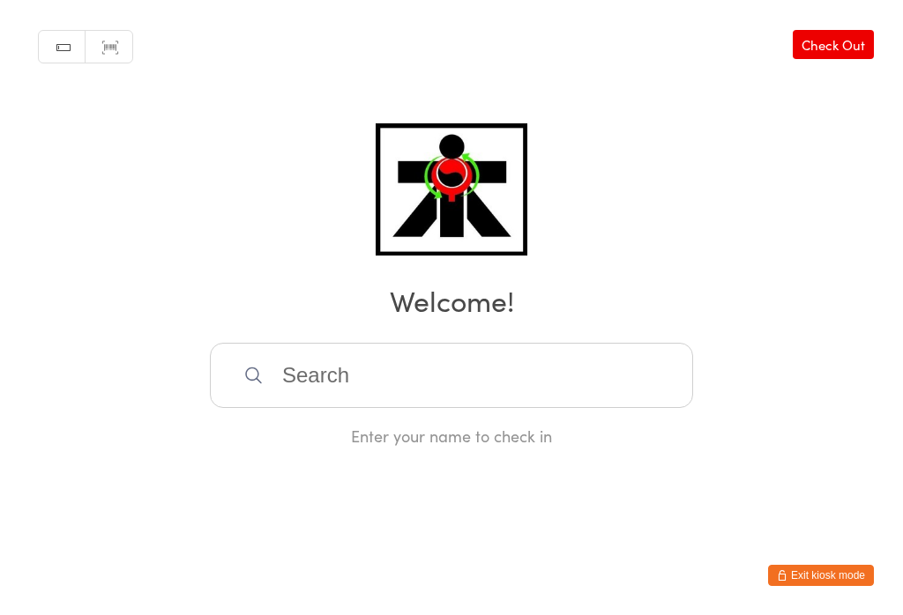
click at [271, 382] on input "search" at bounding box center [451, 375] width 483 height 65
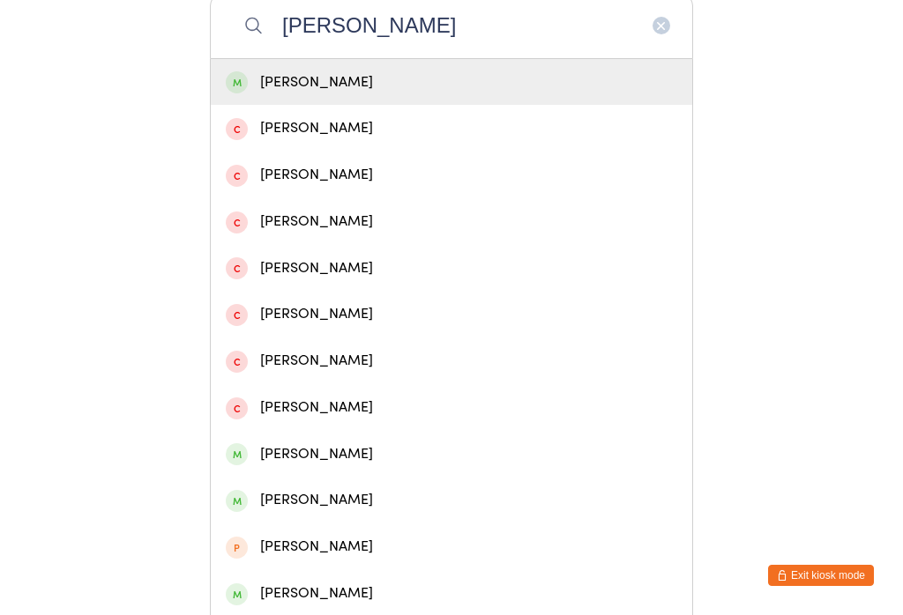
type input "[PERSON_NAME]"
click at [253, 94] on div "[PERSON_NAME]" at bounding box center [451, 83] width 451 height 24
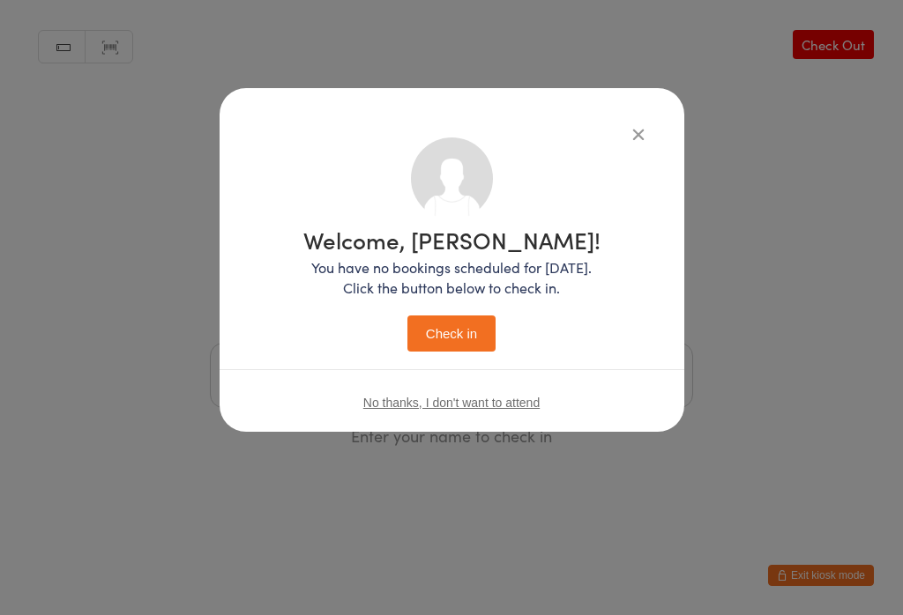
click at [424, 339] on button "Check in" at bounding box center [451, 334] width 88 height 36
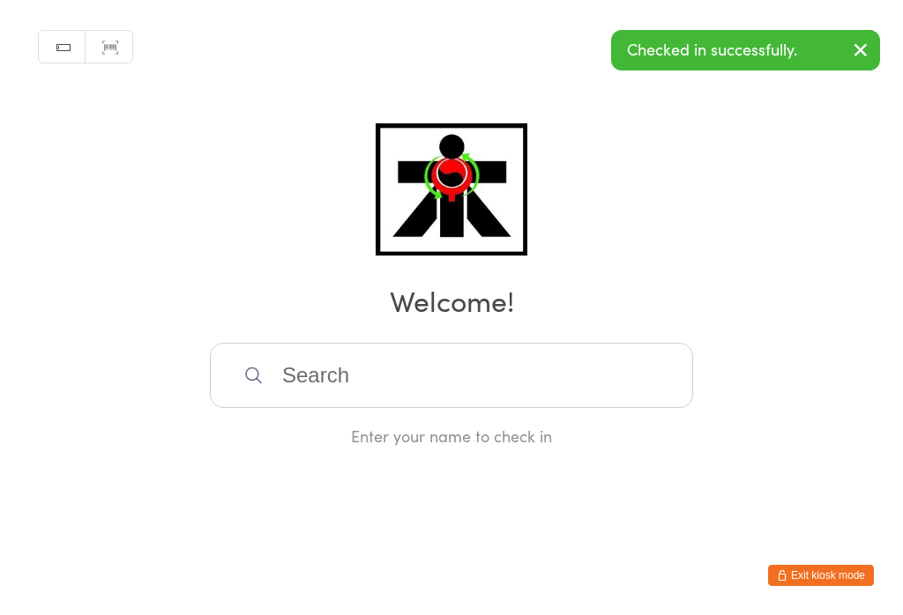
click at [465, 350] on input "search" at bounding box center [451, 375] width 483 height 65
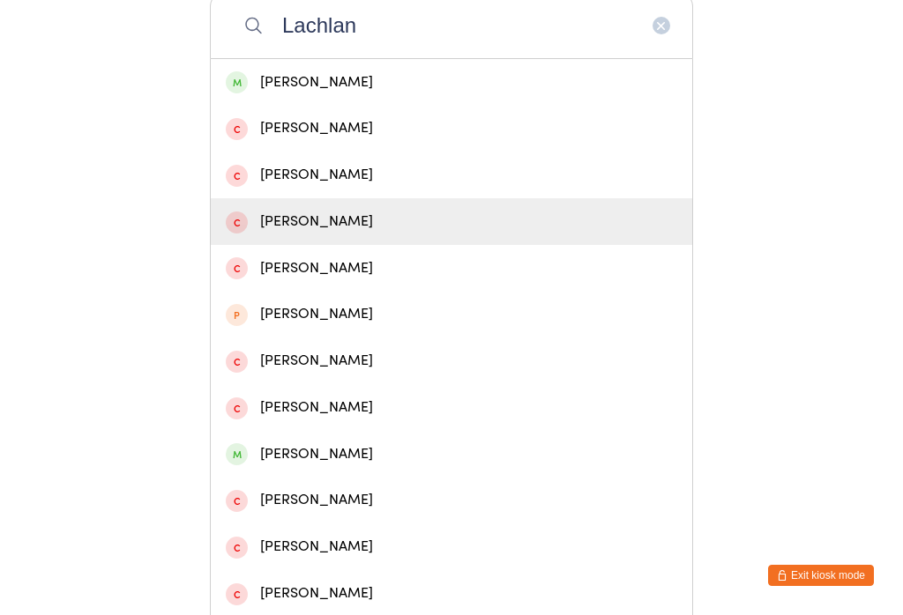
type input "Lachlan"
click at [331, 234] on div "[PERSON_NAME]" at bounding box center [451, 222] width 451 height 24
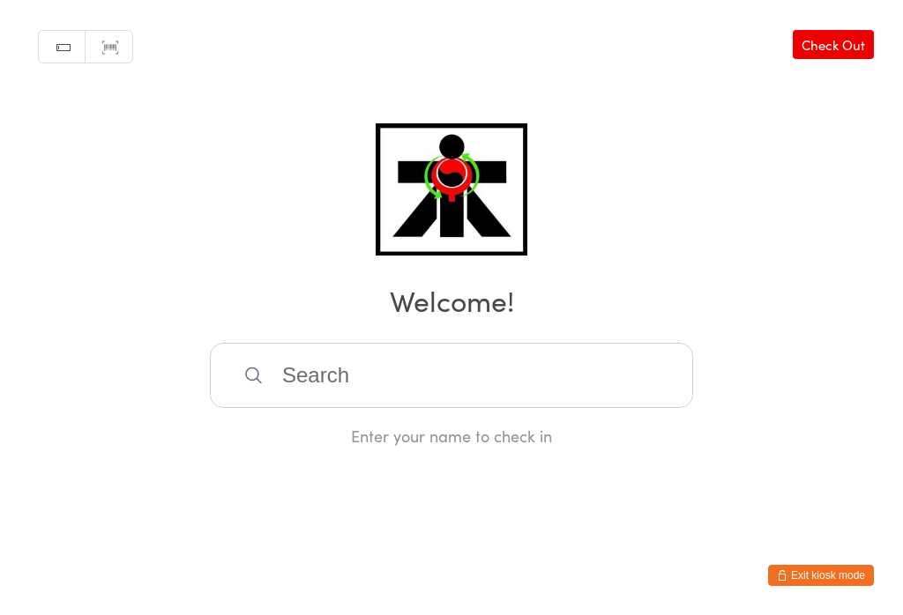
scroll to position [0, 0]
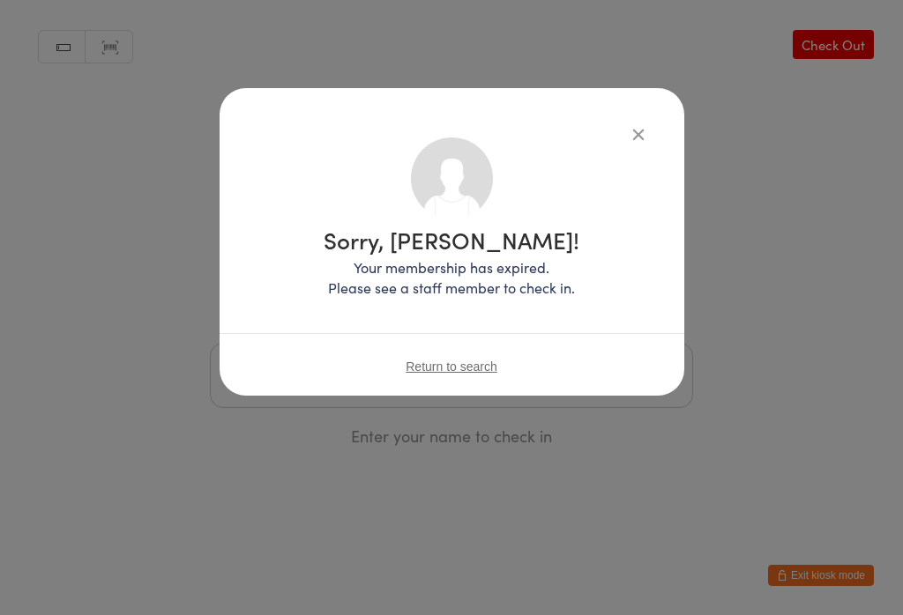
click at [632, 136] on icon "button" at bounding box center [637, 133] width 19 height 19
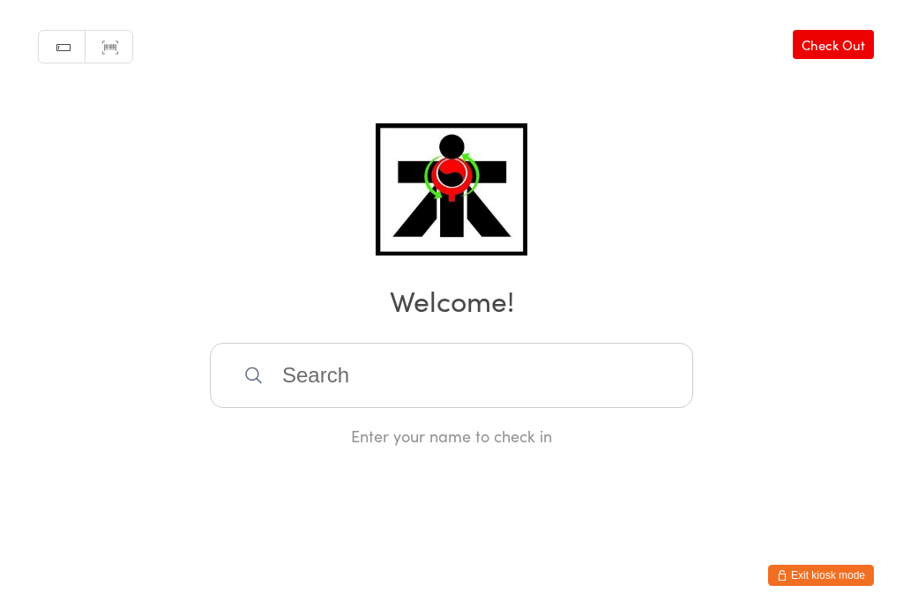
click at [432, 403] on input "search" at bounding box center [451, 375] width 483 height 65
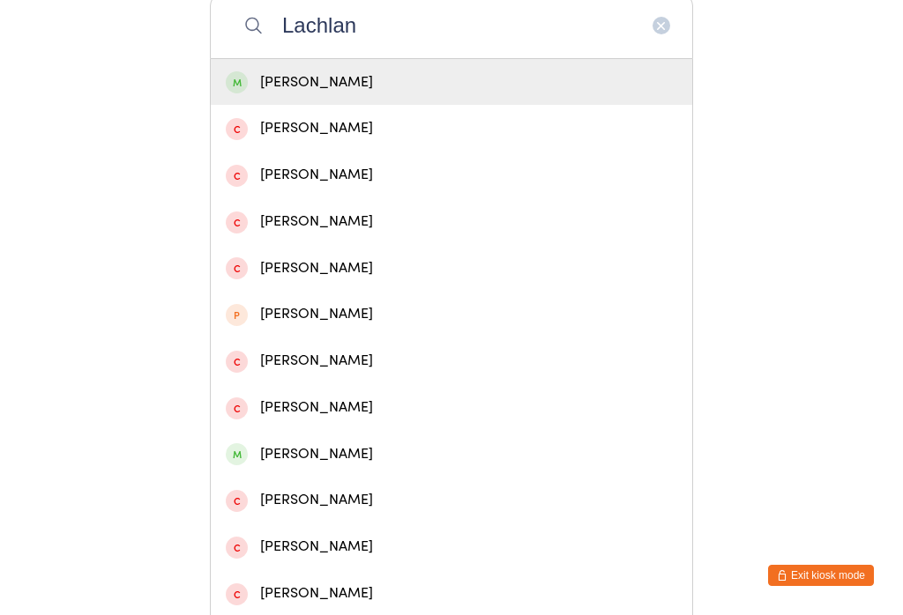
type input "Lachlan"
click at [359, 82] on div "[PERSON_NAME]" at bounding box center [451, 83] width 451 height 24
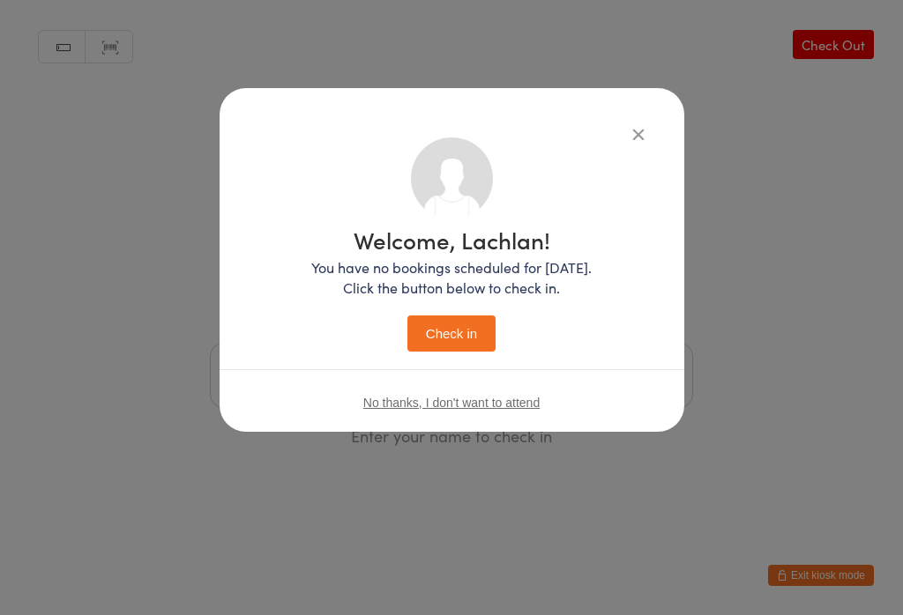
click at [447, 339] on button "Check in" at bounding box center [451, 334] width 88 height 36
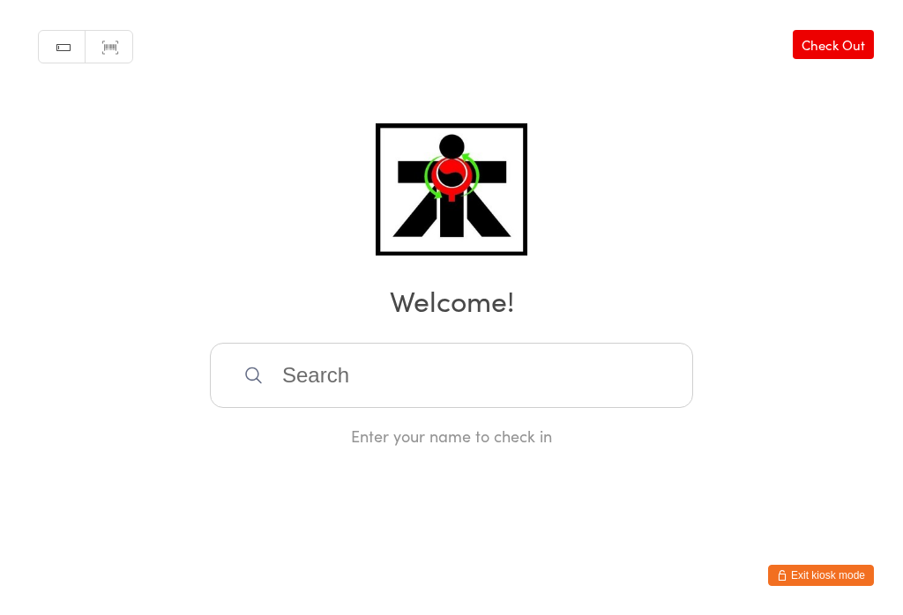
click at [494, 354] on input "search" at bounding box center [451, 375] width 483 height 65
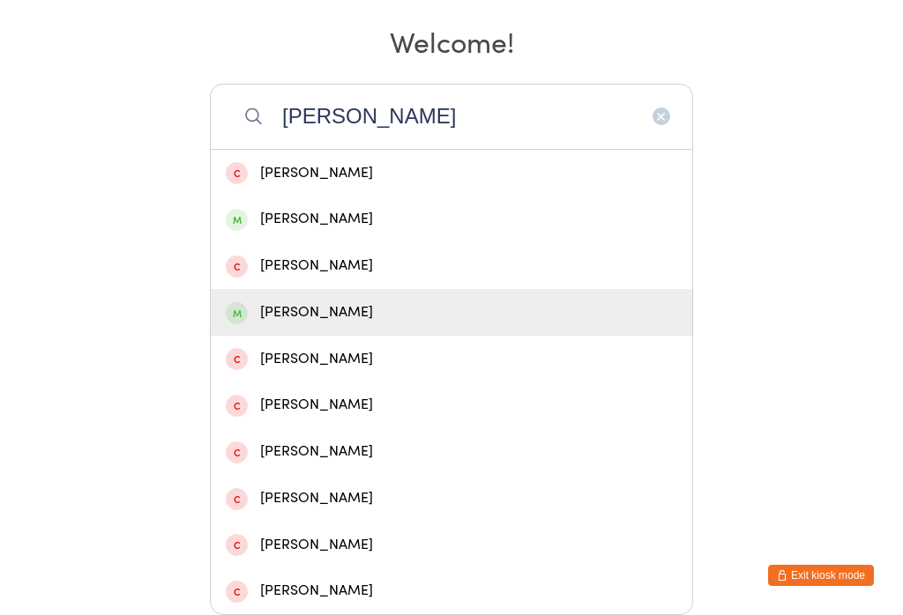
type input "[PERSON_NAME]"
click at [247, 301] on div "[PERSON_NAME]" at bounding box center [451, 313] width 451 height 24
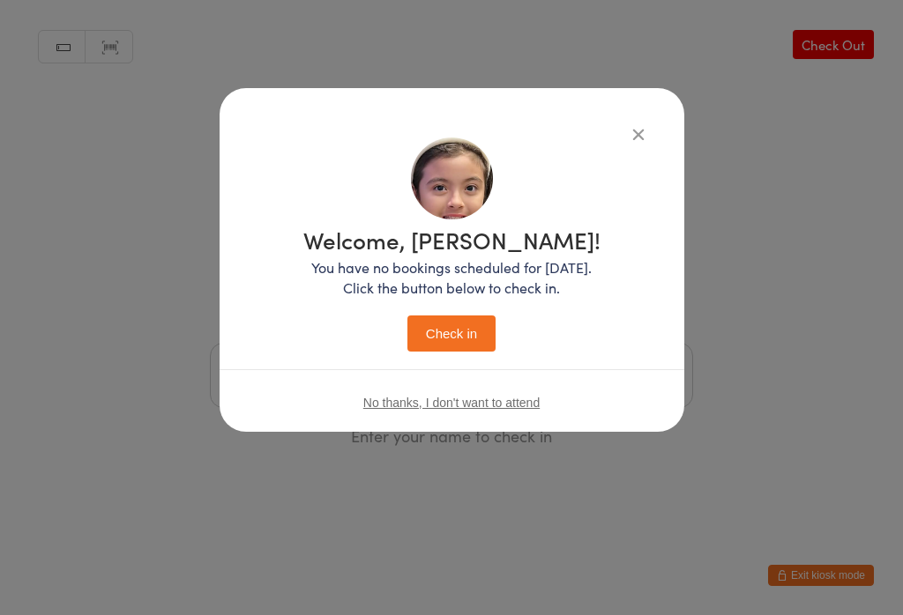
click at [450, 341] on button "Check in" at bounding box center [451, 334] width 88 height 36
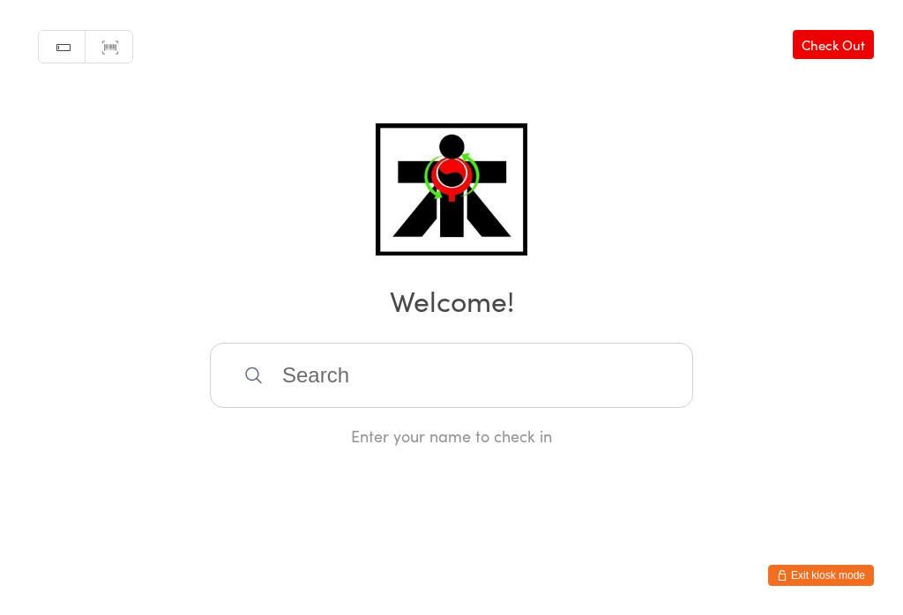
click at [514, 353] on input "search" at bounding box center [451, 375] width 483 height 65
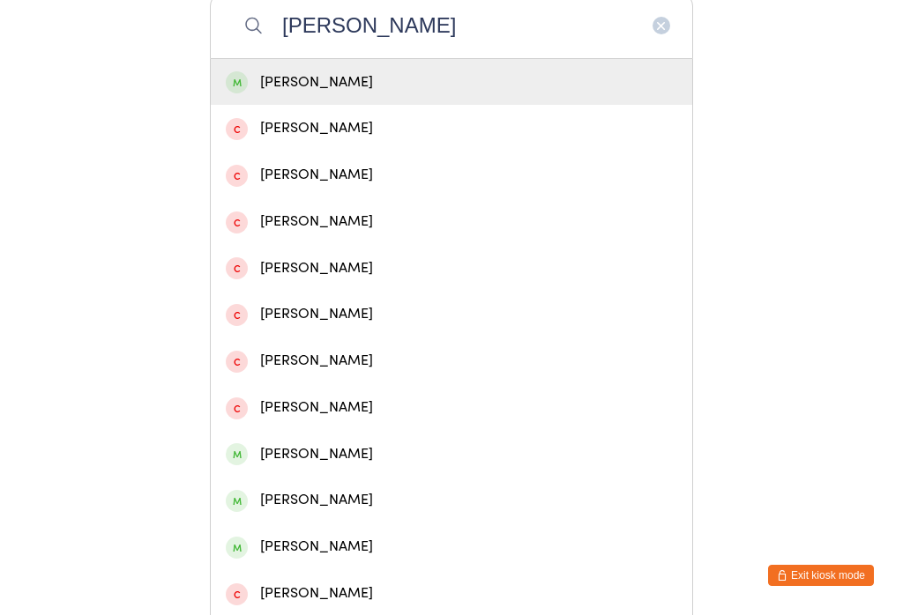
type input "[PERSON_NAME]"
click at [584, 80] on div "[PERSON_NAME]" at bounding box center [451, 83] width 451 height 24
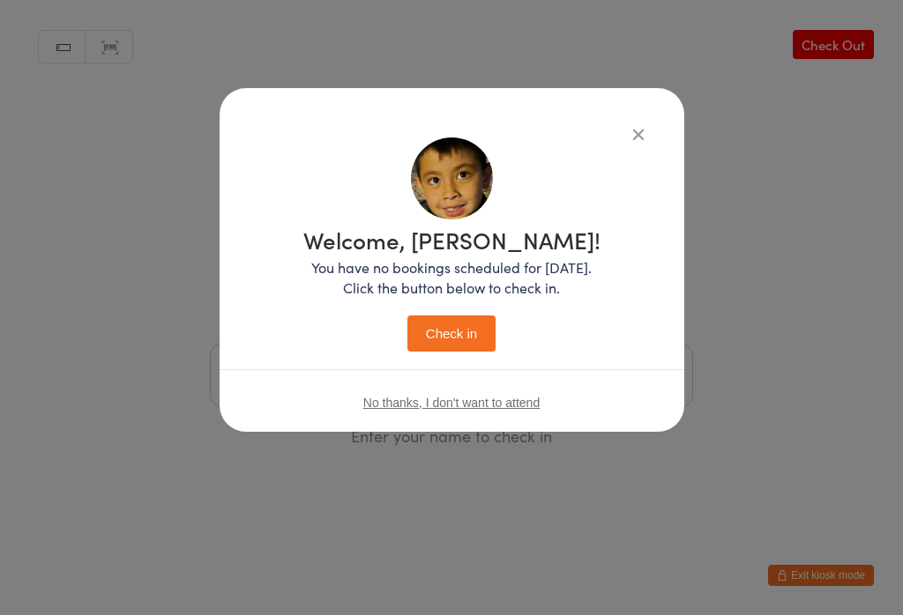
scroll to position [0, 0]
click at [459, 343] on button "Check in" at bounding box center [451, 334] width 88 height 36
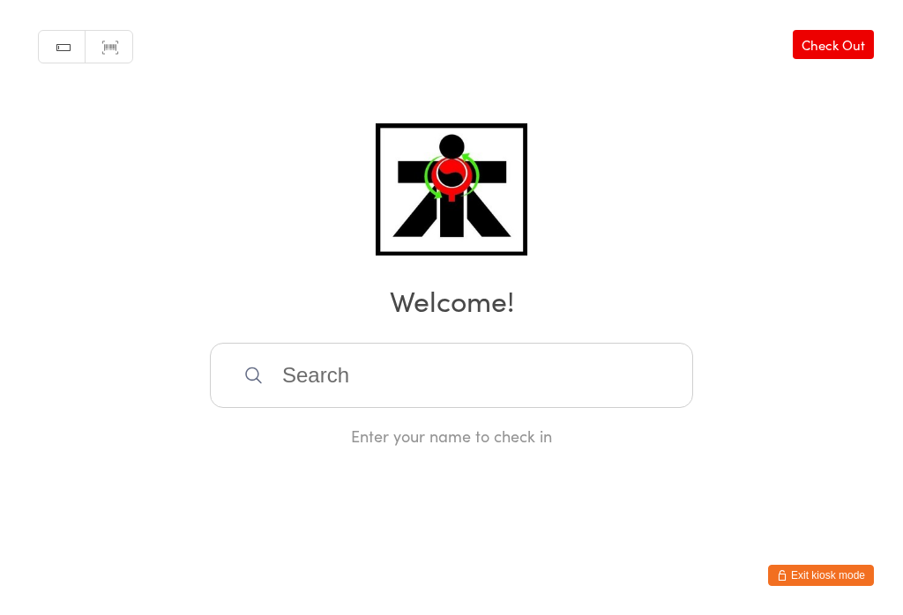
click at [317, 388] on input "search" at bounding box center [451, 375] width 483 height 65
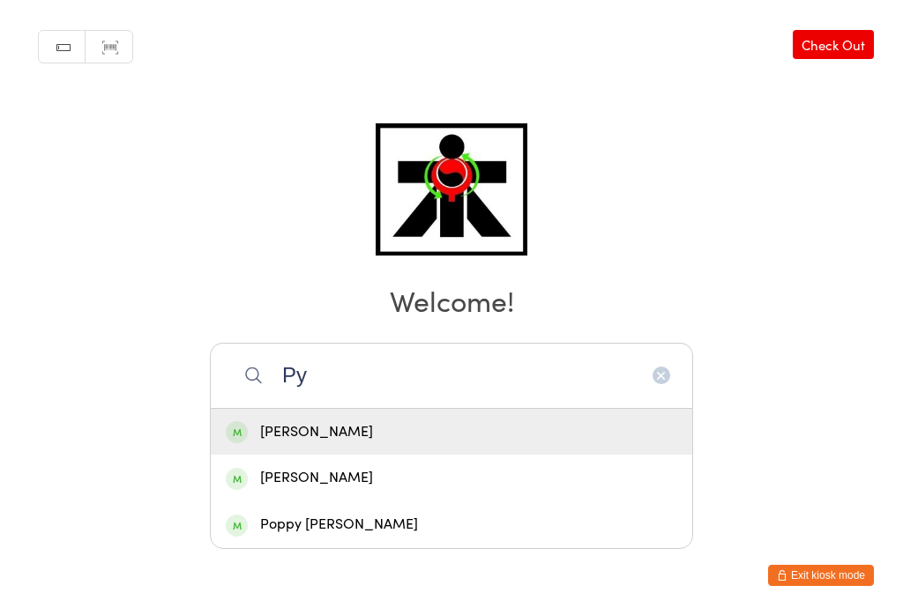
type input "Py"
click at [286, 466] on div "[PERSON_NAME]" at bounding box center [451, 478] width 451 height 24
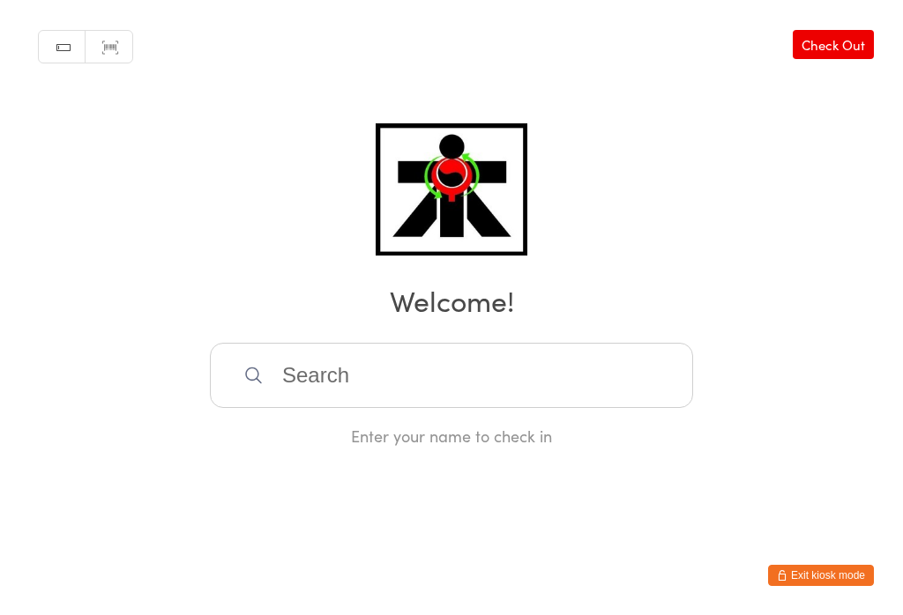
scroll to position [0, 0]
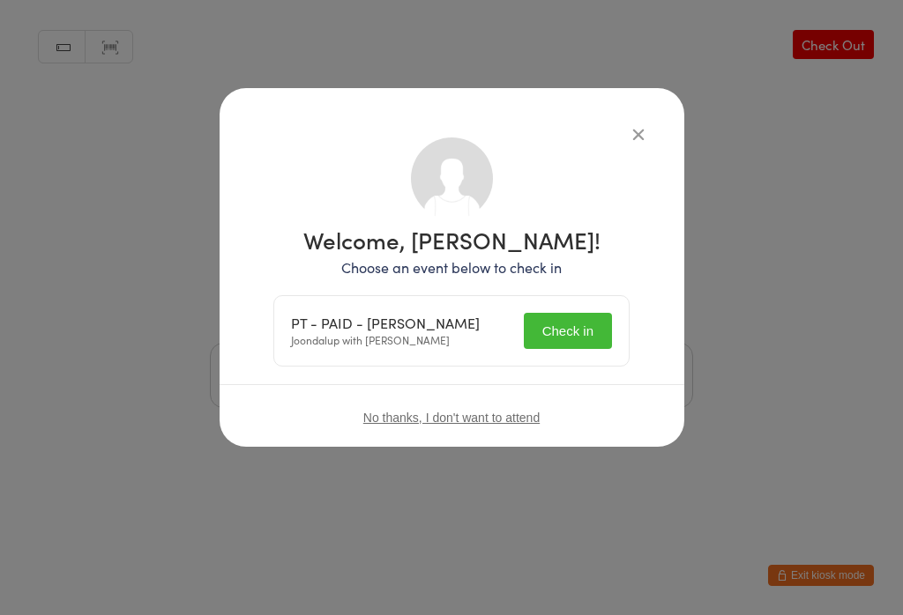
click at [554, 332] on button "Check in" at bounding box center [568, 331] width 88 height 36
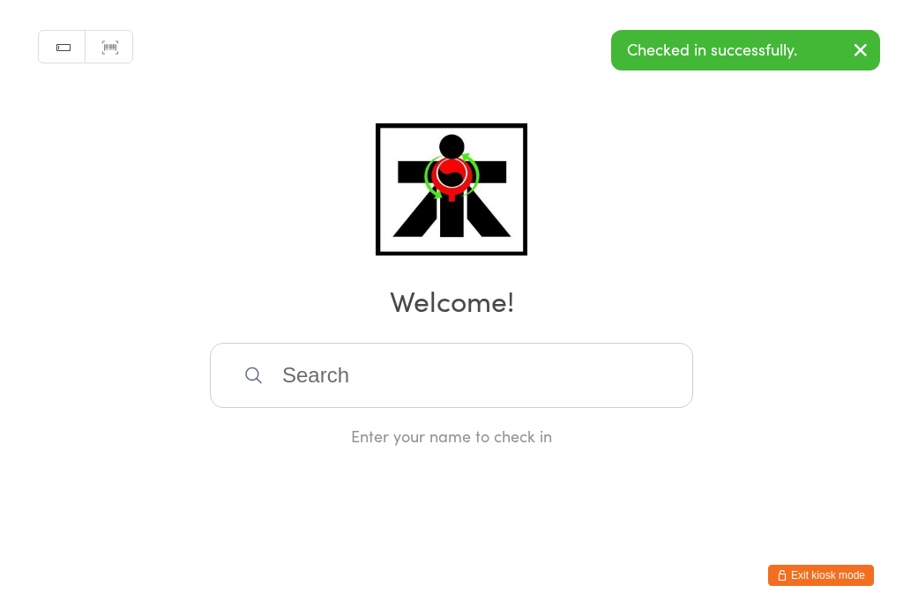
click at [240, 408] on input "search" at bounding box center [451, 375] width 483 height 65
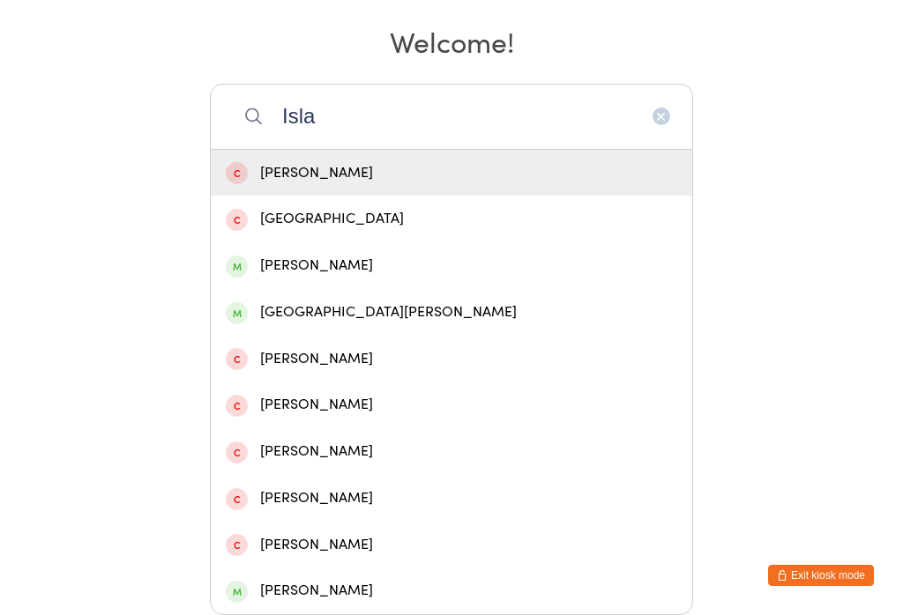
type input "Isla"
click at [242, 302] on span at bounding box center [237, 313] width 22 height 22
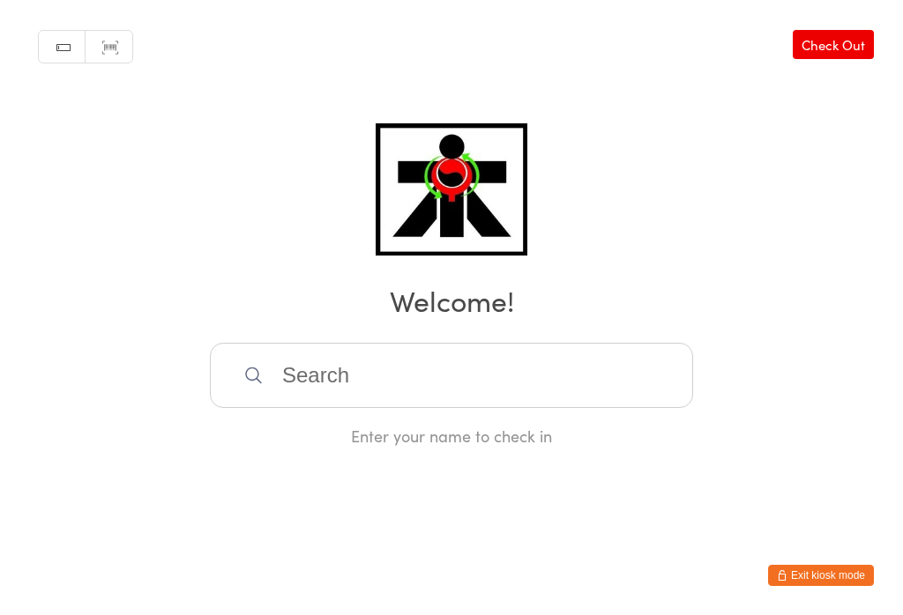
scroll to position [0, 0]
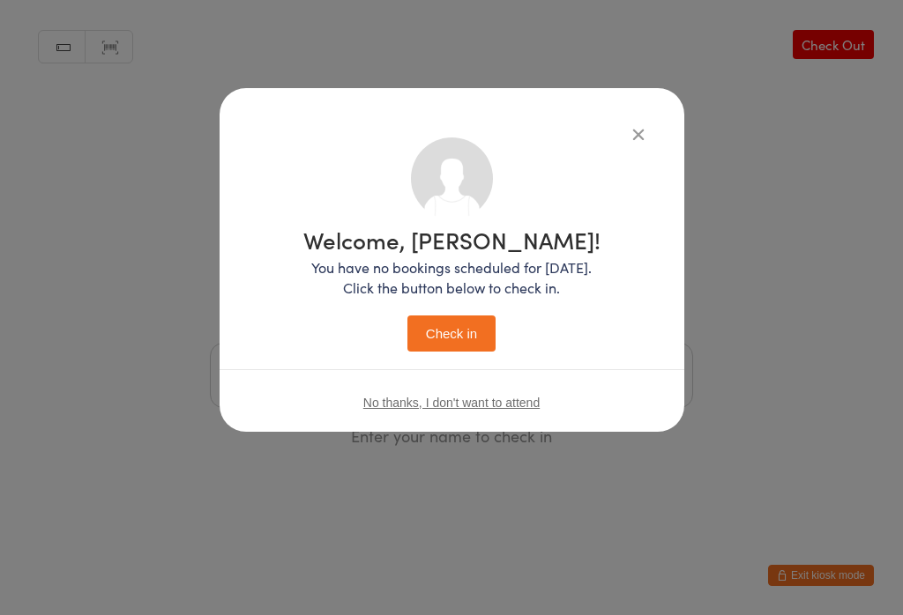
click at [450, 347] on button "Check in" at bounding box center [451, 334] width 88 height 36
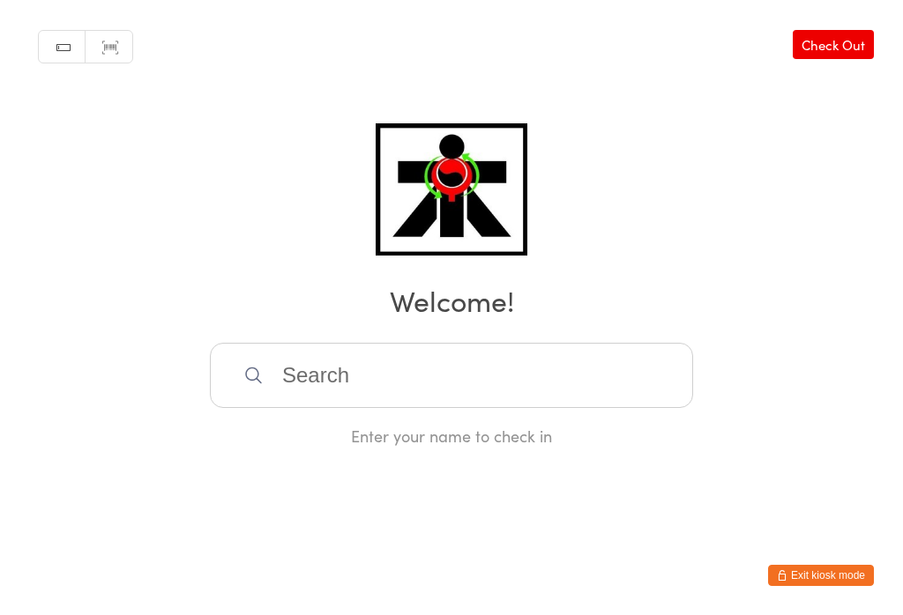
click at [325, 401] on input "search" at bounding box center [451, 375] width 483 height 65
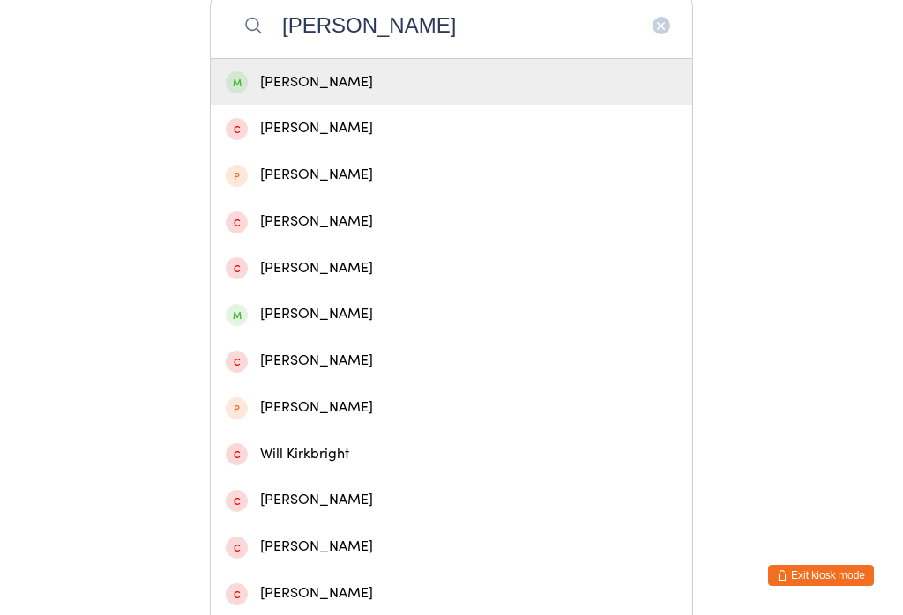
type input "[PERSON_NAME]"
click at [264, 69] on div "[PERSON_NAME]" at bounding box center [451, 82] width 481 height 47
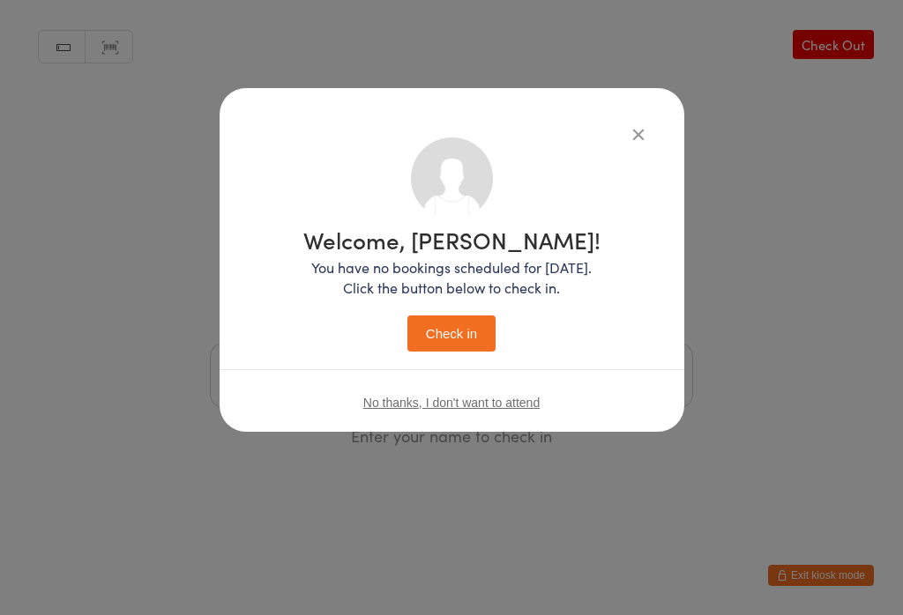
click at [455, 330] on button "Check in" at bounding box center [451, 334] width 88 height 36
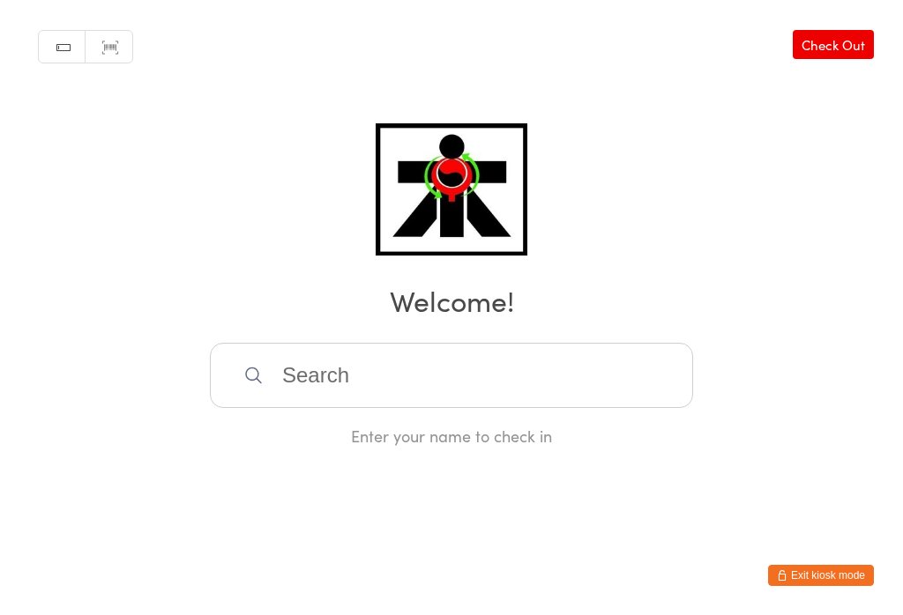
click at [352, 397] on input "search" at bounding box center [451, 375] width 483 height 65
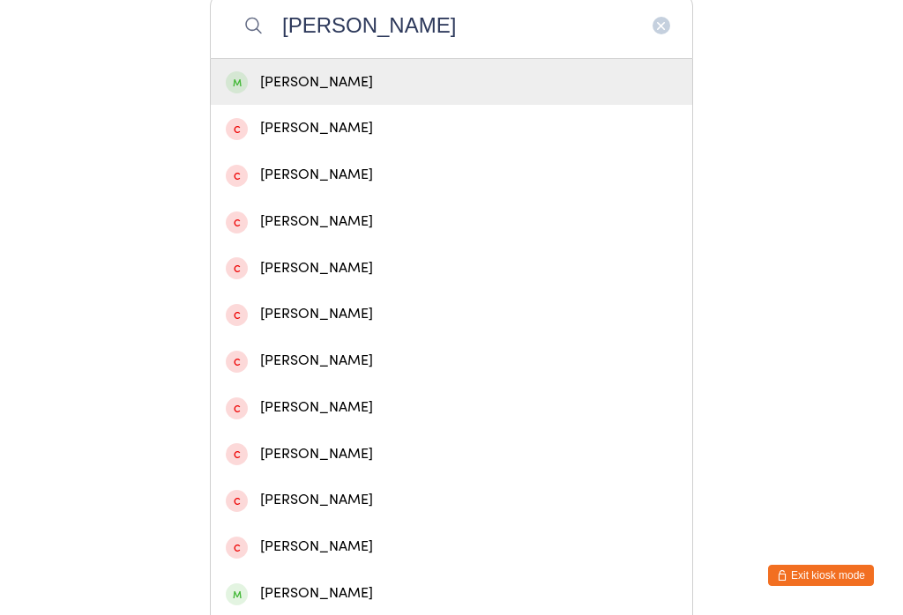
type input "[PERSON_NAME]"
click at [252, 88] on div "[PERSON_NAME]" at bounding box center [451, 83] width 451 height 24
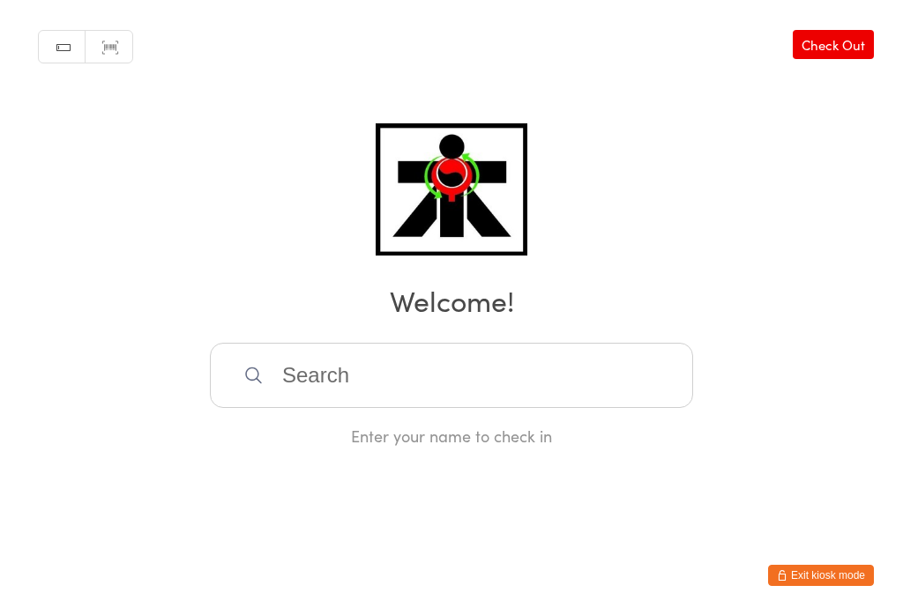
scroll to position [0, 0]
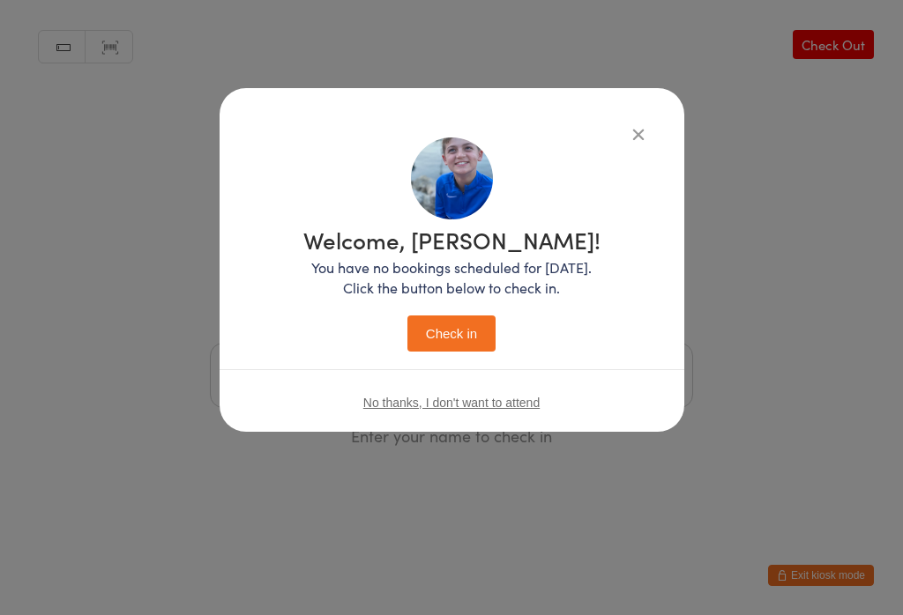
click at [474, 341] on button "Check in" at bounding box center [451, 334] width 88 height 36
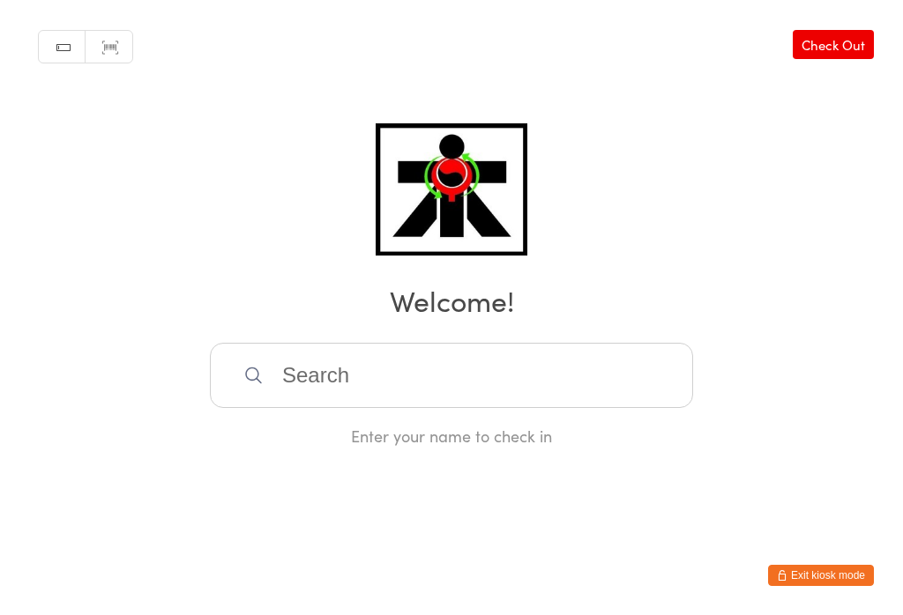
click at [555, 373] on input "search" at bounding box center [451, 375] width 483 height 65
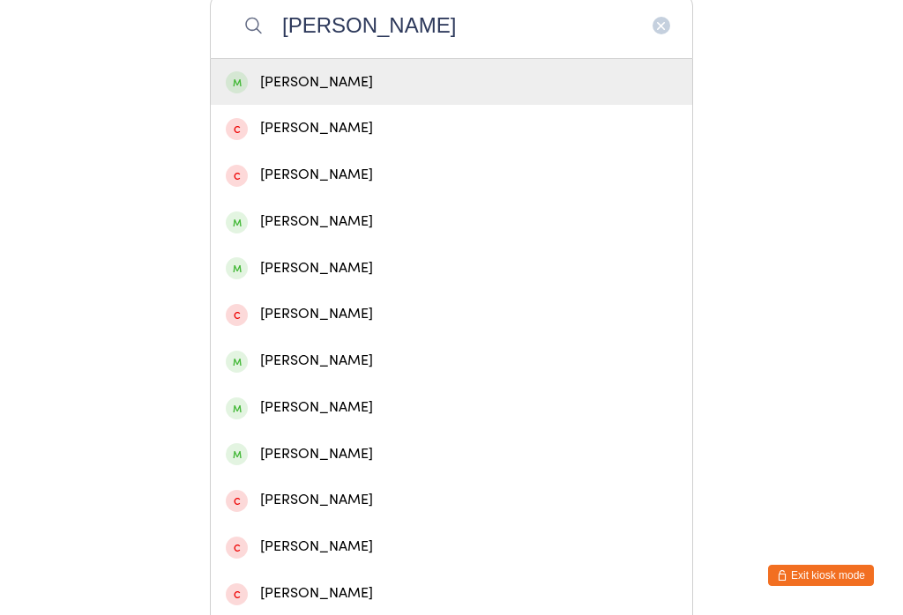
type input "[PERSON_NAME]"
click at [406, 94] on div "[PERSON_NAME]" at bounding box center [451, 83] width 451 height 24
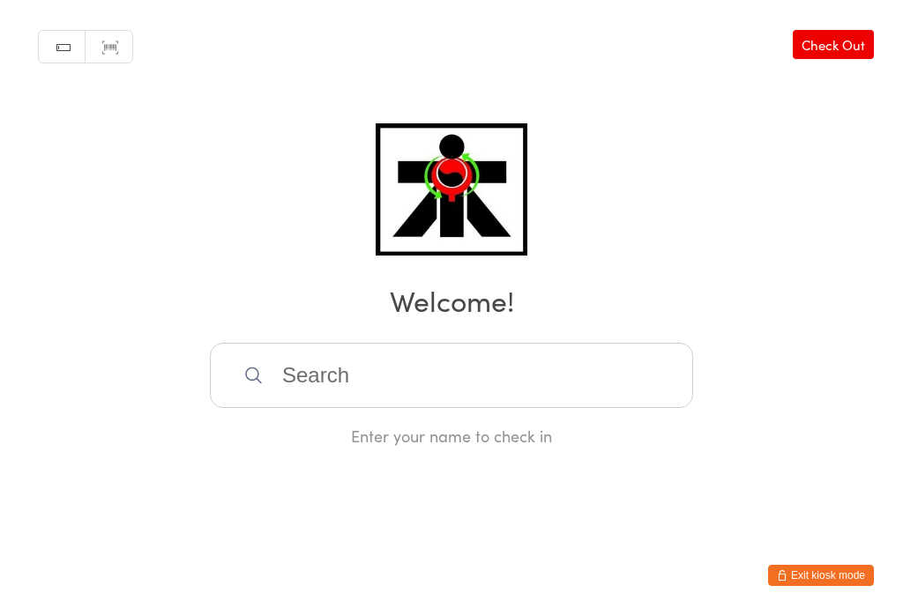
scroll to position [0, 0]
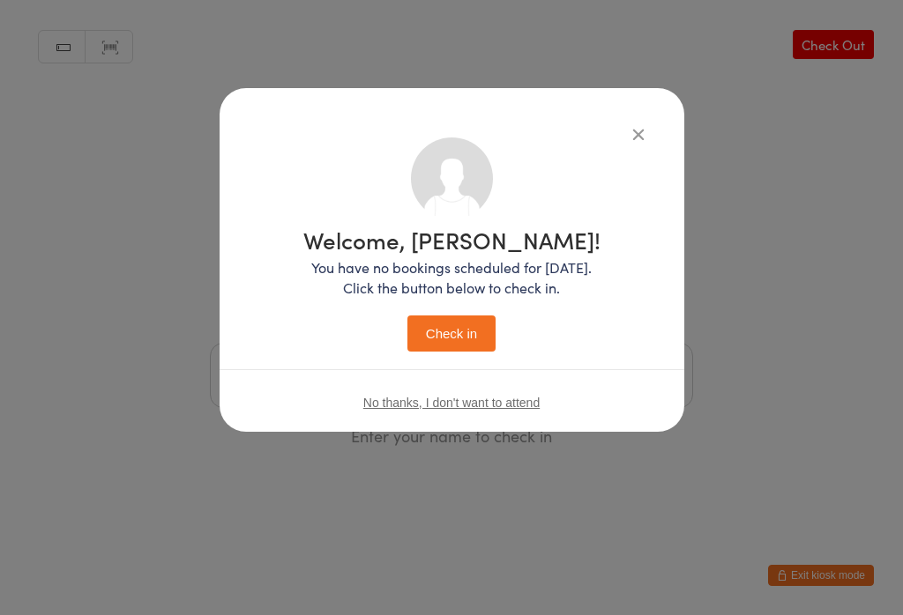
click at [449, 341] on button "Check in" at bounding box center [451, 334] width 88 height 36
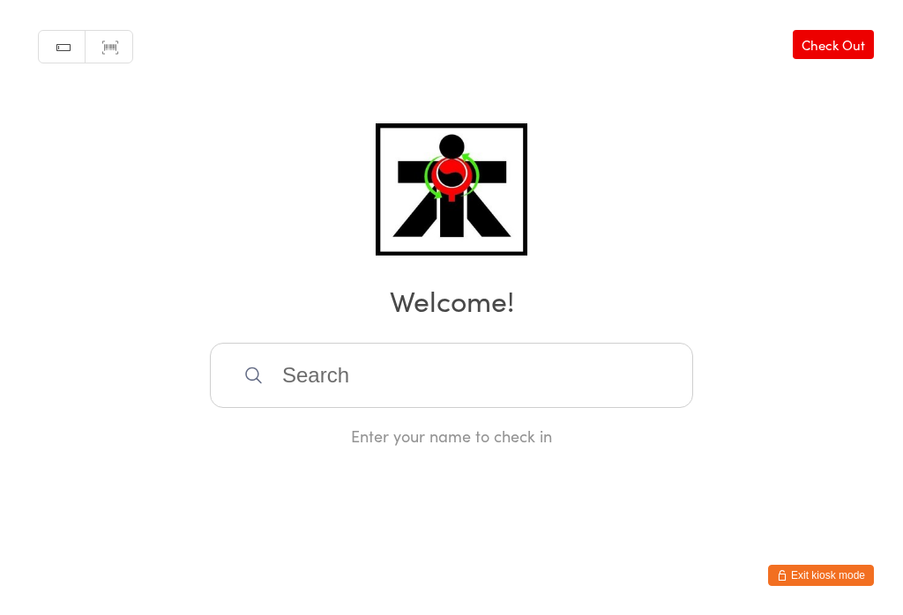
click at [576, 390] on input "search" at bounding box center [451, 375] width 483 height 65
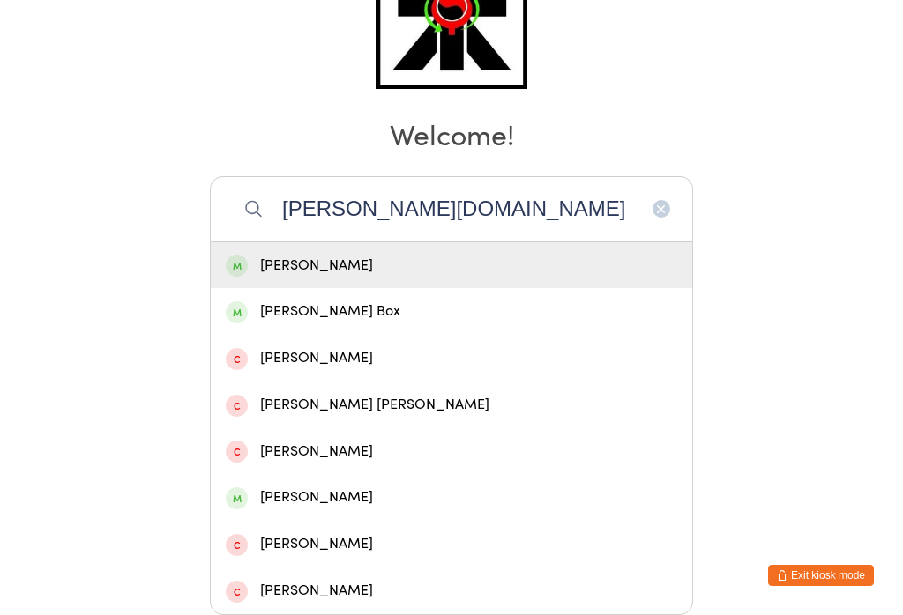
type input "[PERSON_NAME][DOMAIN_NAME]"
click at [254, 254] on div "[PERSON_NAME]" at bounding box center [451, 266] width 451 height 24
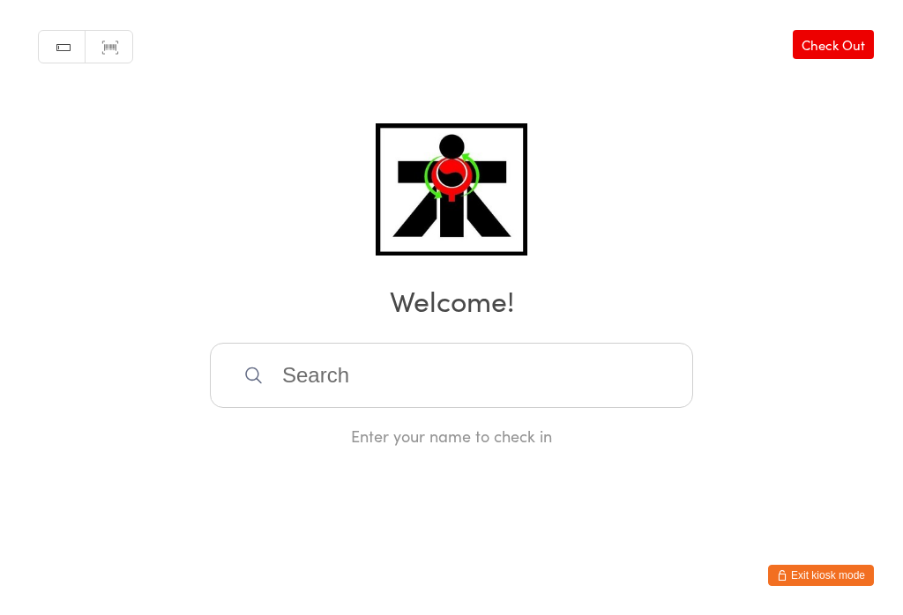
scroll to position [0, 0]
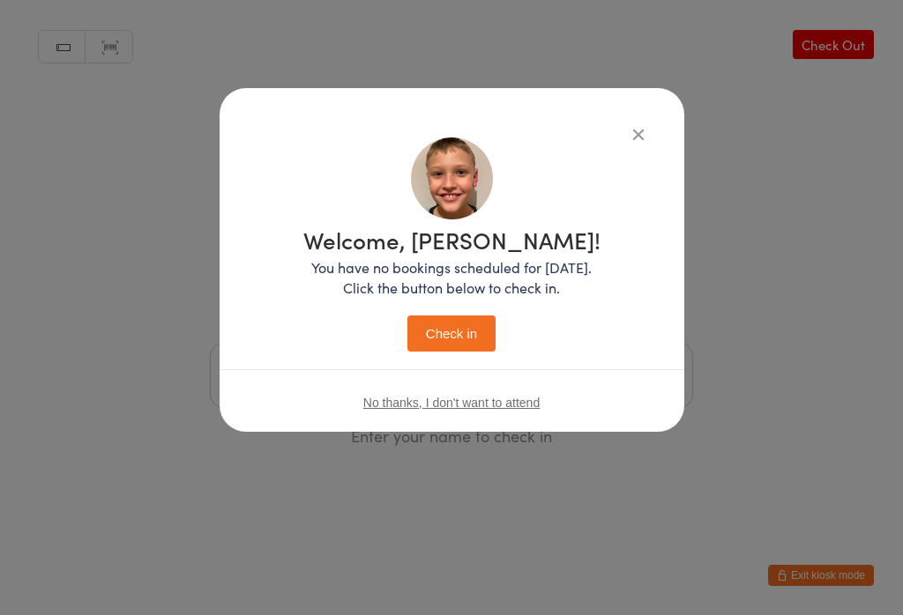
click at [462, 340] on button "Check in" at bounding box center [451, 334] width 88 height 36
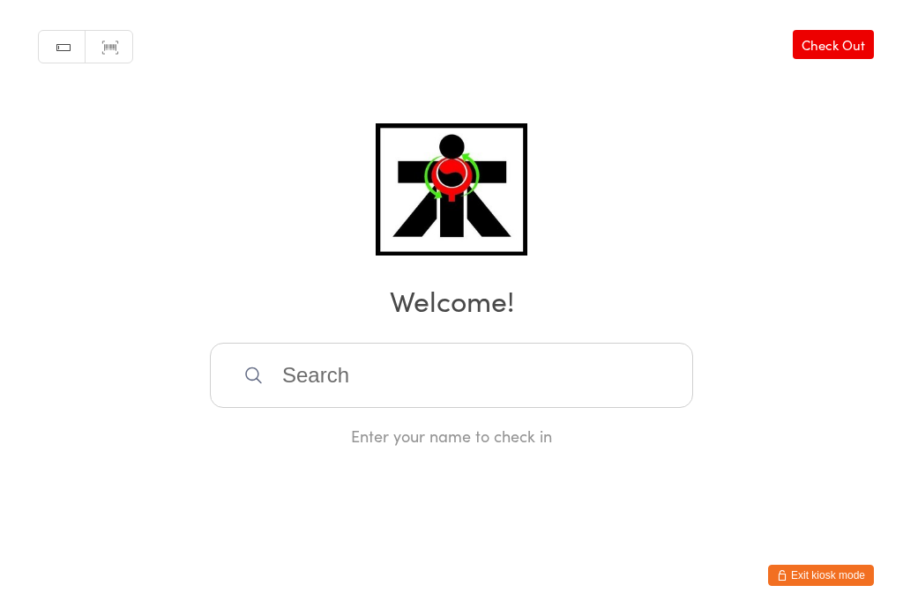
click at [342, 377] on input "search" at bounding box center [451, 375] width 483 height 65
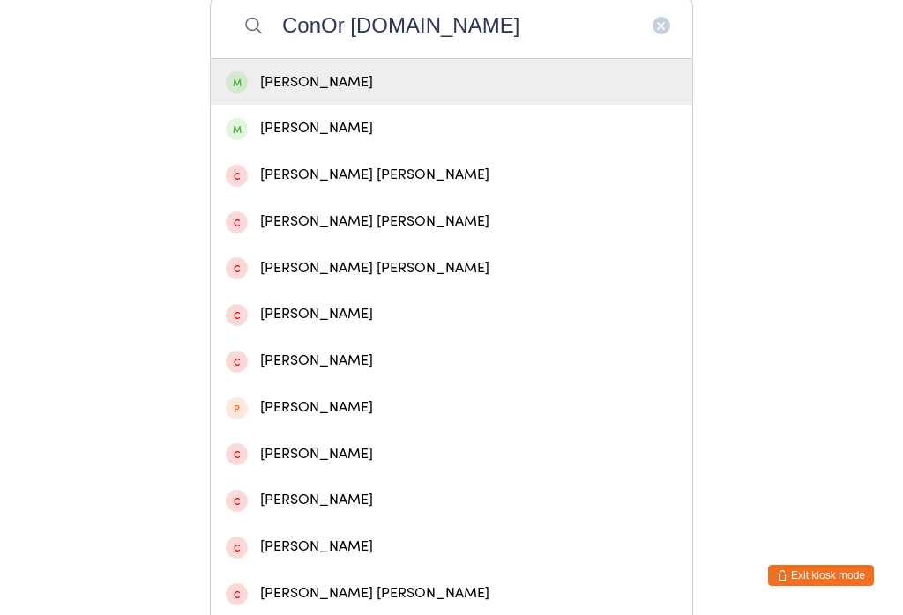
type input "ConOr [DOMAIN_NAME]"
click at [279, 92] on div "[PERSON_NAME]" at bounding box center [451, 83] width 451 height 24
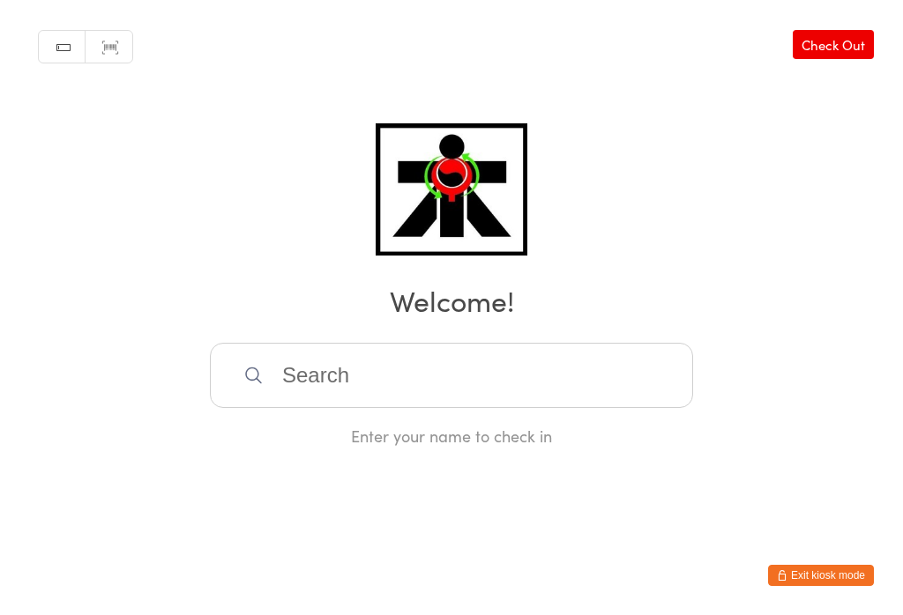
scroll to position [0, 0]
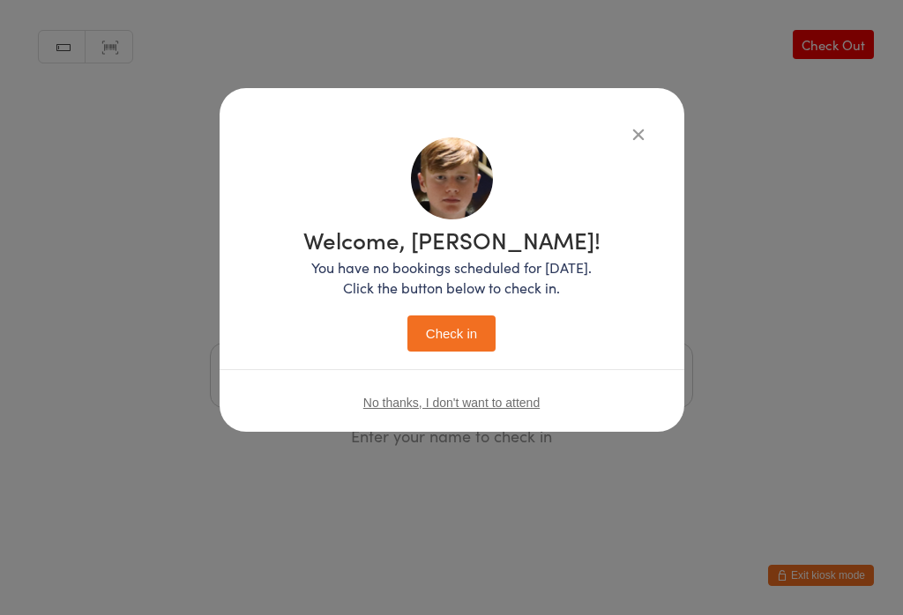
click at [440, 328] on button "Check in" at bounding box center [451, 334] width 88 height 36
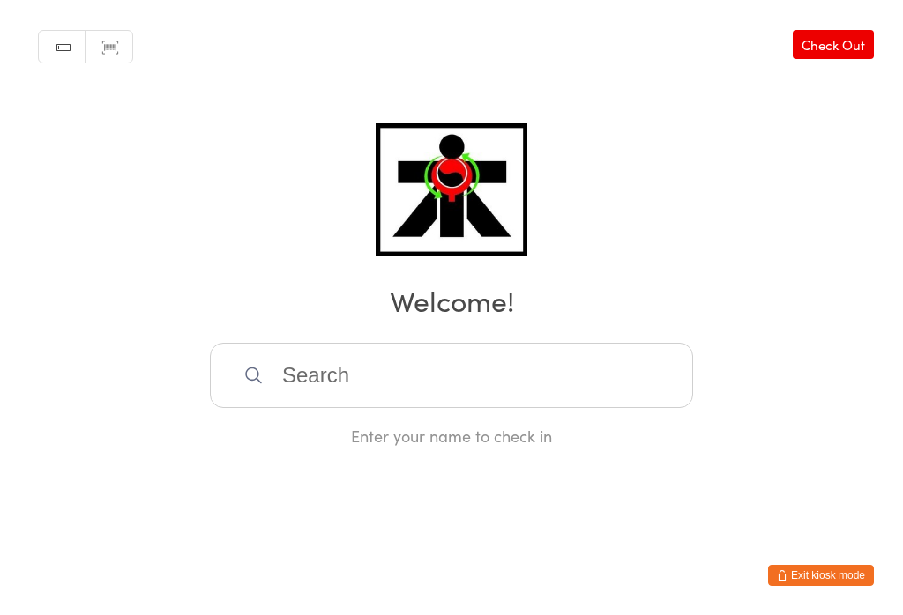
click at [352, 350] on input "search" at bounding box center [451, 375] width 483 height 65
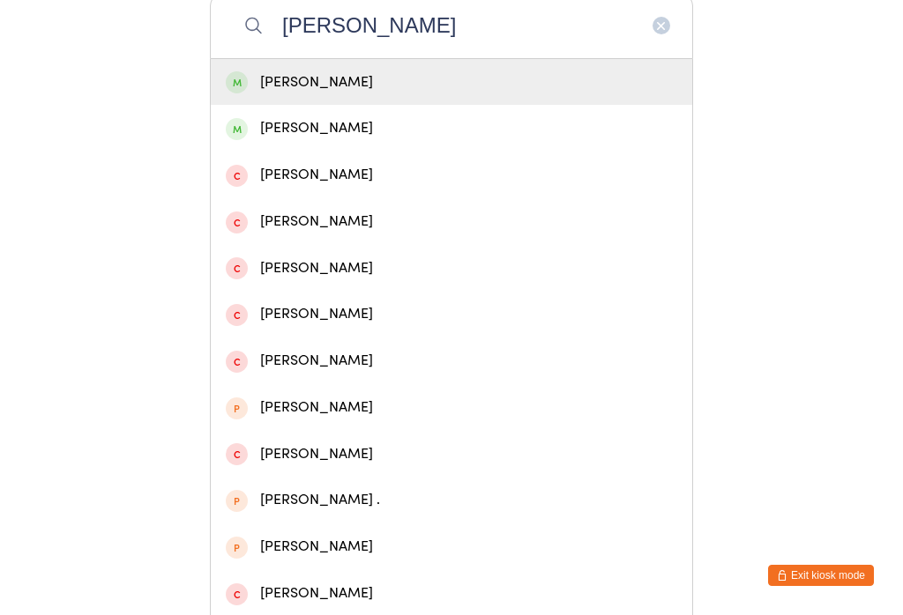
type input "[PERSON_NAME]"
click at [499, 87] on div "[PERSON_NAME]" at bounding box center [451, 83] width 451 height 24
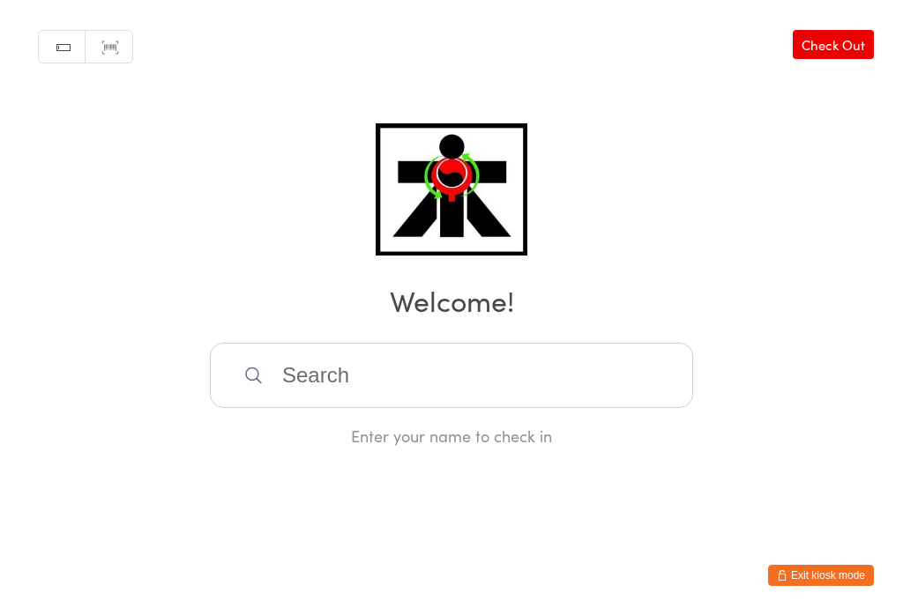
scroll to position [0, 0]
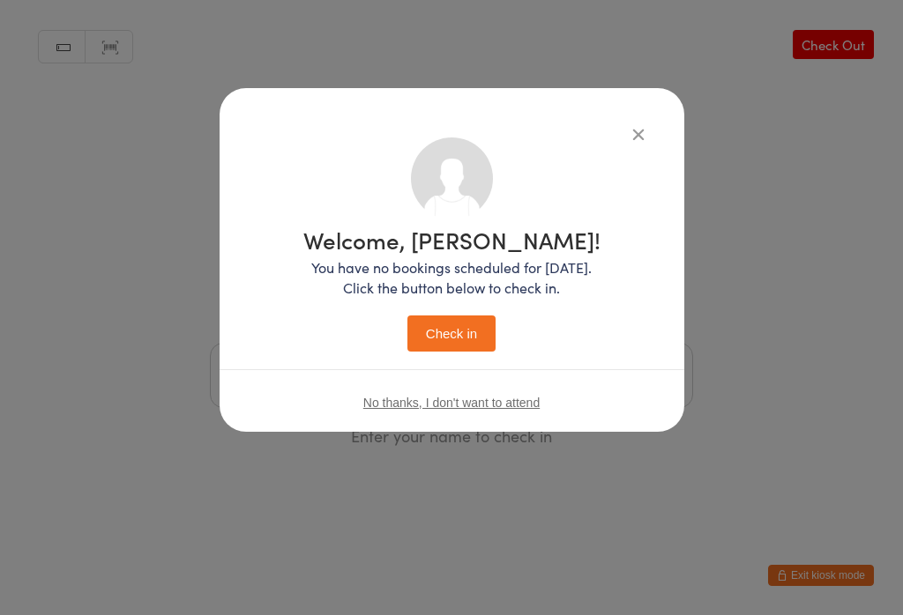
click at [458, 336] on button "Check in" at bounding box center [451, 334] width 88 height 36
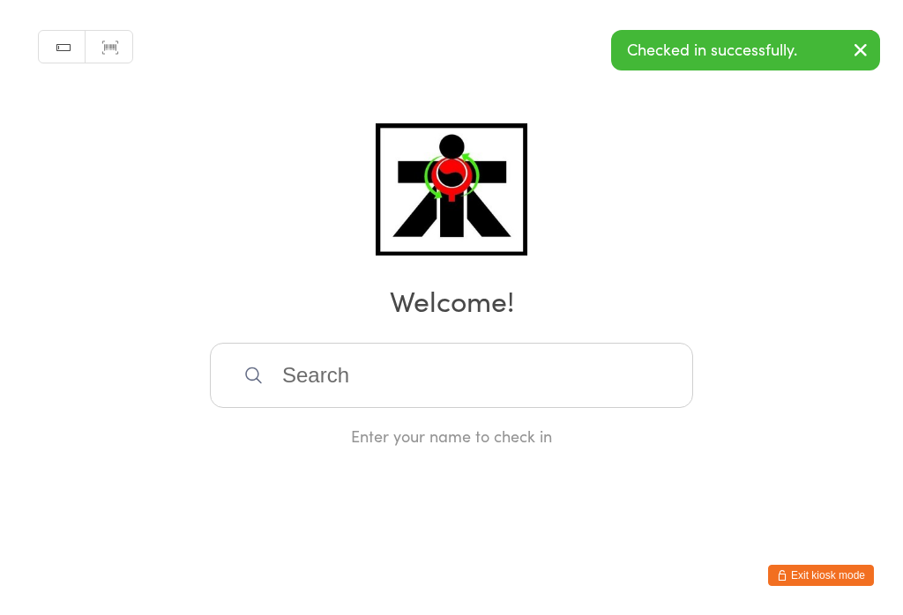
click at [445, 383] on input "search" at bounding box center [451, 375] width 483 height 65
type input "W"
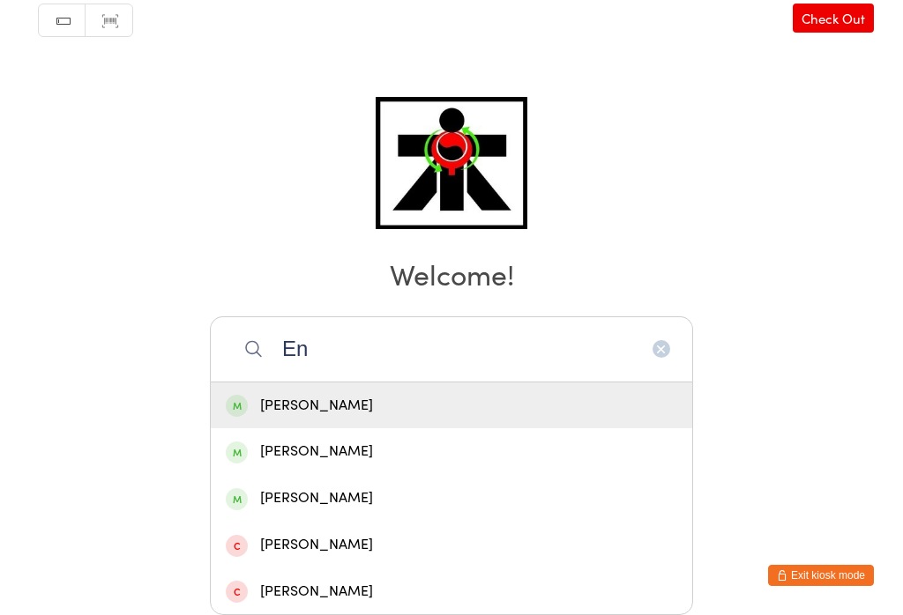
type input "E"
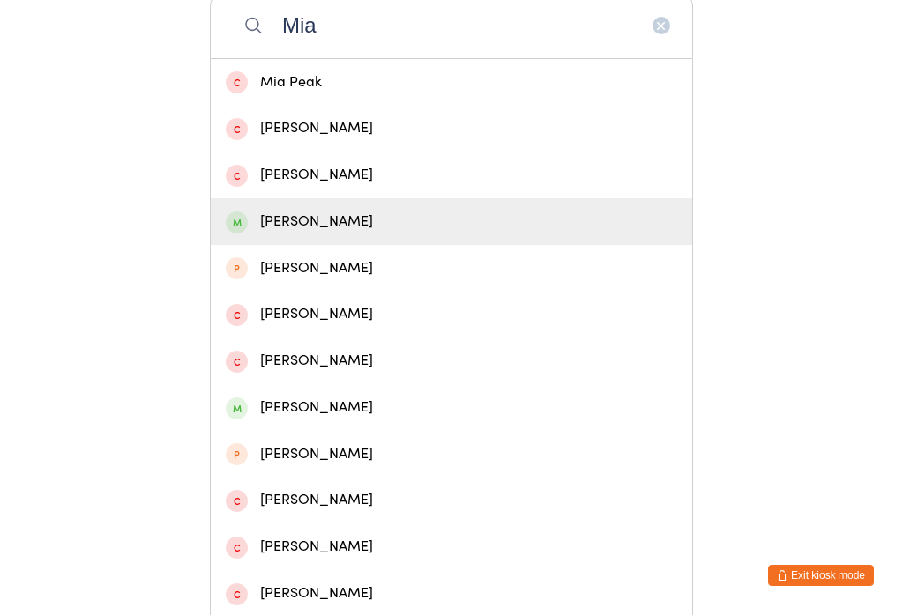
type input "Mia"
click at [316, 234] on div "[PERSON_NAME]" at bounding box center [451, 222] width 451 height 24
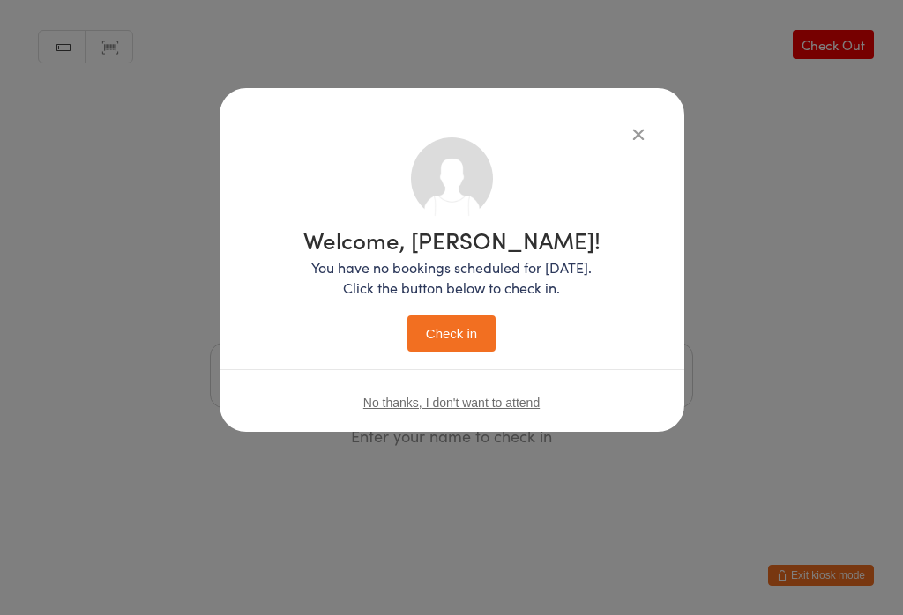
scroll to position [0, 0]
click at [426, 320] on button "Check in" at bounding box center [451, 334] width 88 height 36
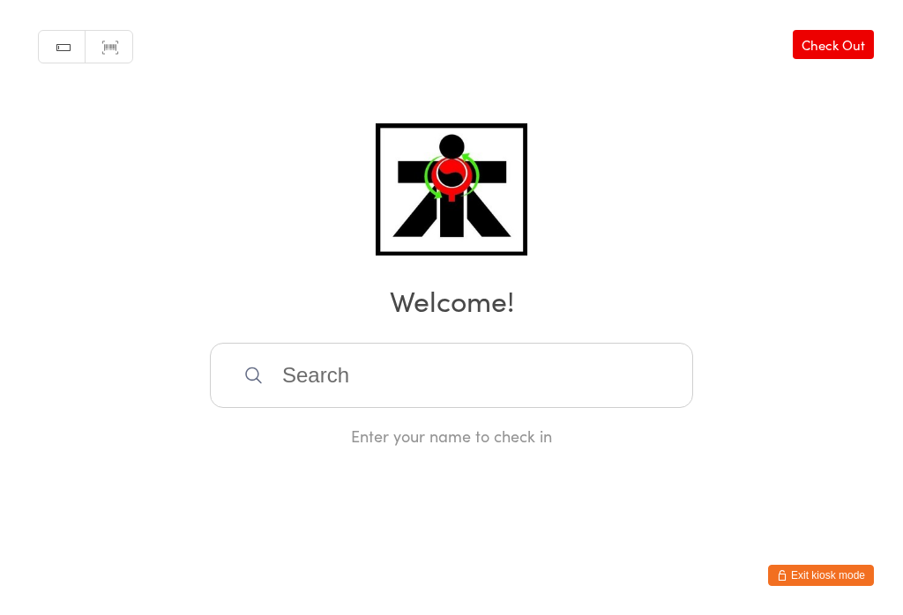
click at [418, 384] on input "search" at bounding box center [451, 375] width 483 height 65
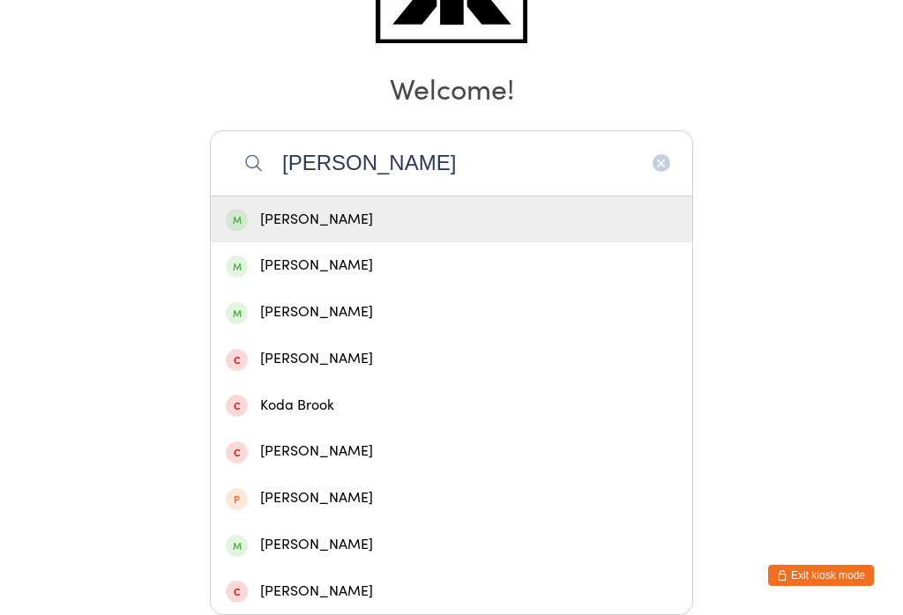
type input "[PERSON_NAME]"
click at [255, 208] on div "[PERSON_NAME]" at bounding box center [451, 220] width 451 height 24
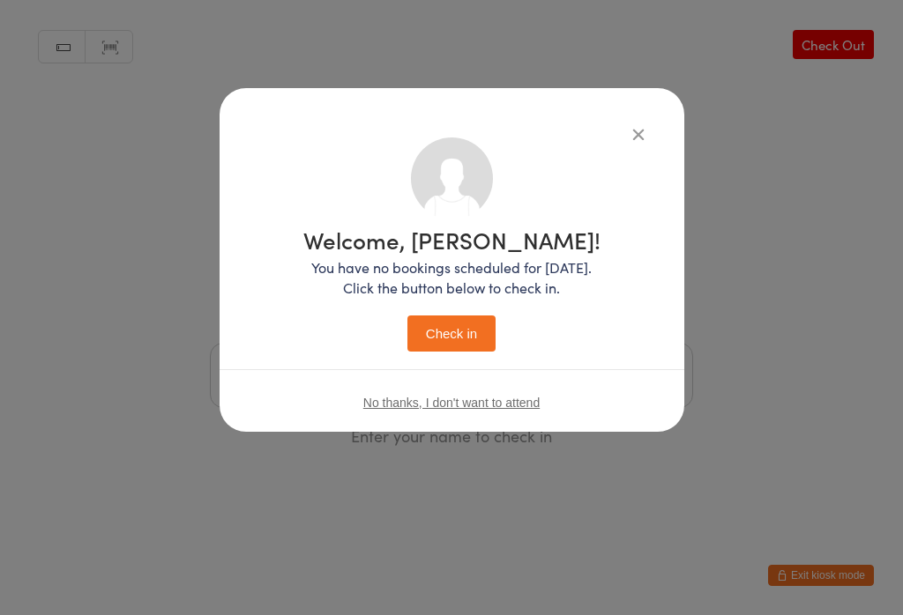
scroll to position [0, 0]
click at [444, 331] on button "Check in" at bounding box center [451, 334] width 88 height 36
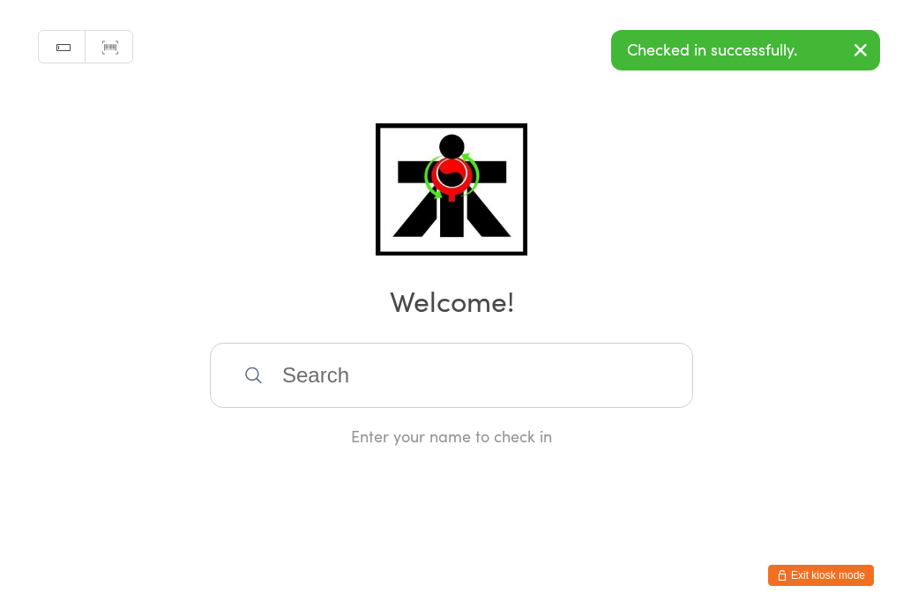
click at [451, 404] on input "search" at bounding box center [451, 375] width 483 height 65
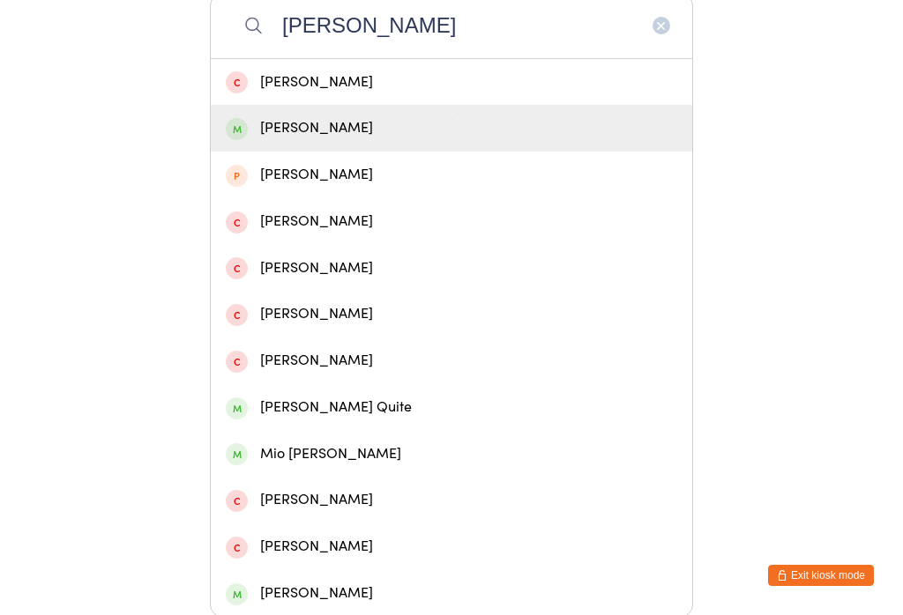
type input "[PERSON_NAME]"
click at [316, 140] on div "[PERSON_NAME]" at bounding box center [451, 128] width 451 height 24
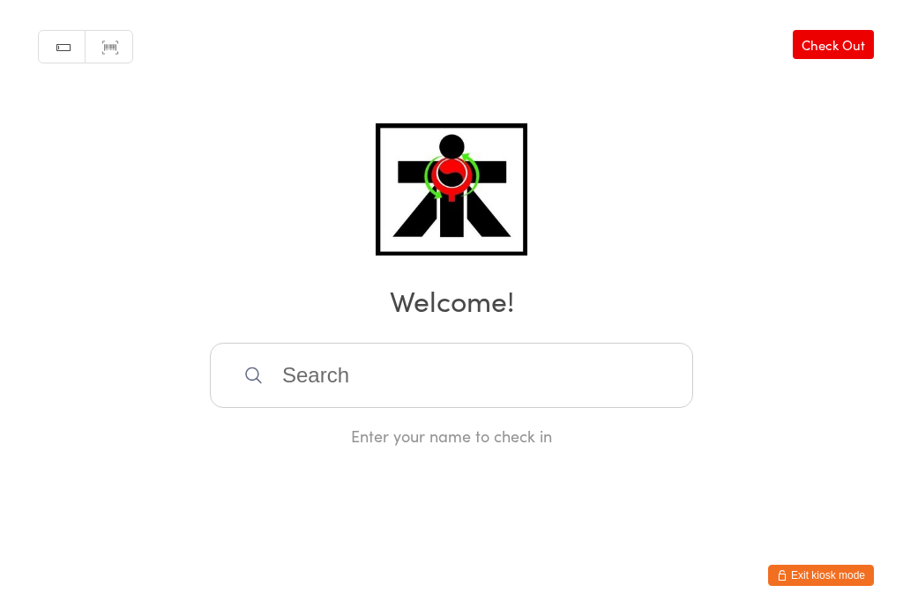
scroll to position [0, 0]
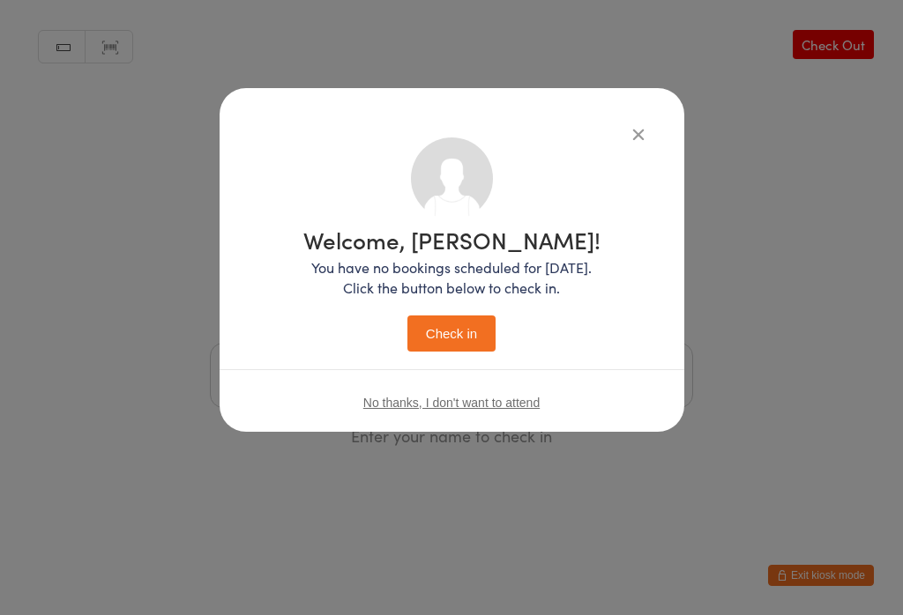
click at [480, 337] on button "Check in" at bounding box center [451, 334] width 88 height 36
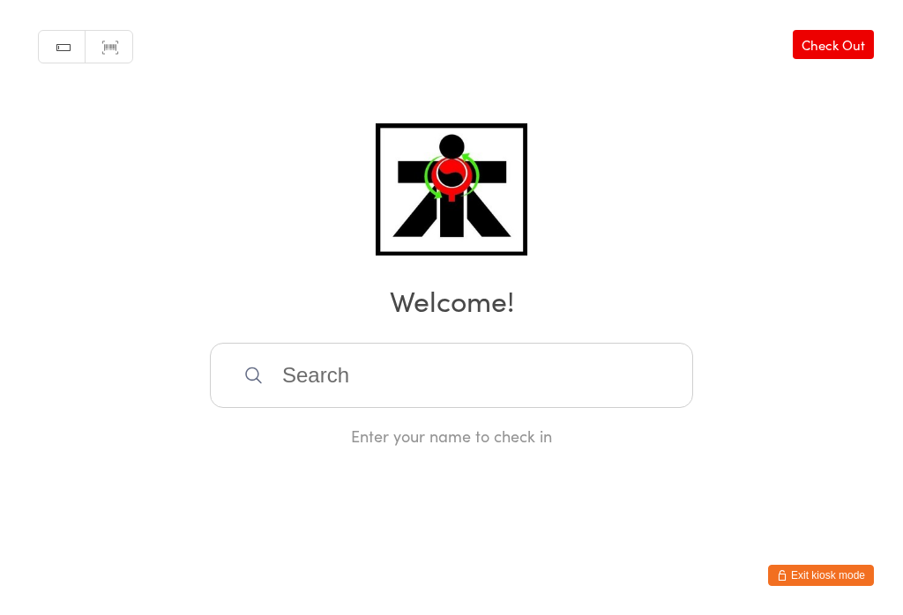
click at [348, 364] on input "search" at bounding box center [451, 375] width 483 height 65
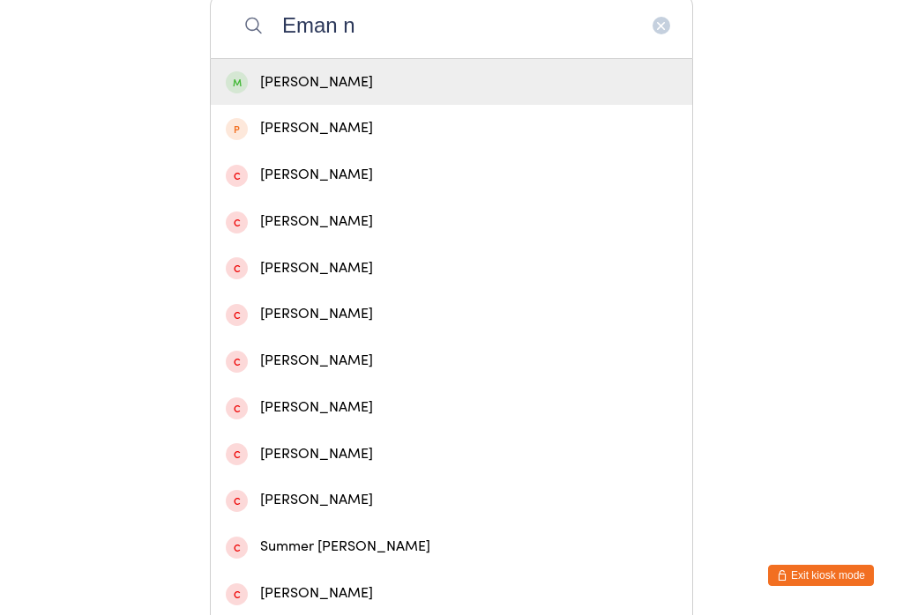
type input "Eman n"
click at [409, 92] on div "[PERSON_NAME]" at bounding box center [451, 83] width 451 height 24
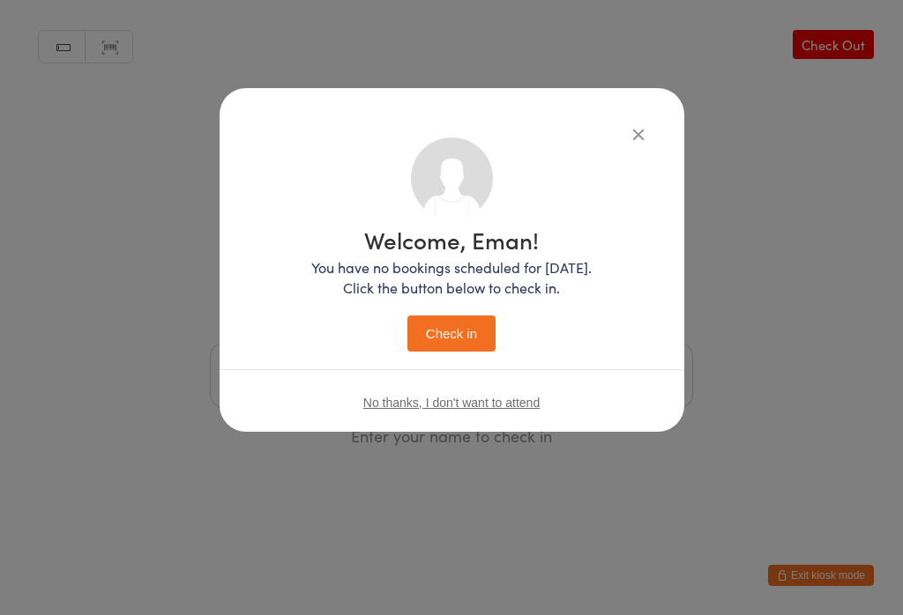
scroll to position [0, 0]
click at [480, 326] on button "Check in" at bounding box center [451, 334] width 88 height 36
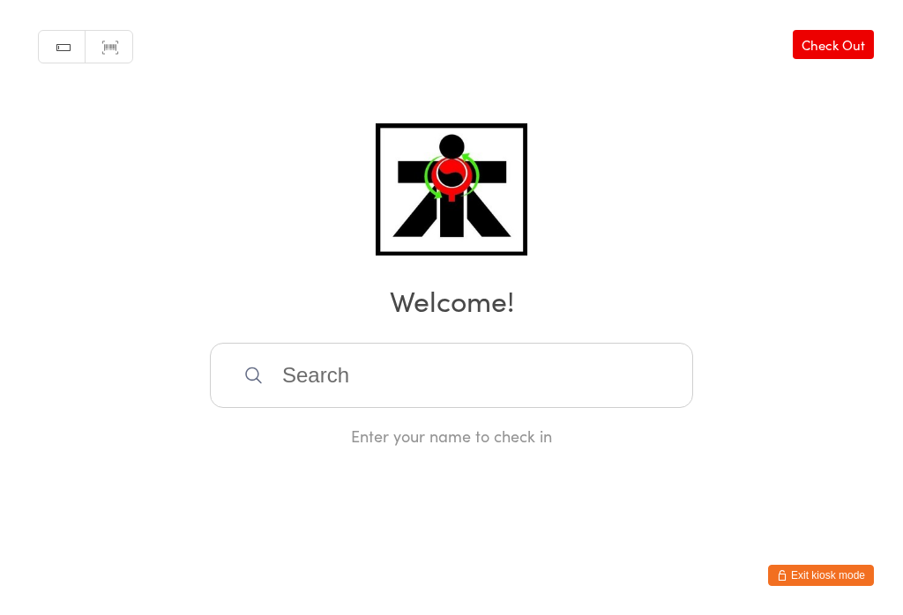
click at [541, 392] on input "search" at bounding box center [451, 375] width 483 height 65
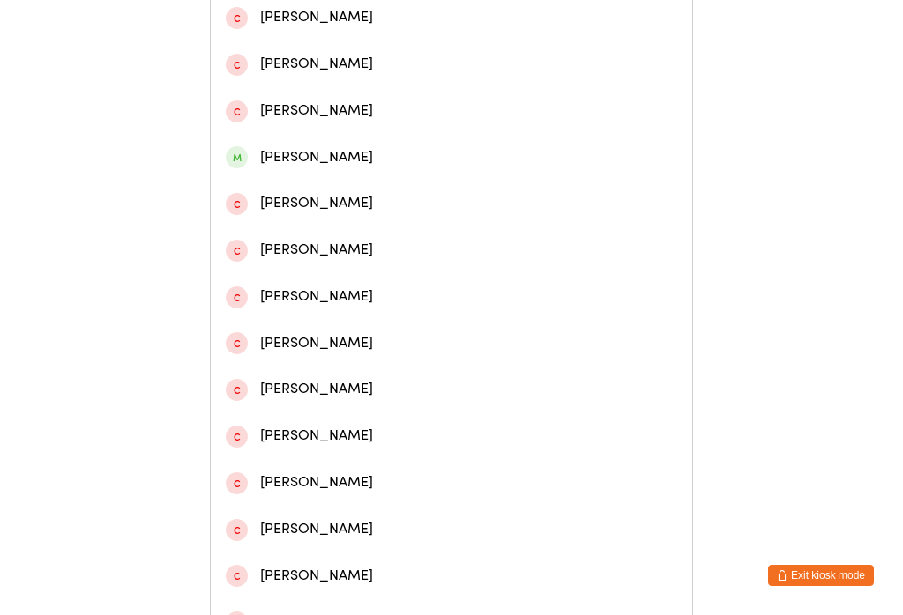
scroll to position [464, 0]
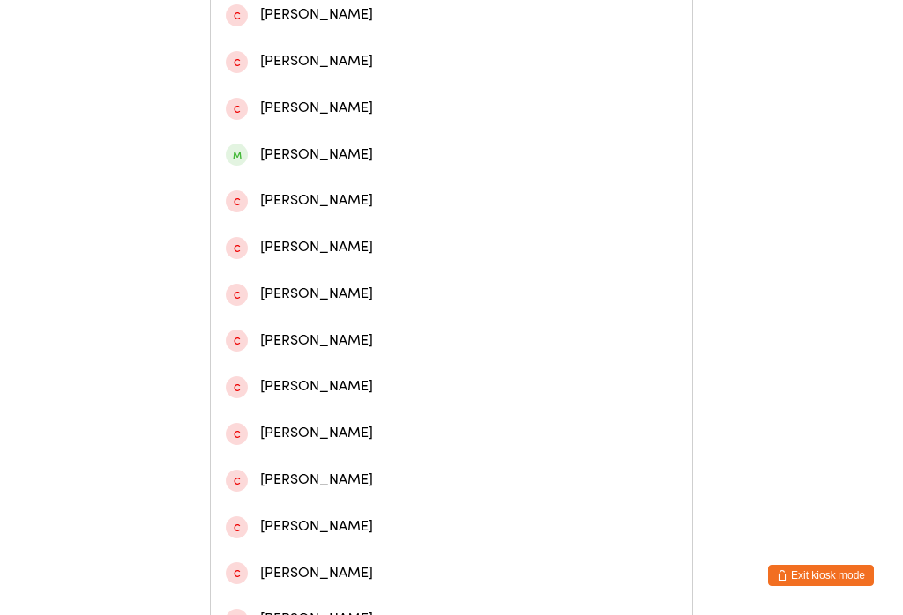
type input "[PERSON_NAME]"
click at [313, 167] on div "[PERSON_NAME]" at bounding box center [451, 155] width 451 height 24
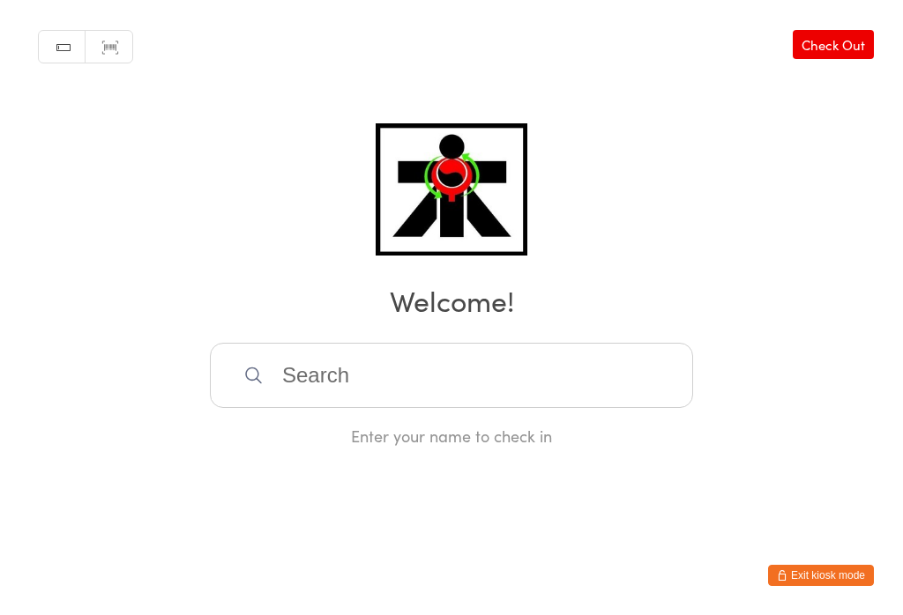
scroll to position [0, 0]
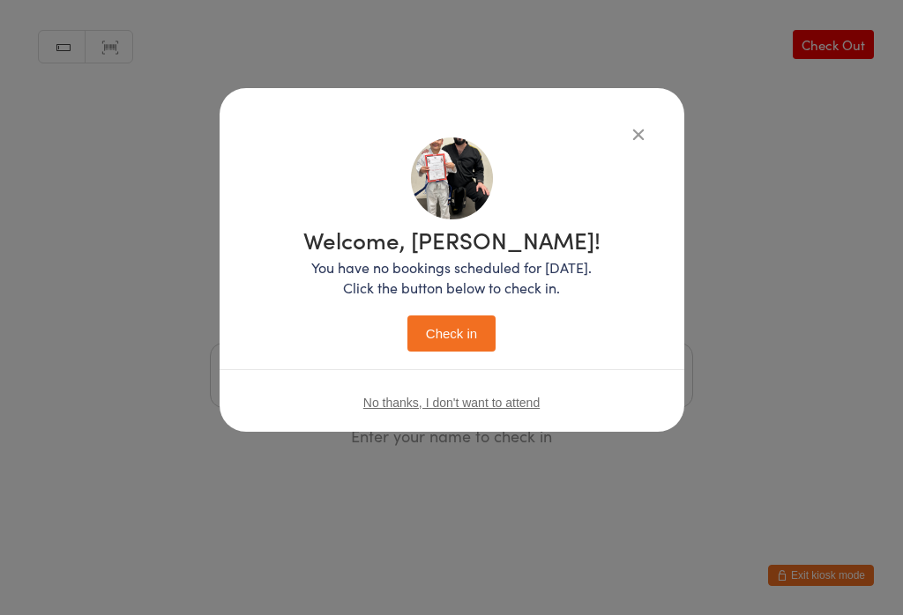
click at [450, 352] on button "Check in" at bounding box center [451, 334] width 88 height 36
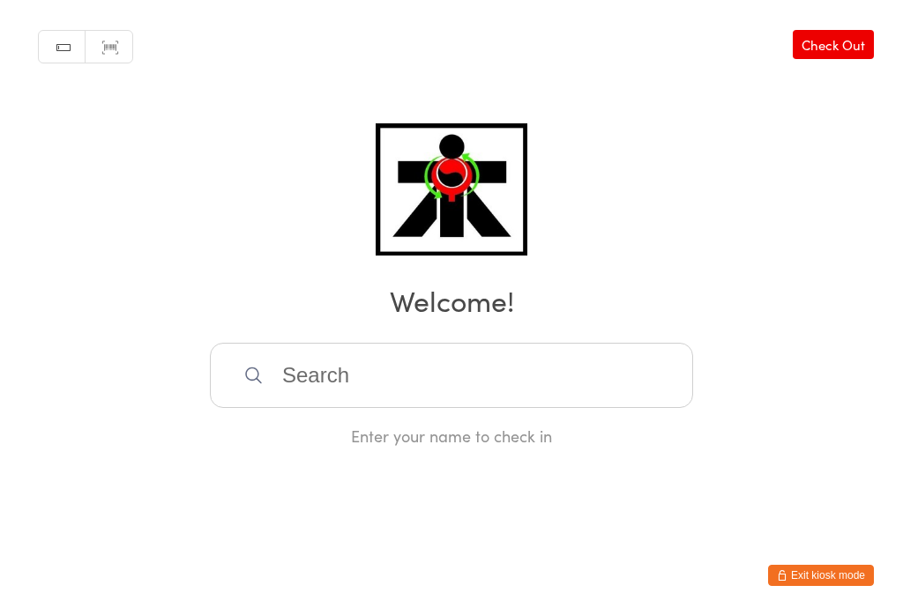
click at [268, 375] on input "search" at bounding box center [451, 375] width 483 height 65
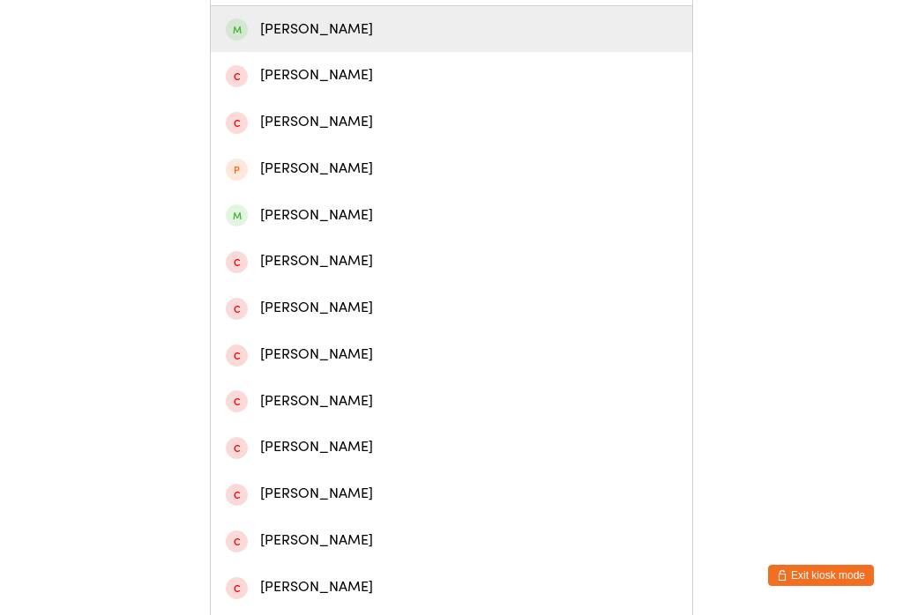
scroll to position [404, 0]
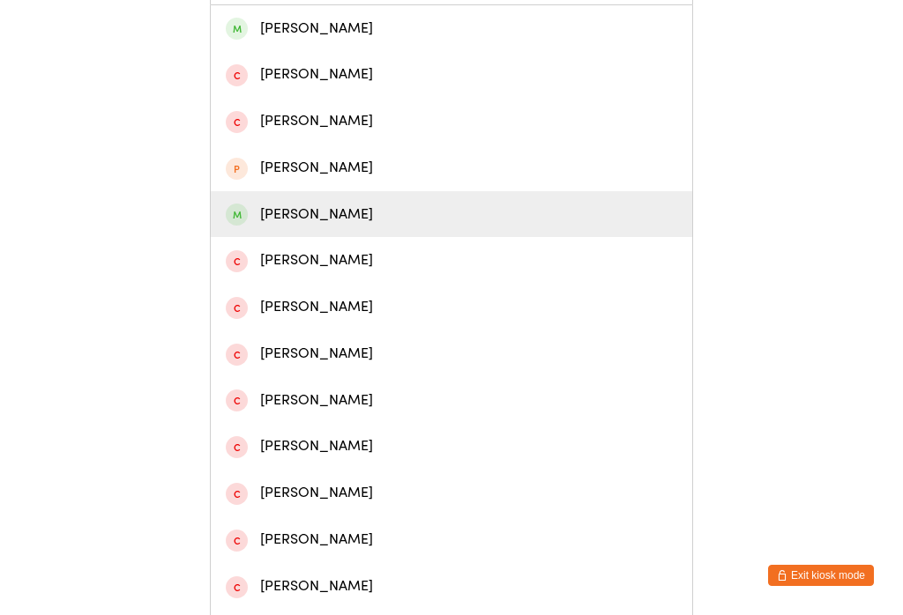
type input "[PERSON_NAME]"
click at [243, 226] on span at bounding box center [237, 215] width 22 height 22
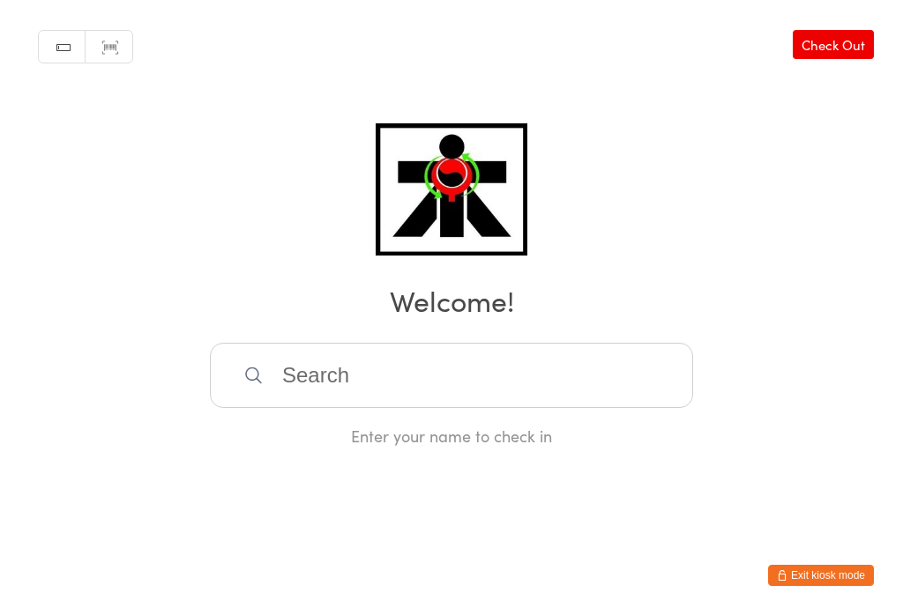
scroll to position [0, 0]
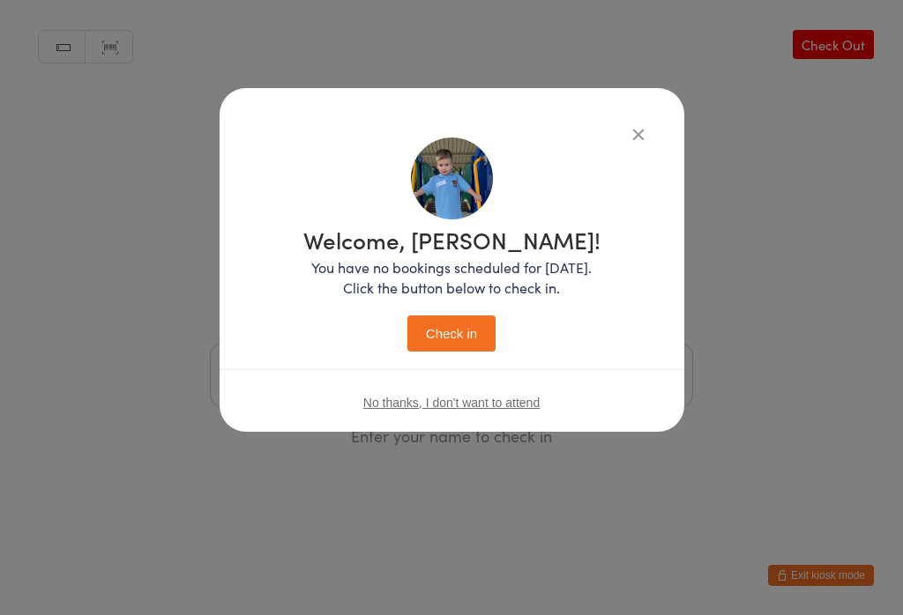
click at [412, 316] on button "Check in" at bounding box center [451, 334] width 88 height 36
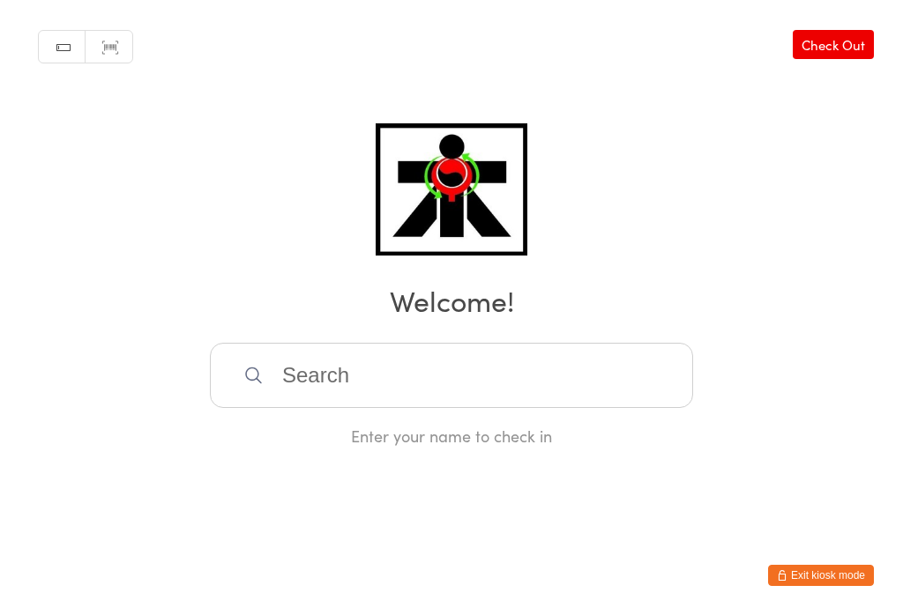
click at [522, 363] on input "search" at bounding box center [451, 375] width 483 height 65
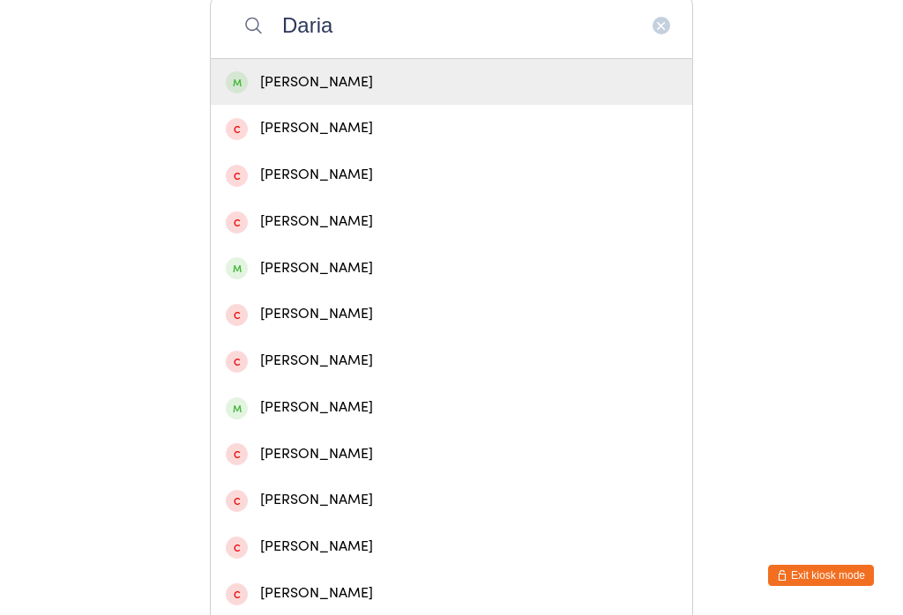
type input "Daria"
click at [485, 76] on div "[PERSON_NAME]" at bounding box center [451, 82] width 481 height 47
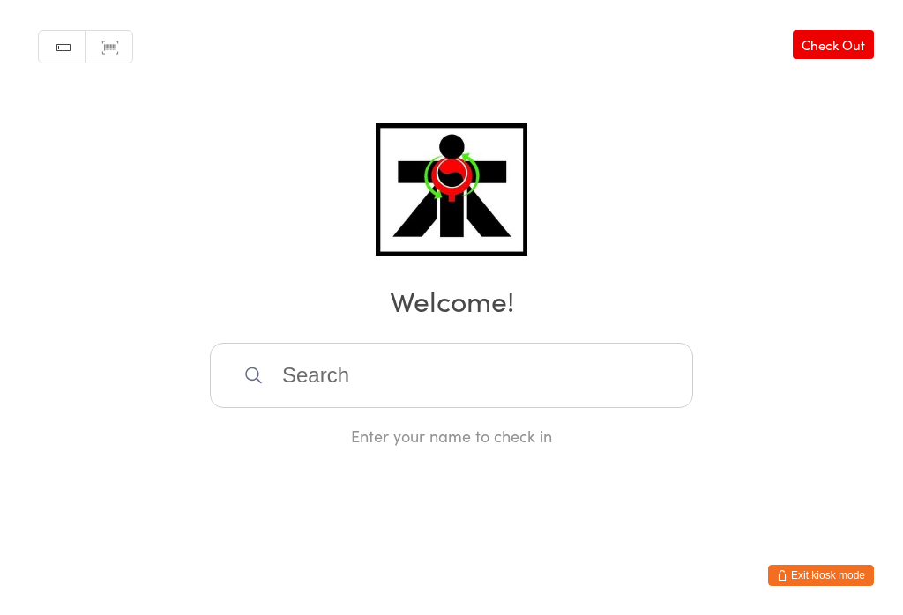
scroll to position [0, 0]
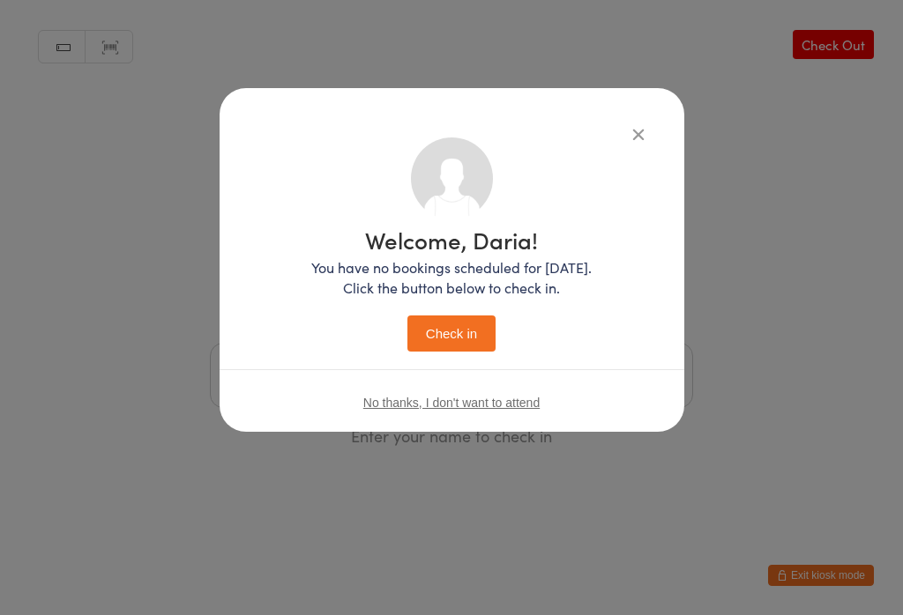
click at [456, 335] on button "Check in" at bounding box center [451, 334] width 88 height 36
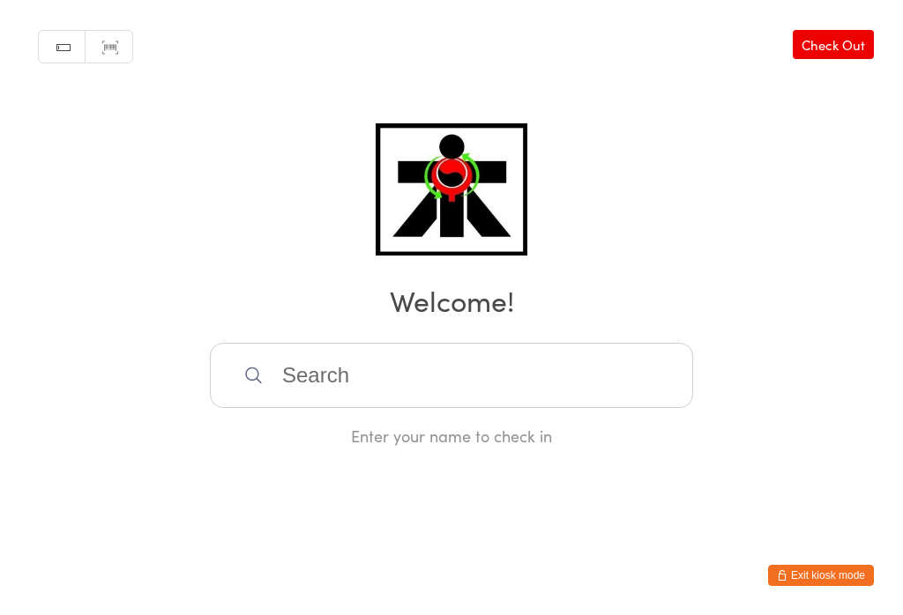
click at [410, 388] on input "search" at bounding box center [451, 375] width 483 height 65
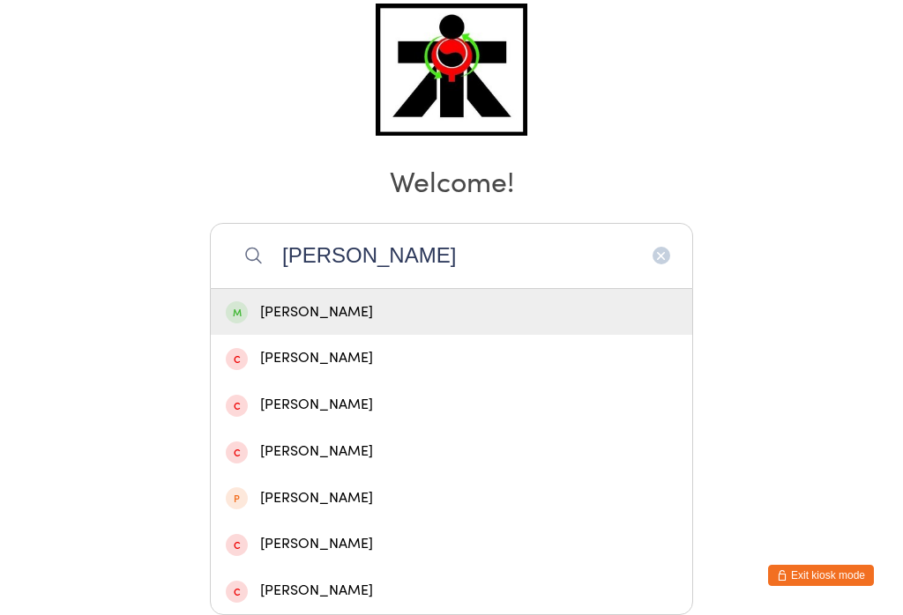
type input "[PERSON_NAME]"
click at [357, 301] on div "[PERSON_NAME]" at bounding box center [451, 313] width 451 height 24
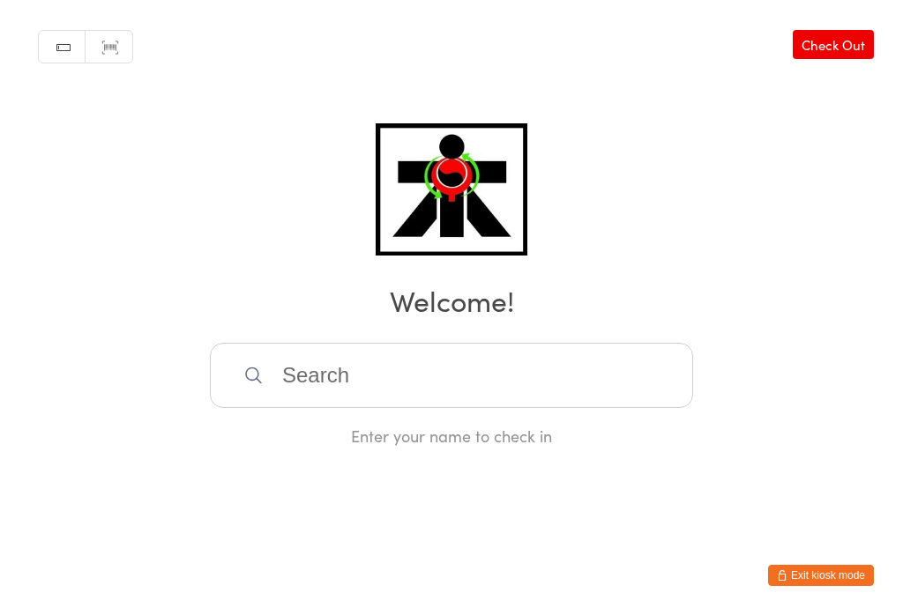
scroll to position [0, 0]
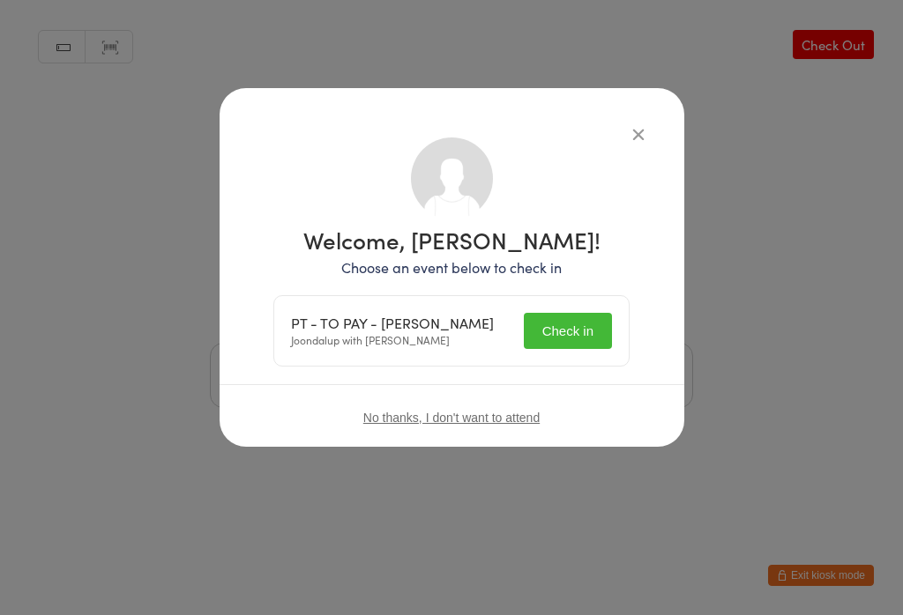
click at [561, 328] on button "Check in" at bounding box center [568, 331] width 88 height 36
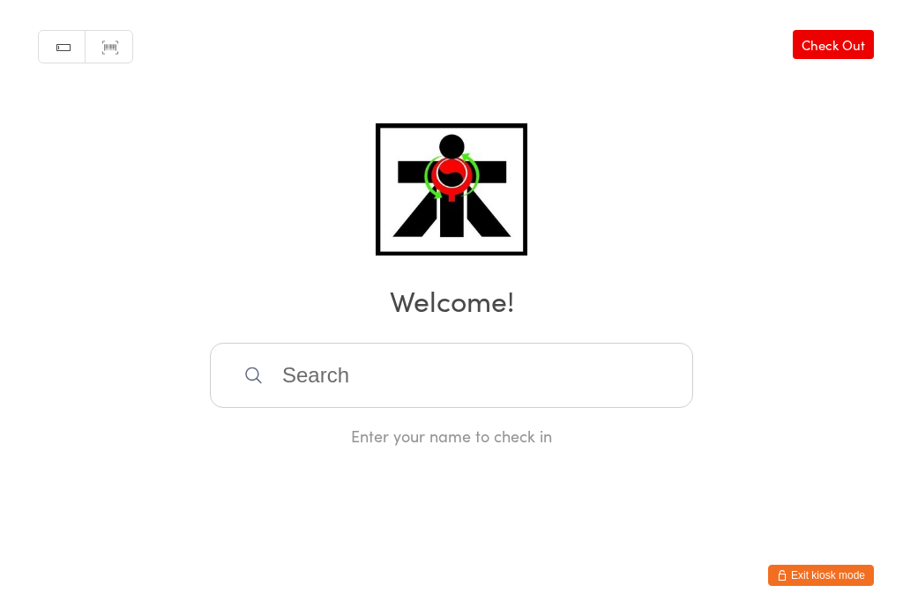
click at [408, 349] on input "search" at bounding box center [451, 375] width 483 height 65
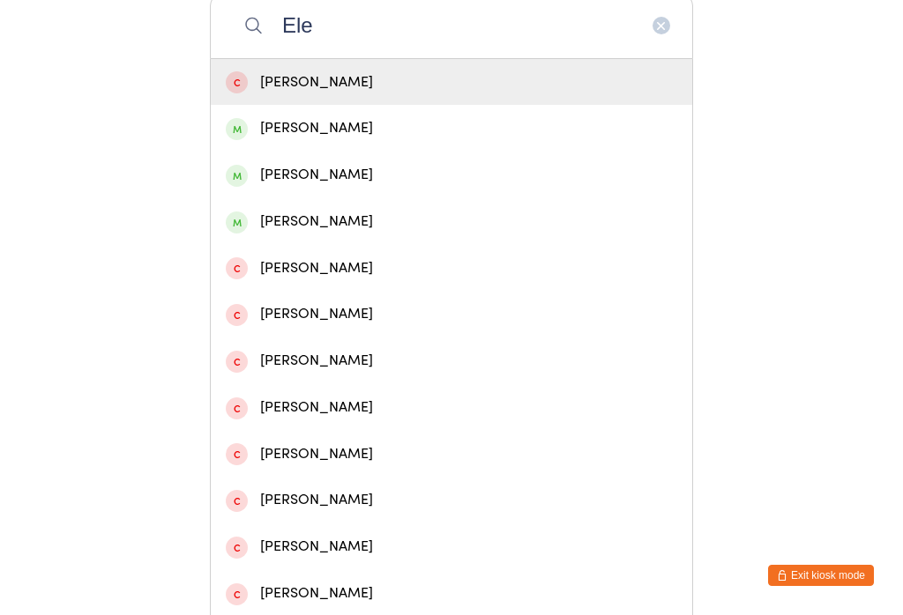
click at [584, 32] on input "Ele" at bounding box center [451, 25] width 483 height 65
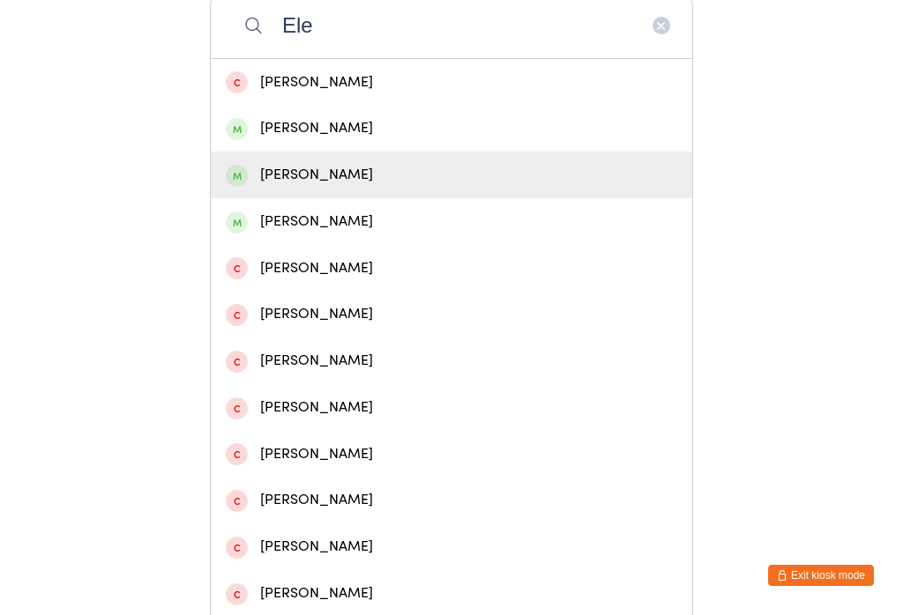
type input "Ele"
click at [348, 186] on div "[PERSON_NAME]" at bounding box center [451, 175] width 451 height 24
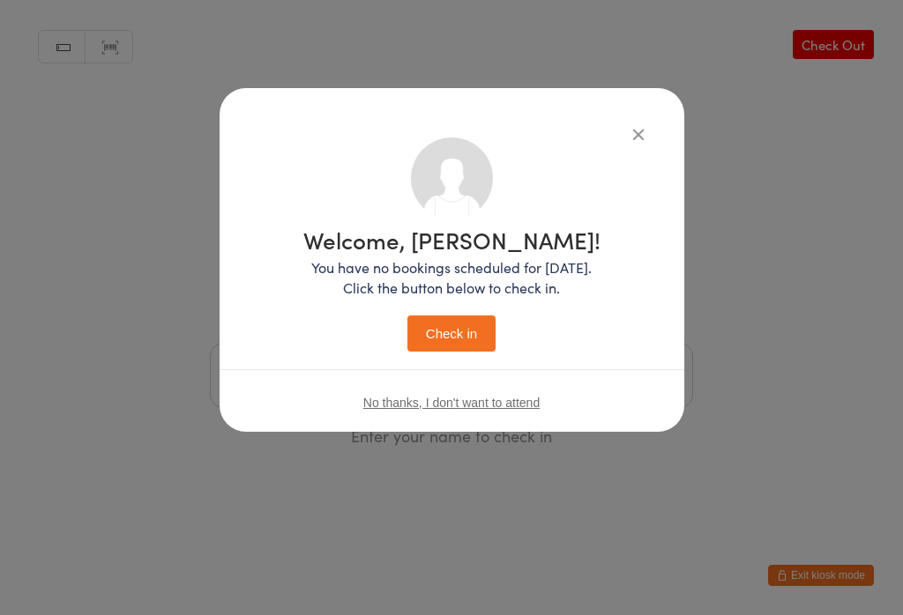
click at [472, 325] on button "Check in" at bounding box center [451, 334] width 88 height 36
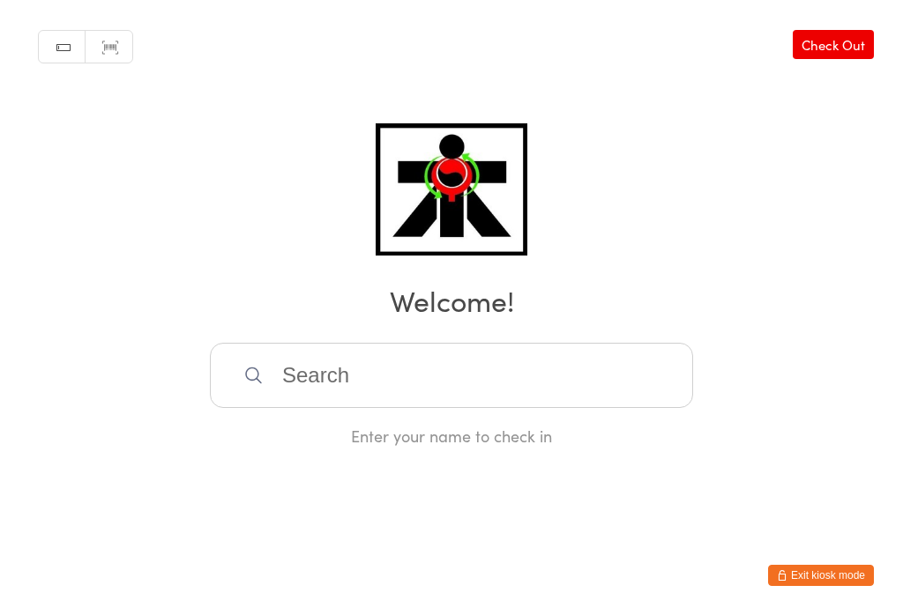
click at [371, 399] on input "search" at bounding box center [451, 375] width 483 height 65
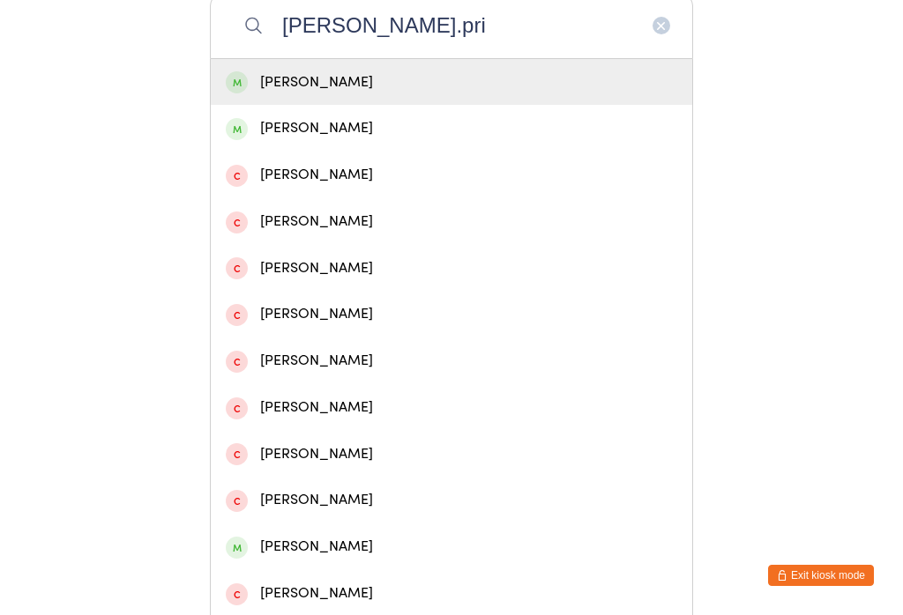
type input "[PERSON_NAME].pri"
click at [360, 91] on div "[PERSON_NAME]" at bounding box center [451, 83] width 451 height 24
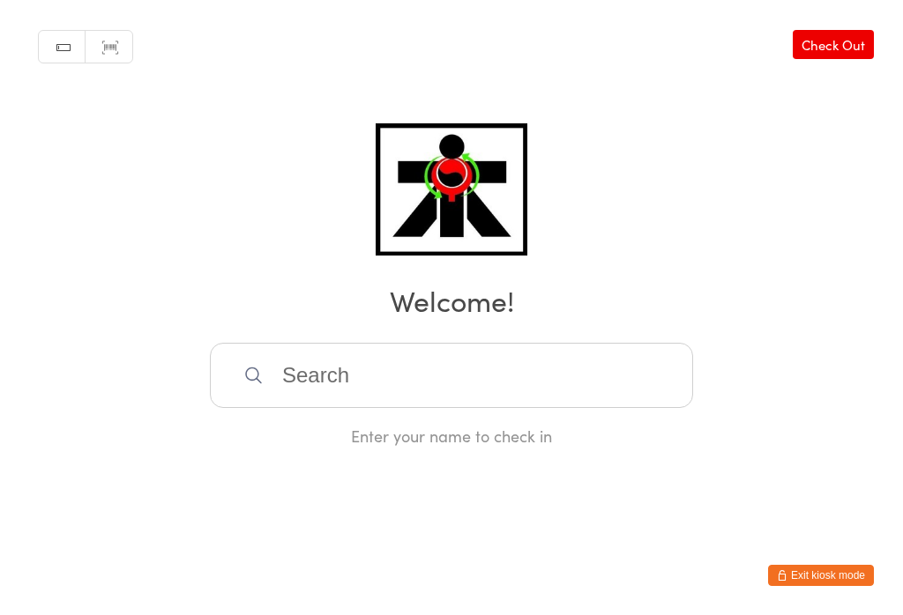
scroll to position [0, 0]
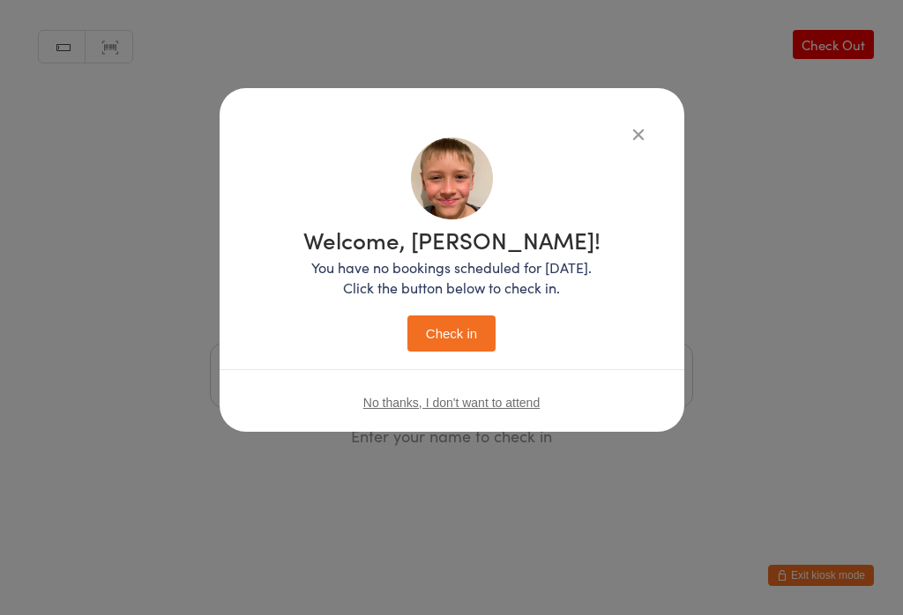
click at [447, 336] on button "Check in" at bounding box center [451, 334] width 88 height 36
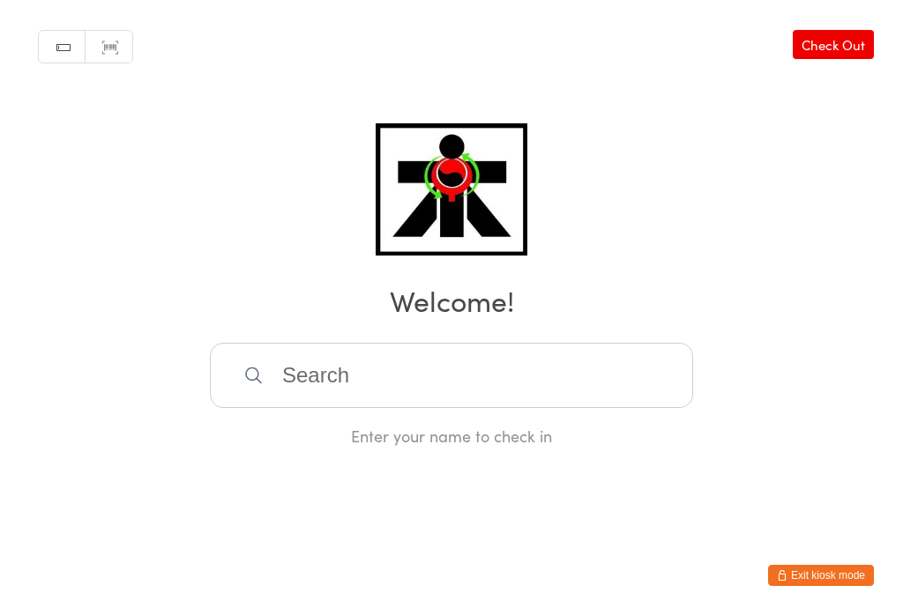
click at [517, 362] on input "search" at bounding box center [451, 375] width 483 height 65
type input "Ysabe"
click at [396, 420] on div "[PERSON_NAME]" at bounding box center [451, 432] width 451 height 24
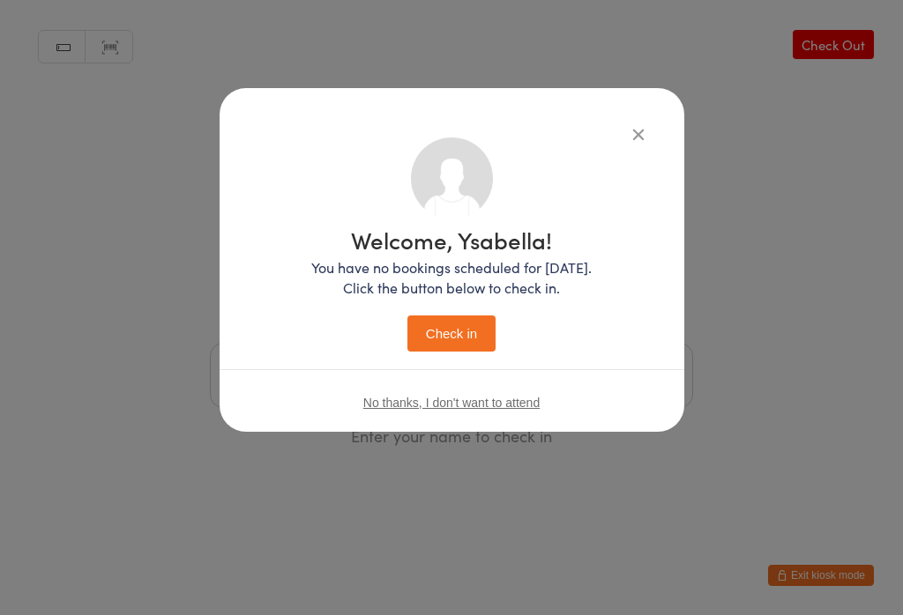
click at [449, 350] on button "Check in" at bounding box center [451, 334] width 88 height 36
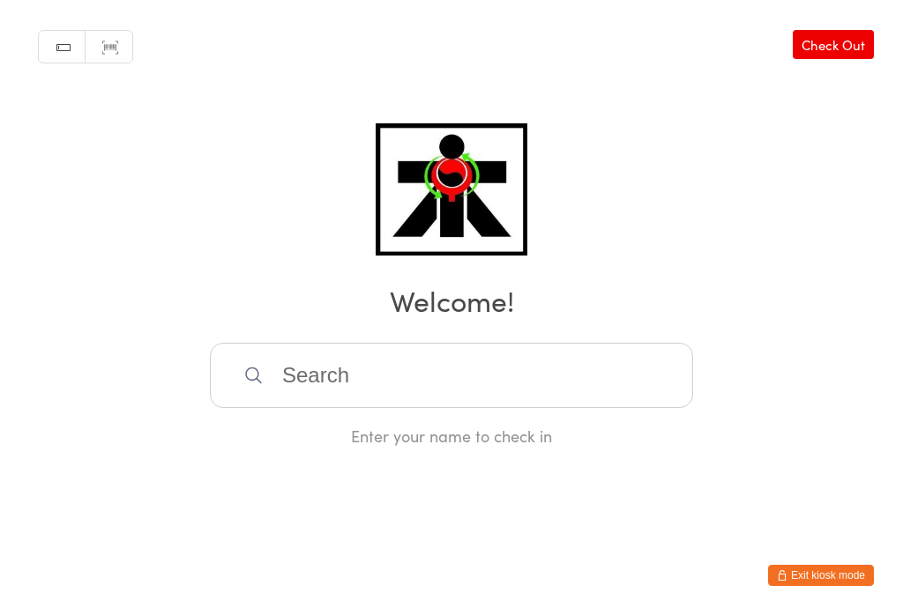
click at [570, 406] on input "search" at bounding box center [451, 375] width 483 height 65
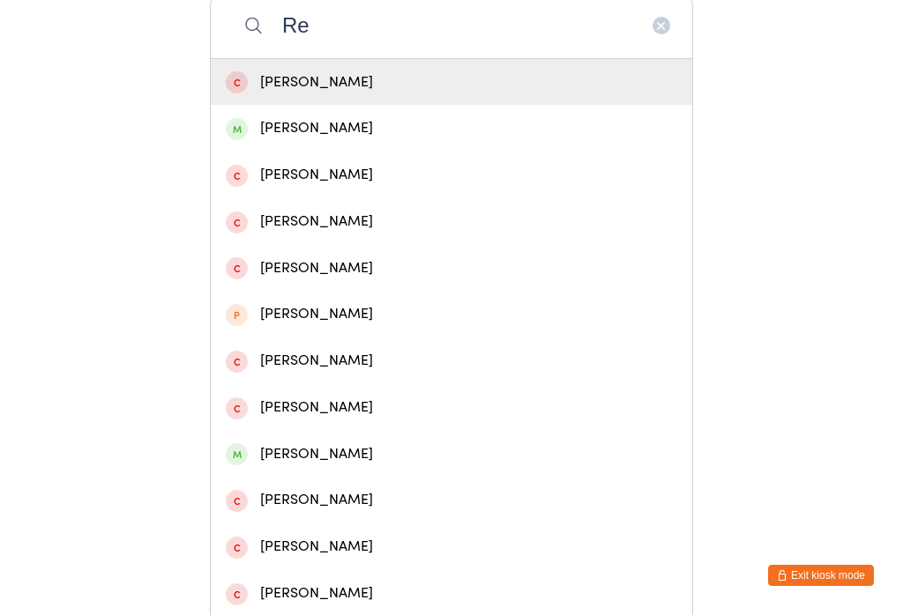
type input "R"
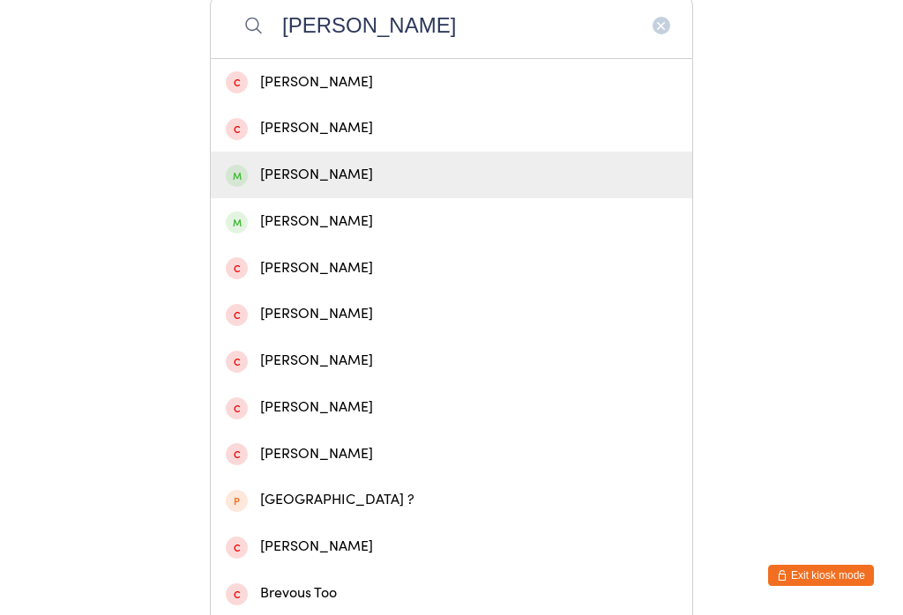
type input "[PERSON_NAME]"
click at [350, 198] on div "[PERSON_NAME]" at bounding box center [451, 175] width 481 height 47
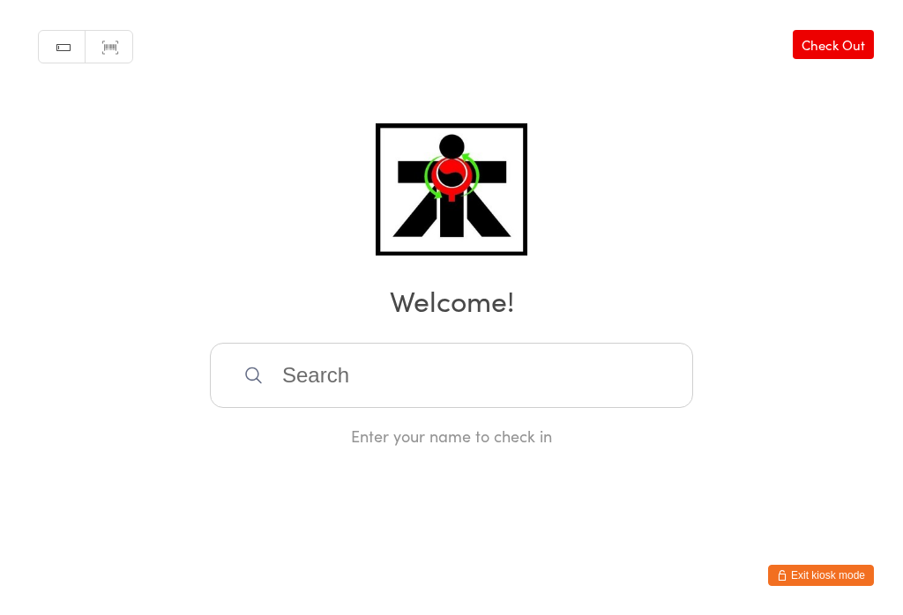
scroll to position [0, 0]
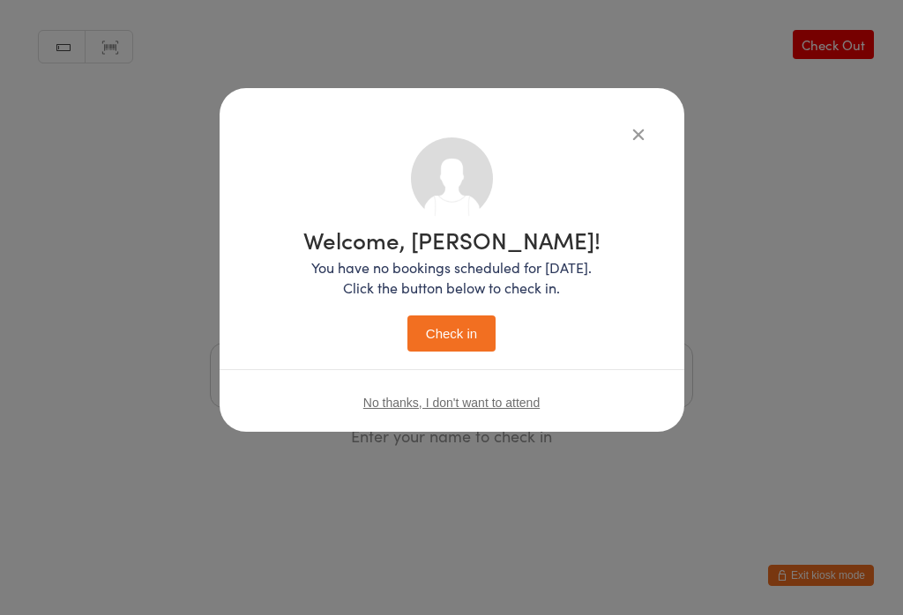
click at [471, 330] on button "Check in" at bounding box center [451, 334] width 88 height 36
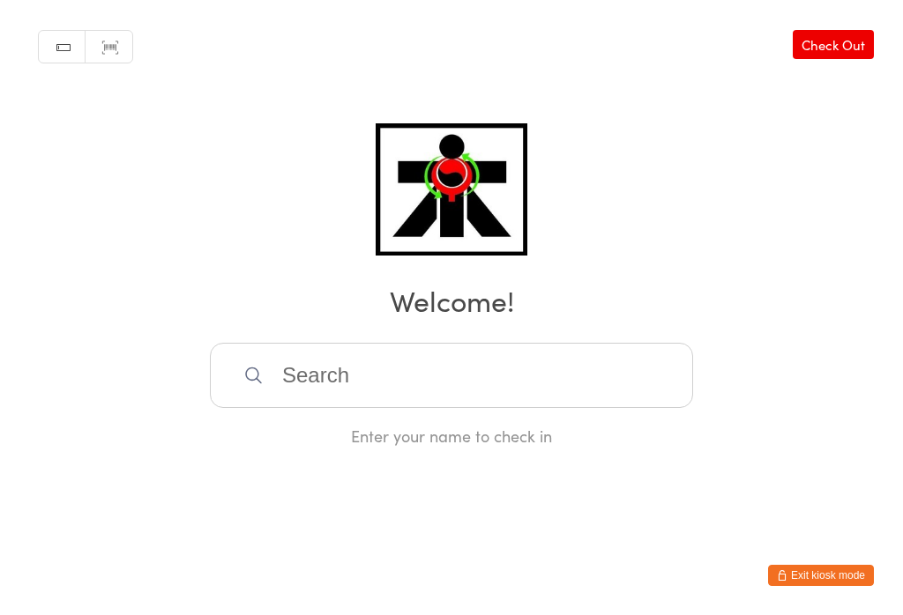
click at [310, 388] on input "search" at bounding box center [451, 375] width 483 height 65
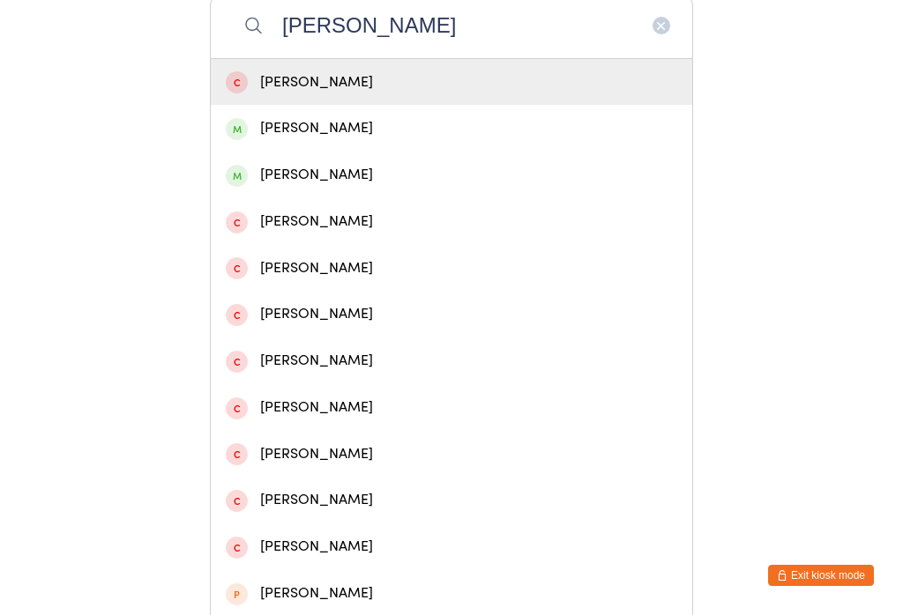
type input "[PERSON_NAME]"
click at [244, 187] on span at bounding box center [237, 176] width 22 height 22
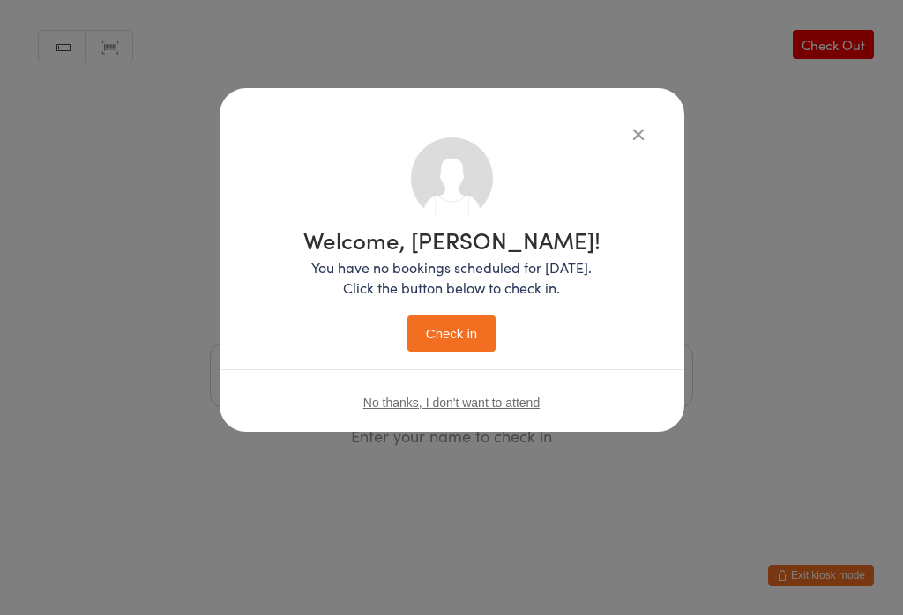
scroll to position [0, 0]
click at [436, 341] on button "Check in" at bounding box center [451, 334] width 88 height 36
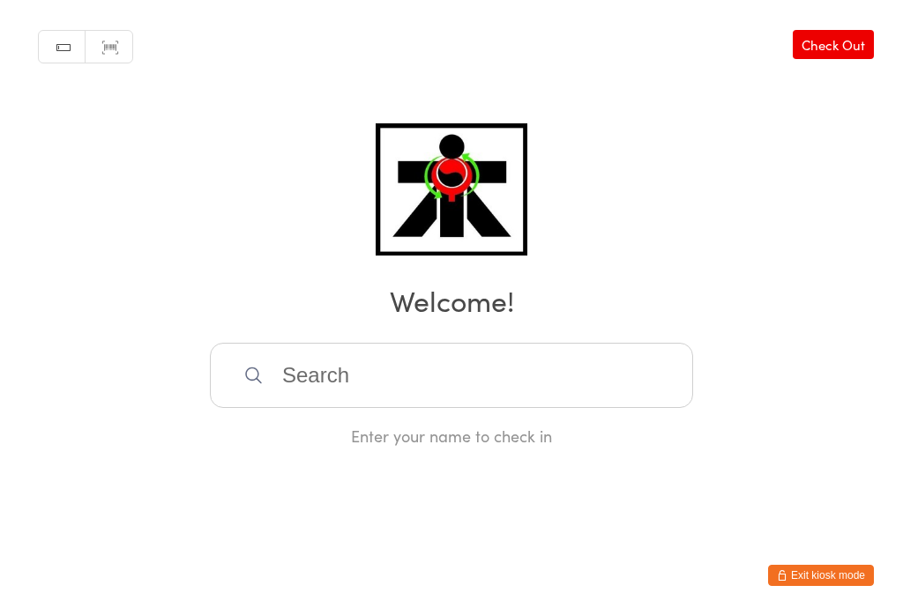
click at [636, 391] on input "search" at bounding box center [451, 375] width 483 height 65
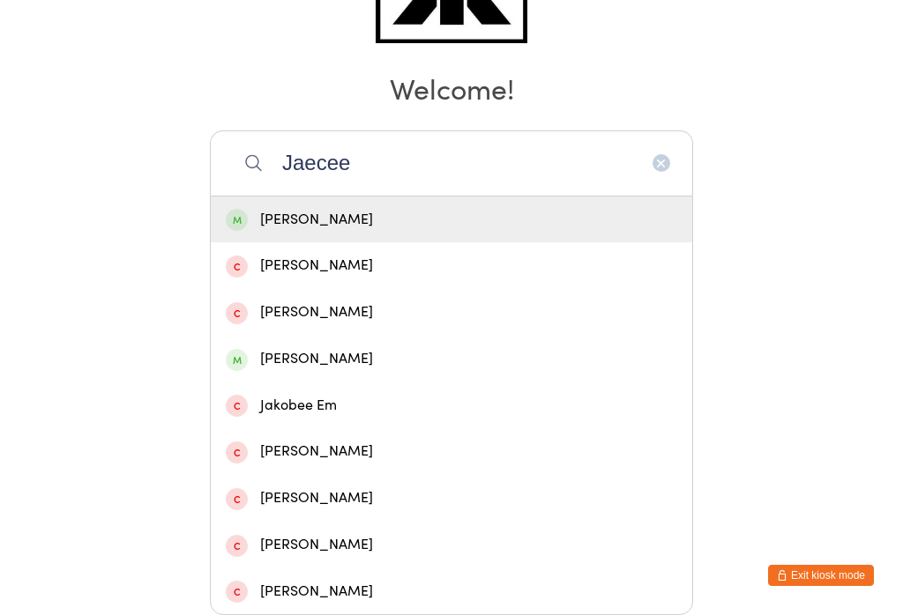
type input "Jaecee"
click at [547, 208] on div "[PERSON_NAME]" at bounding box center [451, 220] width 451 height 24
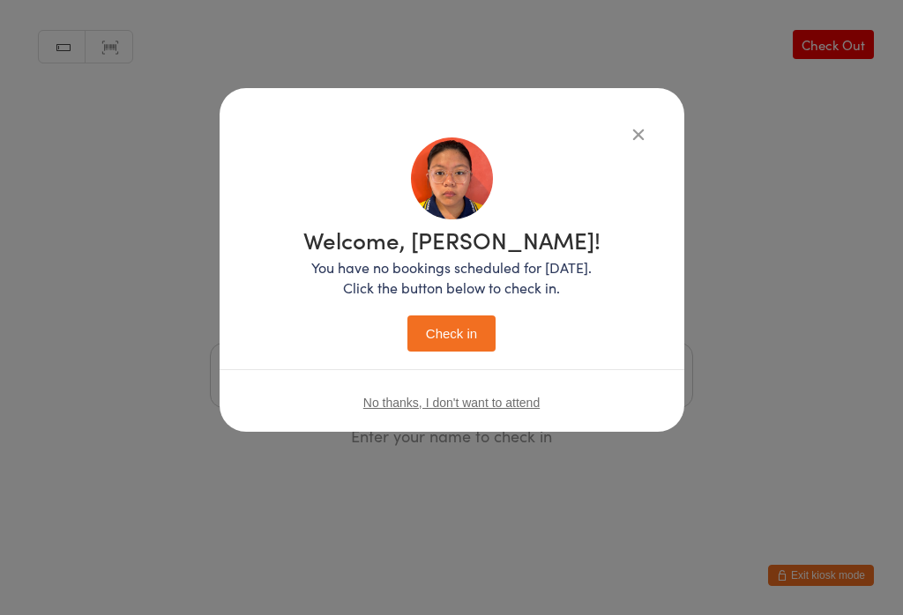
click at [475, 340] on button "Check in" at bounding box center [451, 334] width 88 height 36
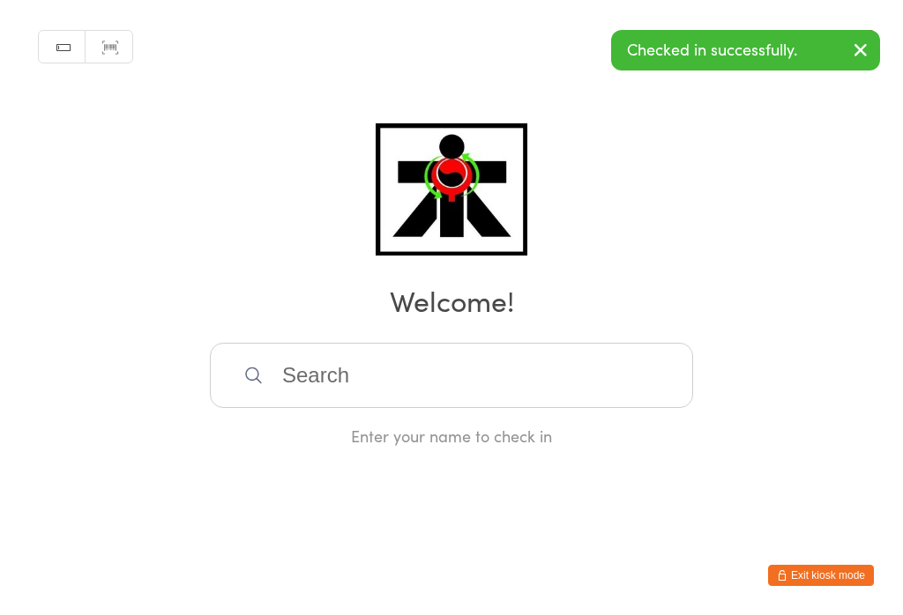
click at [469, 408] on input "search" at bounding box center [451, 375] width 483 height 65
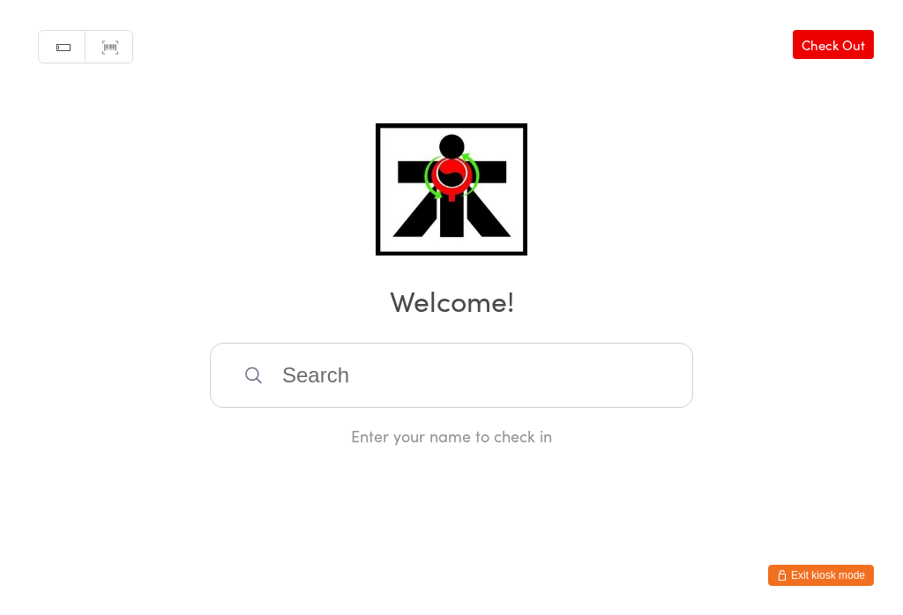
scroll to position [350, 0]
type input "C"
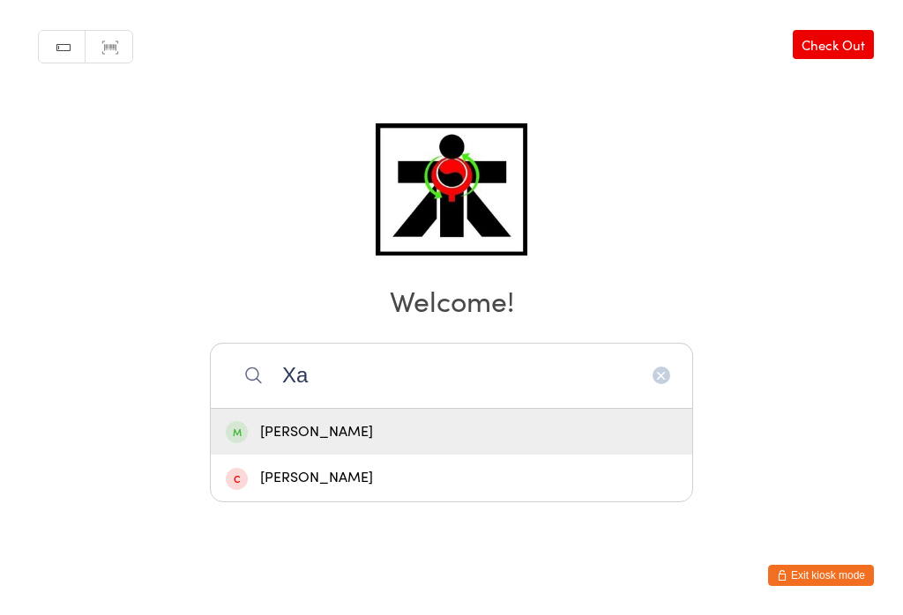
type input "Xa"
click at [375, 420] on div "[PERSON_NAME]" at bounding box center [451, 432] width 451 height 24
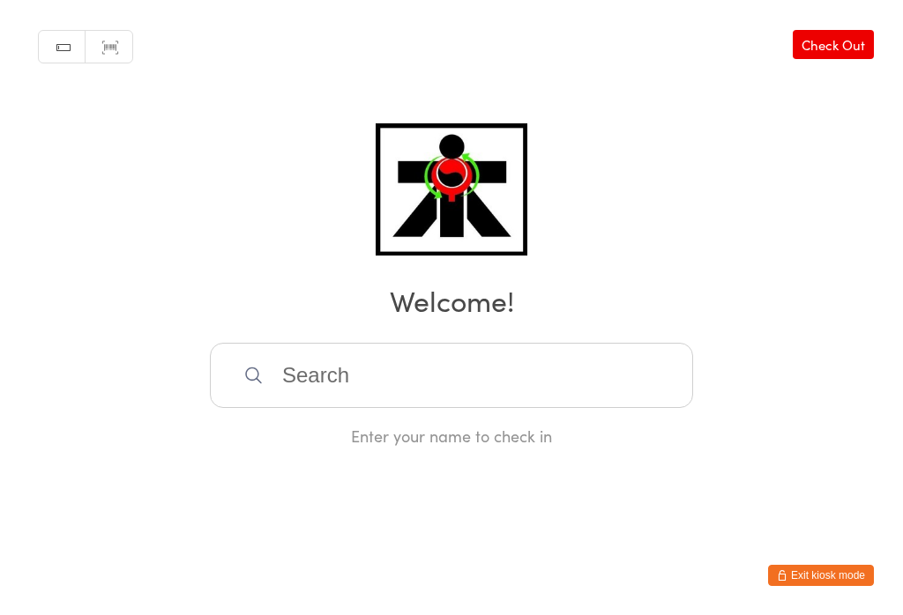
scroll to position [0, 0]
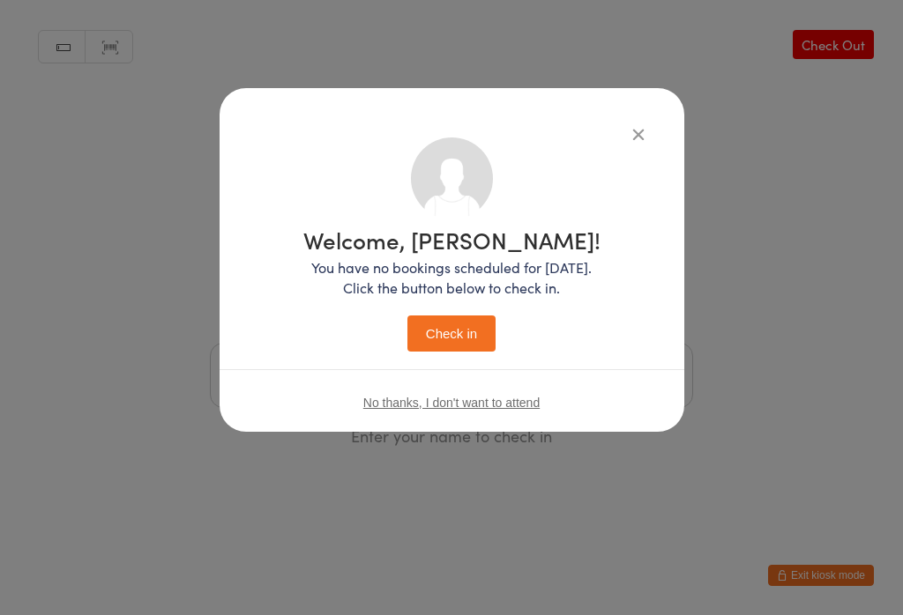
click at [473, 330] on button "Check in" at bounding box center [451, 334] width 88 height 36
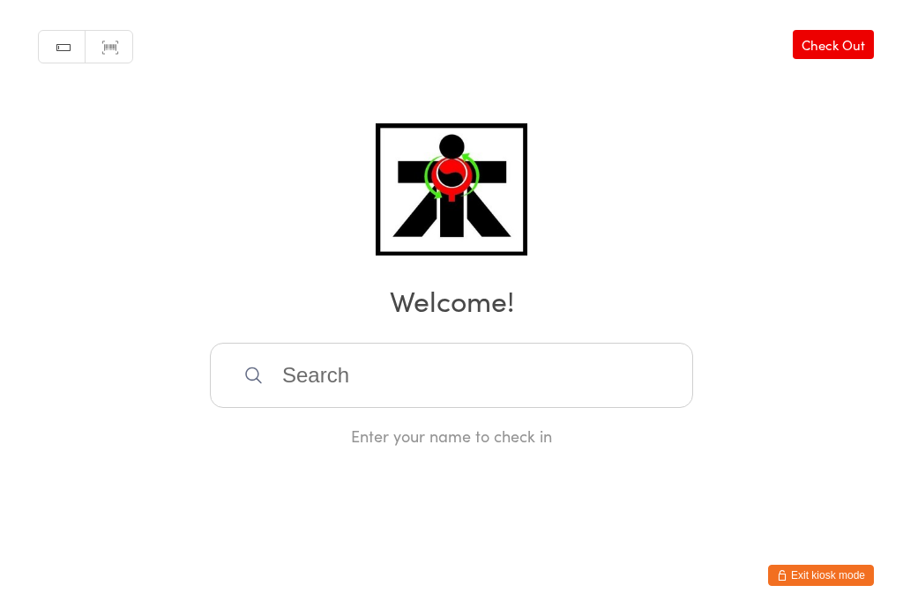
click at [502, 390] on input "search" at bounding box center [451, 375] width 483 height 65
type input "[PERSON_NAME]"
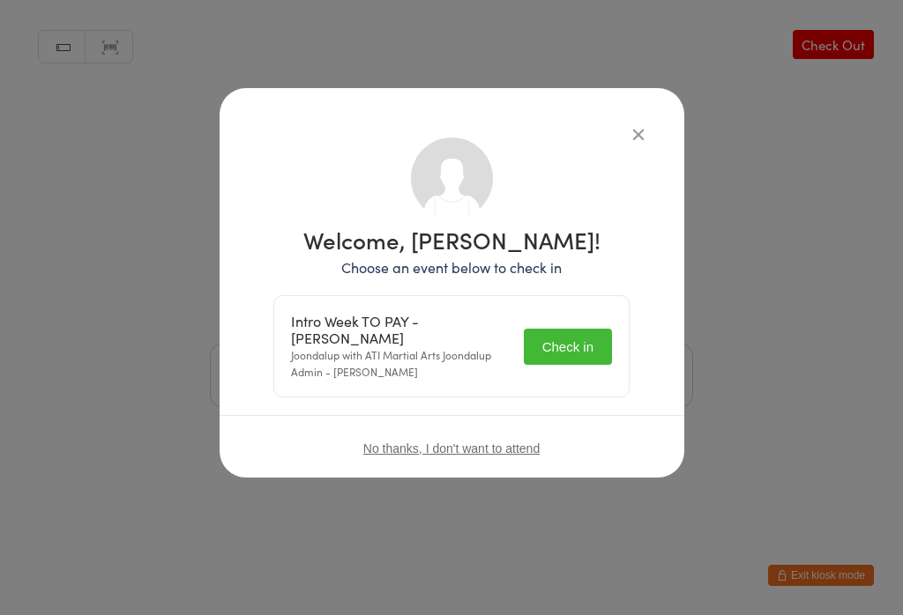
click at [572, 343] on button "Check in" at bounding box center [568, 347] width 88 height 36
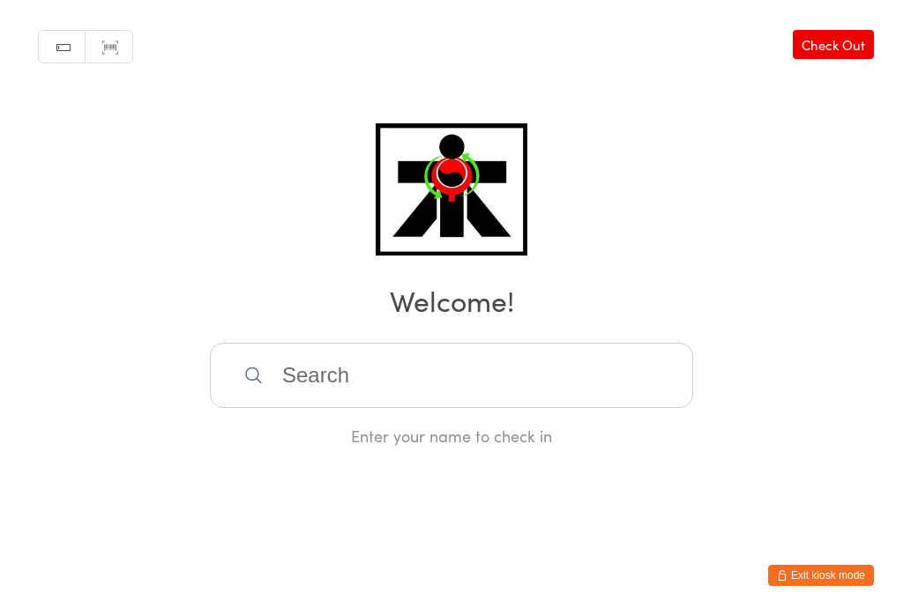
click at [400, 399] on input "search" at bounding box center [451, 375] width 483 height 65
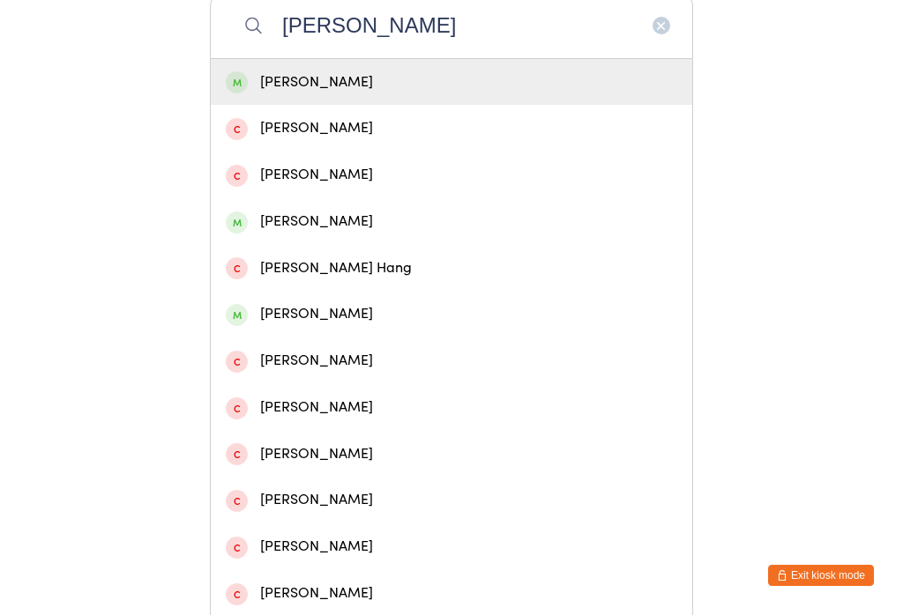
type input "[PERSON_NAME]"
click at [415, 94] on div "[PERSON_NAME]" at bounding box center [451, 83] width 451 height 24
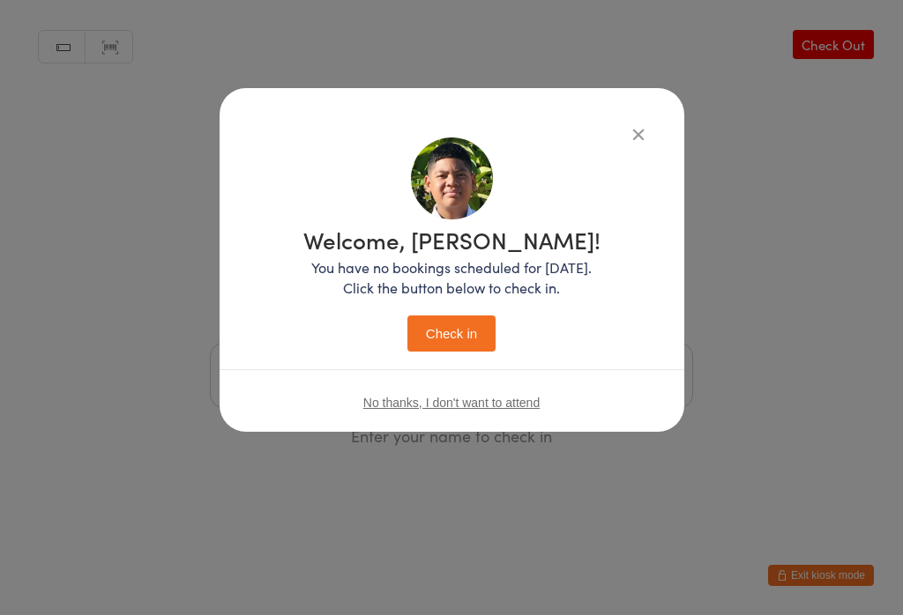
click at [462, 342] on button "Check in" at bounding box center [451, 334] width 88 height 36
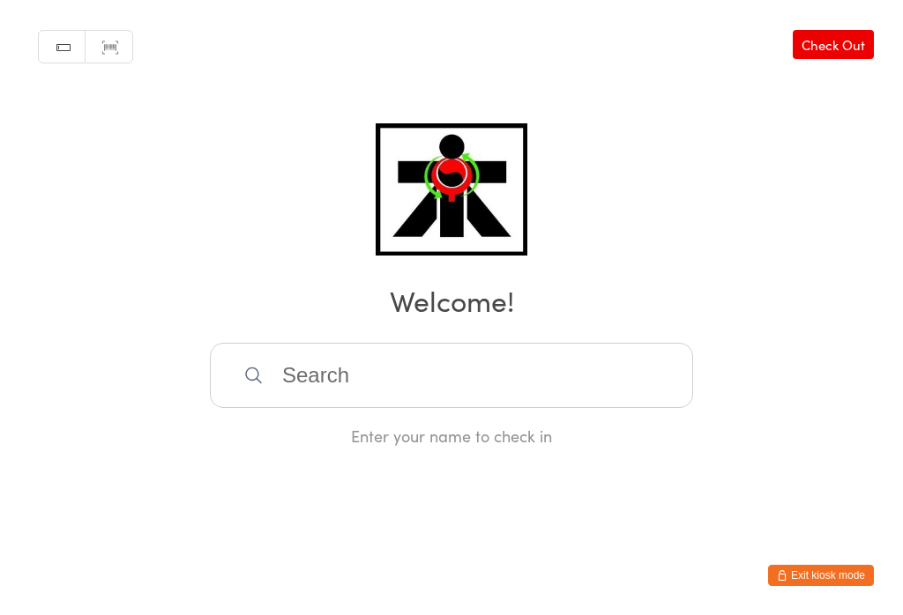
click at [428, 385] on input "search" at bounding box center [451, 375] width 483 height 65
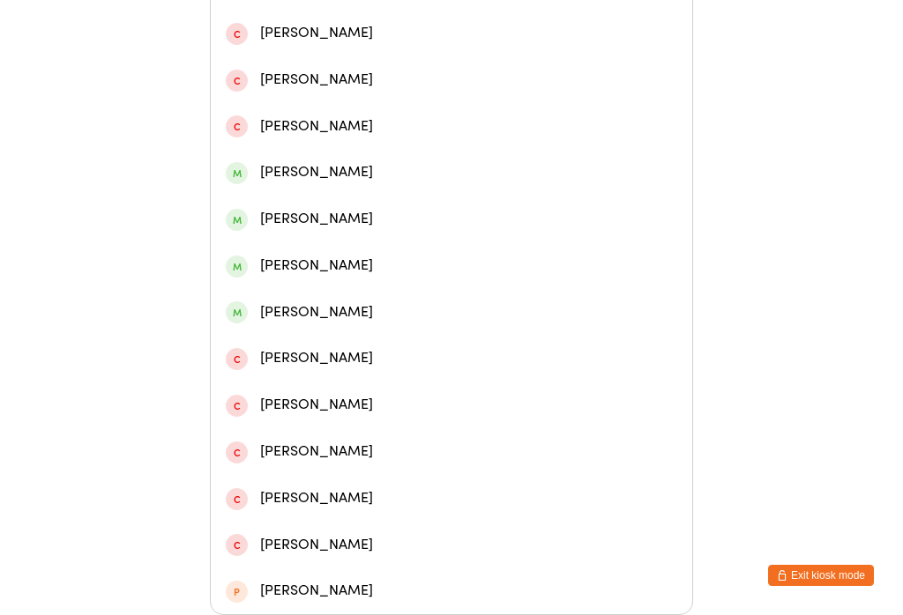
scroll to position [538, 0]
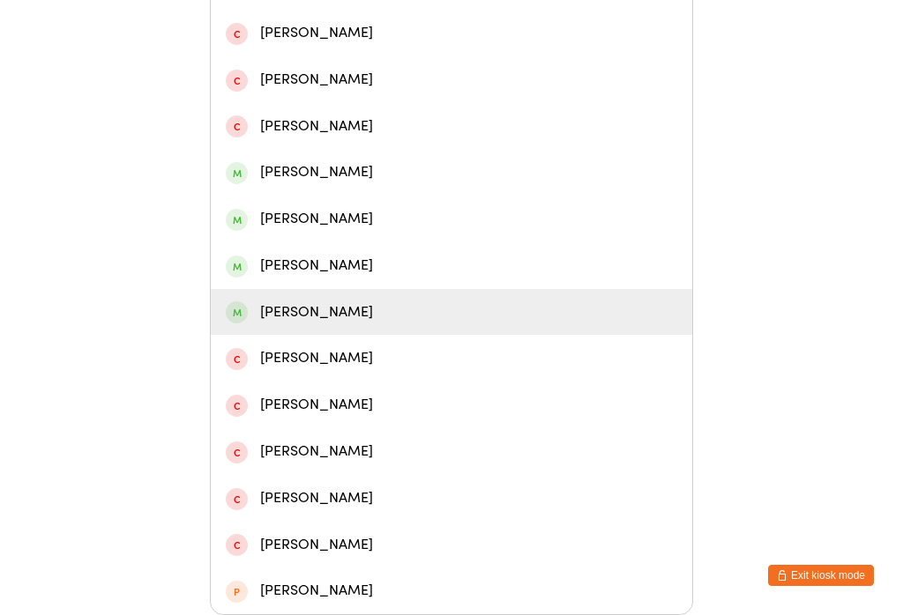
type input "[PERSON_NAME]"
click at [278, 289] on div "[PERSON_NAME]" at bounding box center [451, 312] width 481 height 47
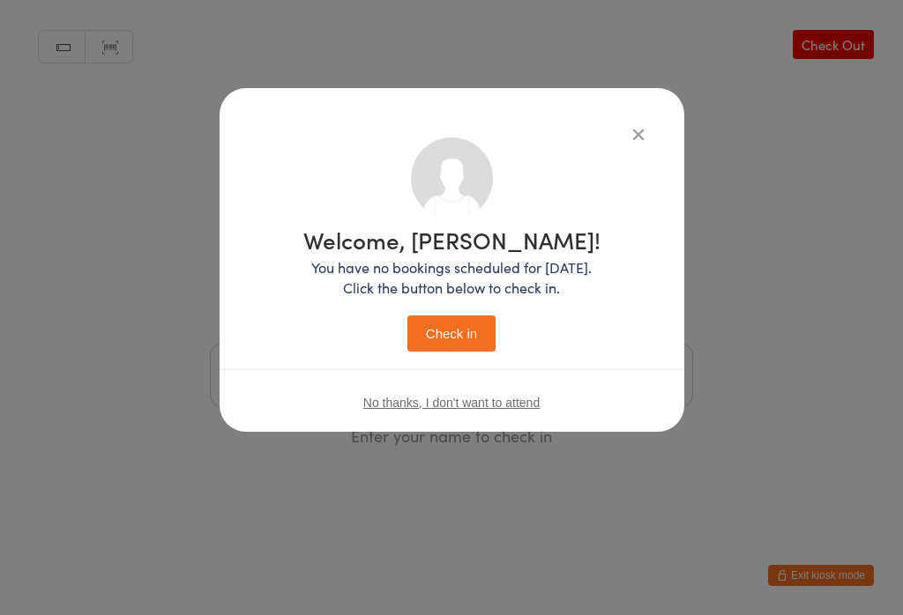
click at [636, 136] on icon "button" at bounding box center [637, 133] width 19 height 19
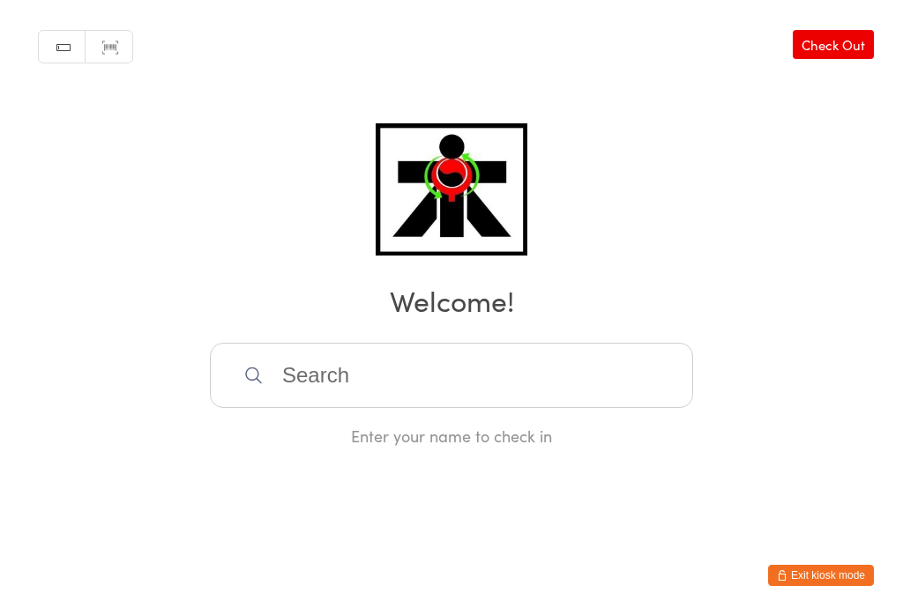
click at [505, 392] on input "search" at bounding box center [451, 375] width 483 height 65
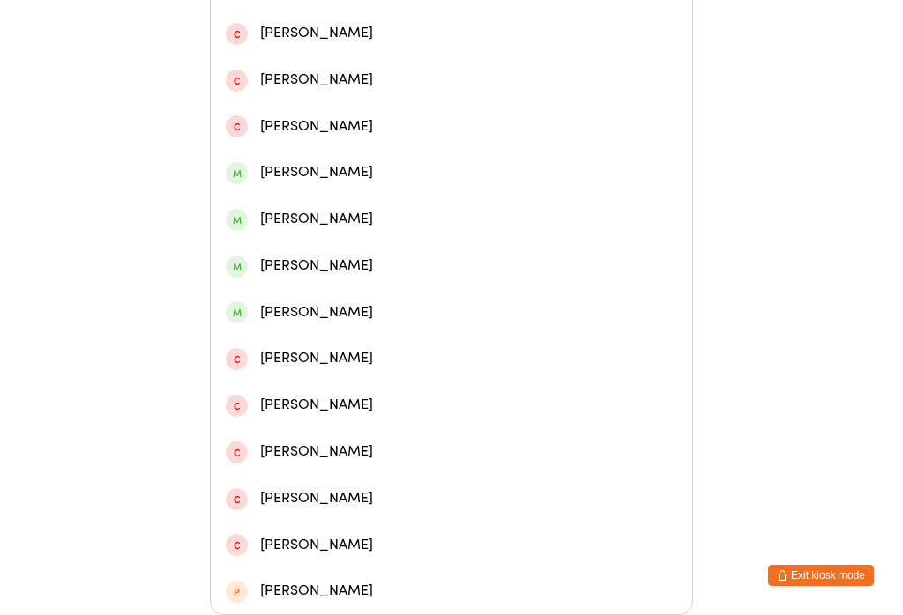
scroll to position [530, 0]
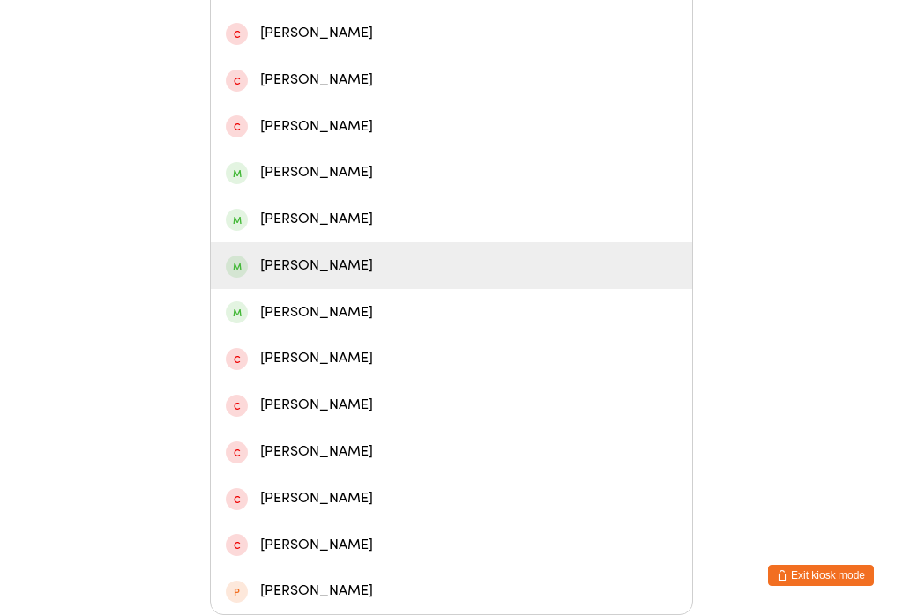
type input "[PERSON_NAME]"
click at [294, 254] on div "[PERSON_NAME]" at bounding box center [451, 266] width 451 height 24
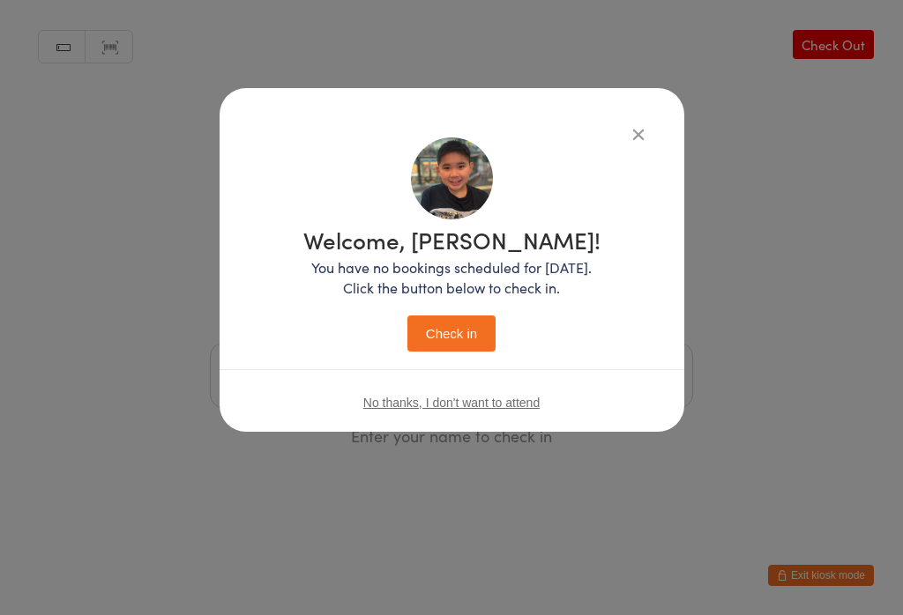
click at [446, 337] on button "Check in" at bounding box center [451, 334] width 88 height 36
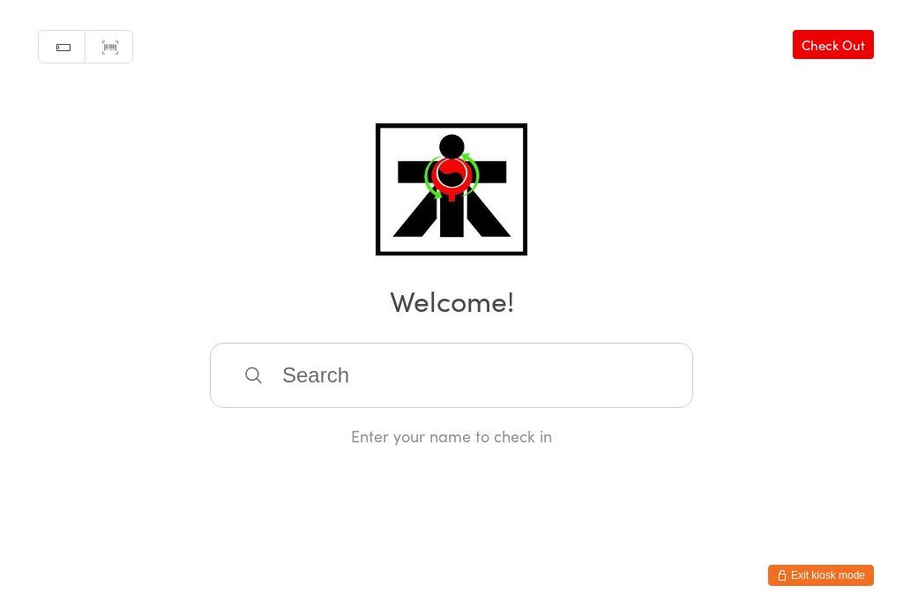
click at [301, 383] on input "search" at bounding box center [451, 375] width 483 height 65
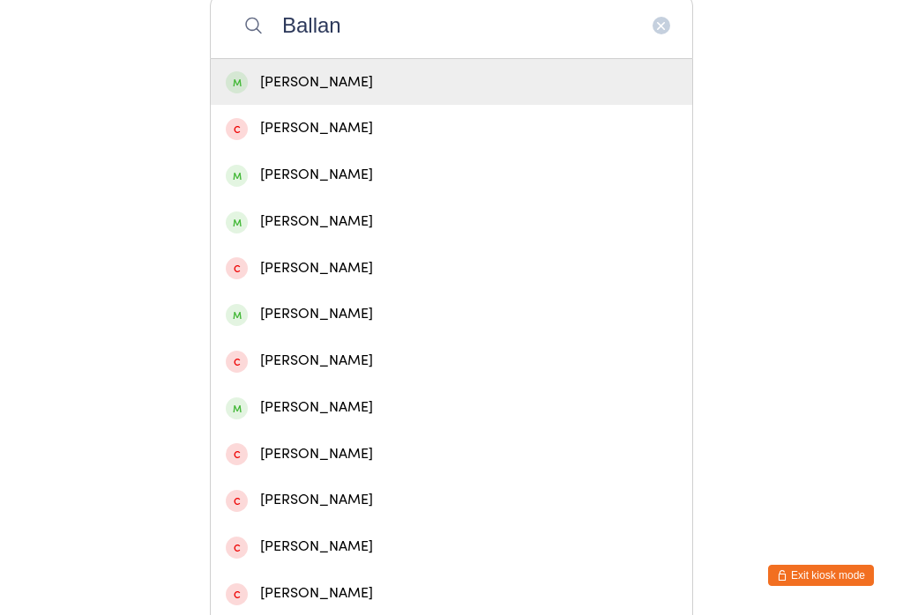
type input "Ballan"
click at [258, 106] on div "[PERSON_NAME]" at bounding box center [451, 82] width 481 height 47
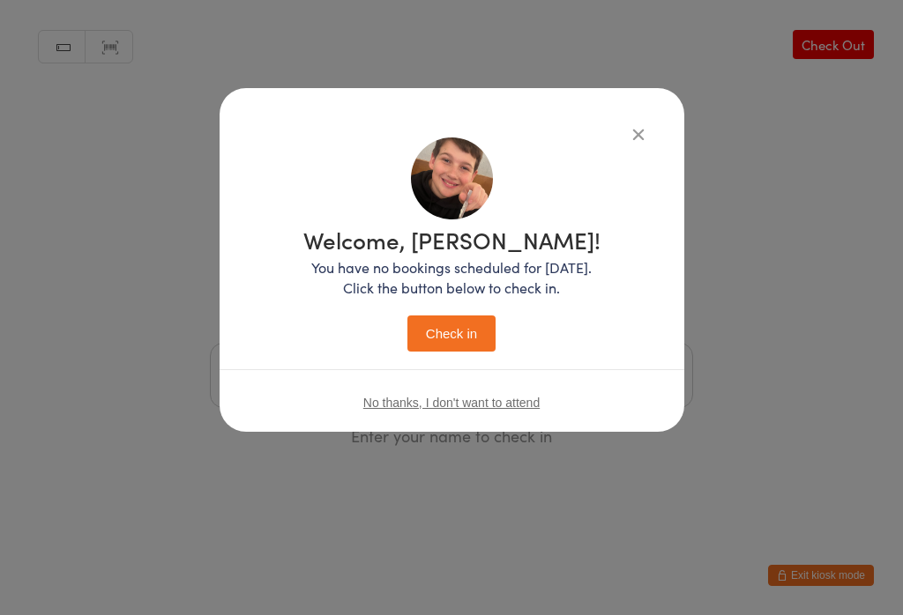
scroll to position [0, 0]
click at [442, 333] on button "Check in" at bounding box center [451, 334] width 88 height 36
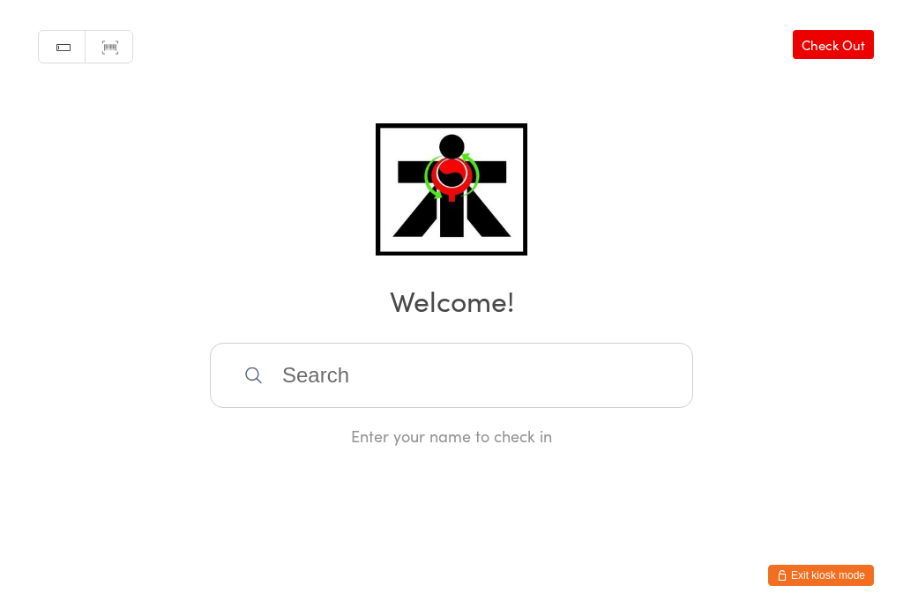
click at [361, 390] on input "search" at bounding box center [451, 375] width 483 height 65
type input ","
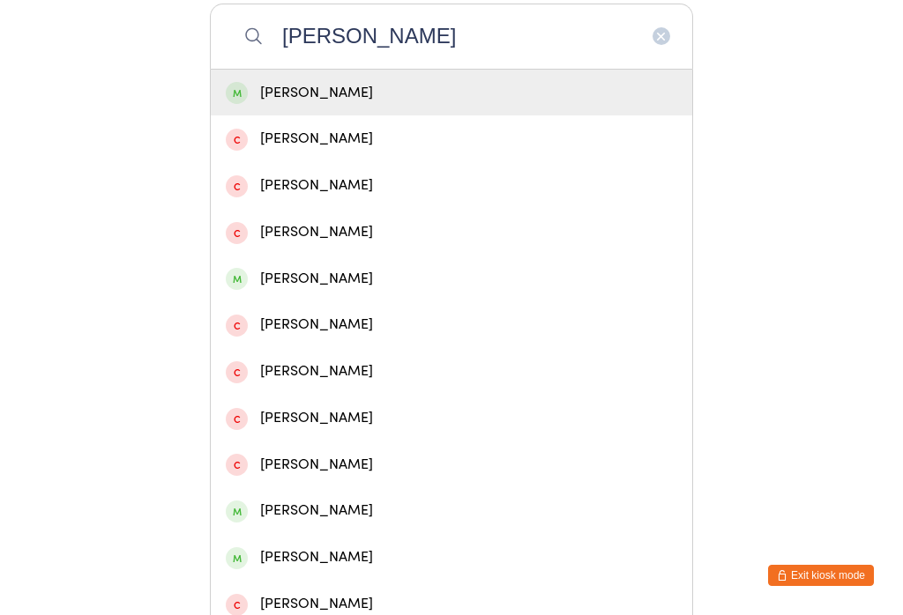
scroll to position [338, 0]
type input "[PERSON_NAME]"
click at [258, 98] on div "[PERSON_NAME]" at bounding box center [451, 94] width 451 height 24
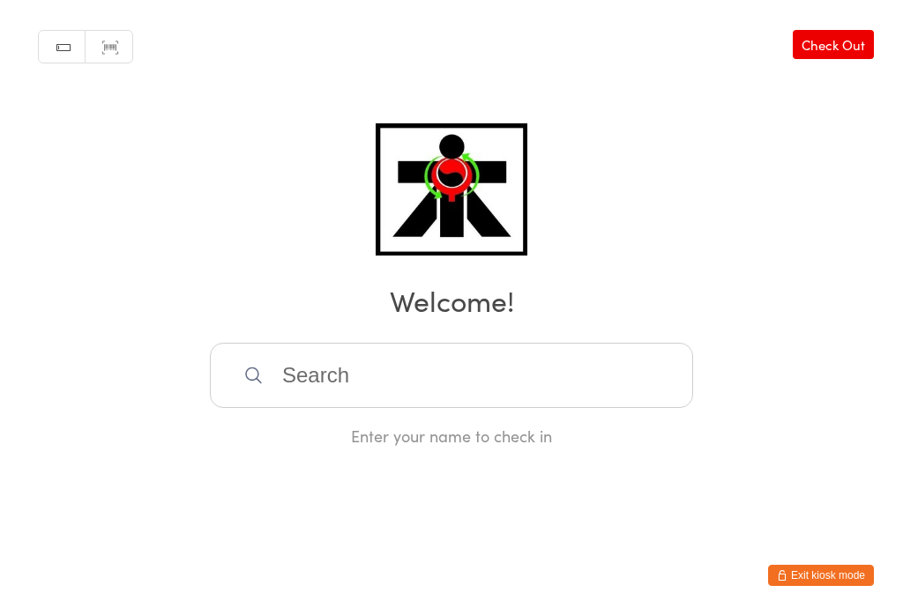
scroll to position [0, 0]
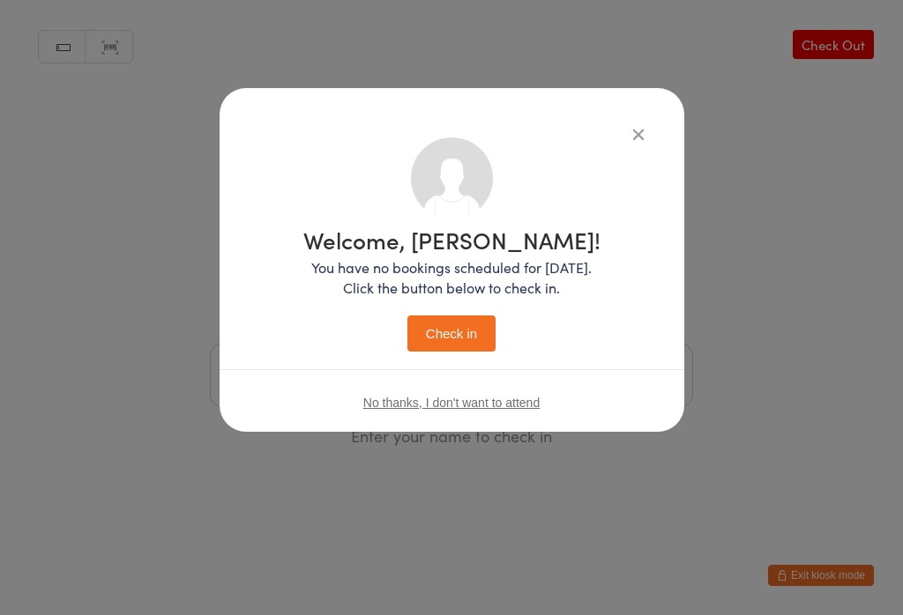
click at [456, 339] on button "Check in" at bounding box center [451, 334] width 88 height 36
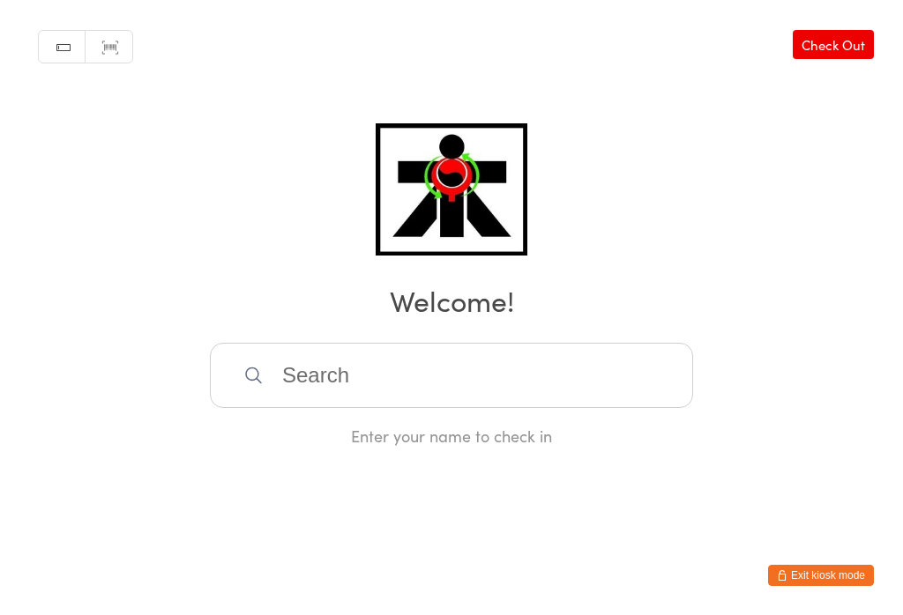
click at [554, 390] on input "search" at bounding box center [451, 375] width 483 height 65
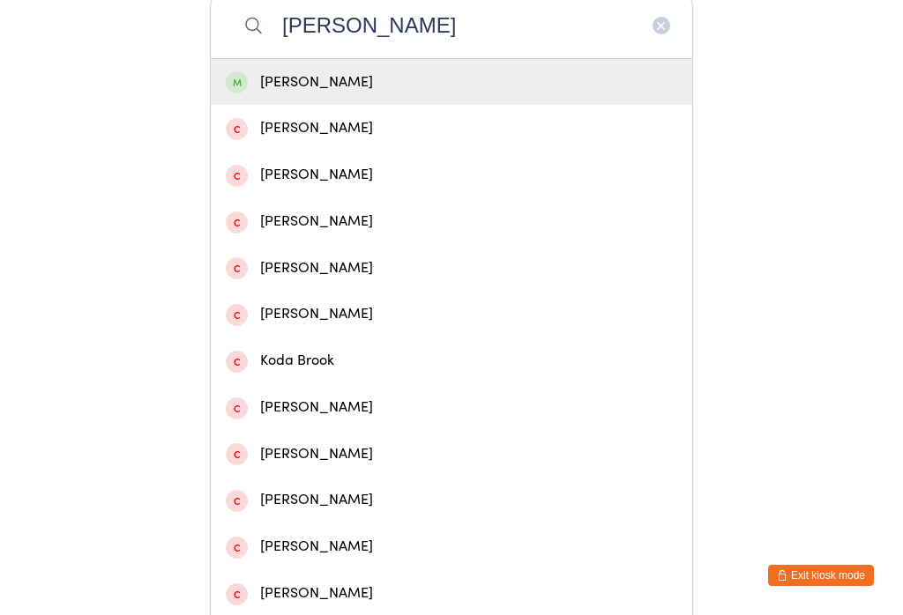
type input "[PERSON_NAME]"
click at [411, 85] on div "[PERSON_NAME]" at bounding box center [451, 83] width 451 height 24
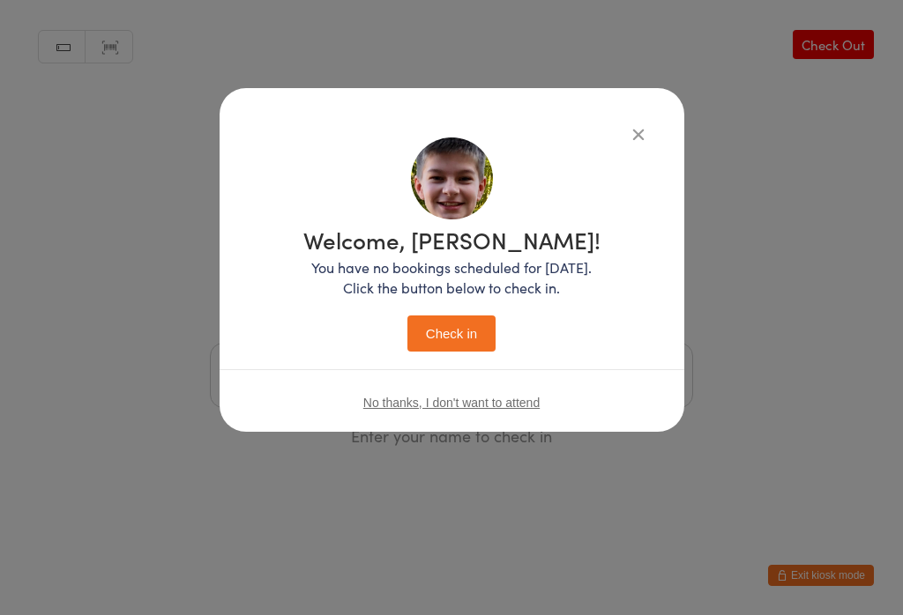
scroll to position [0, 0]
click at [454, 316] on button "Check in" at bounding box center [451, 334] width 88 height 36
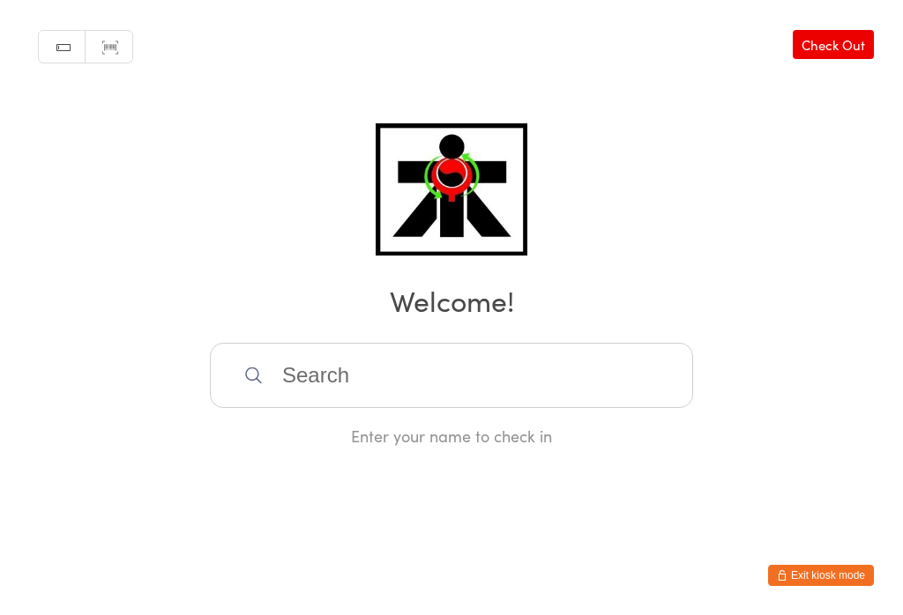
click at [359, 402] on input "search" at bounding box center [451, 375] width 483 height 65
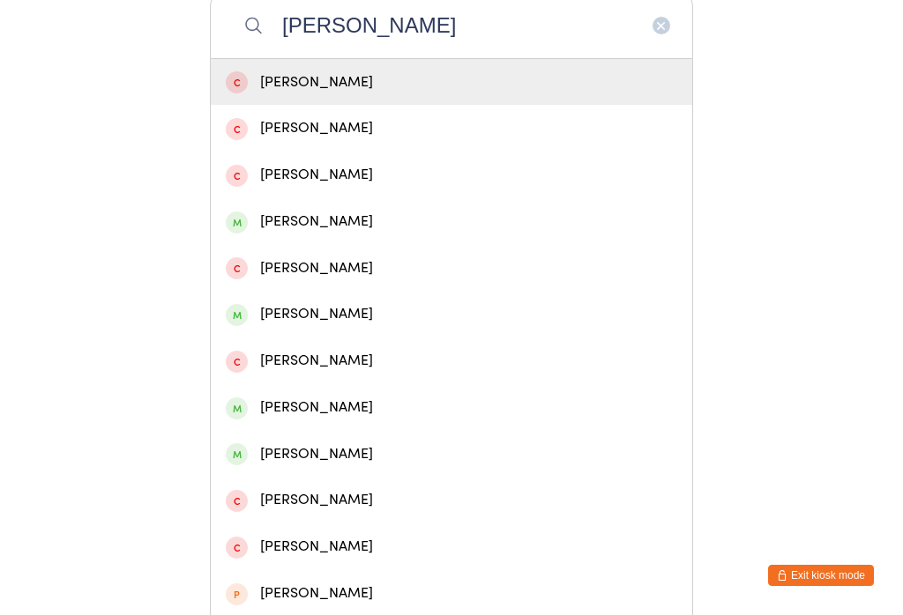
type input "[PERSON_NAME]"
click at [275, 245] on div "[PERSON_NAME]" at bounding box center [451, 221] width 481 height 47
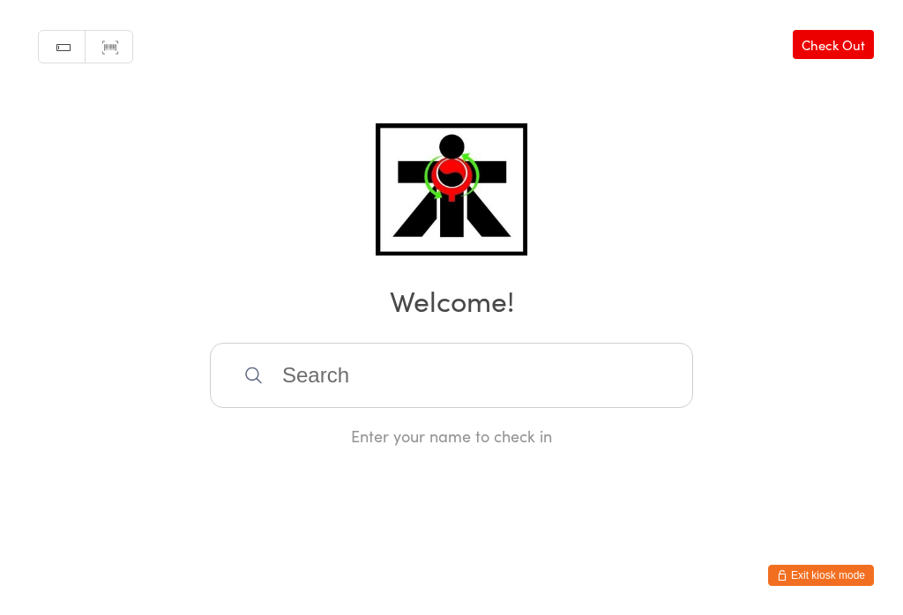
scroll to position [0, 0]
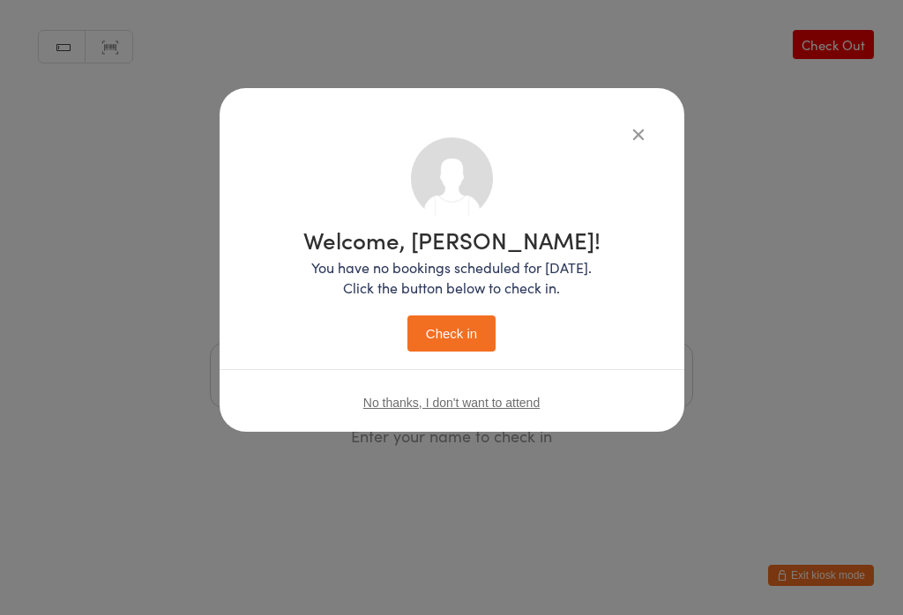
click at [424, 339] on button "Check in" at bounding box center [451, 334] width 88 height 36
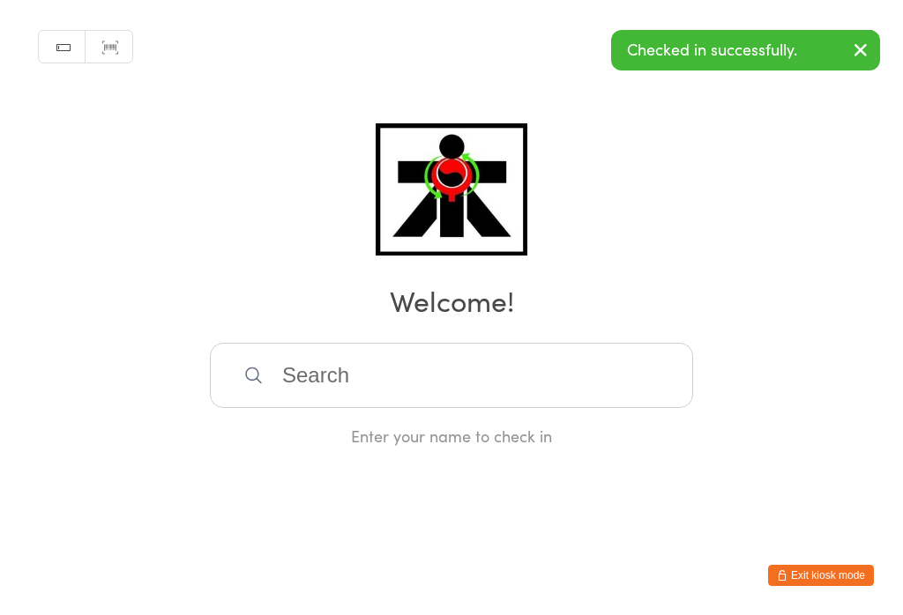
click at [338, 378] on input "search" at bounding box center [451, 375] width 483 height 65
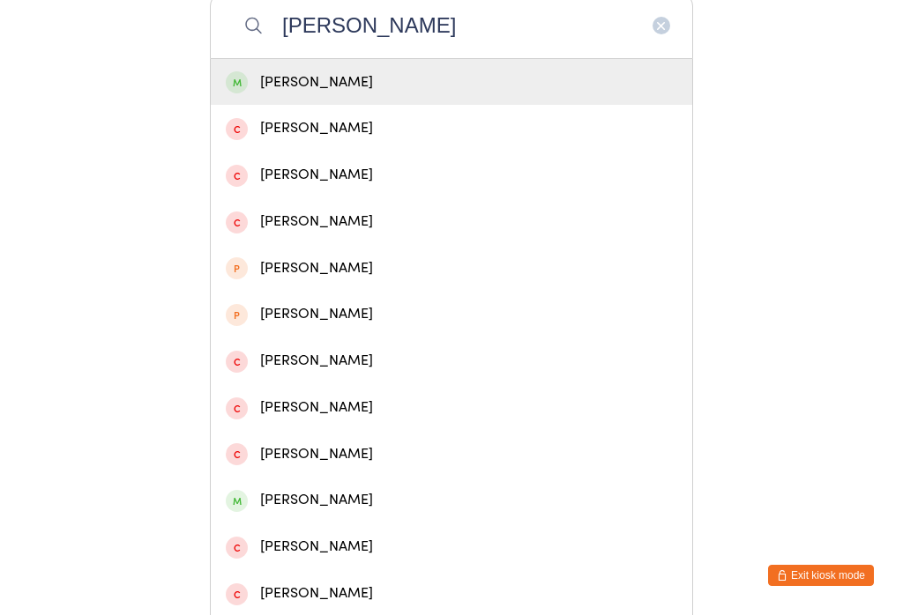
type input "[PERSON_NAME]"
click at [321, 92] on div "[PERSON_NAME]" at bounding box center [451, 83] width 451 height 24
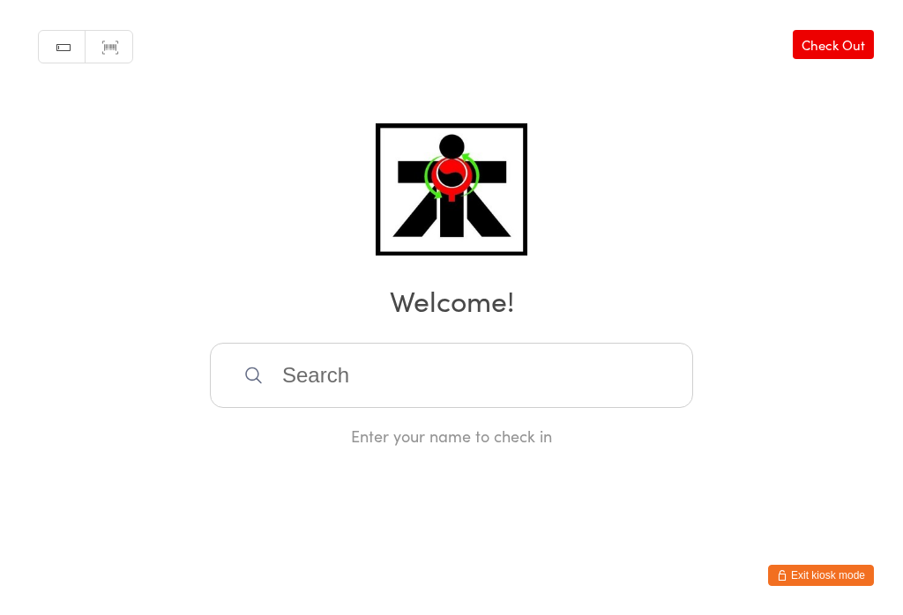
scroll to position [0, 0]
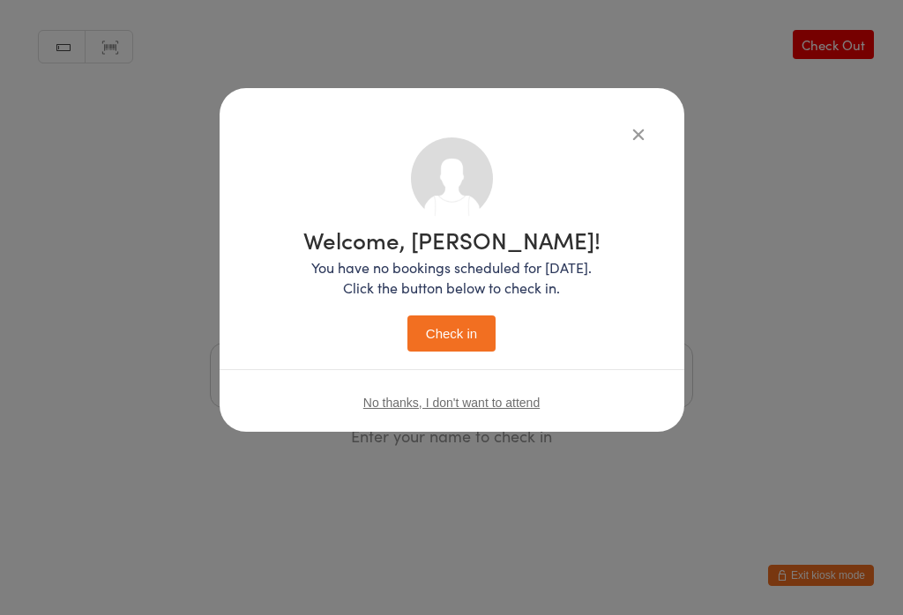
click at [462, 332] on button "Check in" at bounding box center [451, 334] width 88 height 36
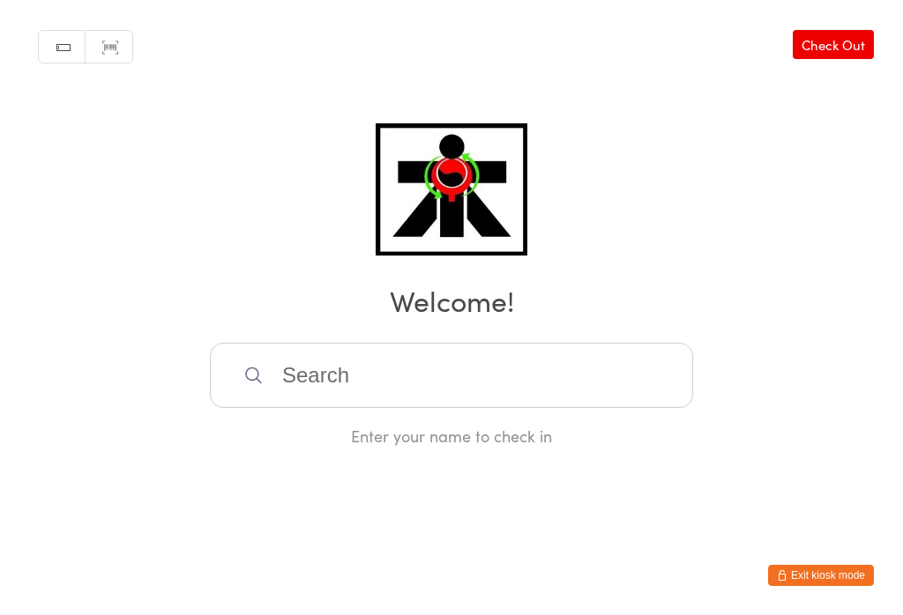
click at [335, 375] on input "search" at bounding box center [451, 375] width 483 height 65
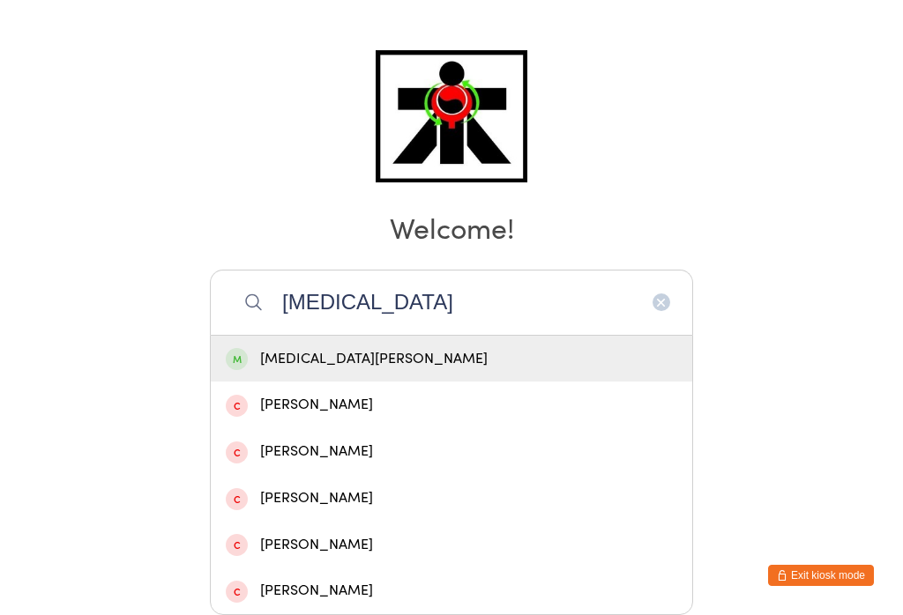
type input "[MEDICAL_DATA]"
click at [393, 347] on div "[MEDICAL_DATA][PERSON_NAME]" at bounding box center [451, 359] width 451 height 24
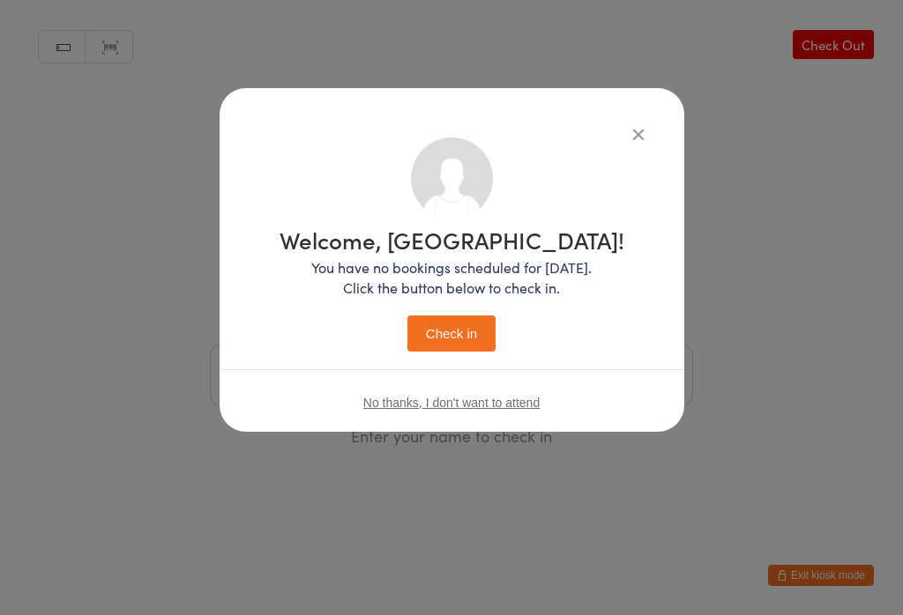
click at [476, 341] on button "Check in" at bounding box center [451, 334] width 88 height 36
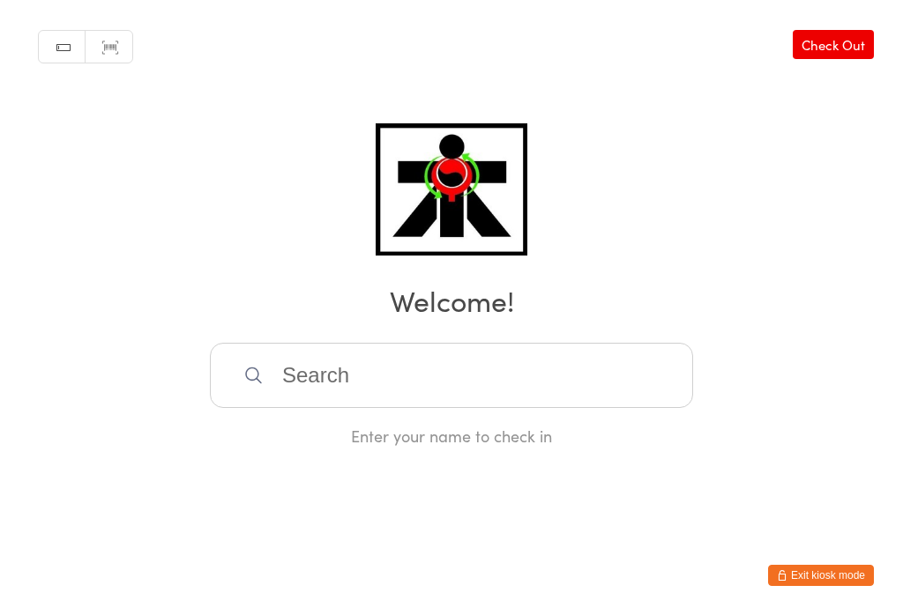
click at [544, 387] on input "search" at bounding box center [451, 375] width 483 height 65
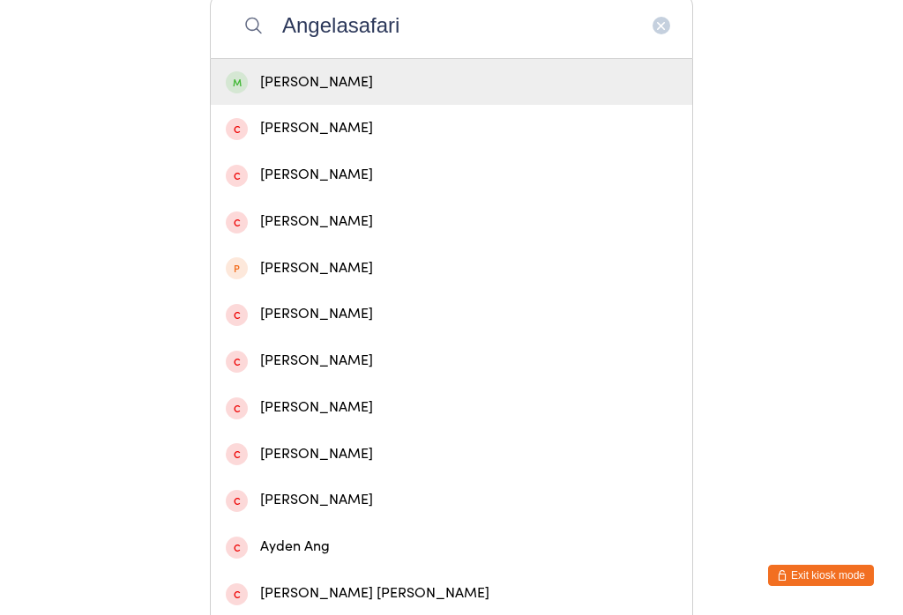
type input "Angelasafari"
click at [492, 85] on div "[PERSON_NAME]" at bounding box center [451, 83] width 451 height 24
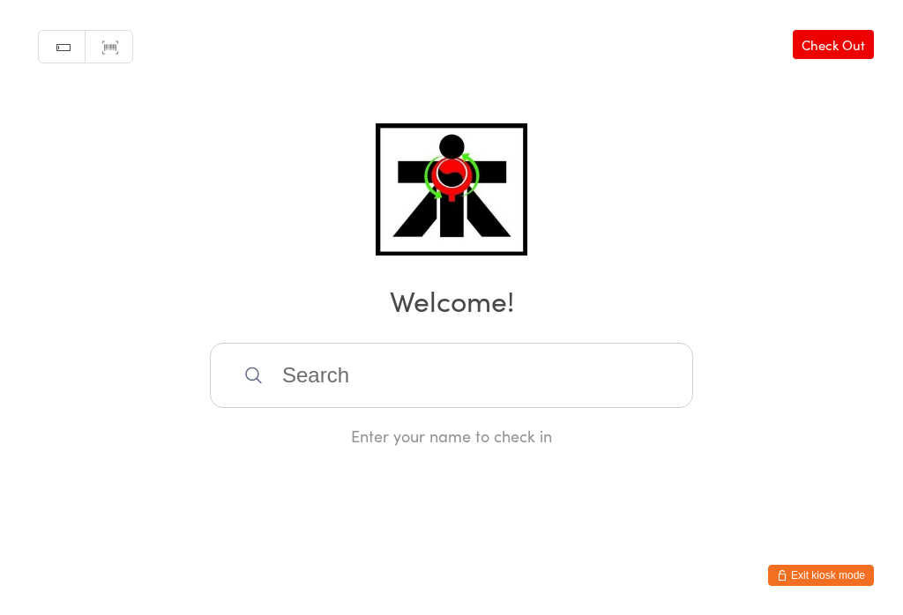
scroll to position [0, 0]
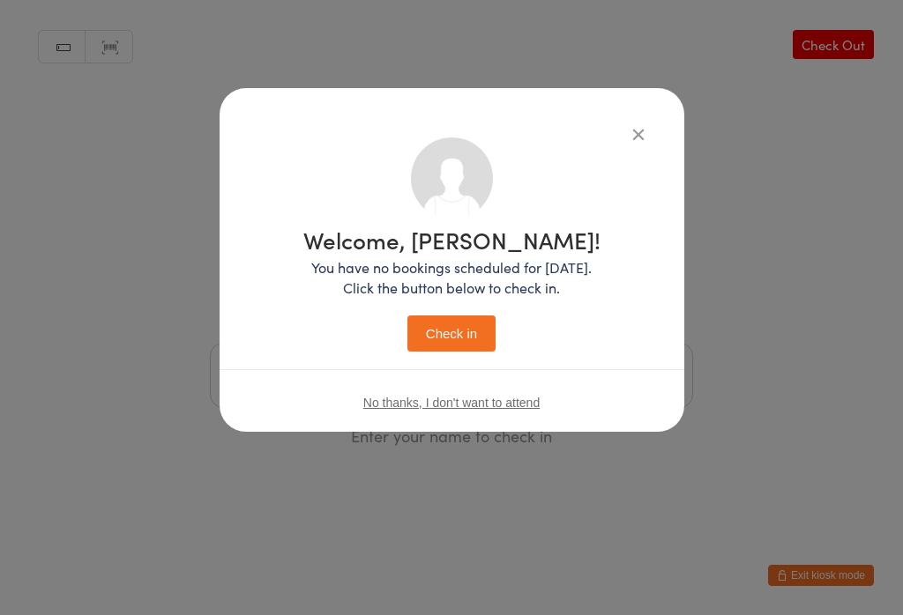
click at [448, 343] on button "Check in" at bounding box center [451, 334] width 88 height 36
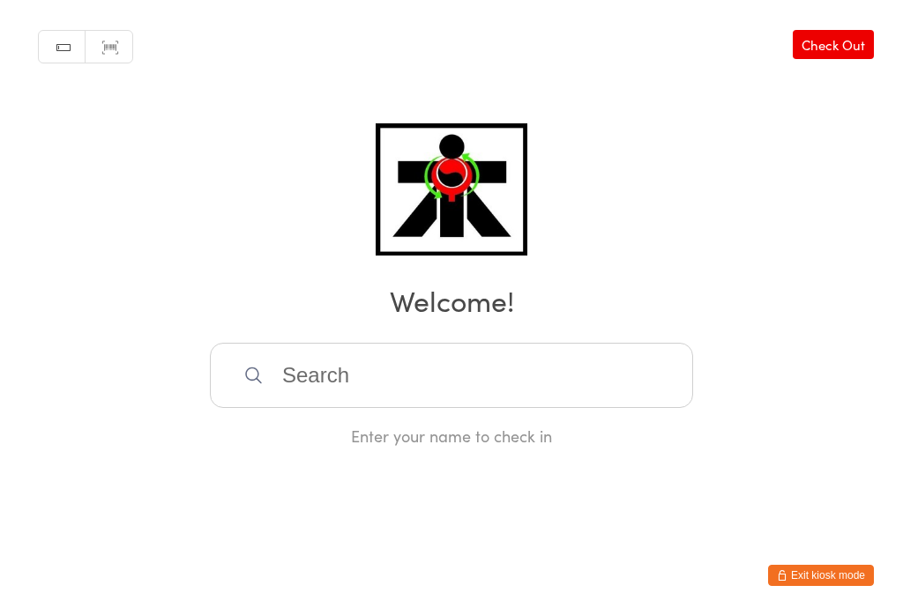
click at [331, 367] on input "search" at bounding box center [451, 375] width 483 height 65
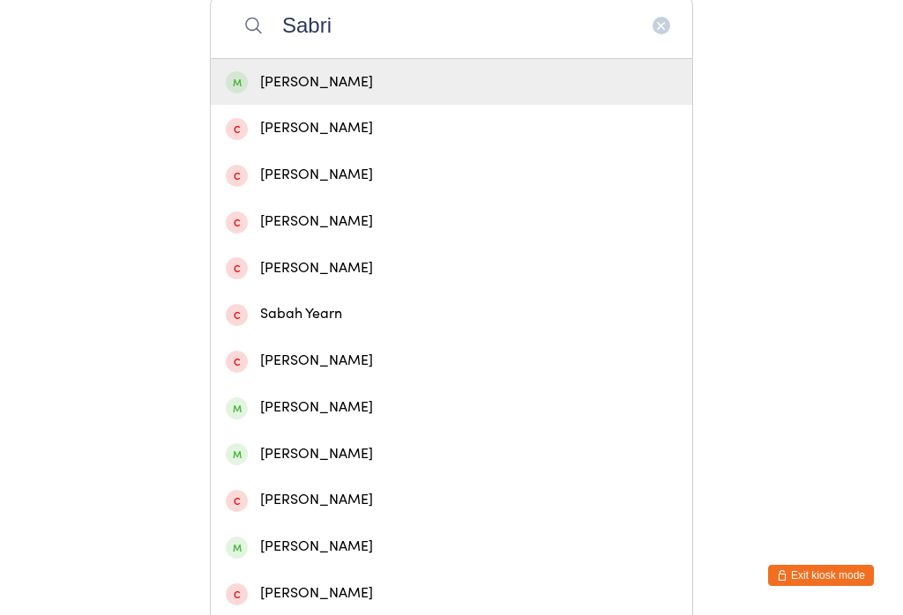
type input "Sabri"
click at [383, 88] on div "[PERSON_NAME]" at bounding box center [451, 83] width 451 height 24
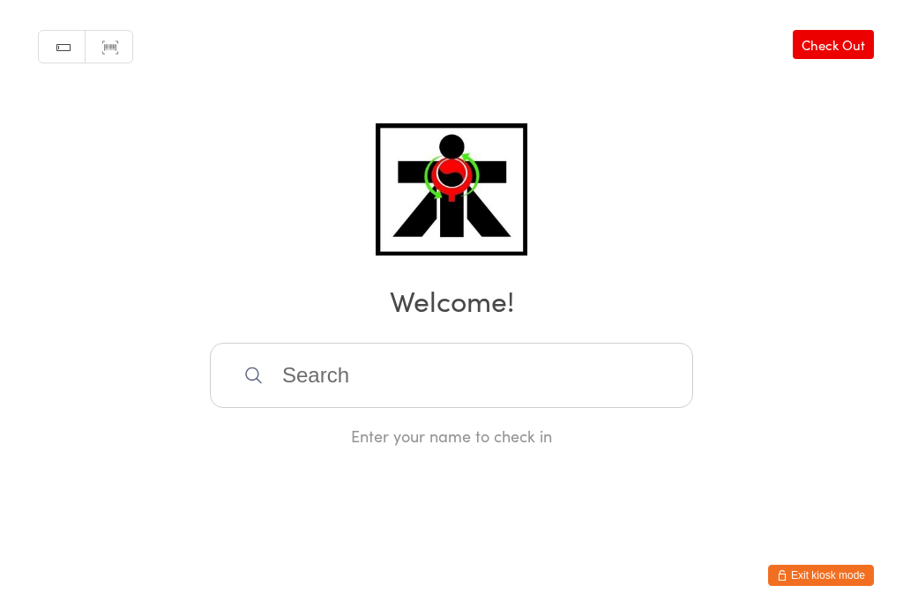
scroll to position [0, 0]
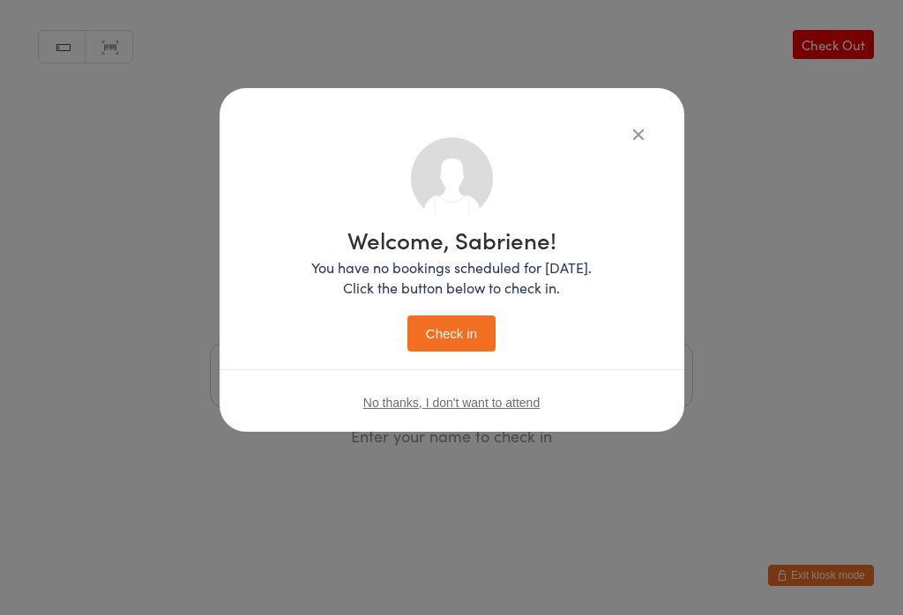
click at [462, 322] on button "Check in" at bounding box center [451, 334] width 88 height 36
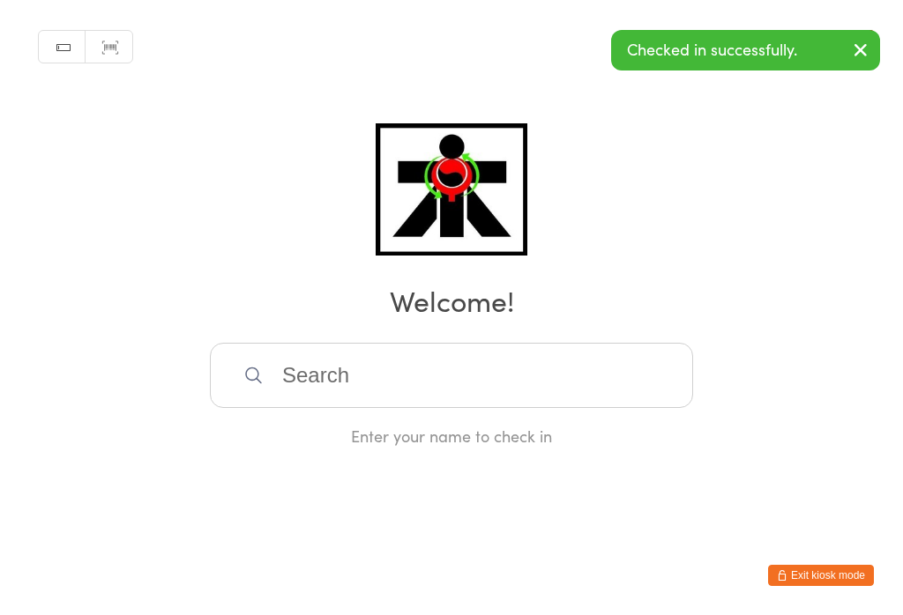
click at [398, 375] on input "search" at bounding box center [451, 375] width 483 height 65
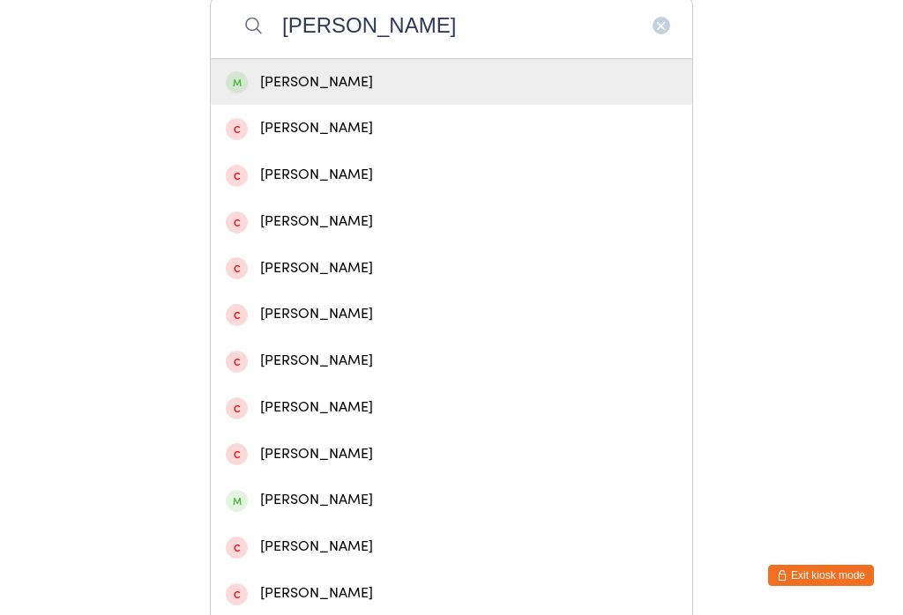
type input "[PERSON_NAME]"
click at [413, 94] on div "[PERSON_NAME]" at bounding box center [451, 83] width 451 height 24
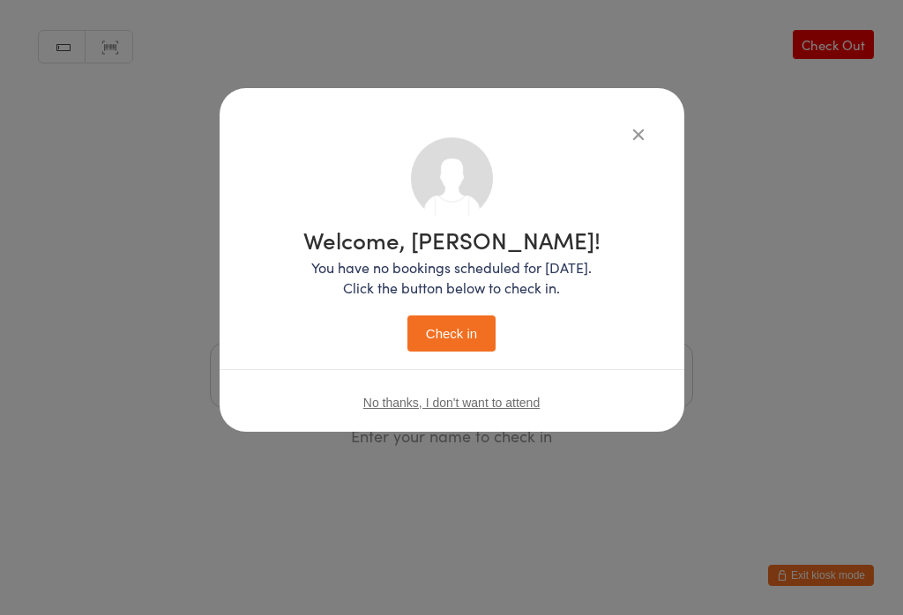
click at [460, 352] on button "Check in" at bounding box center [451, 334] width 88 height 36
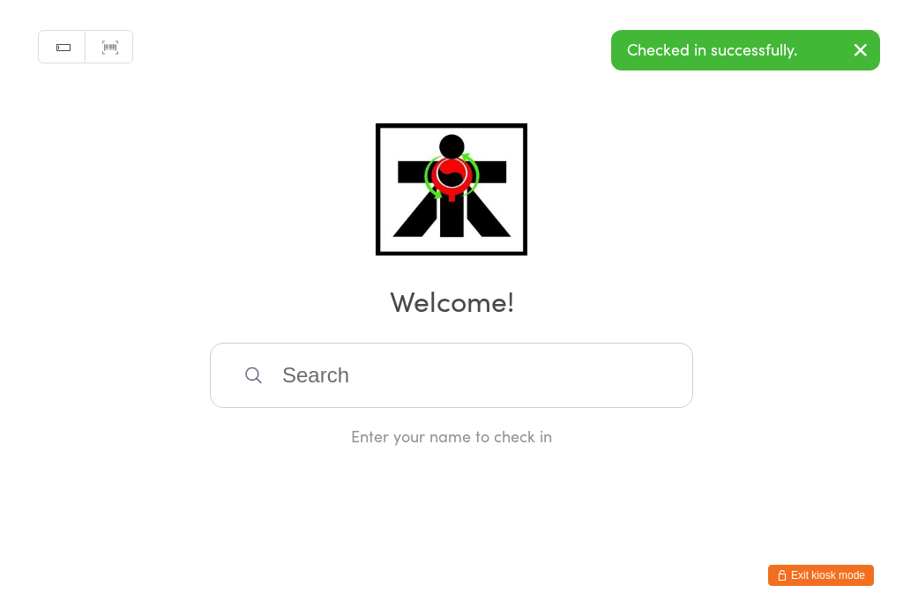
click at [300, 408] on input "search" at bounding box center [451, 375] width 483 height 65
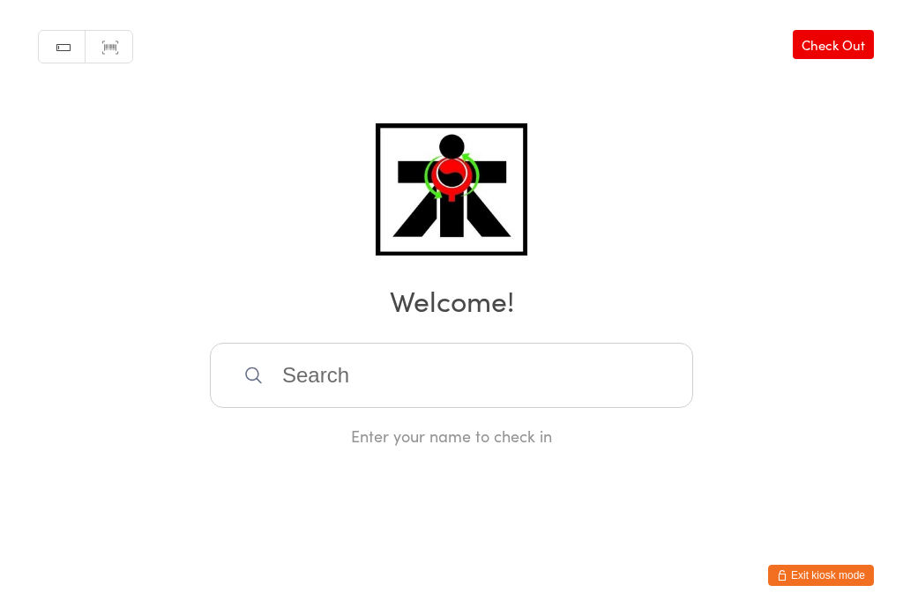
scroll to position [350, 0]
type input "Sofia"
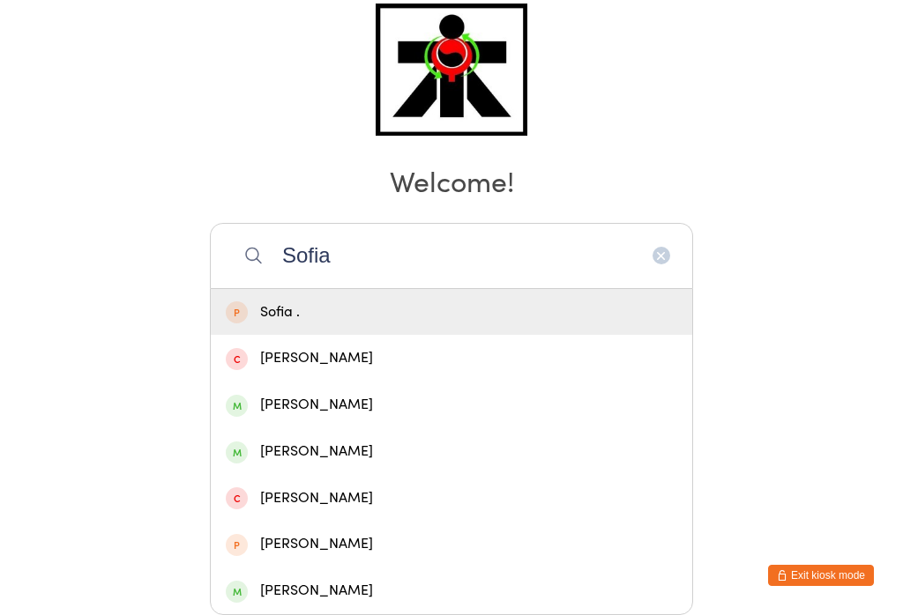
click at [282, 393] on div "[PERSON_NAME]" at bounding box center [451, 405] width 451 height 24
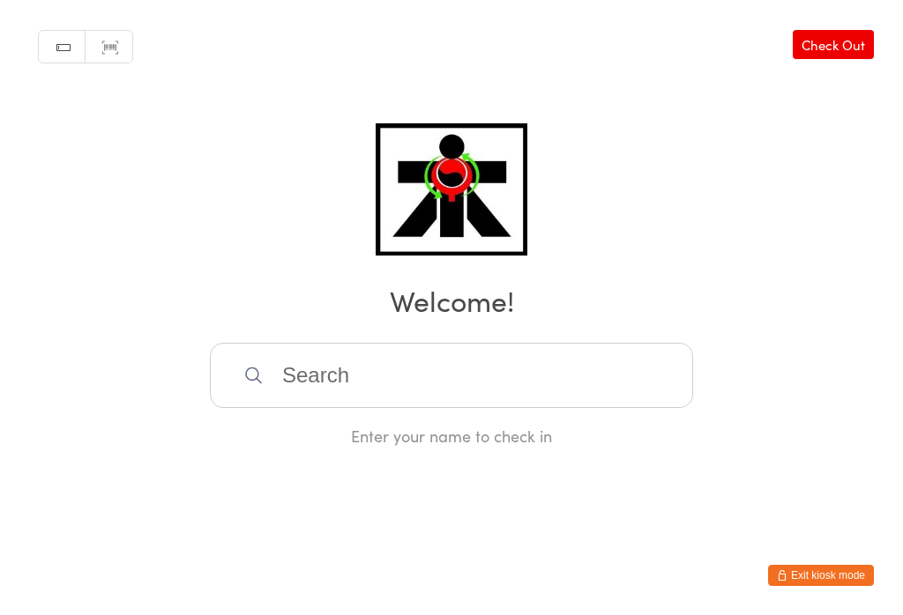
scroll to position [0, 0]
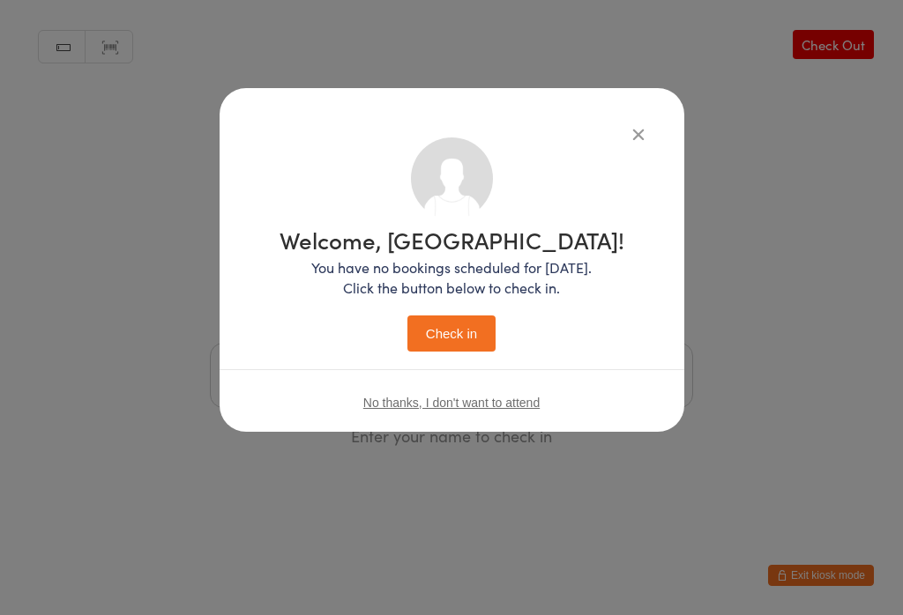
click at [458, 352] on button "Check in" at bounding box center [451, 334] width 88 height 36
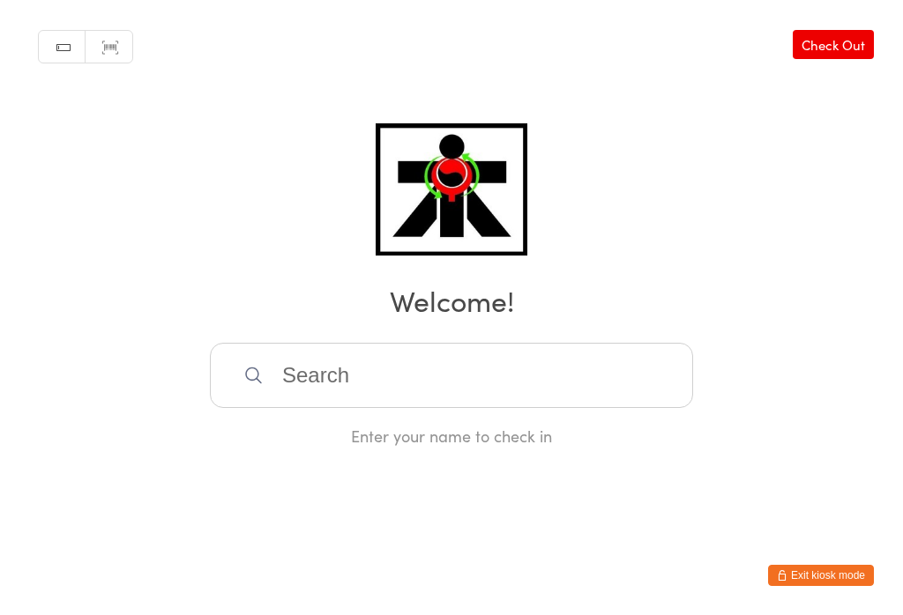
click at [286, 377] on input "search" at bounding box center [451, 375] width 483 height 65
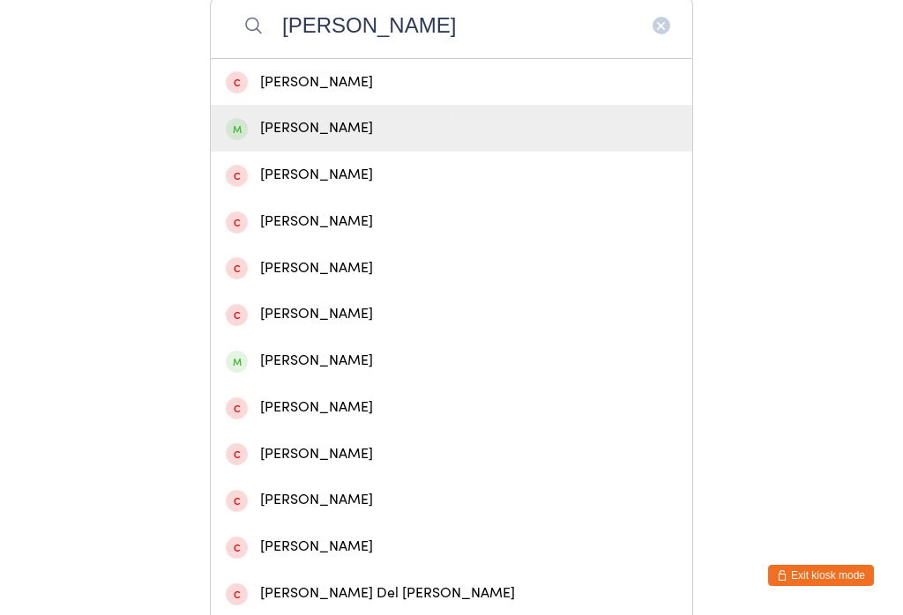
type input "[PERSON_NAME]"
click at [271, 131] on div "[PERSON_NAME]" at bounding box center [451, 128] width 451 height 24
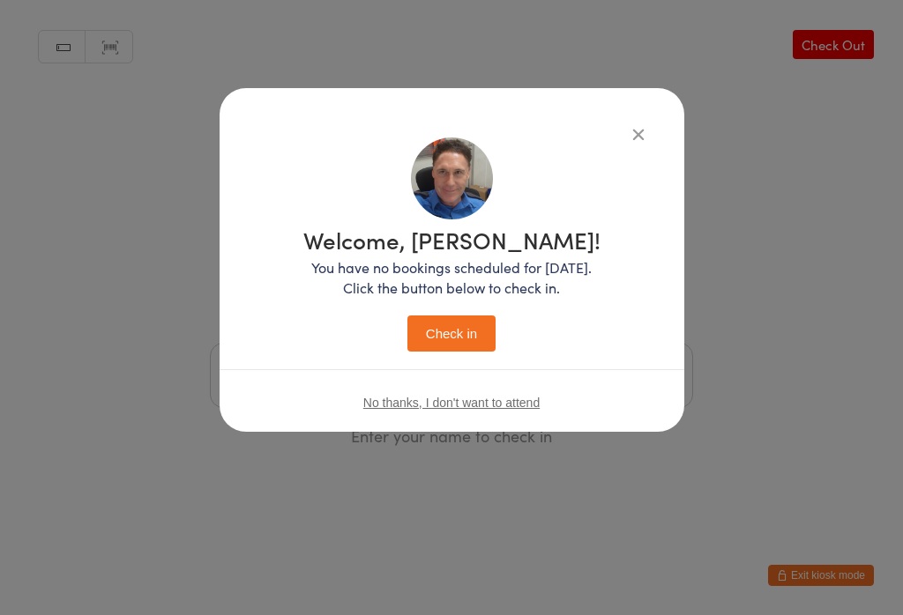
click at [433, 334] on button "Check in" at bounding box center [451, 334] width 88 height 36
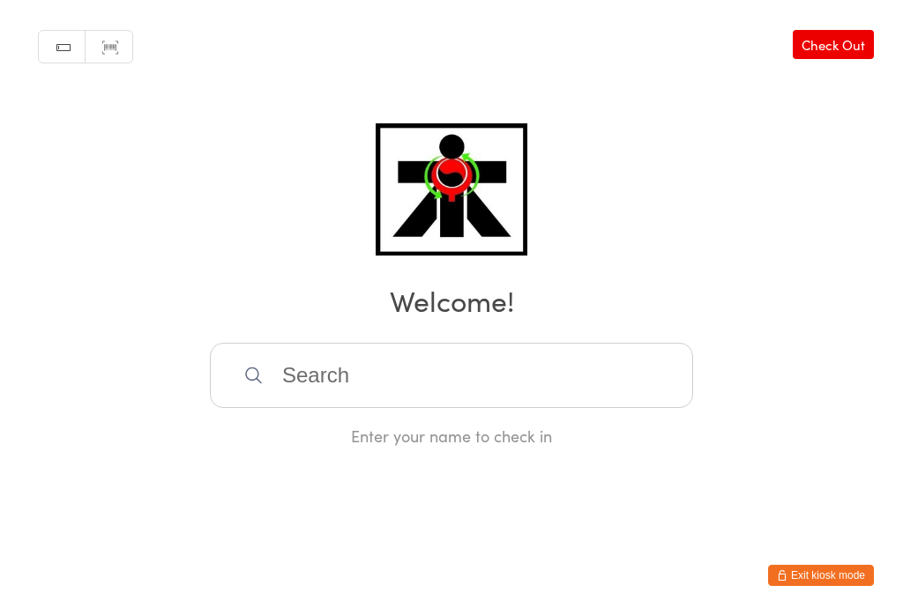
click at [320, 366] on input "search" at bounding box center [451, 375] width 483 height 65
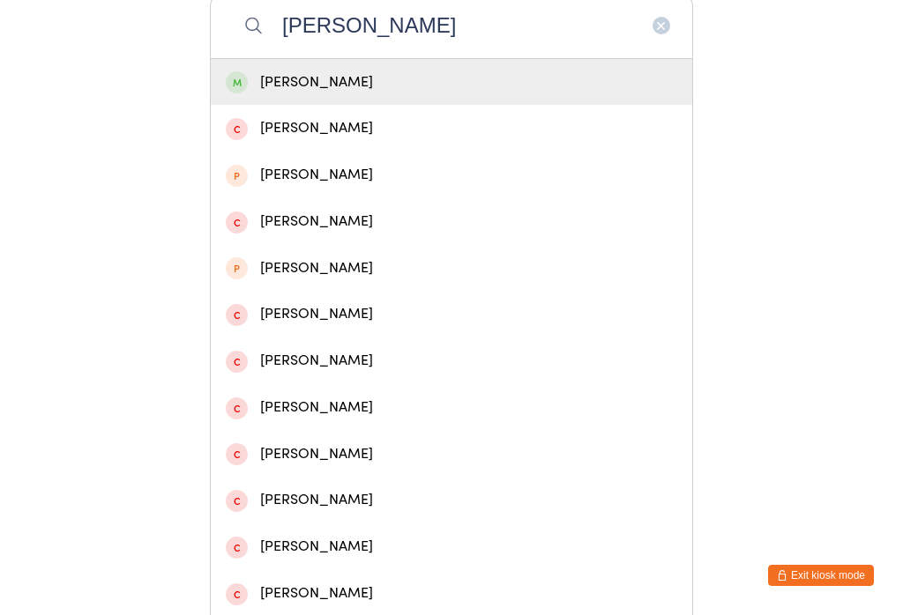
type input "[PERSON_NAME]"
click at [273, 80] on div "[PERSON_NAME]" at bounding box center [451, 83] width 451 height 24
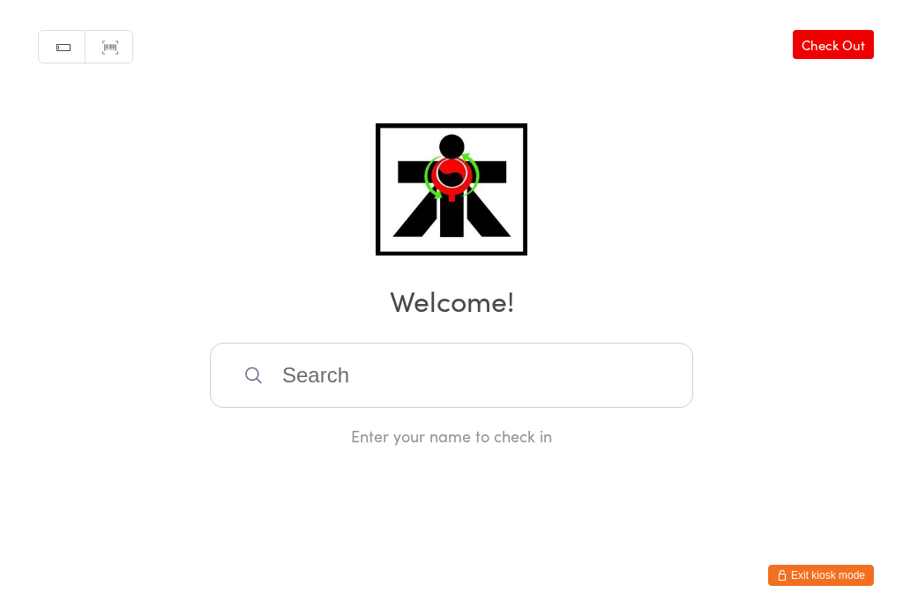
scroll to position [0, 0]
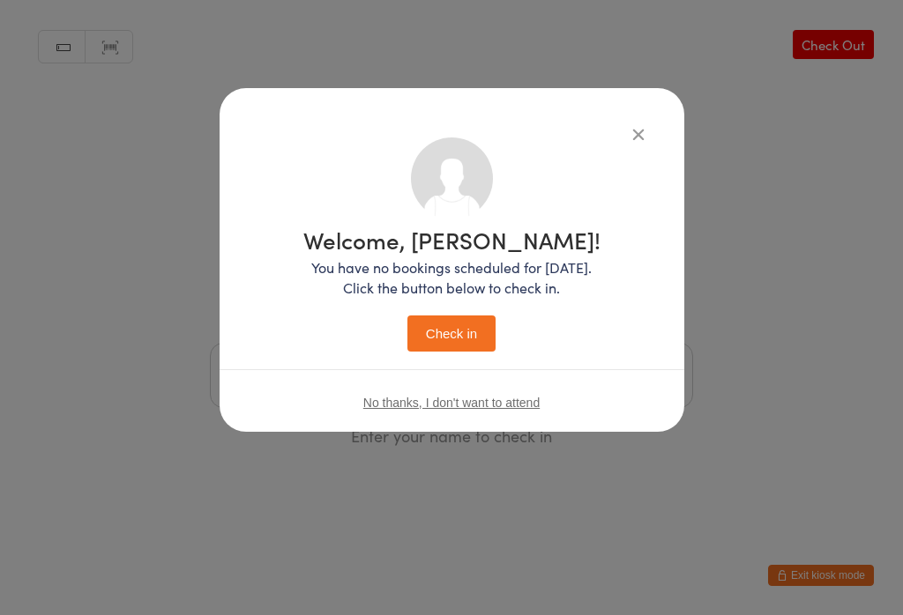
click at [475, 320] on button "Check in" at bounding box center [451, 334] width 88 height 36
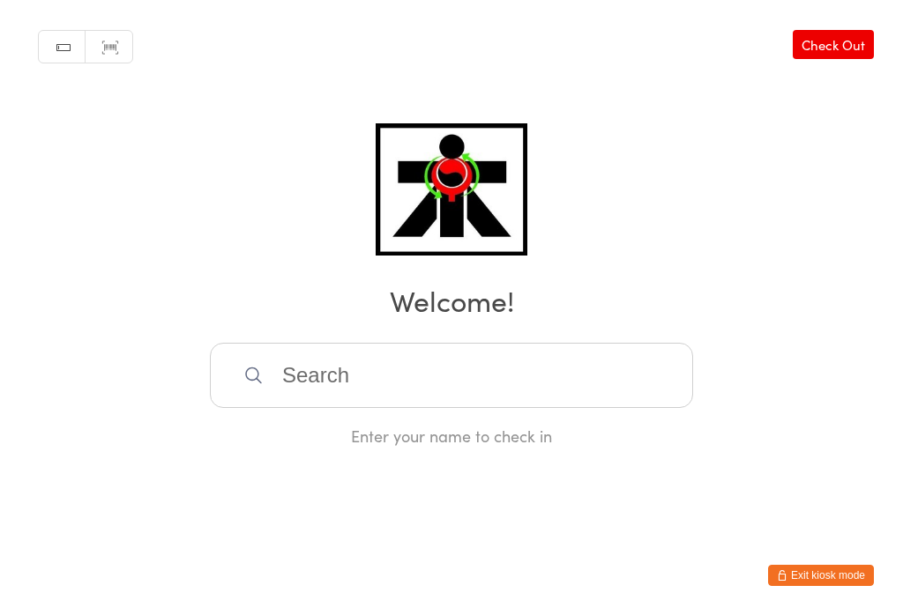
click at [612, 390] on input "search" at bounding box center [451, 375] width 483 height 65
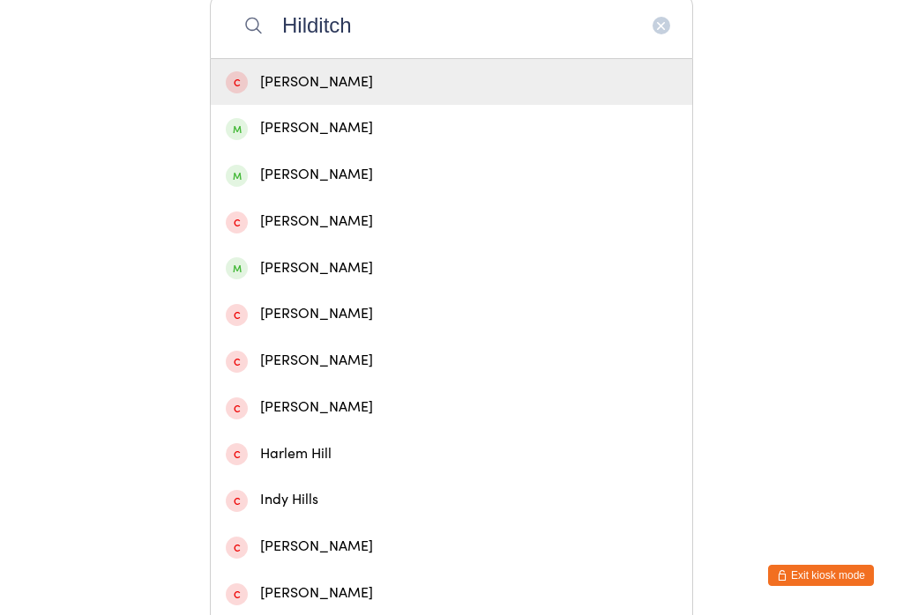
type input "Hilditch"
click at [382, 130] on div "[PERSON_NAME]" at bounding box center [451, 128] width 451 height 24
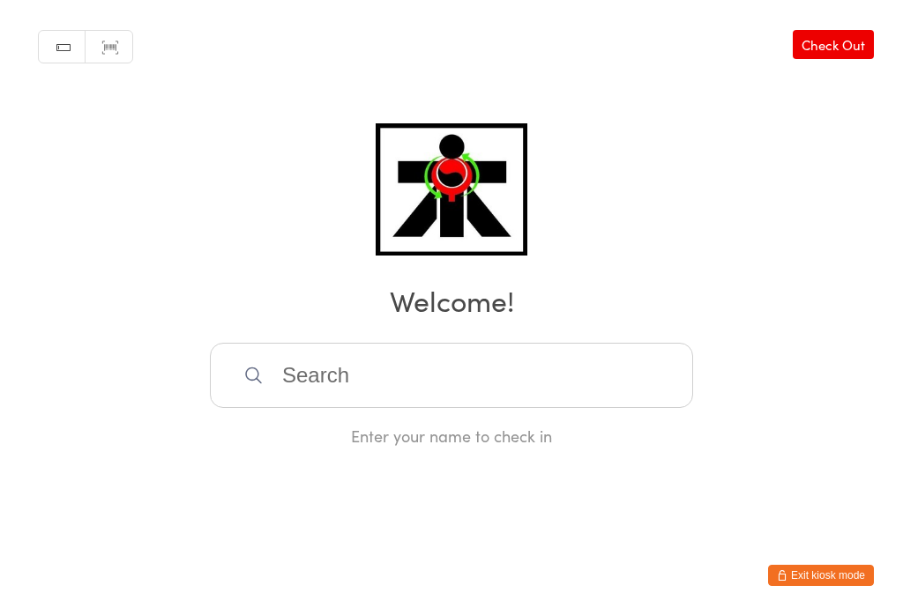
scroll to position [0, 0]
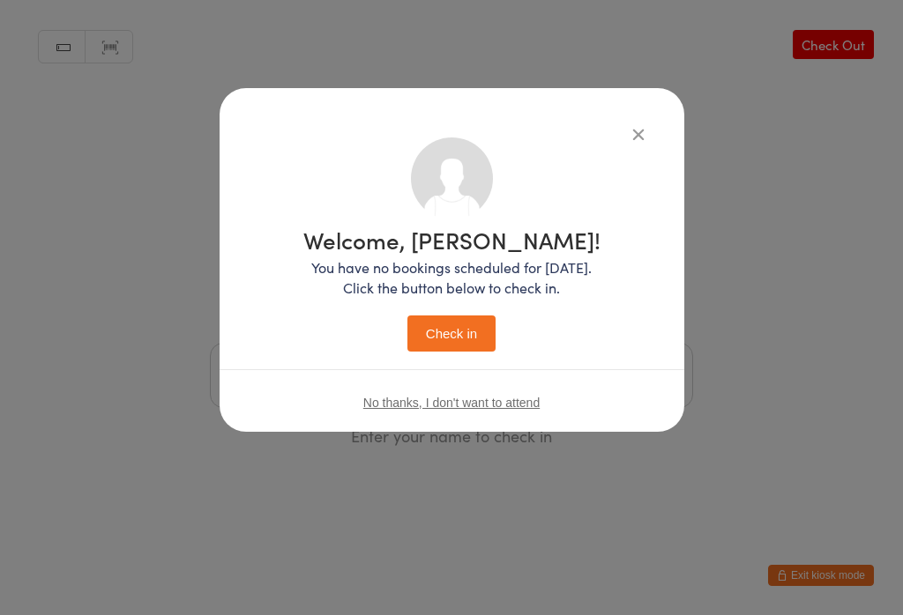
click at [471, 332] on button "Check in" at bounding box center [451, 334] width 88 height 36
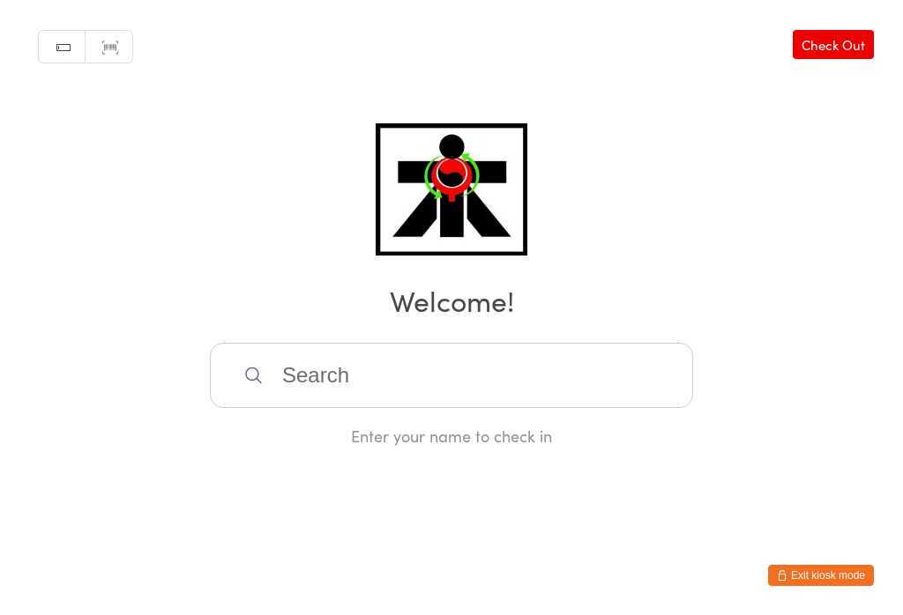
click at [467, 386] on input "search" at bounding box center [451, 375] width 483 height 65
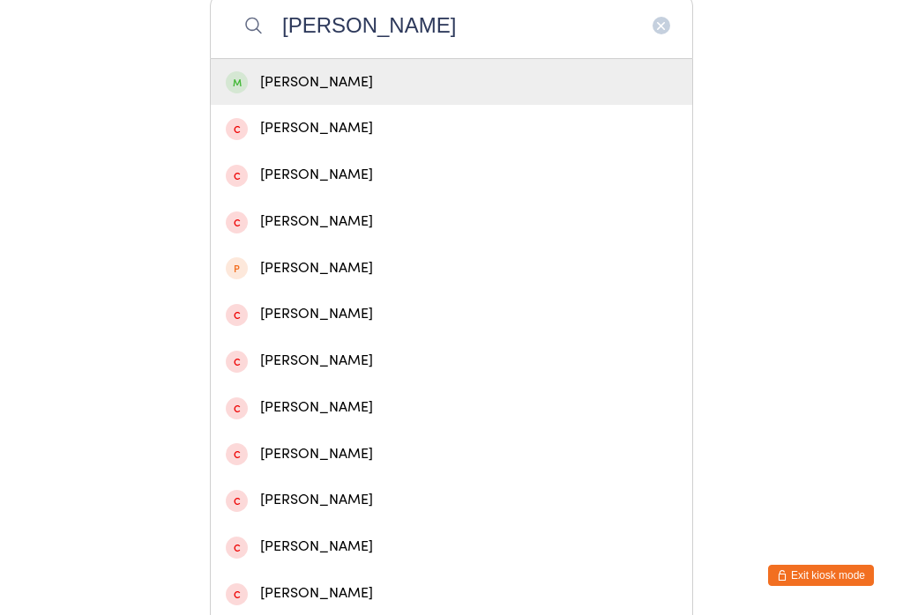
type input "[PERSON_NAME]"
click at [349, 88] on div "[PERSON_NAME]" at bounding box center [451, 83] width 451 height 24
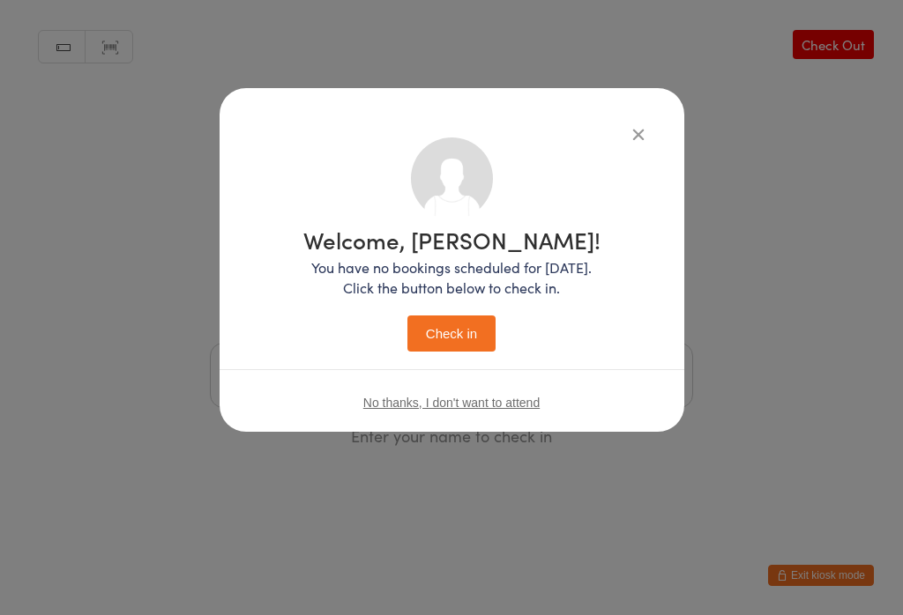
click at [477, 343] on button "Check in" at bounding box center [451, 334] width 88 height 36
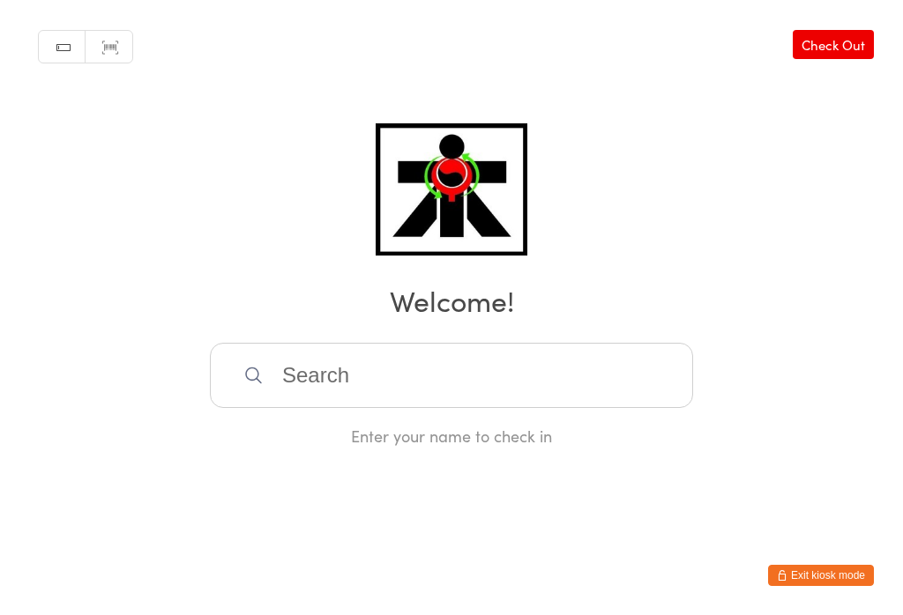
click at [345, 390] on input "search" at bounding box center [451, 375] width 483 height 65
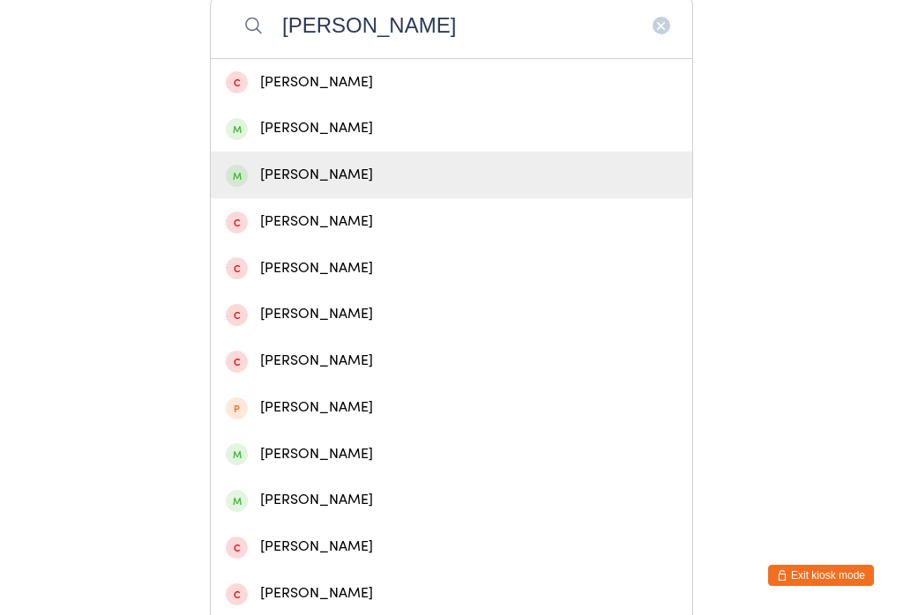
type input "[PERSON_NAME]"
click at [306, 187] on div "[PERSON_NAME]" at bounding box center [451, 175] width 451 height 24
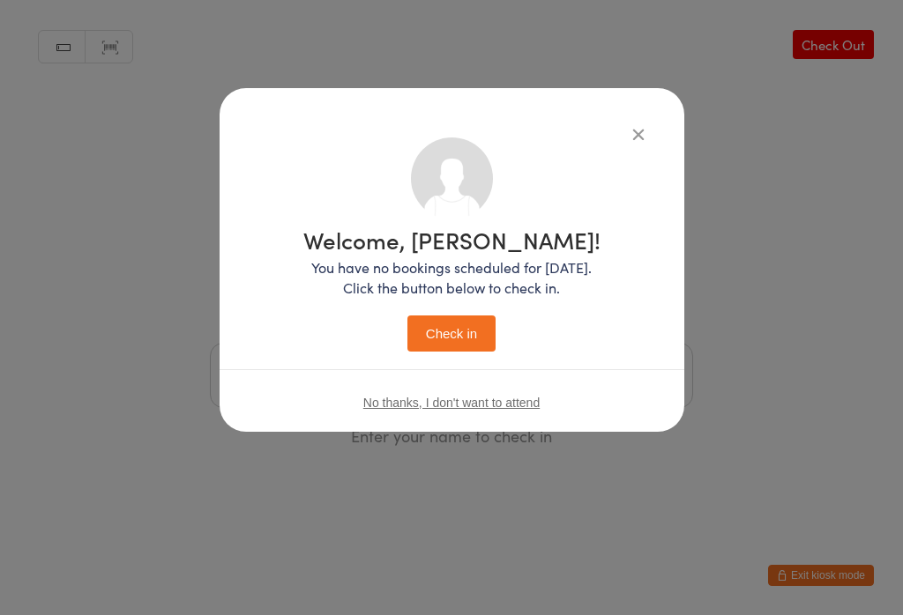
scroll to position [0, 0]
click at [458, 321] on button "Check in" at bounding box center [451, 334] width 88 height 36
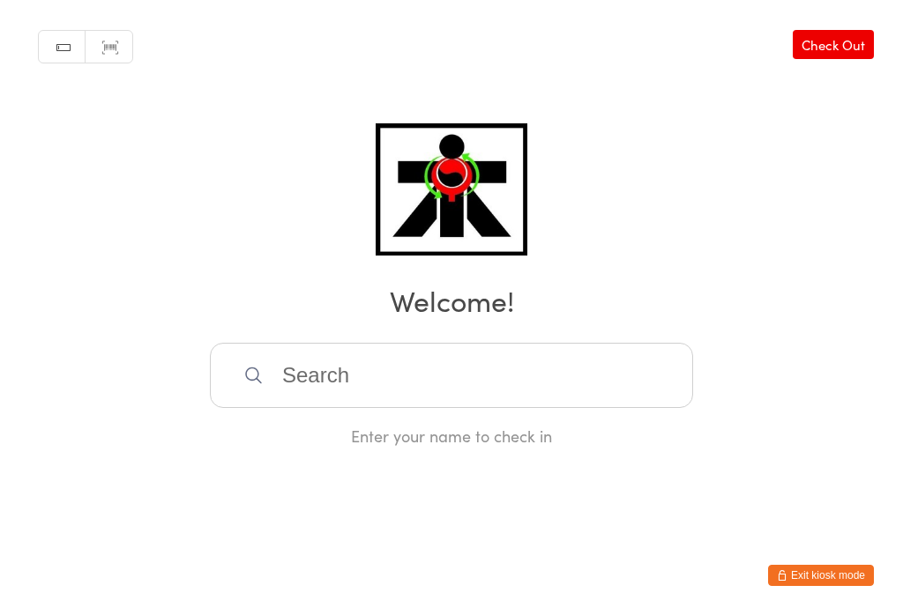
click at [518, 406] on input "search" at bounding box center [451, 375] width 483 height 65
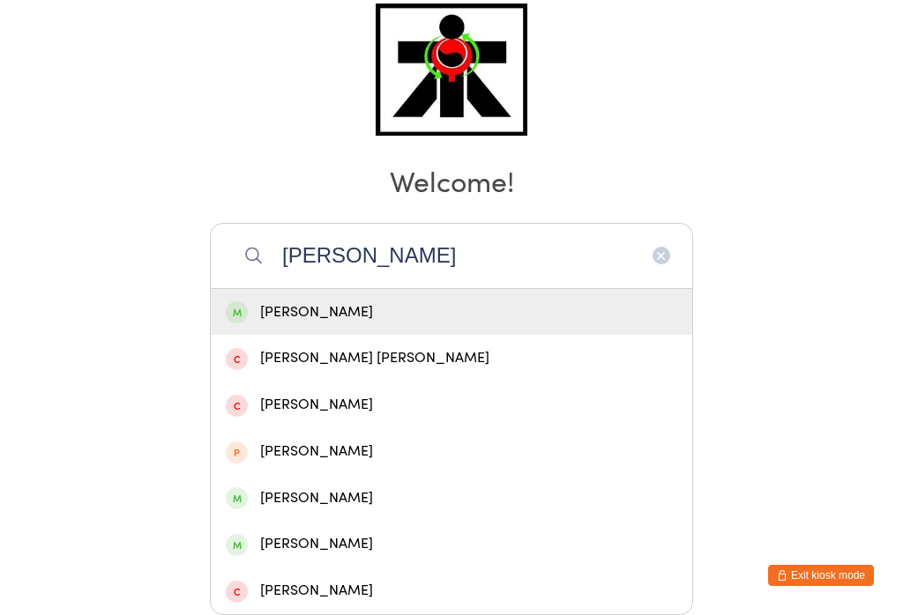
type input "[PERSON_NAME]"
click at [451, 301] on div "[PERSON_NAME]" at bounding box center [451, 313] width 451 height 24
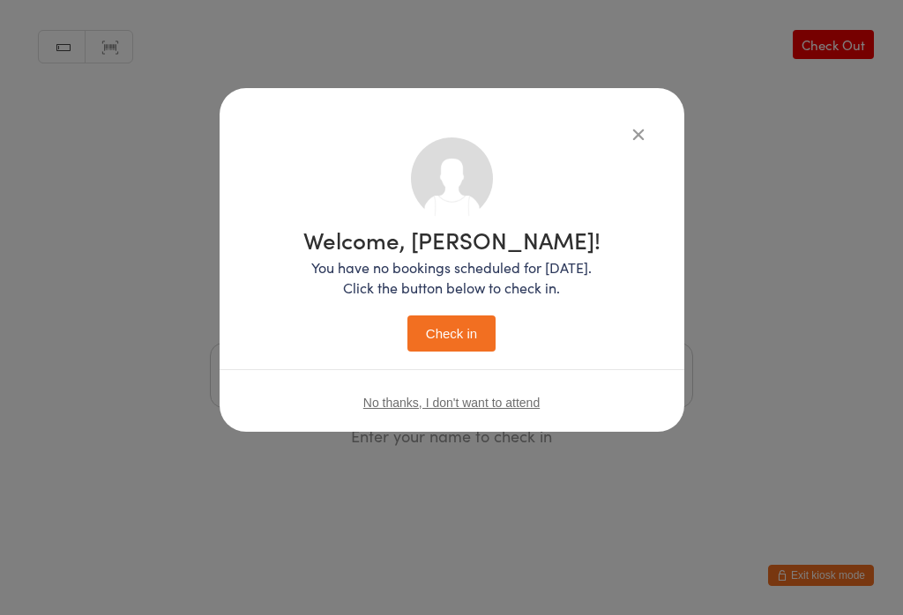
click at [495, 340] on button "Check in" at bounding box center [451, 334] width 88 height 36
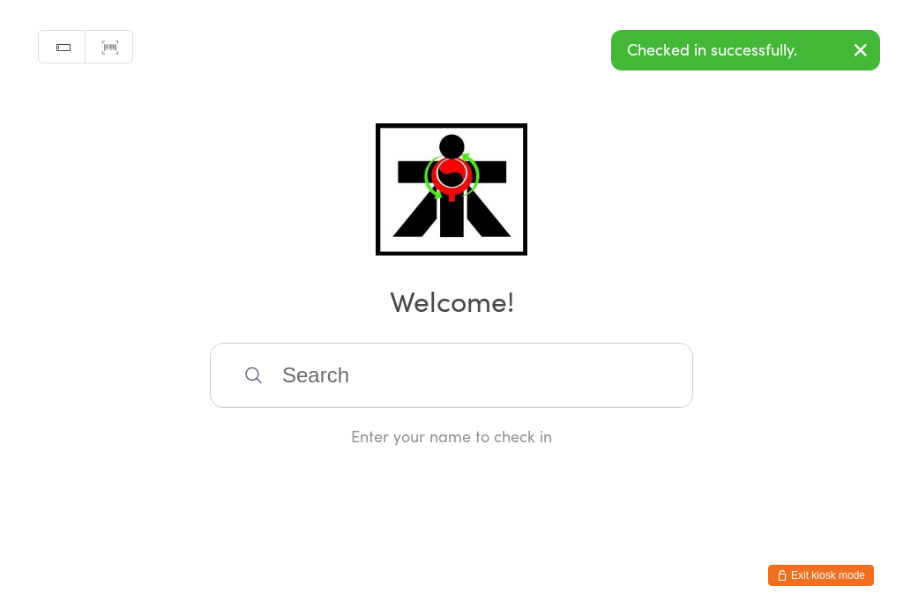
click at [415, 365] on input "search" at bounding box center [451, 375] width 483 height 65
type input "G"
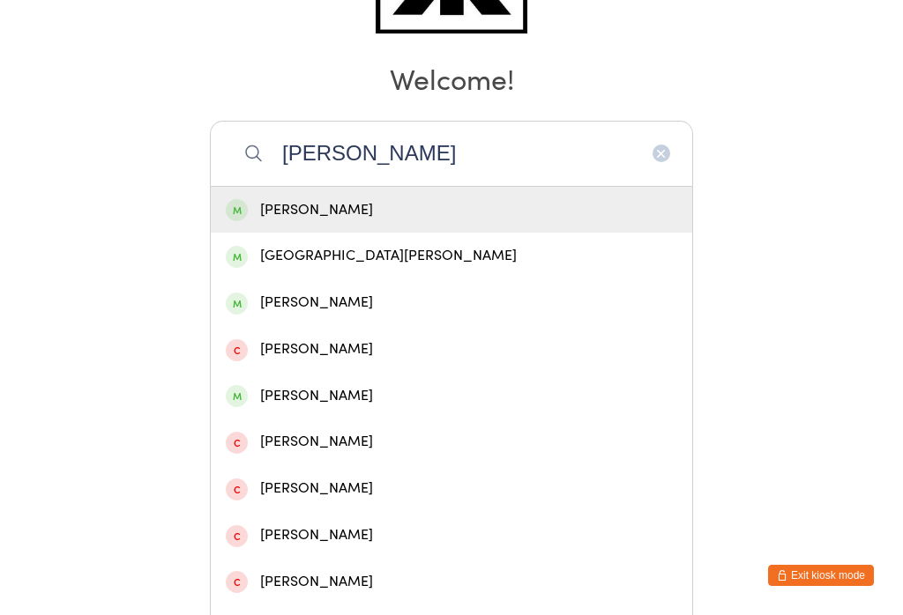
type input "[PERSON_NAME]"
click at [428, 207] on div "[PERSON_NAME]" at bounding box center [451, 210] width 451 height 24
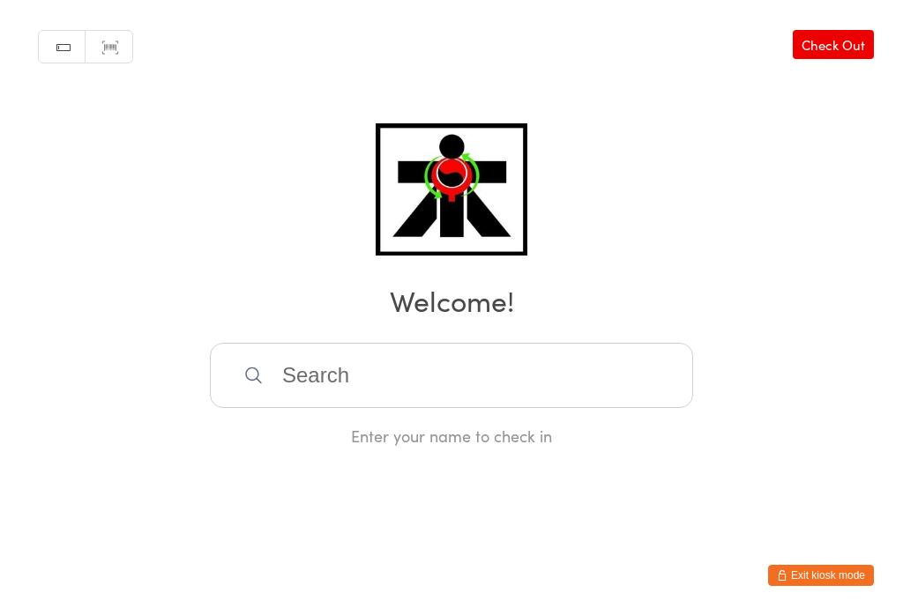
scroll to position [0, 0]
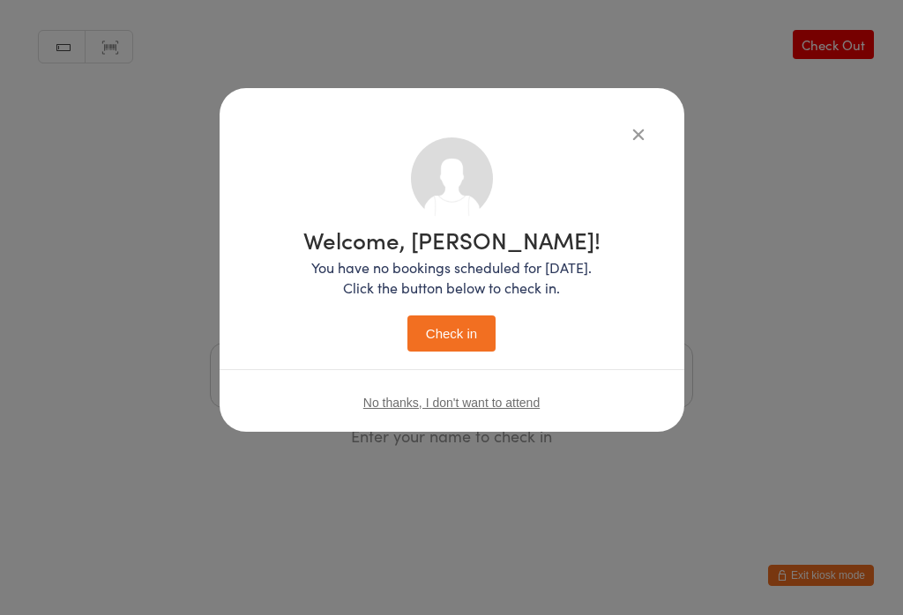
click at [448, 331] on button "Check in" at bounding box center [451, 334] width 88 height 36
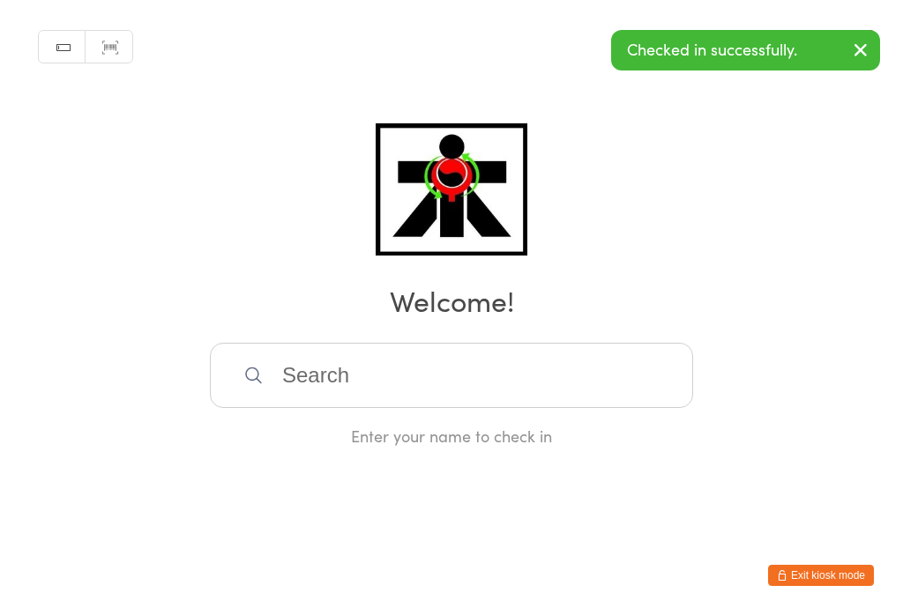
click at [616, 383] on input "search" at bounding box center [451, 375] width 483 height 65
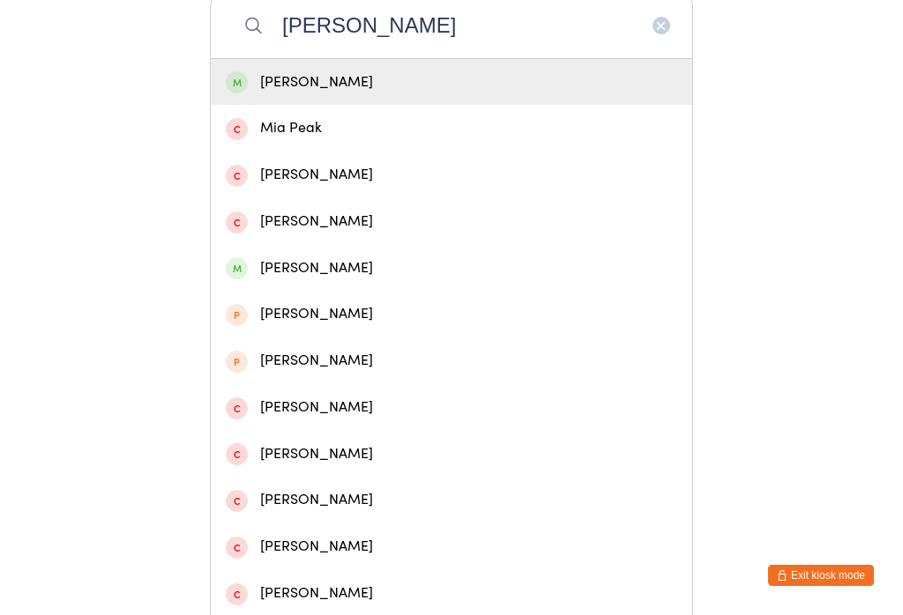
type input "[PERSON_NAME]"
click at [585, 91] on div "[PERSON_NAME]" at bounding box center [451, 83] width 451 height 24
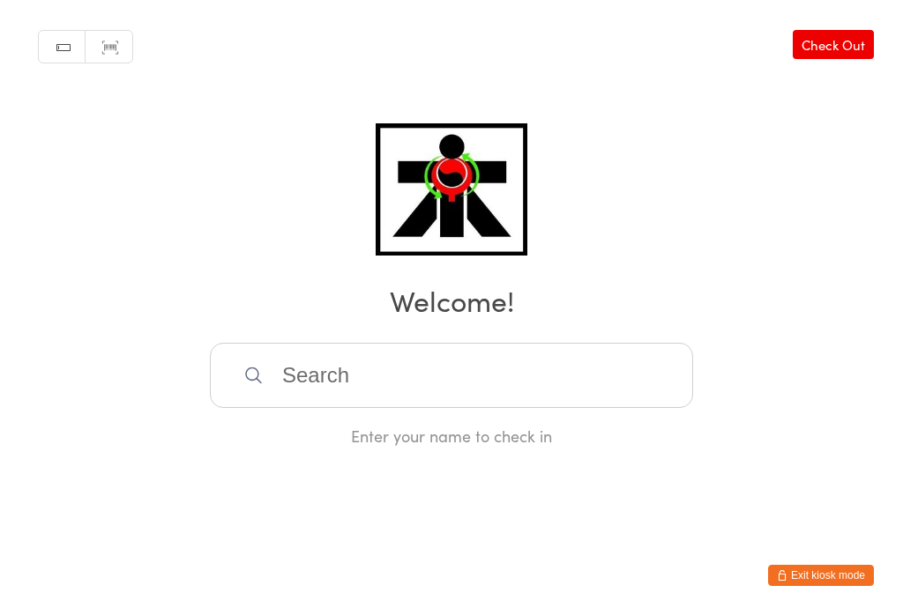
scroll to position [0, 0]
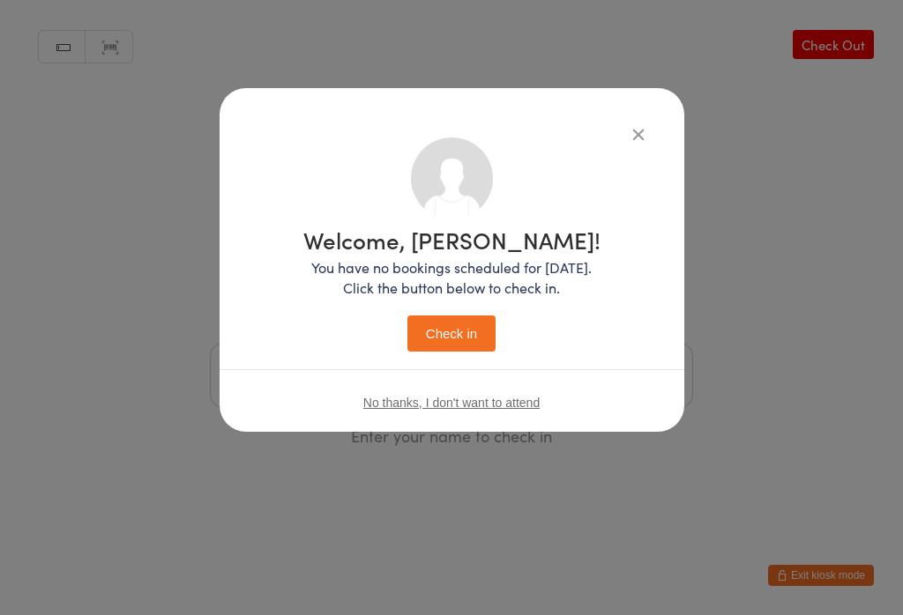
click at [469, 340] on button "Check in" at bounding box center [451, 334] width 88 height 36
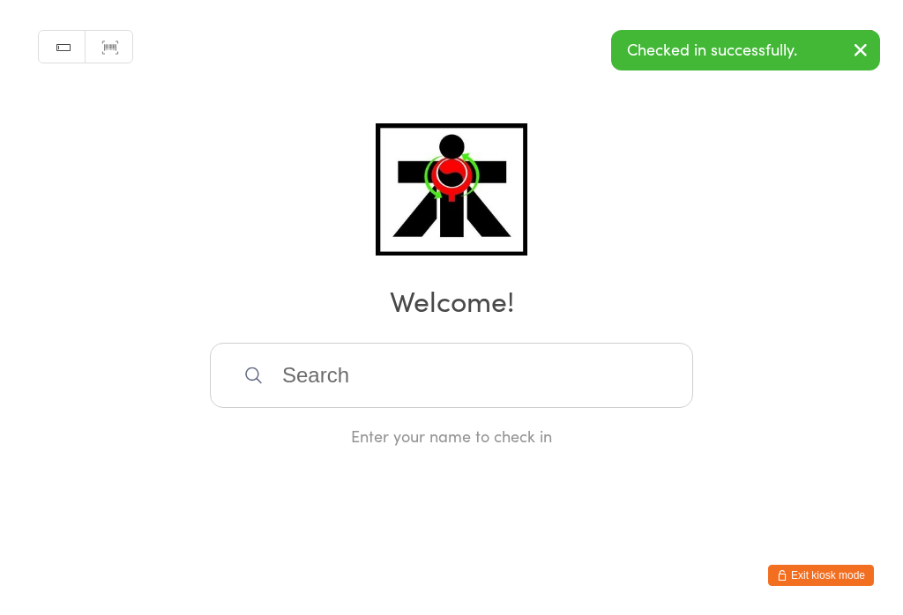
click at [400, 375] on input "search" at bounding box center [451, 375] width 483 height 65
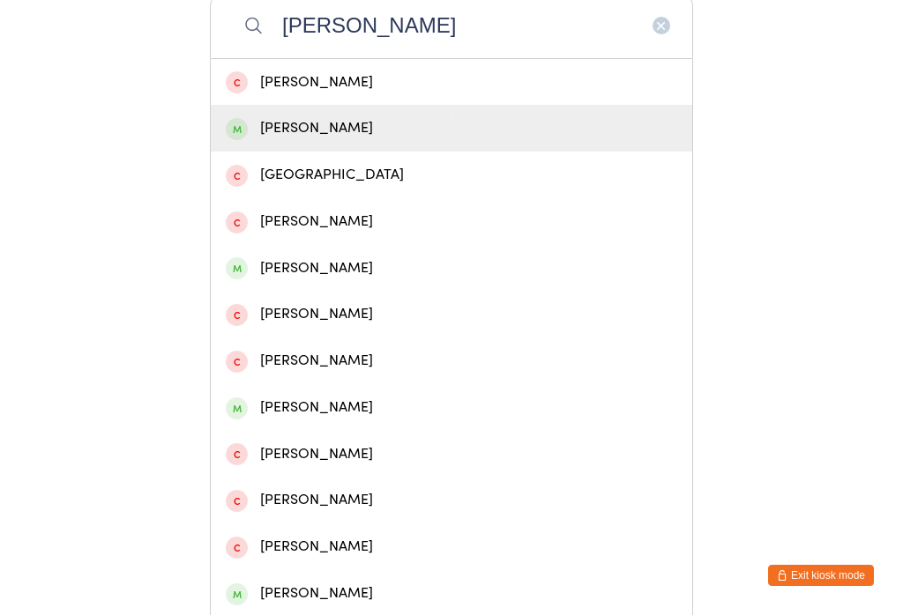
type input "[PERSON_NAME]"
click at [280, 138] on div "[PERSON_NAME]" at bounding box center [451, 128] width 451 height 24
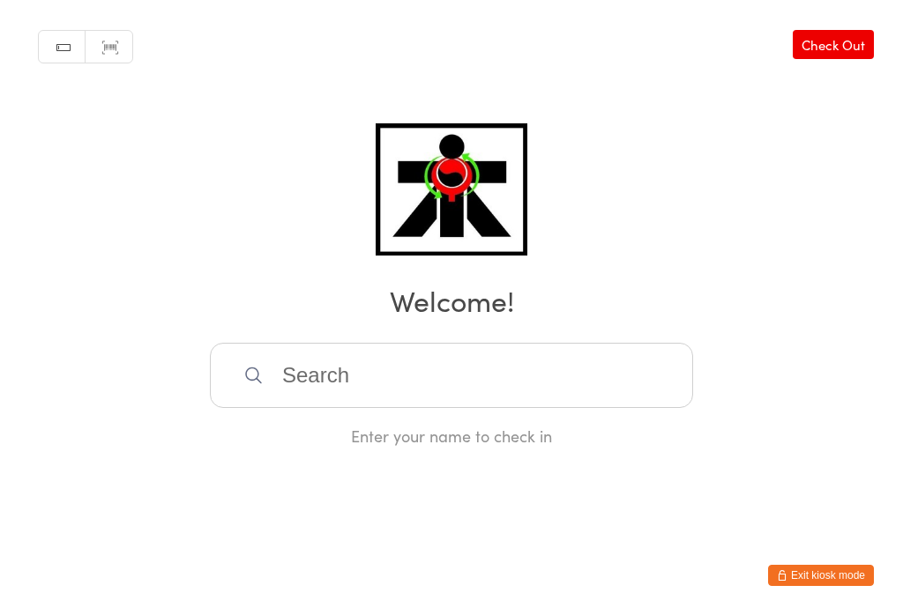
scroll to position [0, 0]
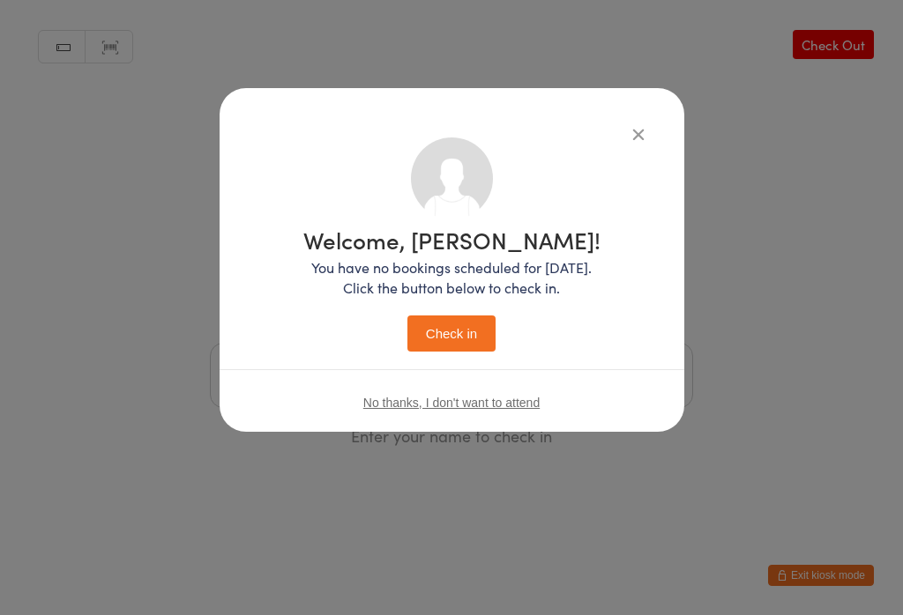
click at [445, 331] on button "Check in" at bounding box center [451, 334] width 88 height 36
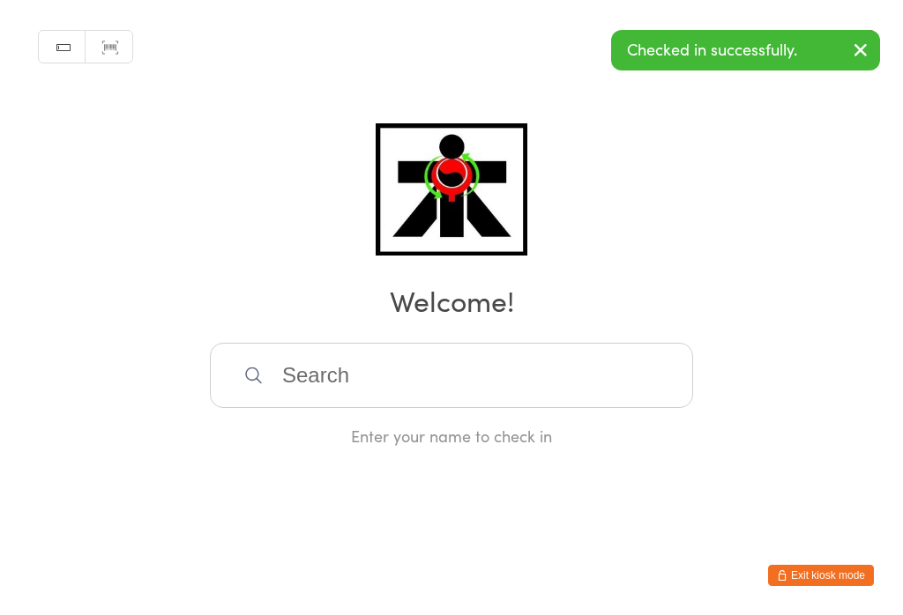
click at [411, 384] on input "search" at bounding box center [451, 375] width 483 height 65
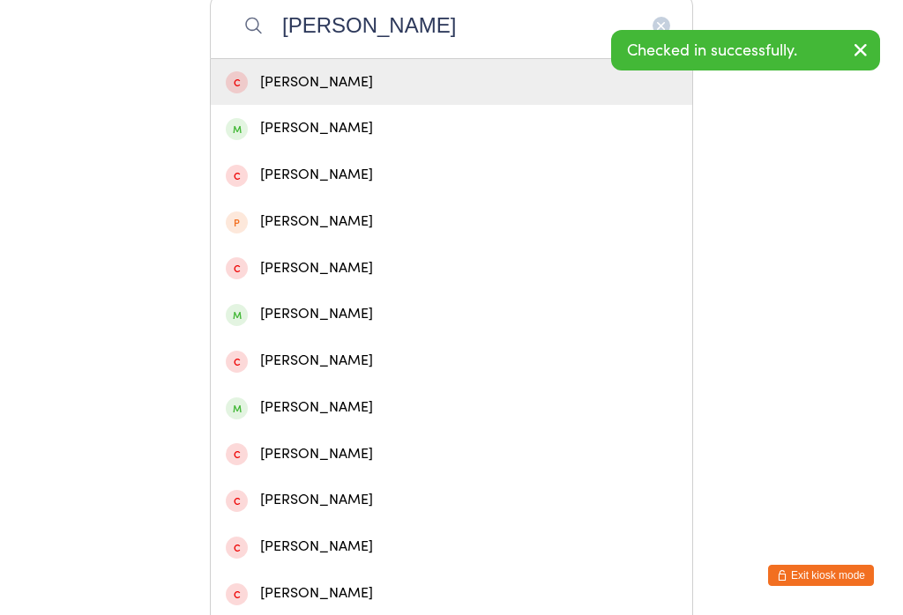
type input "[PERSON_NAME]"
click at [277, 140] on div "[PERSON_NAME]" at bounding box center [451, 128] width 451 height 24
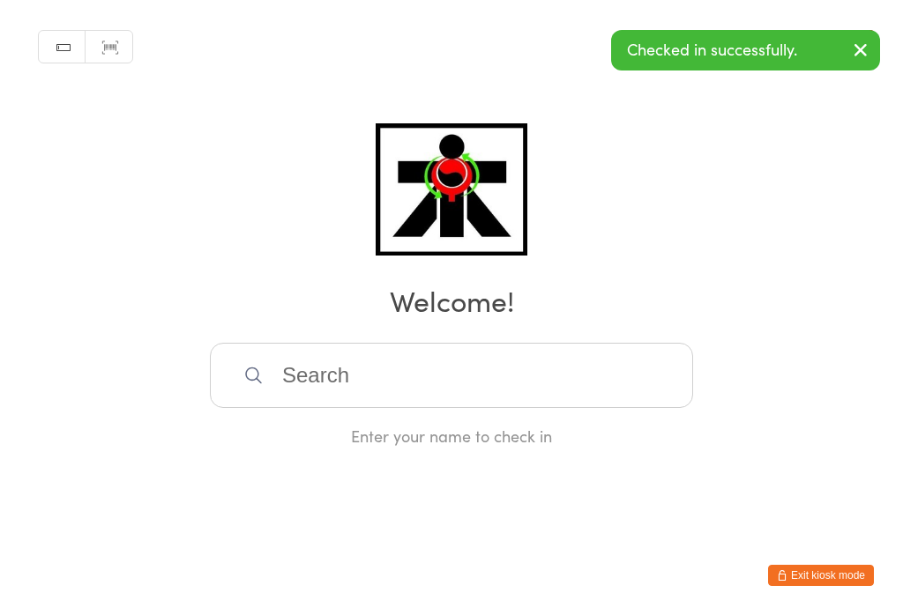
scroll to position [0, 0]
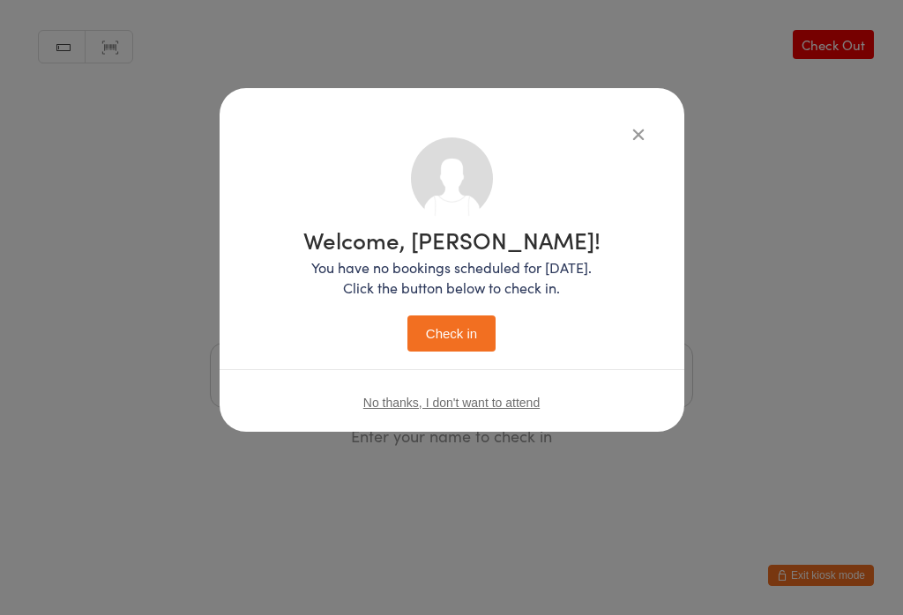
click at [439, 350] on button "Check in" at bounding box center [451, 334] width 88 height 36
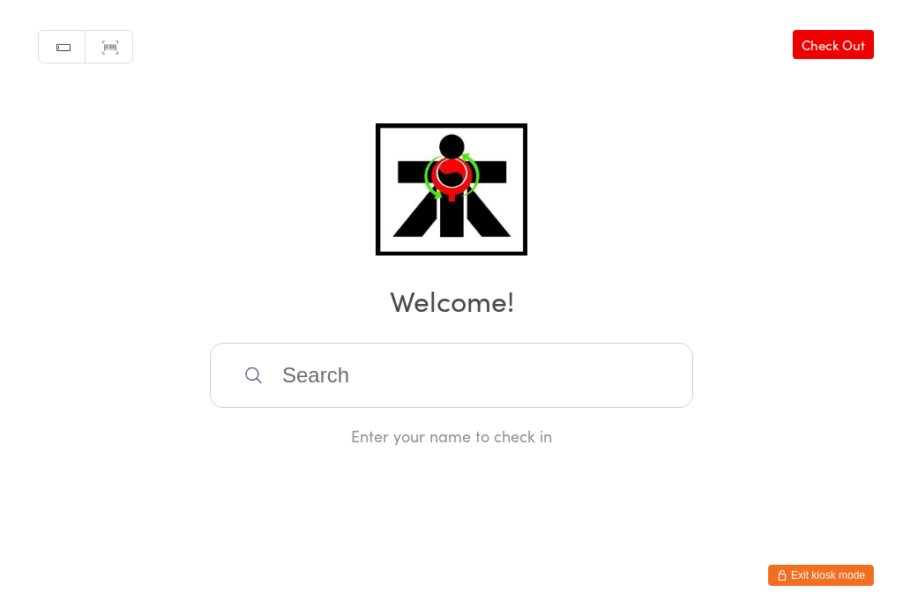
click at [606, 383] on input "search" at bounding box center [451, 375] width 483 height 65
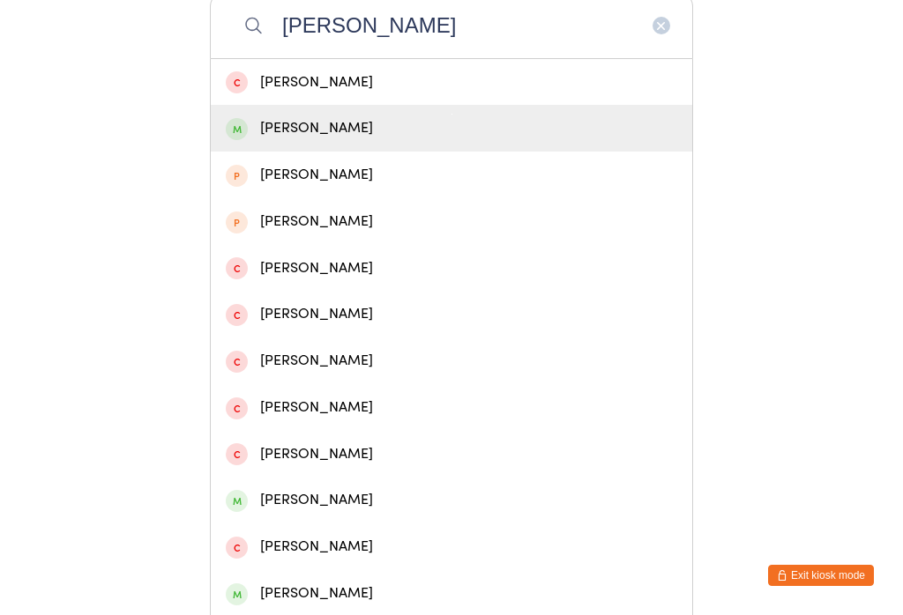
type input "[PERSON_NAME]"
click at [476, 150] on div "[PERSON_NAME]" at bounding box center [451, 128] width 481 height 47
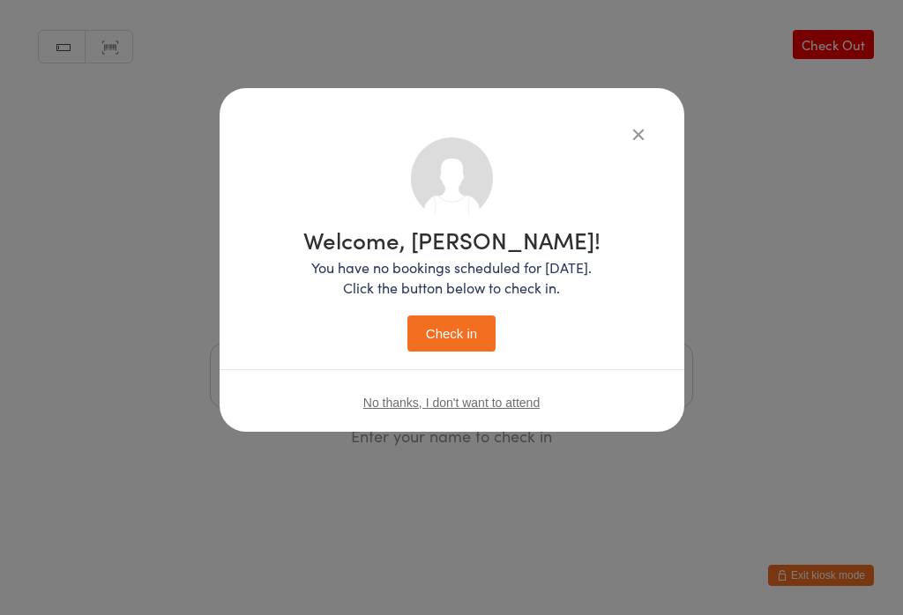
click at [459, 341] on button "Check in" at bounding box center [451, 334] width 88 height 36
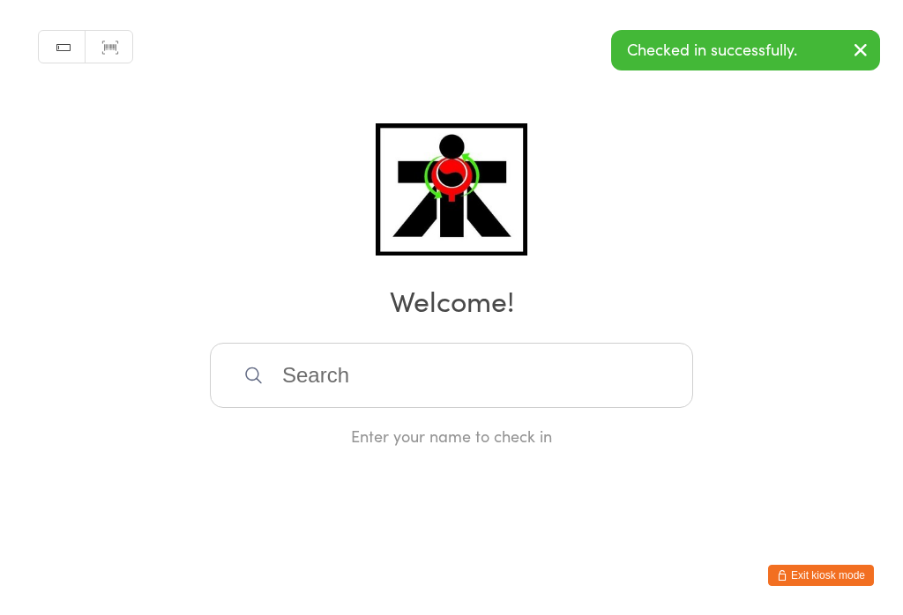
click at [376, 378] on input "search" at bounding box center [451, 375] width 483 height 65
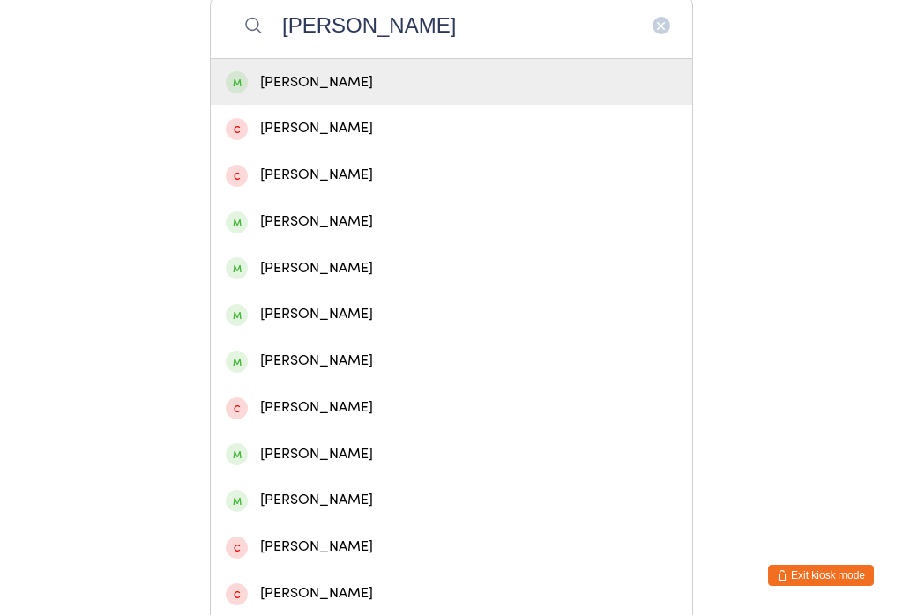
type input "[PERSON_NAME]"
click at [348, 86] on div "[PERSON_NAME]" at bounding box center [451, 83] width 451 height 24
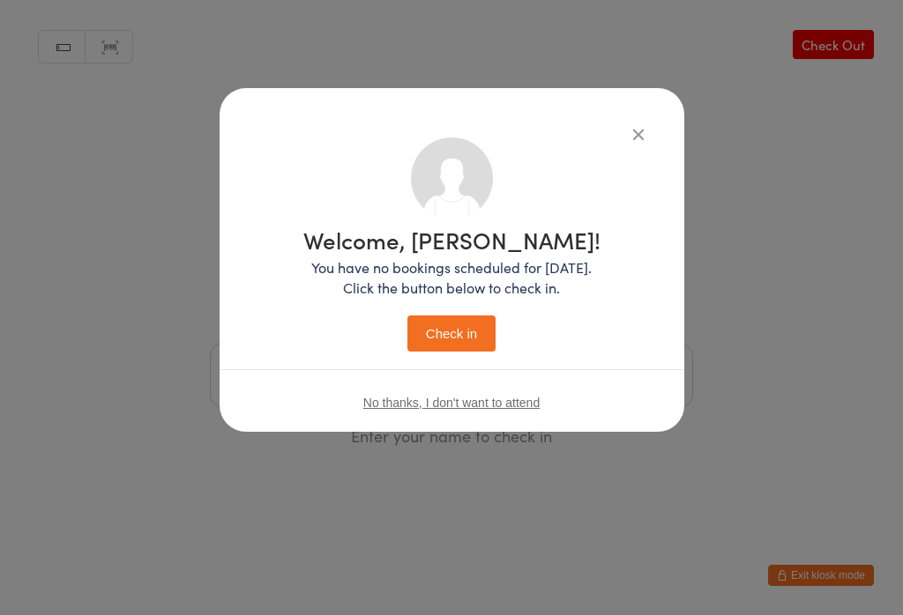
scroll to position [0, 0]
click at [472, 337] on button "Check in" at bounding box center [451, 334] width 88 height 36
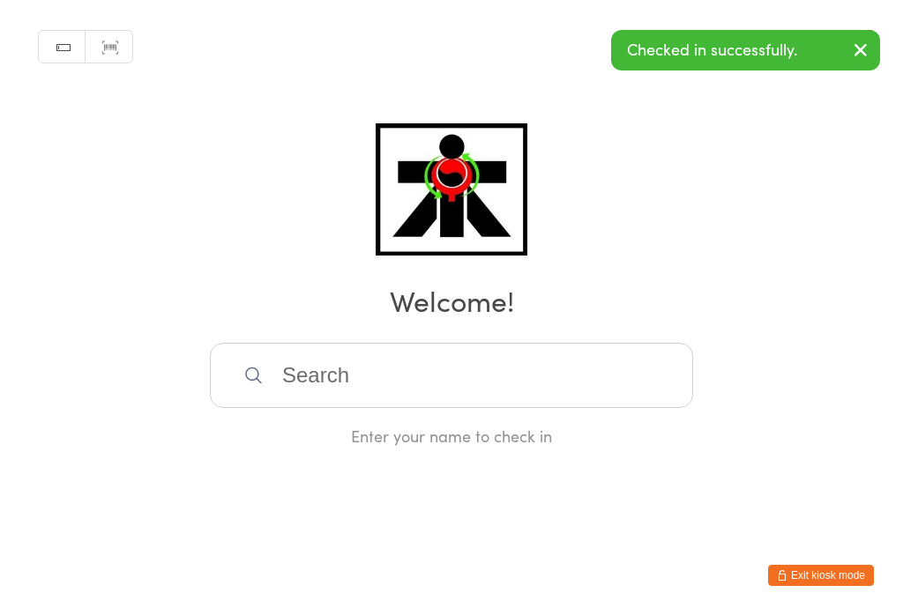
click at [401, 393] on input "search" at bounding box center [451, 375] width 483 height 65
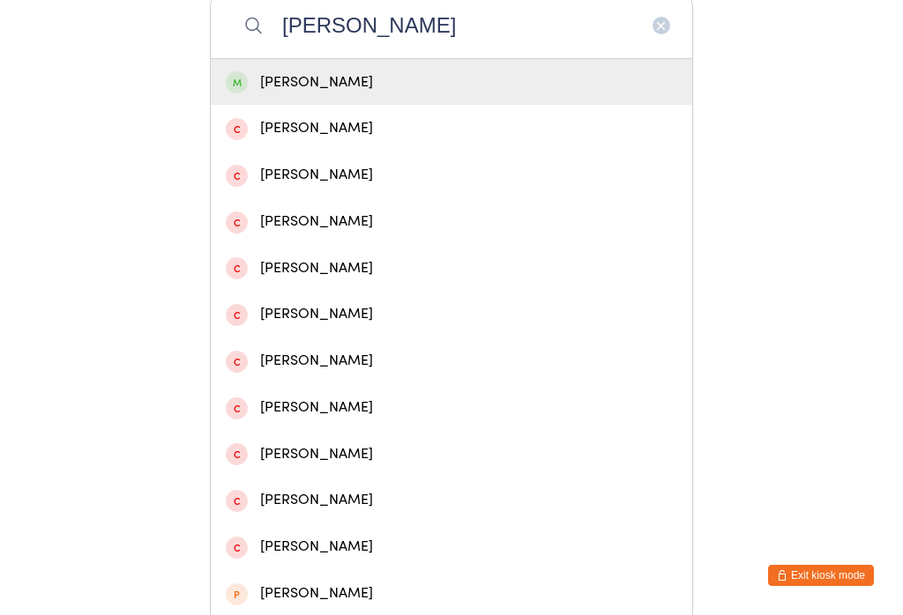
type input "[PERSON_NAME]"
click at [312, 94] on div "[PERSON_NAME]" at bounding box center [451, 83] width 451 height 24
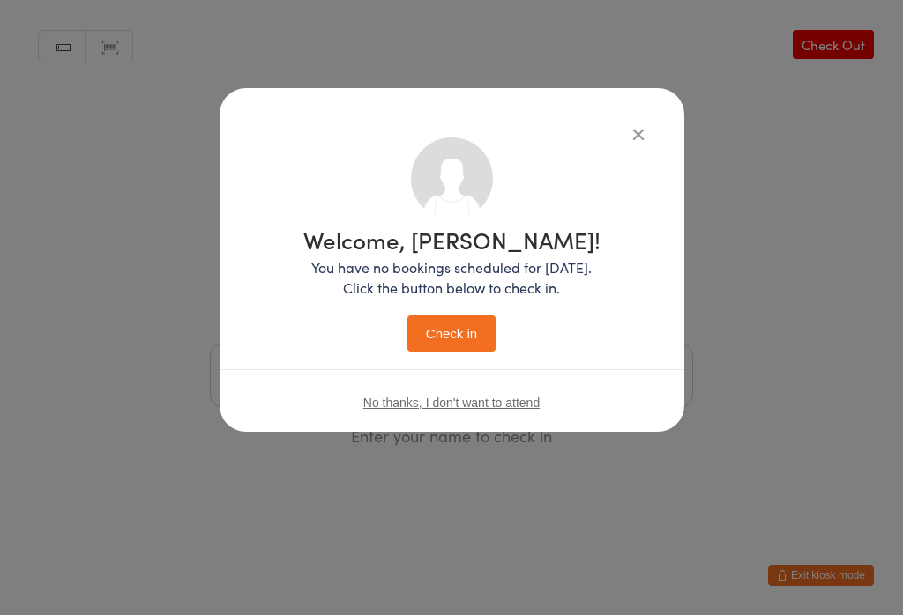
scroll to position [0, 0]
click at [463, 338] on button "Check in" at bounding box center [451, 334] width 88 height 36
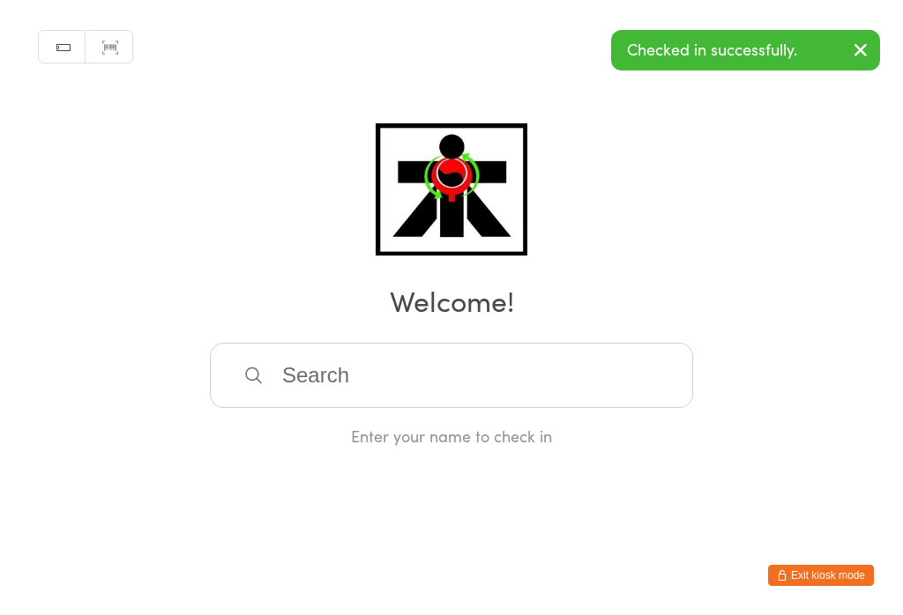
click at [499, 408] on input "search" at bounding box center [451, 375] width 483 height 65
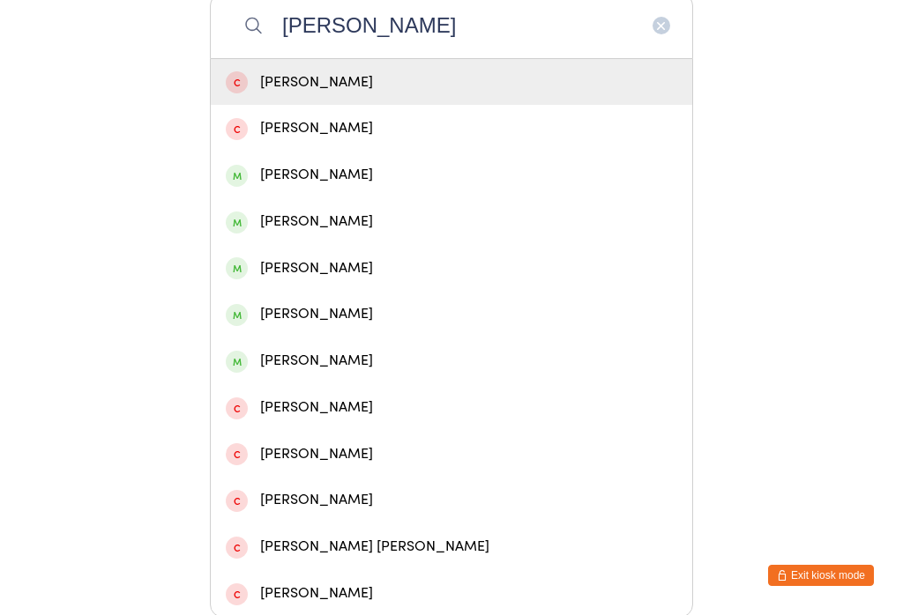
type input "[PERSON_NAME]"
click at [442, 245] on div "[PERSON_NAME]" at bounding box center [451, 221] width 481 height 47
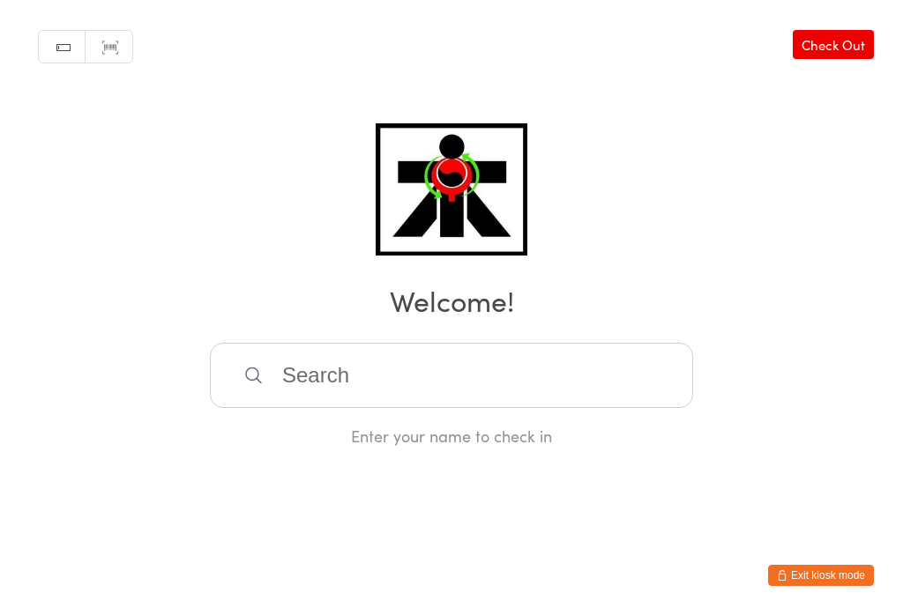
scroll to position [0, 0]
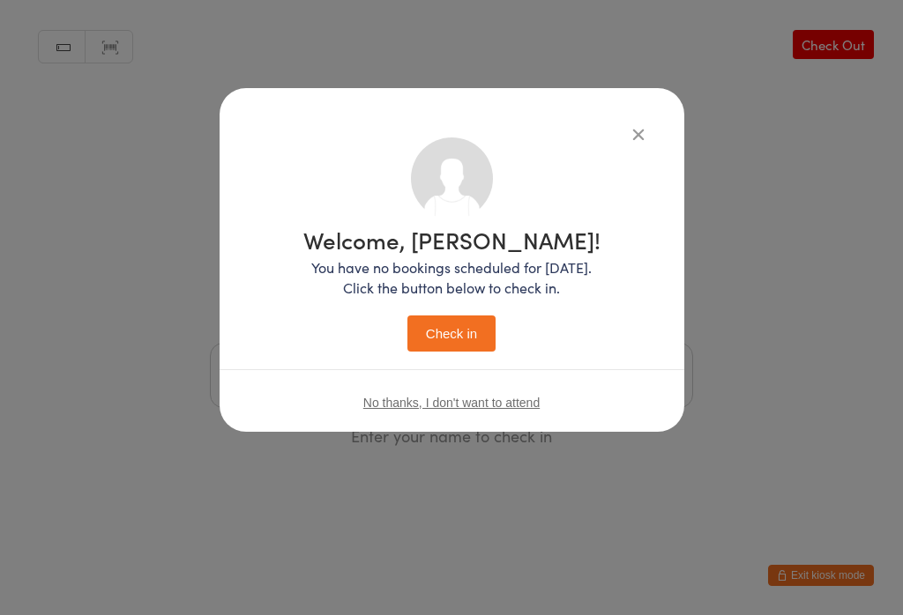
click at [462, 335] on button "Check in" at bounding box center [451, 334] width 88 height 36
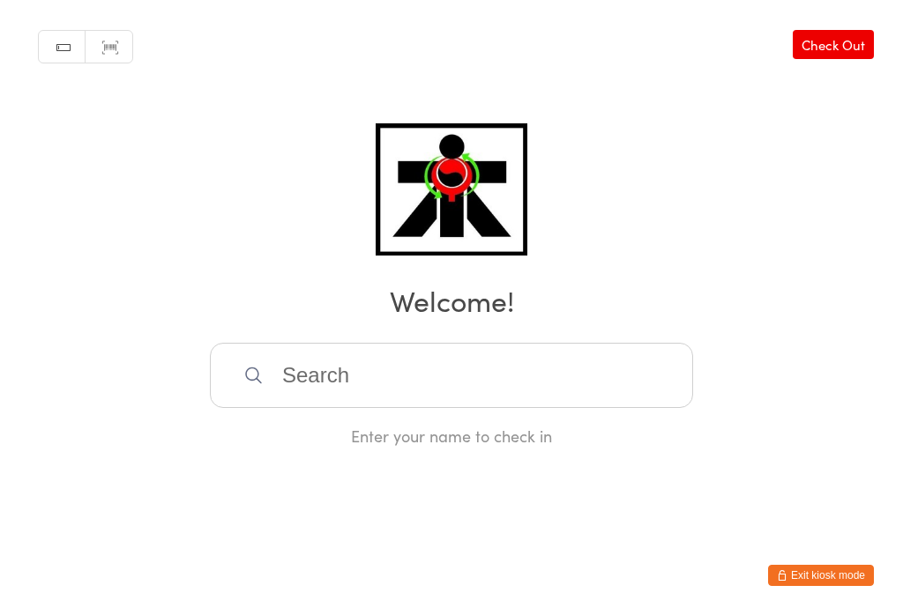
click at [457, 395] on input "search" at bounding box center [451, 375] width 483 height 65
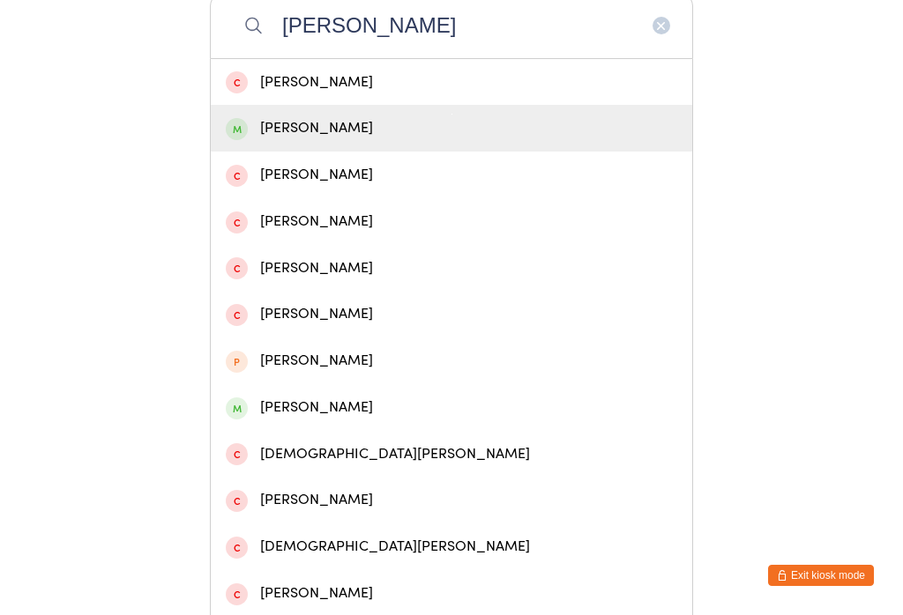
type input "[PERSON_NAME]"
click at [353, 139] on div "[PERSON_NAME]" at bounding box center [451, 128] width 451 height 24
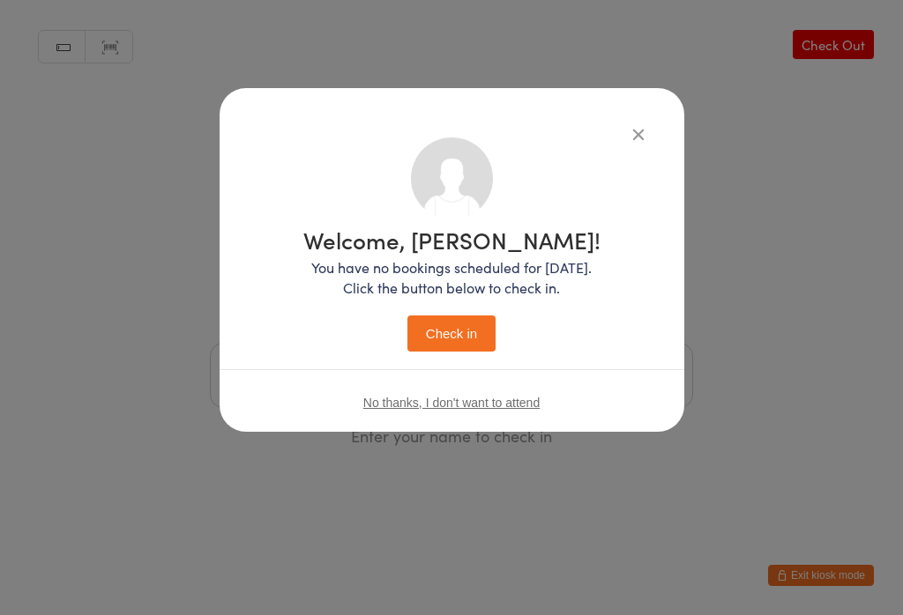
click at [468, 338] on button "Check in" at bounding box center [451, 334] width 88 height 36
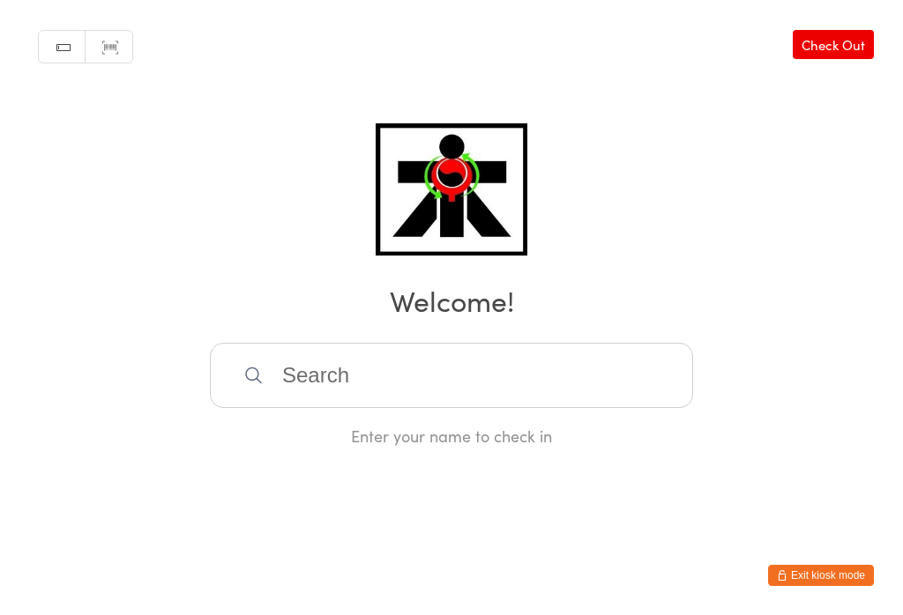
click at [317, 408] on input "search" at bounding box center [451, 375] width 483 height 65
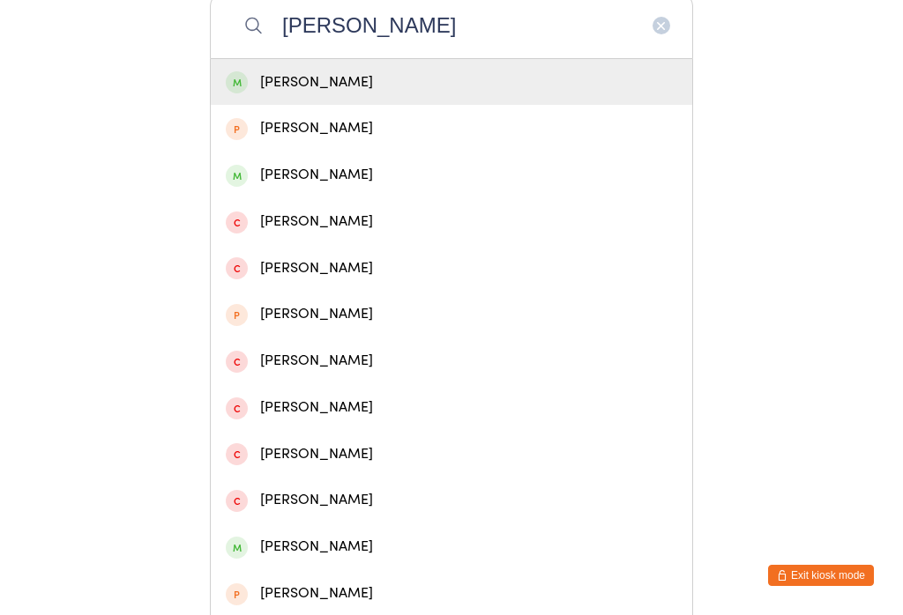
type input "[PERSON_NAME]"
click at [262, 89] on div "[PERSON_NAME]" at bounding box center [451, 83] width 451 height 24
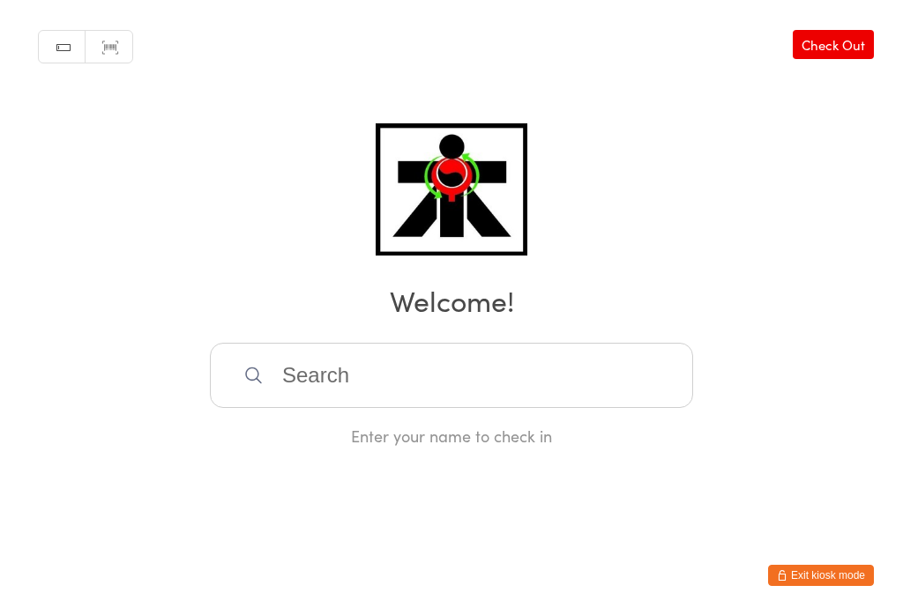
scroll to position [0, 0]
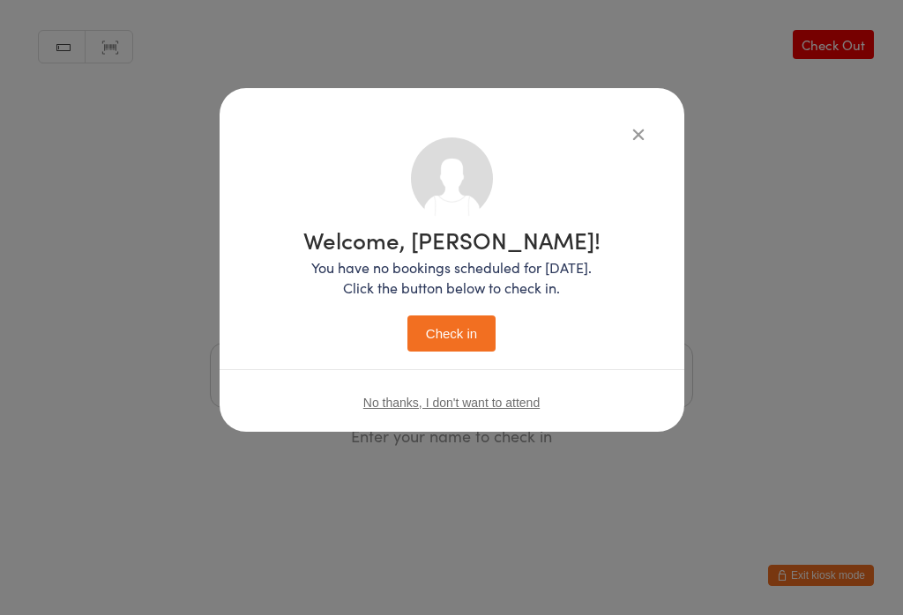
click at [425, 352] on button "Check in" at bounding box center [451, 334] width 88 height 36
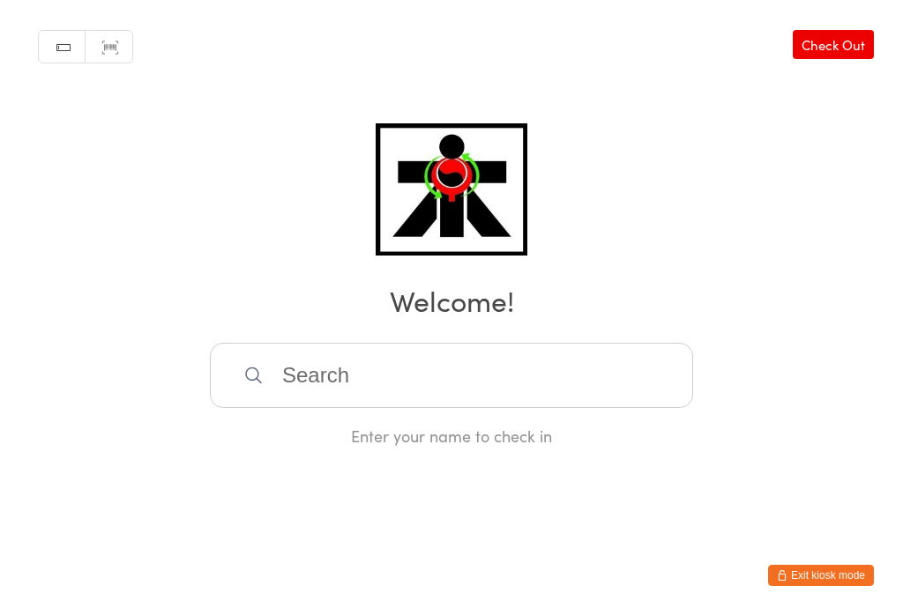
click at [372, 368] on input "search" at bounding box center [451, 375] width 483 height 65
click at [484, 372] on input "[PERSON_NAME]" at bounding box center [451, 375] width 483 height 65
type input "D"
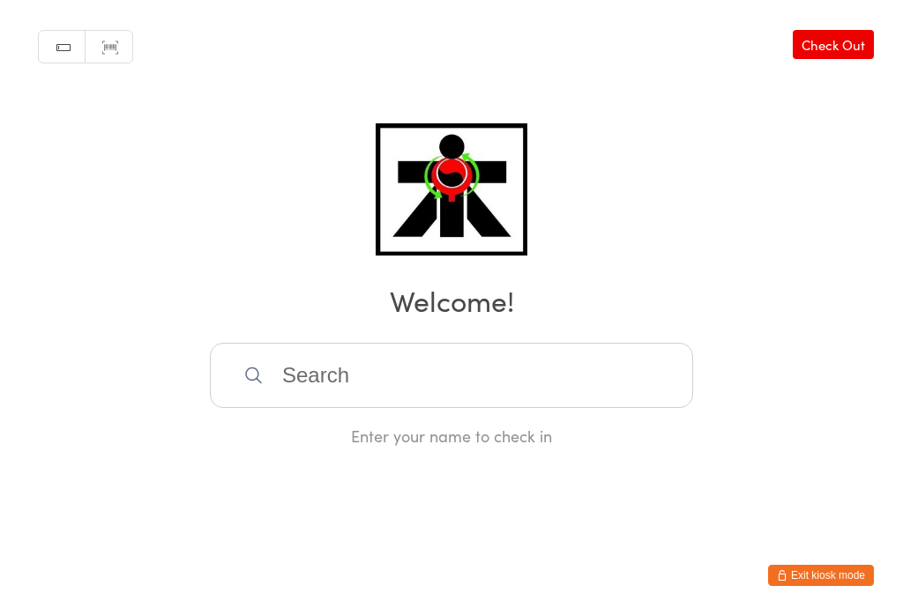
click at [445, 379] on input "search" at bounding box center [451, 375] width 483 height 65
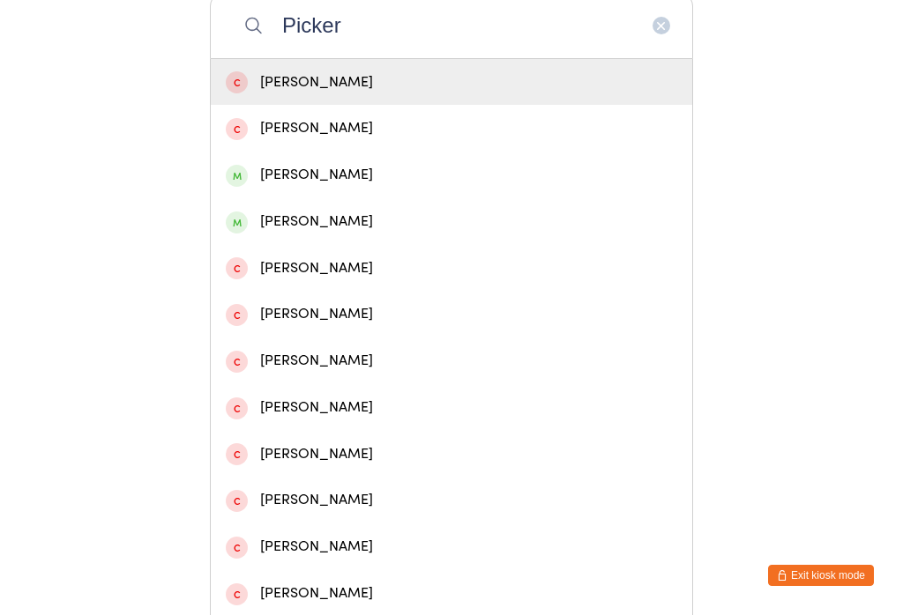
type input "Picker"
click at [318, 245] on div "[PERSON_NAME]" at bounding box center [451, 221] width 481 height 47
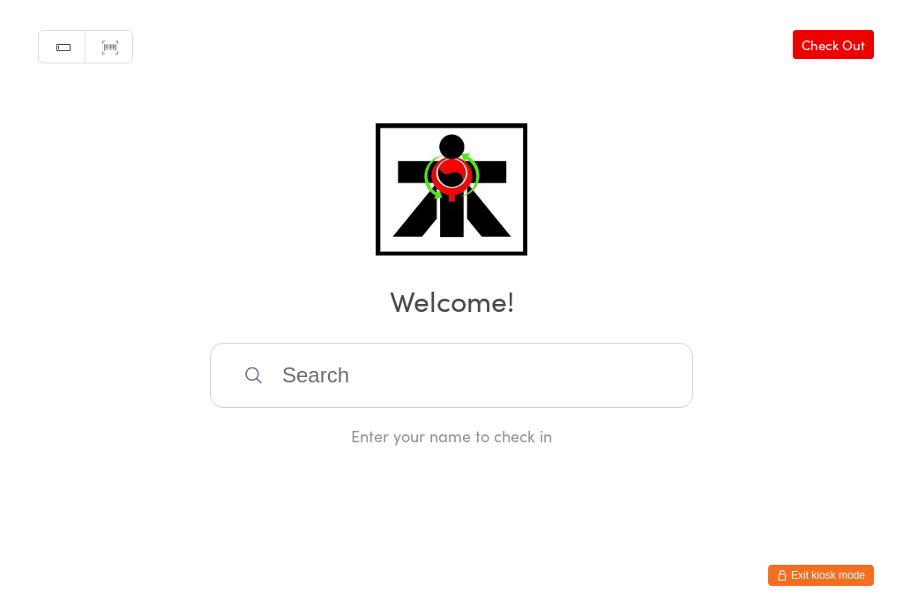
scroll to position [0, 0]
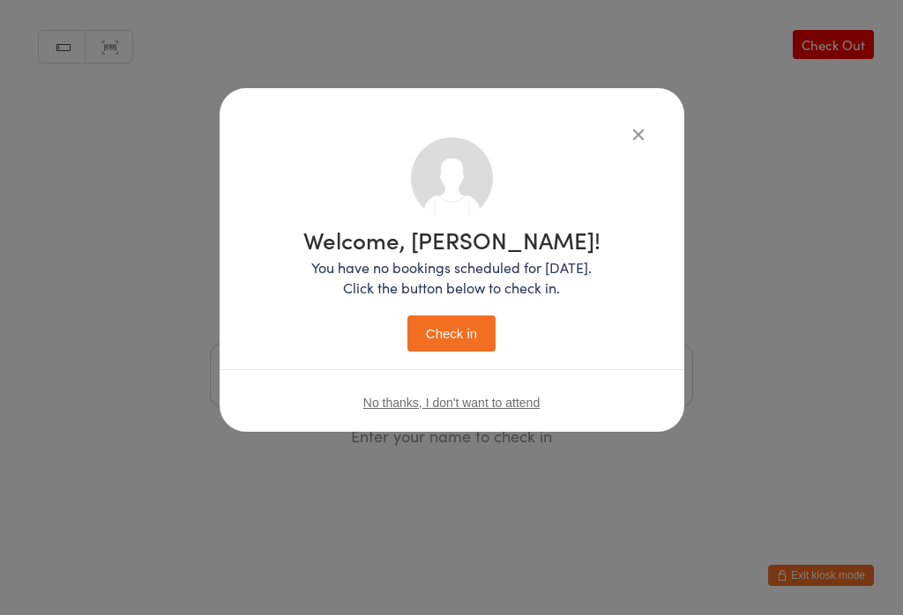
click at [452, 331] on button "Check in" at bounding box center [451, 334] width 88 height 36
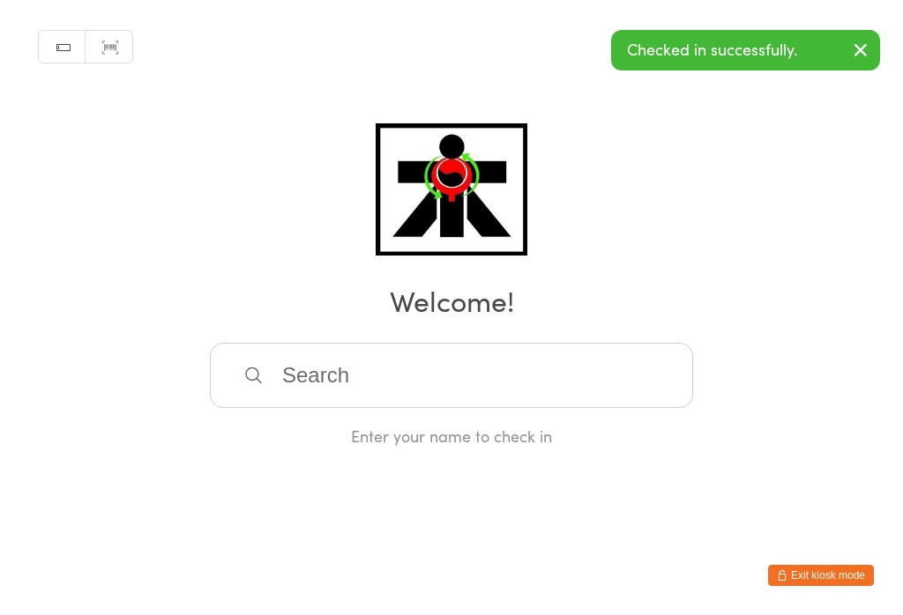
click at [402, 383] on input "search" at bounding box center [451, 375] width 483 height 65
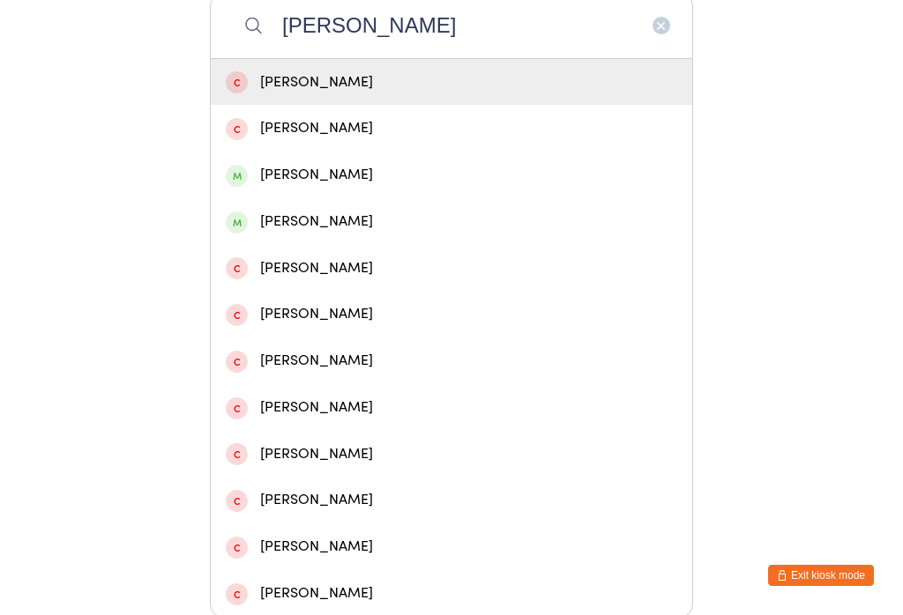
type input "[PERSON_NAME]"
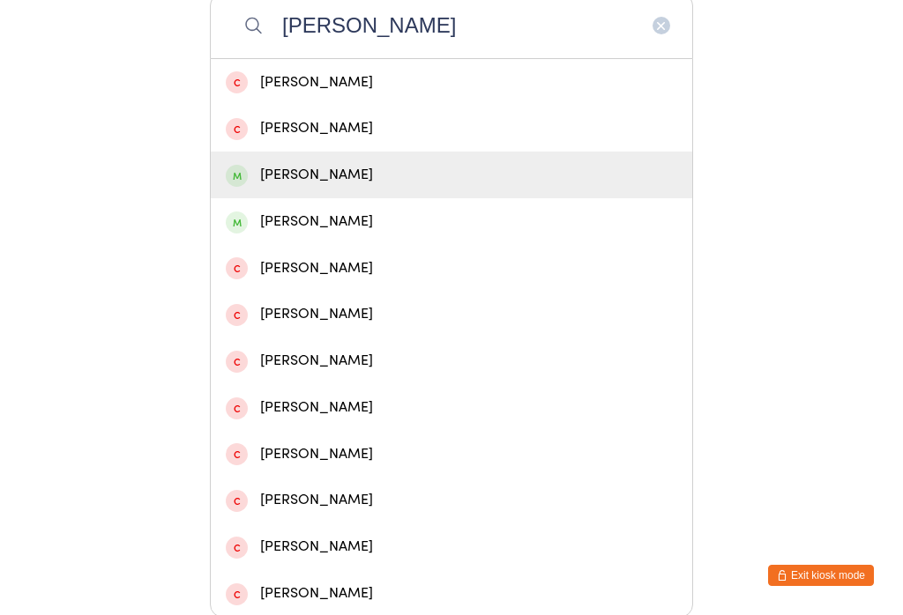
click at [321, 180] on div "[PERSON_NAME]" at bounding box center [451, 175] width 451 height 24
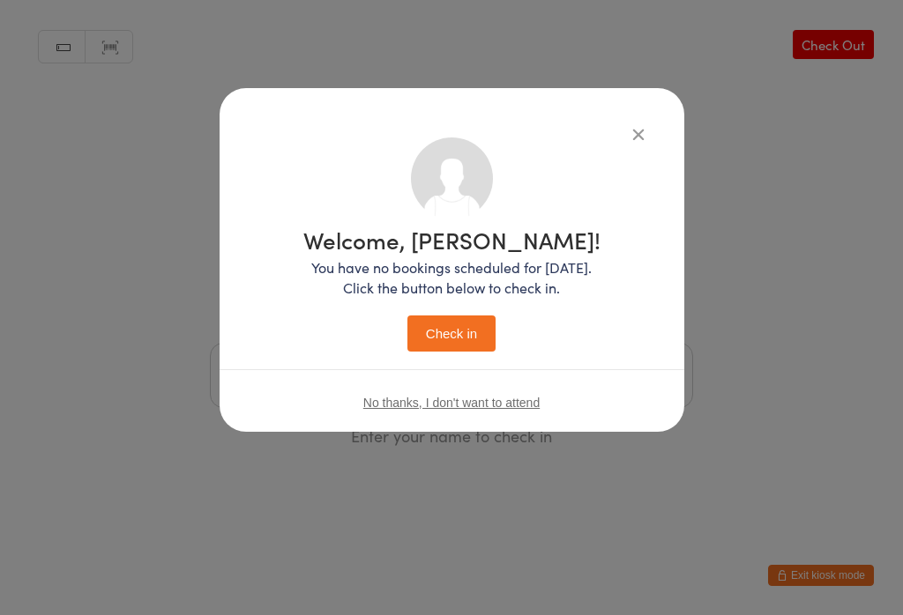
click at [447, 338] on button "Check in" at bounding box center [451, 334] width 88 height 36
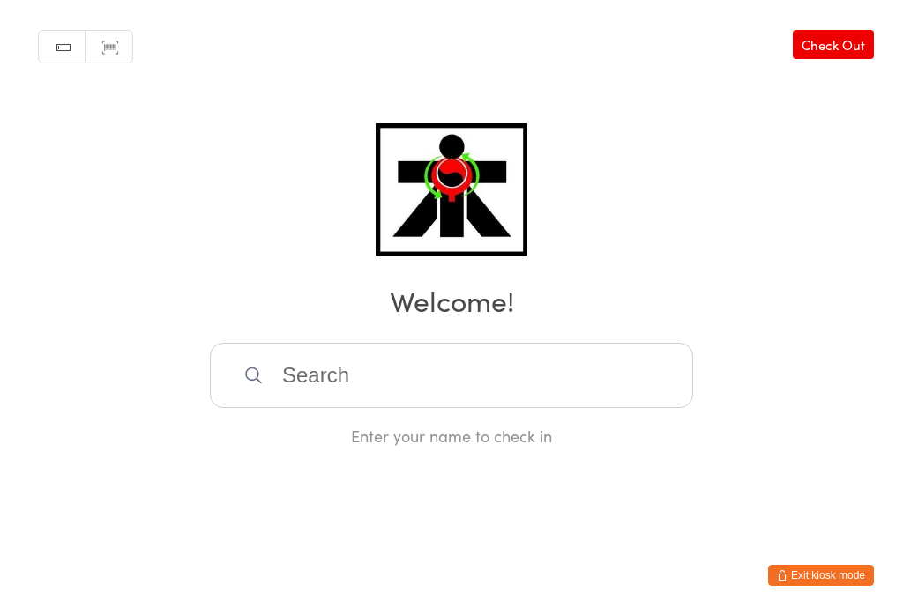
click at [344, 366] on input "search" at bounding box center [451, 375] width 483 height 65
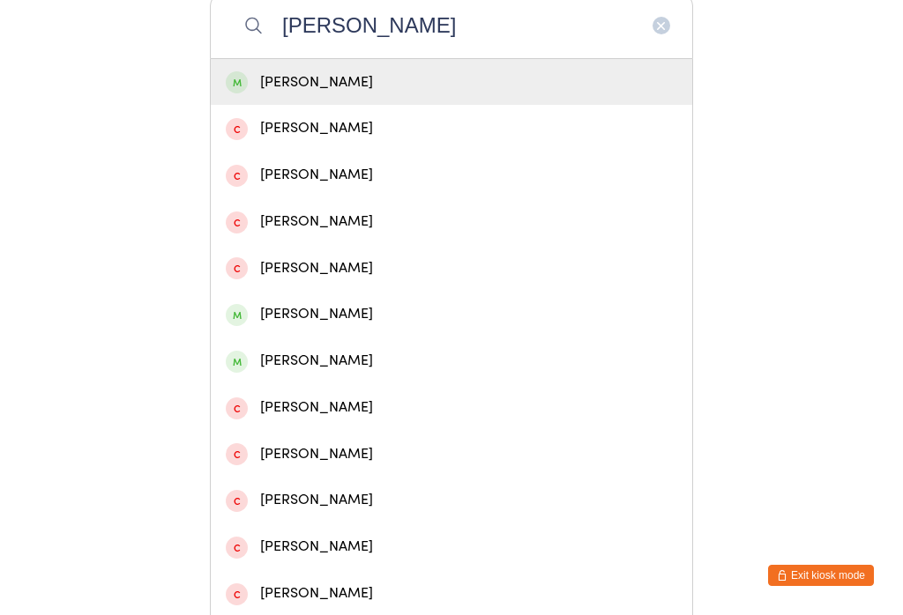
type input "[PERSON_NAME]"
click at [386, 91] on div "[PERSON_NAME]" at bounding box center [451, 83] width 451 height 24
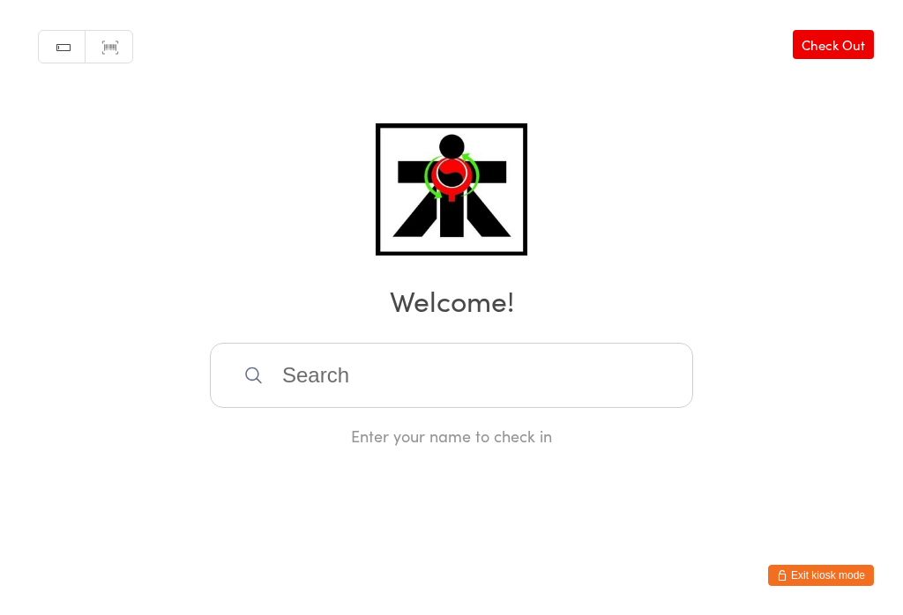
scroll to position [0, 0]
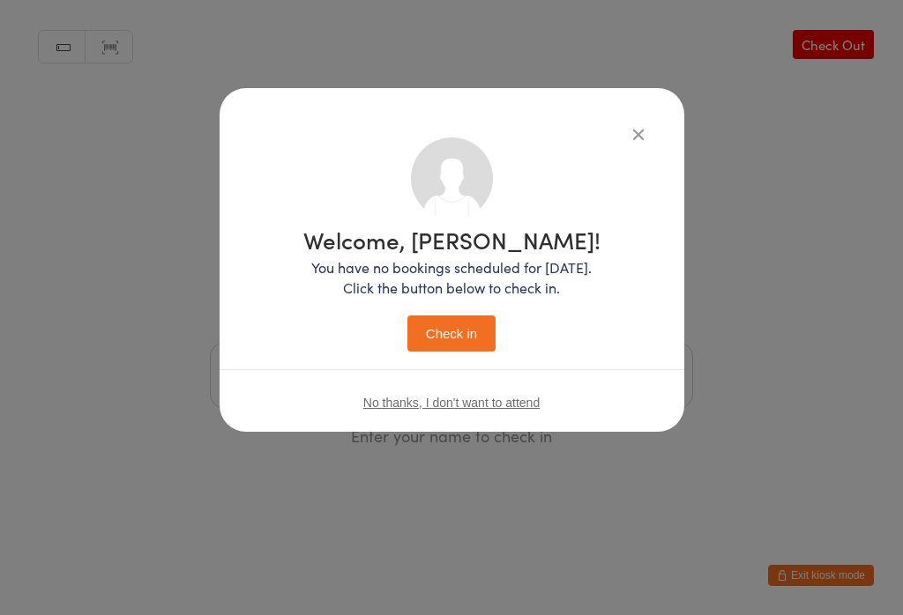
click at [473, 336] on button "Check in" at bounding box center [451, 334] width 88 height 36
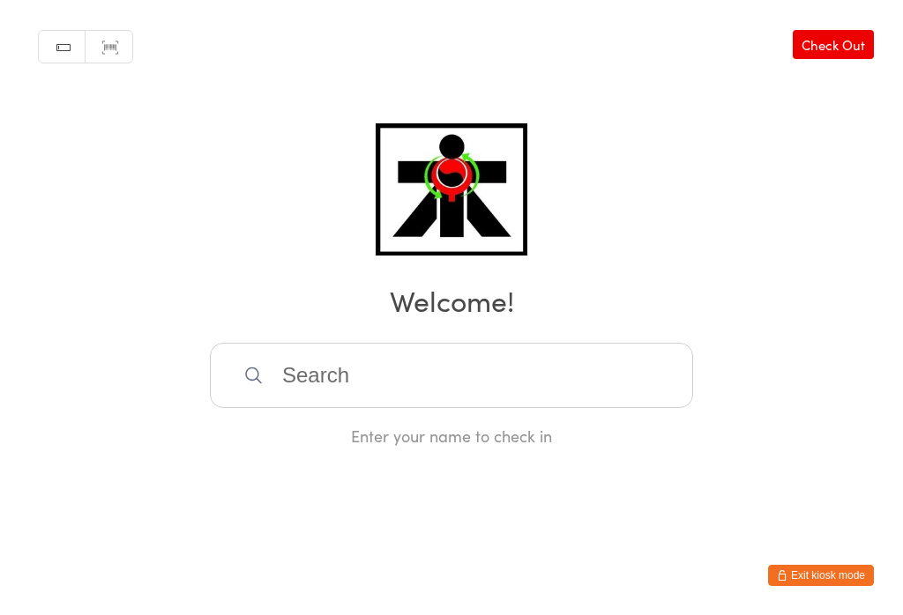
click at [447, 368] on input "search" at bounding box center [451, 375] width 483 height 65
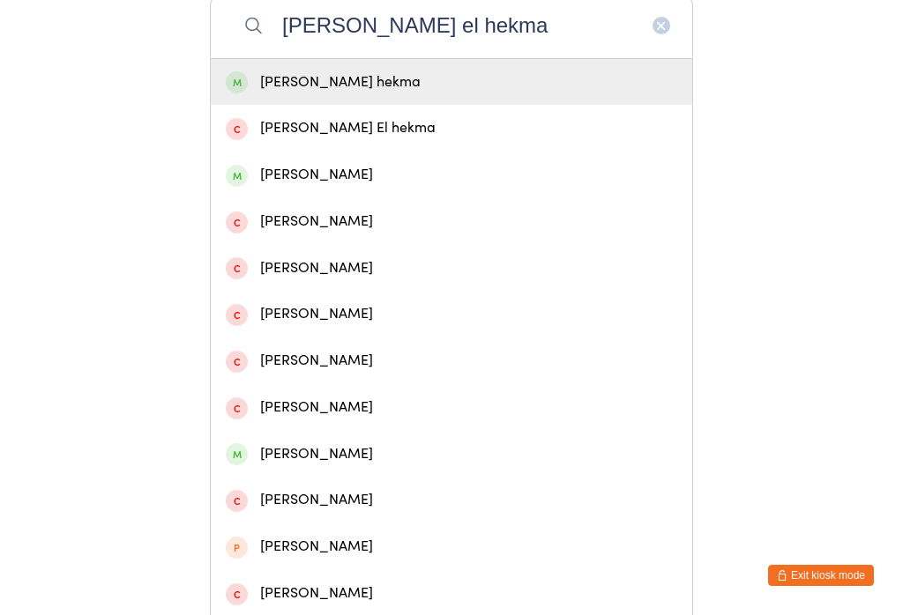
type input "[PERSON_NAME] el hekma"
click at [539, 87] on div "[PERSON_NAME] hekma" at bounding box center [451, 83] width 451 height 24
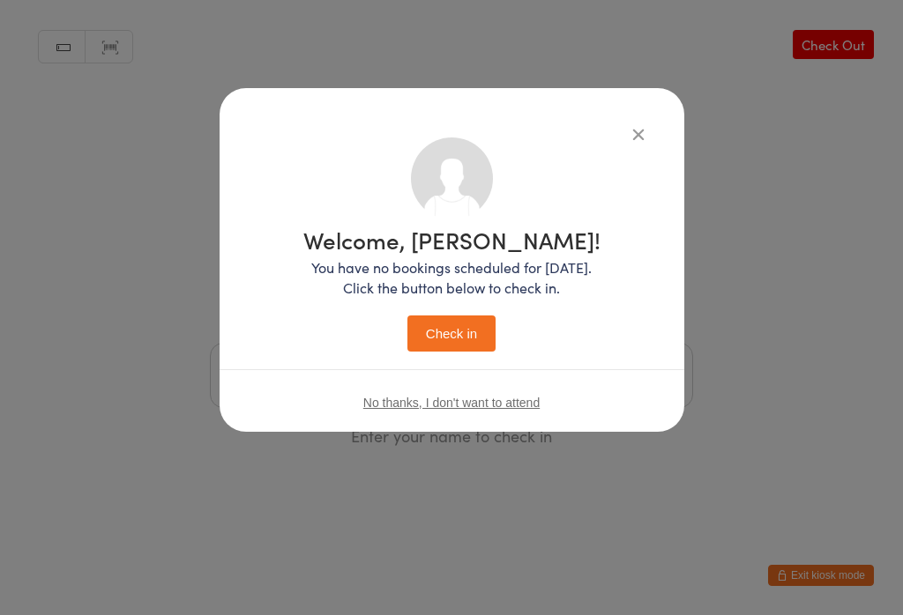
click at [468, 340] on button "Check in" at bounding box center [451, 334] width 88 height 36
